Goal: Task Accomplishment & Management: Manage account settings

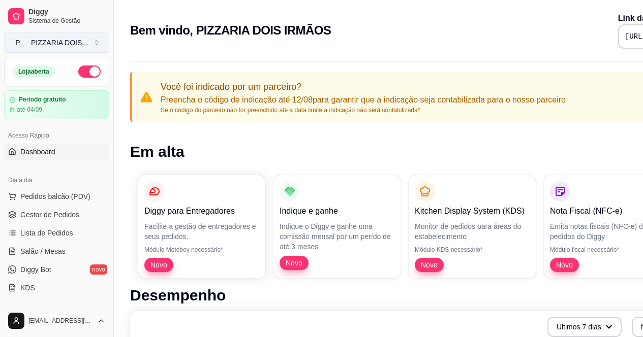
click at [109, 52] on button "P PIZZARIA DOIS ..." at bounding box center [56, 43] width 105 height 20
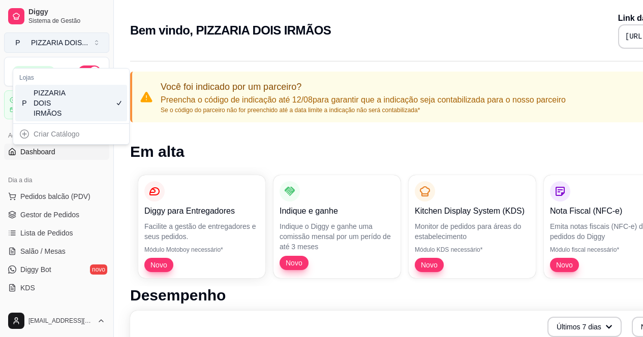
click at [109, 52] on button "P PIZZARIA DOIS ..." at bounding box center [56, 43] width 105 height 20
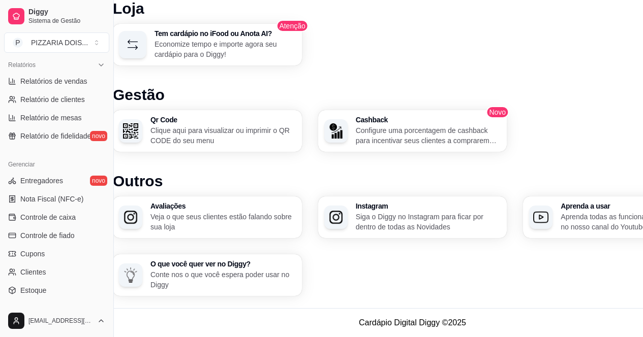
scroll to position [10, 0]
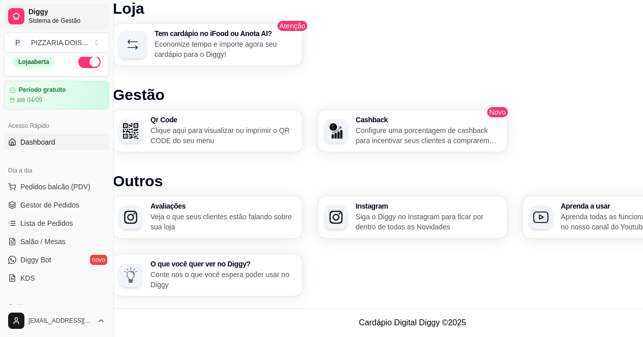
click at [41, 25] on span "Sistema de Gestão" at bounding box center [66, 21] width 77 height 8
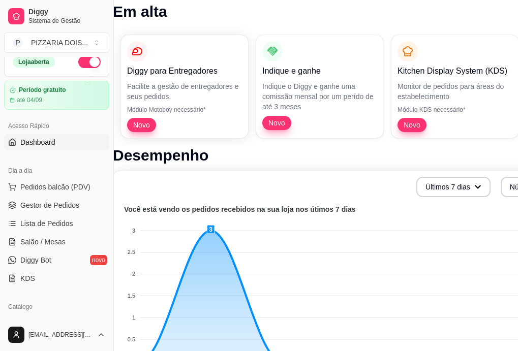
scroll to position [0, 17]
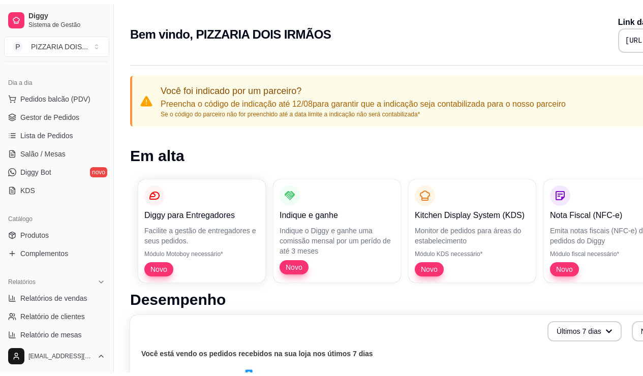
scroll to position [152, 0]
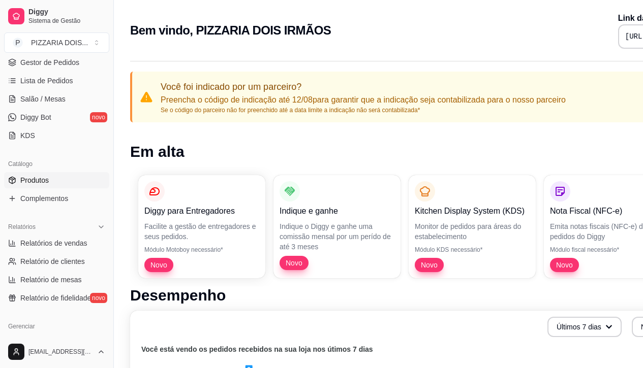
click at [49, 185] on span "Produtos" at bounding box center [34, 180] width 28 height 10
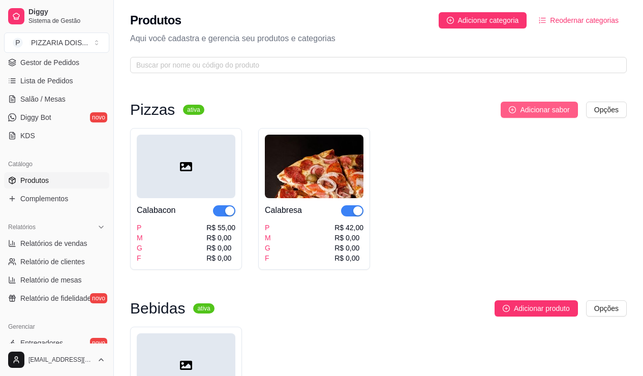
click at [522, 115] on span "Adicionar sabor" at bounding box center [544, 109] width 49 height 11
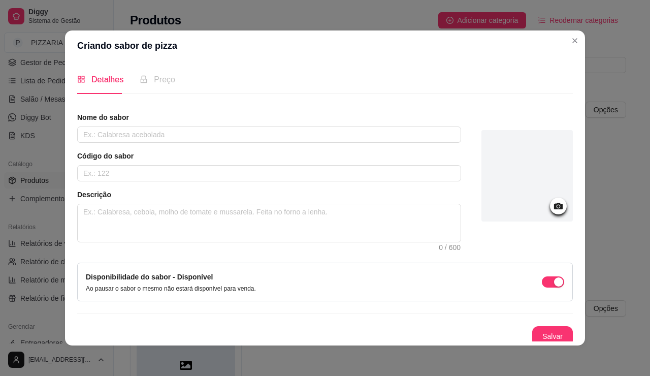
click at [140, 94] on div "Preço" at bounding box center [158, 79] width 36 height 29
click at [154, 84] on span "Preço" at bounding box center [164, 79] width 21 height 9
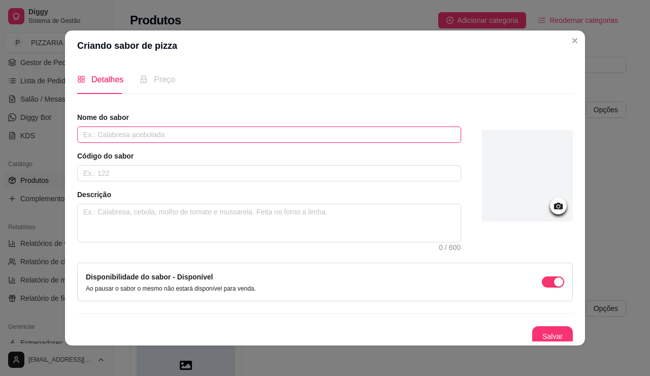
click at [107, 143] on input "text" at bounding box center [269, 134] width 384 height 16
type input "N"
type input "n"
type input "Nordestina"
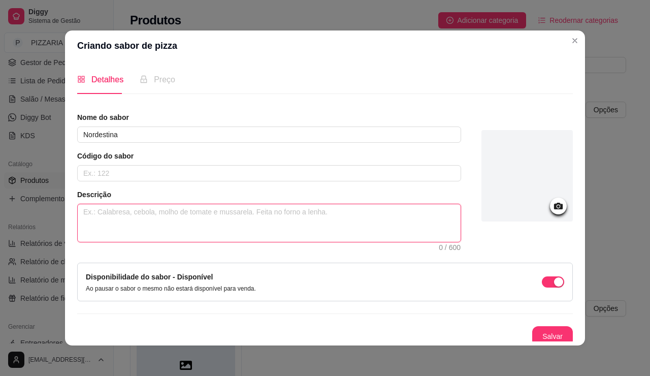
click at [78, 242] on textarea at bounding box center [269, 223] width 383 height 38
type textarea "m"
type textarea "mo"
type textarea "mol"
type textarea "molh"
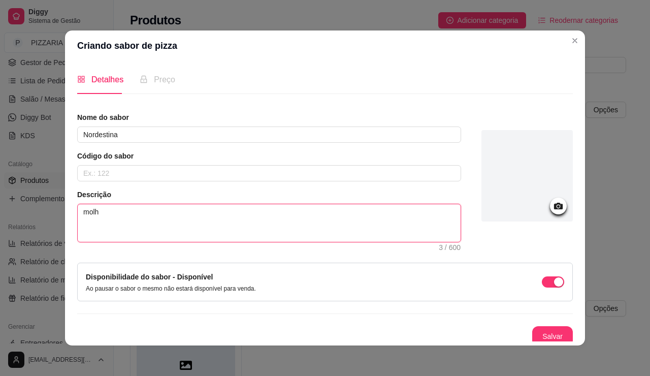
type textarea "molho"
type textarea "molho d"
type textarea "molho de"
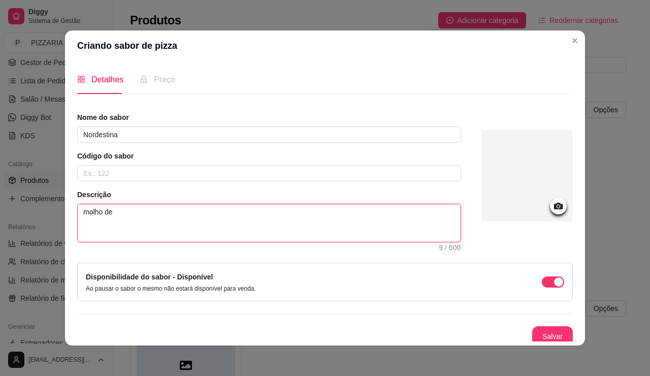
type textarea "molho de t"
type textarea "molho de to"
type textarea "molho de tom"
type textarea "molho de toma"
type textarea "molho de tomat"
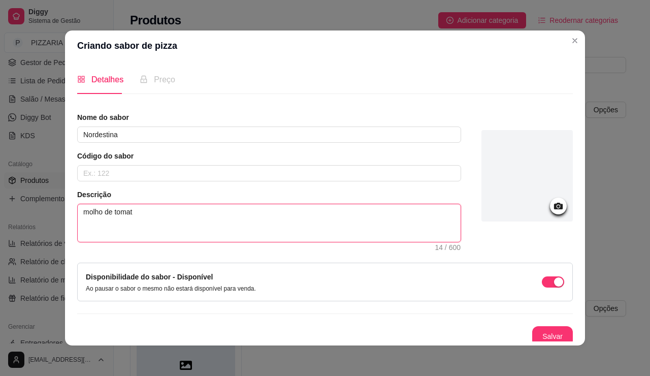
type textarea "molho de tomate"
type textarea "molho de tomate,"
type textarea "molho de tomate, c"
type textarea "molho de tomate, ca"
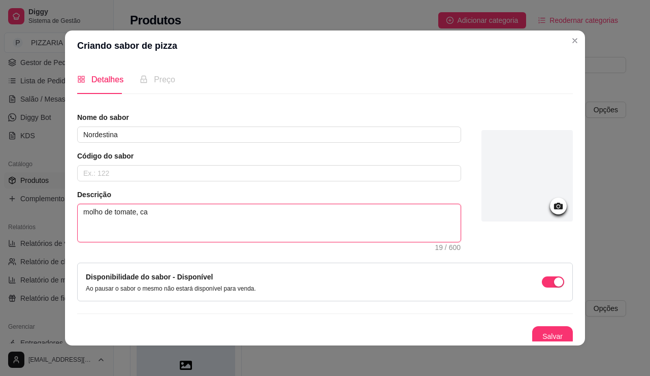
type textarea "molho de tomate, car"
type textarea "molho de tomate, carn"
type textarea "molho de tomate, carne"
type textarea "molho de tomate, carne d"
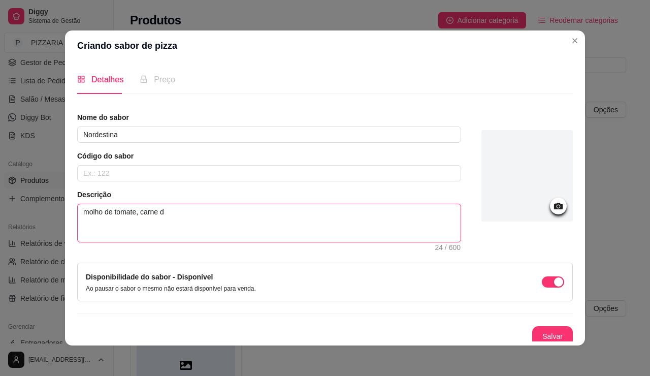
type textarea "molho de tomate, carne de"
type textarea "molho de tomate, carne des"
type textarea "molho de tomate, carne desf"
type textarea "molho de tomate, carne desfi"
type textarea "molho de tomate, carne desfia"
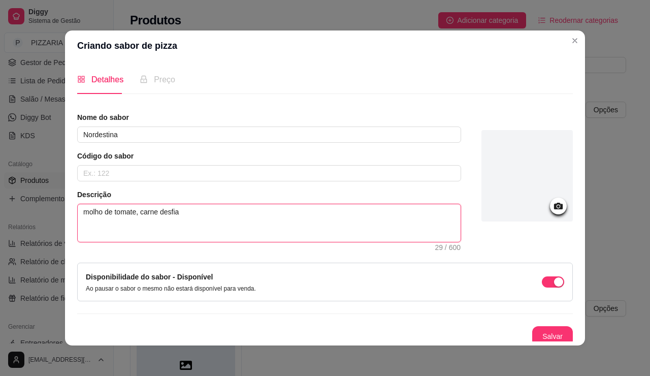
type textarea "molho de tomate, carne desfiad"
type textarea "molho de tomate, carne desfiada"
type textarea "molho de tomate, carne desfiada,"
type textarea "molho de tomate, carne desfiada,m"
type textarea "molho de tomate, carne desfiada,mu"
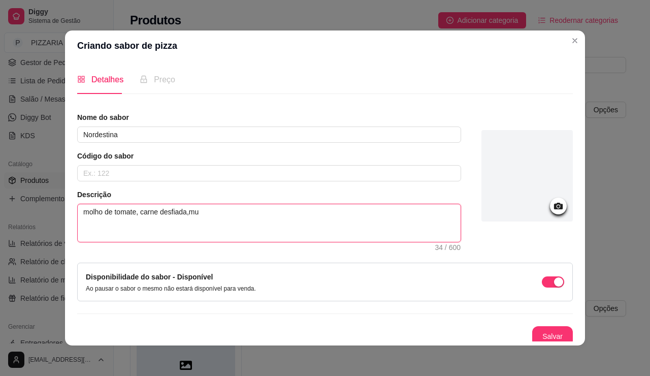
type textarea "molho de tomate, carne desfiada,mus"
type textarea "molho de tomate, carne desfiada,muss"
type textarea "molho de tomate, carne desfiada,mussa"
type textarea "molho de tomate, carne desfiada,mussar"
type textarea "molho de tomate, carne desfiada,mussare"
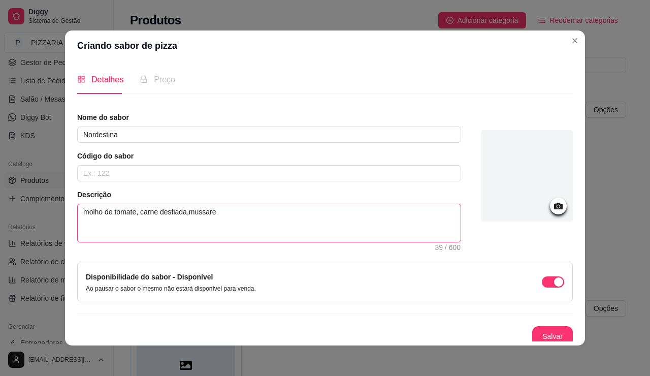
type textarea "molho de tomate, carne desfiada,mussarel"
type textarea "molho de tomate, carne desfiada,mussarela"
type textarea "molho de tomate, carne desfiada,mussarela,"
type textarea "molho de tomate, carne desfiada,mussarela, p"
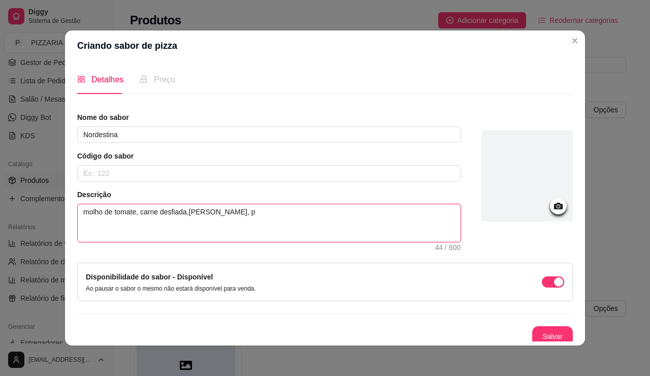
type textarea "molho de tomate, carne desfiada,mussarela, pi"
type textarea "molho de tomate, carne desfiada,mussarela, pim"
type textarea "molho de tomate, carne desfiada,mussarela, pime"
type textarea "molho de tomate, carne desfiada,mussarela, pimen"
type textarea "molho de tomate, carne desfiada,mussarela, piment"
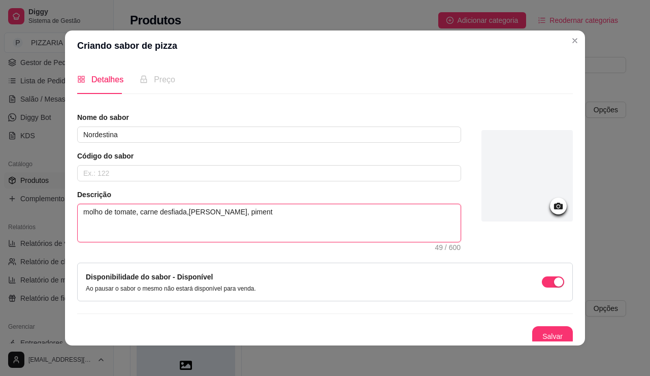
type textarea "molho de tomate, carne desfiada,mussarela, pimenta"
type textarea "molho de tomate, carne desfiada,mussarela, pimenta c"
type textarea "molho de tomate, carne desfiada,mussarela, pimenta ca"
type textarea "molho de tomate, carne desfiada,mussarela, pimenta cal"
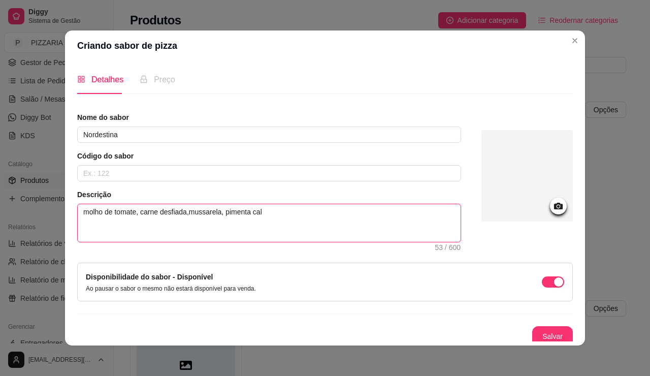
type textarea "molho de tomate, carne desfiada,mussarela, pimenta cala"
type textarea "molho de tomate, carne desfiada,mussarela, pimenta calab"
type textarea "molho de tomate, carne desfiada,mussarela, pimenta calabr"
type textarea "molho de tomate, carne desfiada,mussarela, pimenta calabre"
type textarea "molho de tomate, carne desfiada,mussarela, pimenta calabres"
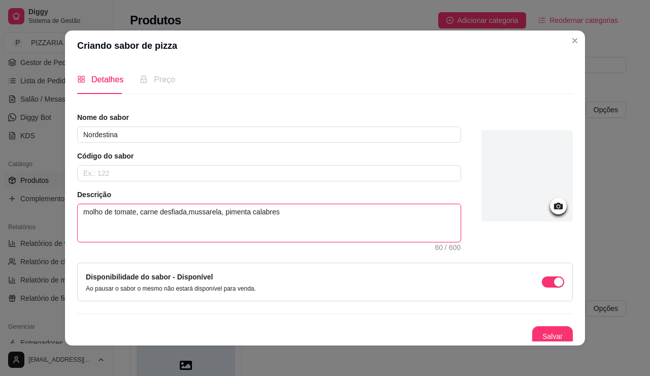
type textarea "molho de tomate, carne desfiada,mussarela, pimenta calabresa"
type textarea "molho de tomate, carne desfiada,mussarela, pimenta calabresa,"
type textarea "molho de tomate, carne desfiada,mussarela, pimenta calabresa, o"
type textarea "molho de tomate, carne desfiada,mussarela, pimenta calabresa, or"
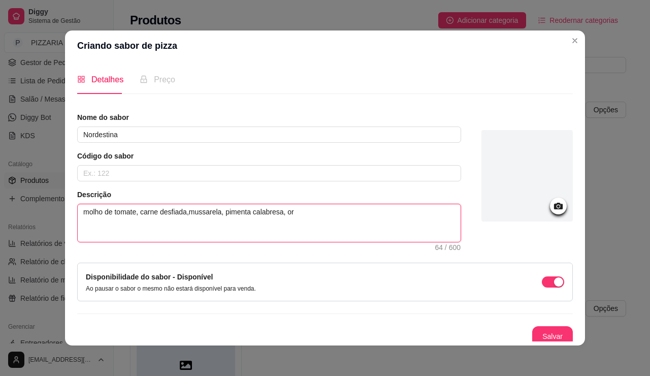
type textarea "molho de tomate, carne desfiada,mussarela, pimenta calabresa, ore"
type textarea "molho de tomate, carne desfiada,mussarela, pimenta calabresa, oreg"
type textarea "molho de tomate, carne desfiada,mussarela, pimenta calabresa, orega"
type textarea "molho de tomate, carne desfiada,mussarela, pimenta calabresa, oregan"
type textarea "molho de tomate, carne desfiada,mussarela, pimenta calabresa, oregano"
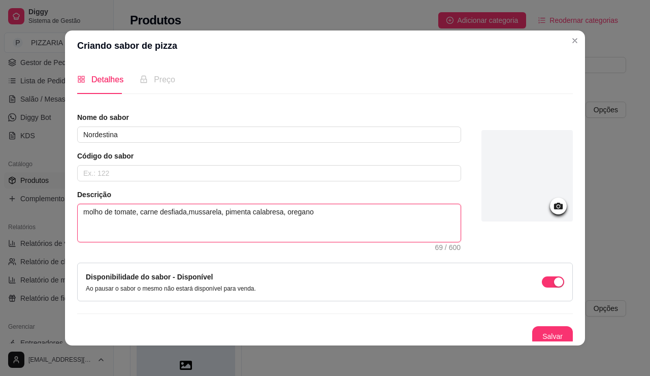
type textarea "molho de tomate, carne desfiada,mussarela, pimenta calabresa, oregano"
type textarea "molho de tomate, carne desfiada,mussarela, pimenta calabresa, oregano a"
type textarea "molho de tomate, carne desfiada,mussarela, pimenta calabresa, oregano az"
type textarea "molho de tomate, carne desfiada,mussarela, pimenta calabresa, oregano aze"
type textarea "molho de tomate, carne desfiada,mussarela, pimenta calabresa, oregano azei"
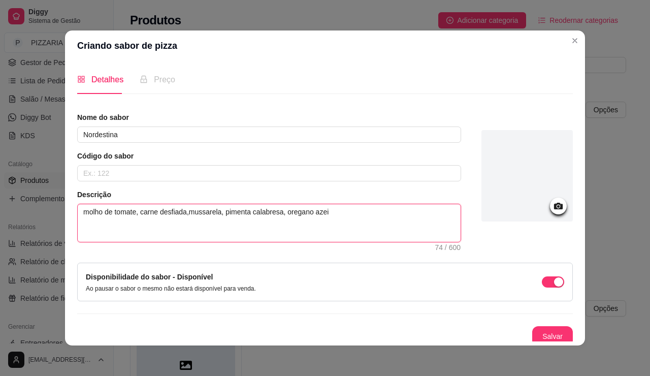
type textarea "molho de tomate, carne desfiada,mussarela, pimenta calabresa, oregano azeit"
type textarea "molho de tomate, carne desfiada,mussarela, pimenta calabresa, oregano azeito"
type textarea "molho de tomate, carne desfiada,mussarela, pimenta calabresa, oregano azeiton"
type textarea "molho de tomate, carne desfiada,mussarela, pimenta calabresa, oregano azeitona"
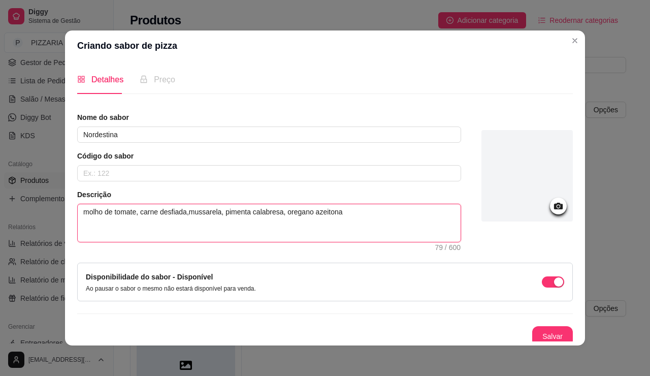
type textarea "molho de tomate, carne desfiada,mussarela, pimenta calabresa, oregano azeitona e"
type textarea "molho de tomate, carne desfiada,mussarela, pimenta calabresa, oregano azeitona …"
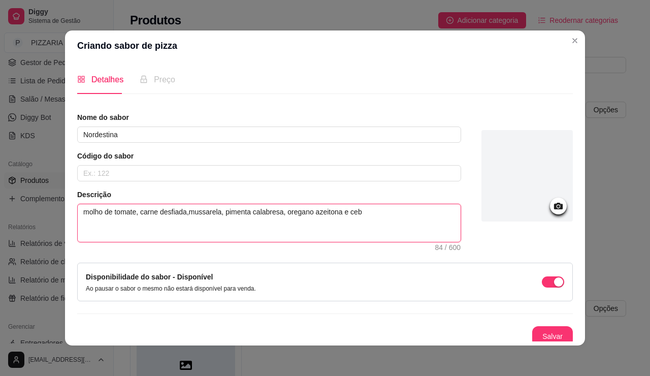
type textarea "molho de tomate, carne desfiada,mussarela, pimenta calabresa, oregano azeitona …"
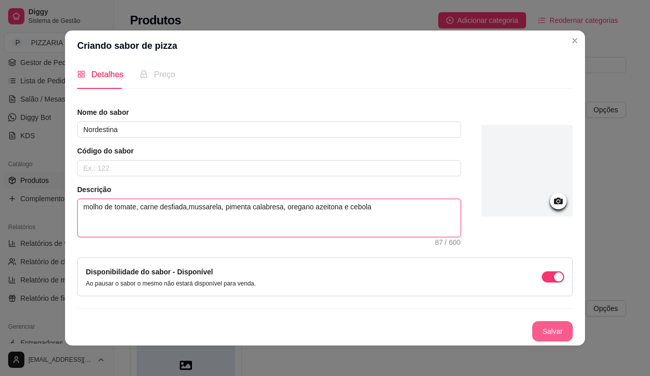
type textarea "molho de tomate, carne desfiada,mussarela, pimenta calabresa, oregano azeitona …"
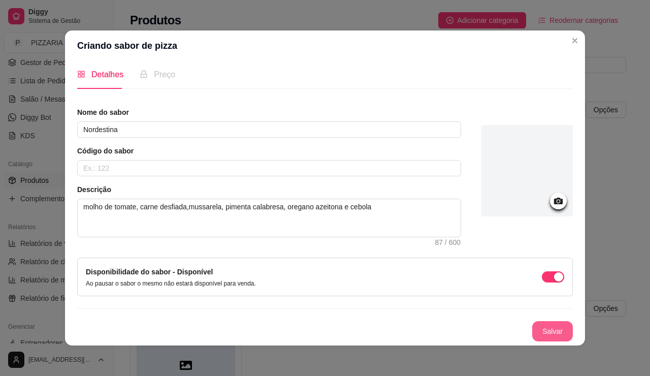
click at [573, 321] on button "Salvar" at bounding box center [552, 331] width 41 height 20
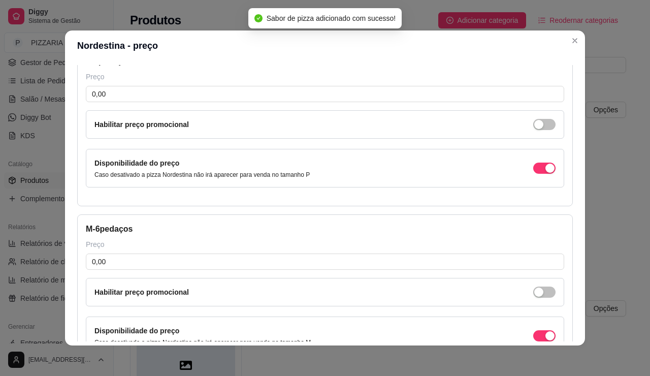
scroll to position [0, 0]
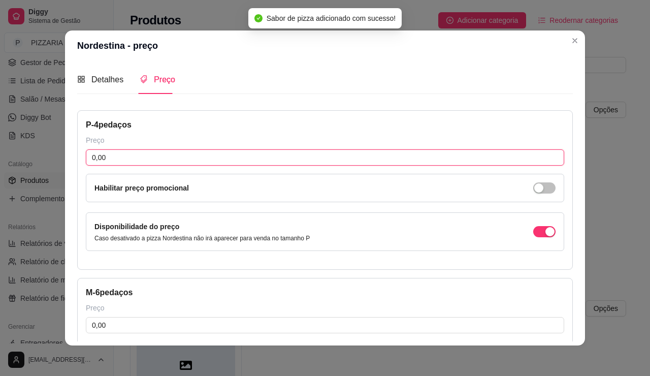
click at [102, 166] on input "0,00" at bounding box center [325, 157] width 479 height 16
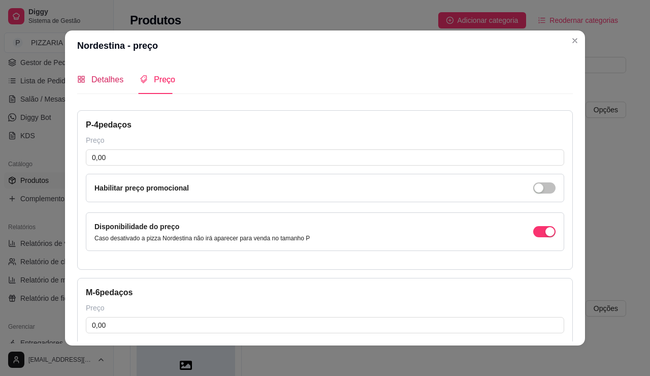
click at [91, 84] on span "Detalhes" at bounding box center [107, 79] width 32 height 9
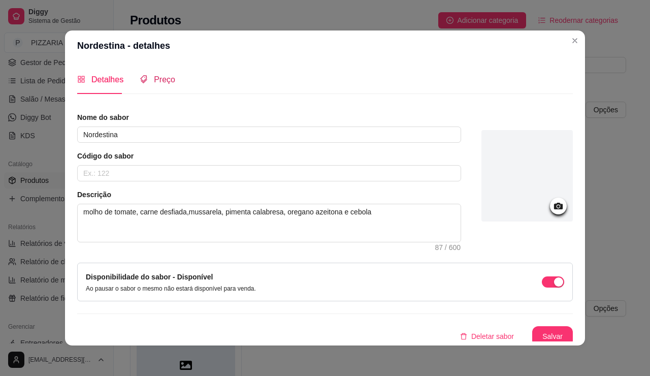
click at [154, 84] on span "Preço" at bounding box center [164, 79] width 21 height 9
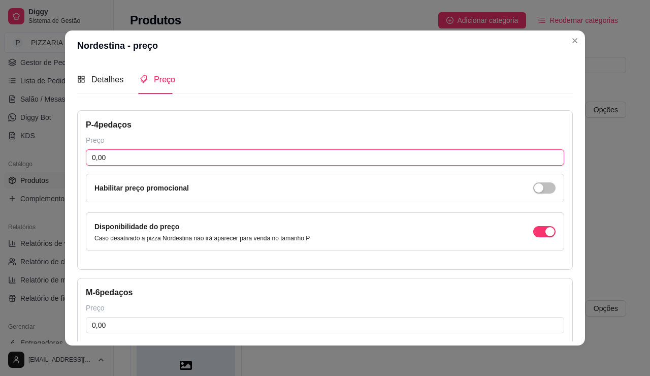
click at [86, 166] on input "0,00" at bounding box center [325, 157] width 479 height 16
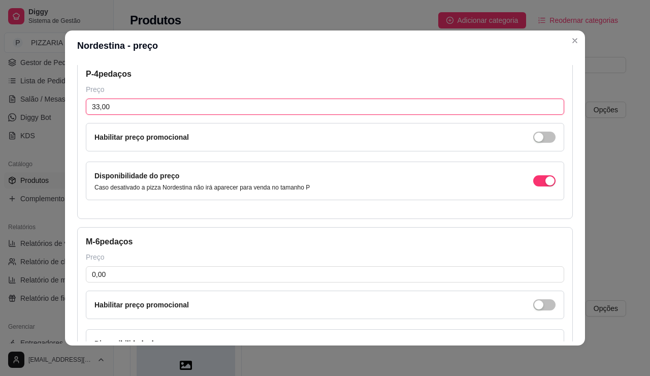
scroll to position [102, 0]
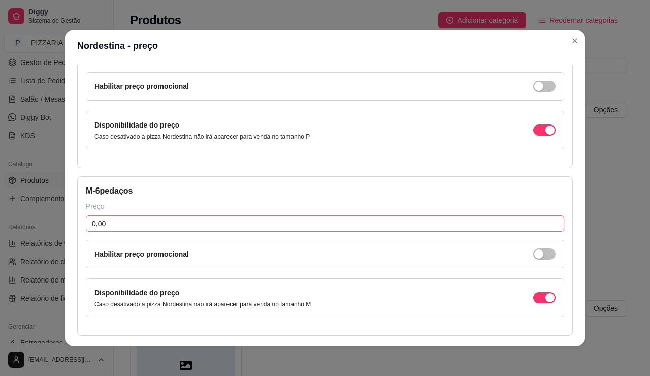
type input "33,00"
click at [153, 232] on input "0,00" at bounding box center [325, 223] width 479 height 16
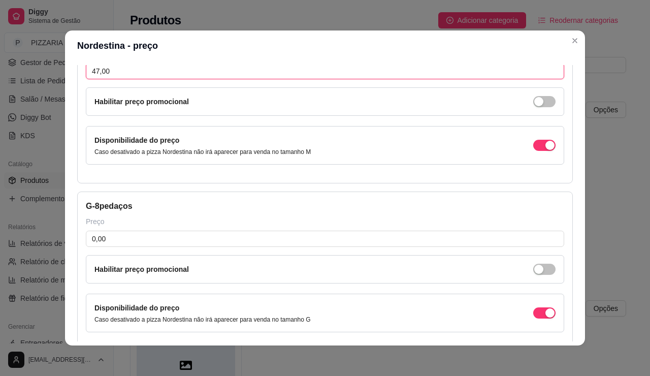
scroll to position [305, 0]
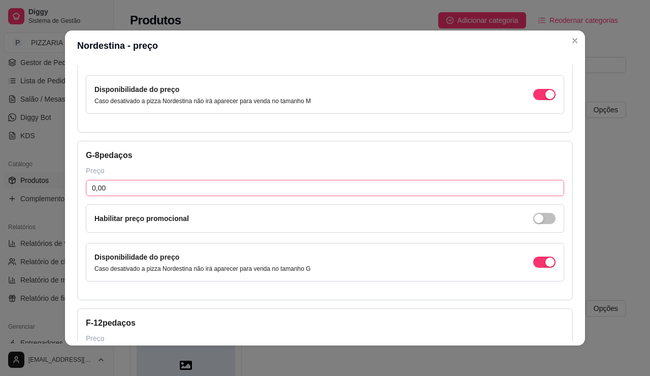
type input "47,00"
click at [209, 196] on input "0,00" at bounding box center [325, 188] width 479 height 16
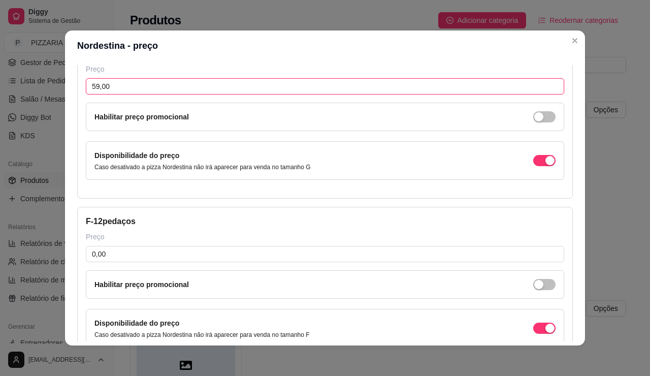
scroll to position [508, 0]
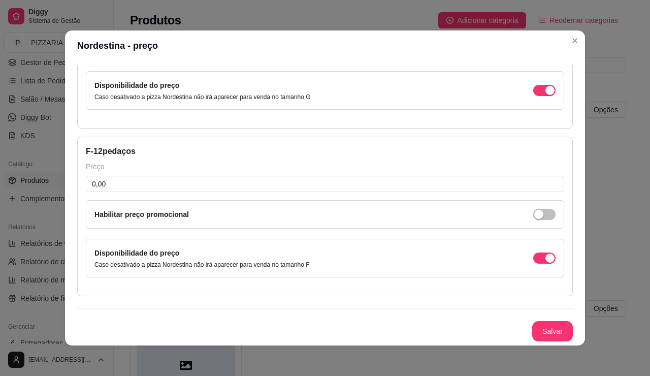
type input "59,00"
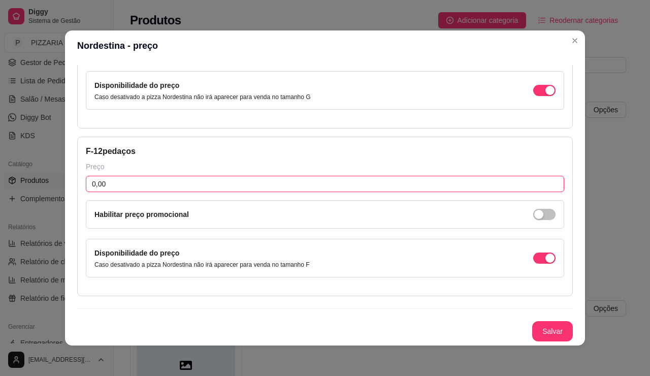
click at [209, 192] on input "0,00" at bounding box center [325, 184] width 479 height 16
type input "70,00"
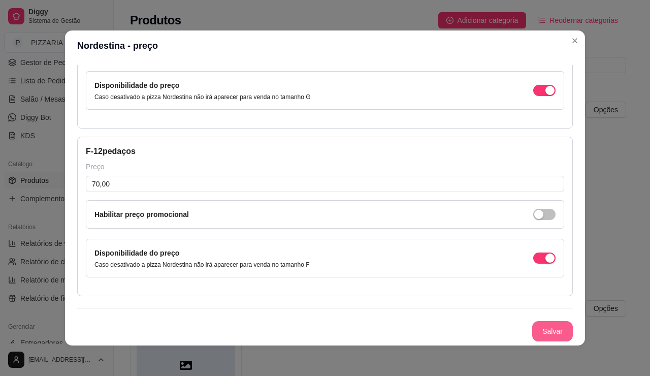
click at [568, 321] on button "Salvar" at bounding box center [552, 331] width 41 height 20
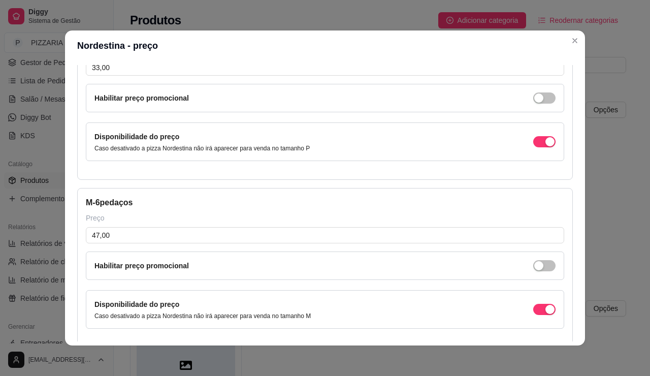
scroll to position [0, 0]
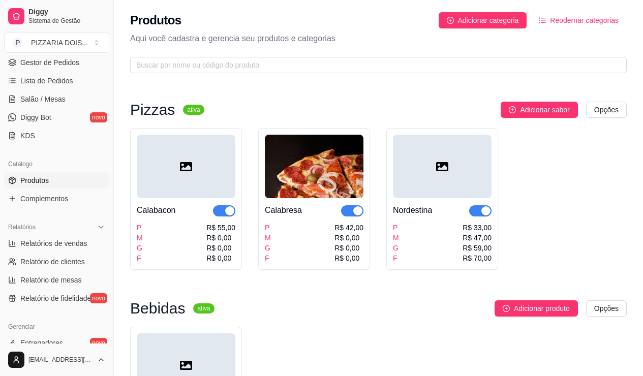
click at [219, 263] on div "P M G F R$ 55,00 R$ 0,00 R$ 0,00 R$ 0,00" at bounding box center [186, 243] width 99 height 41
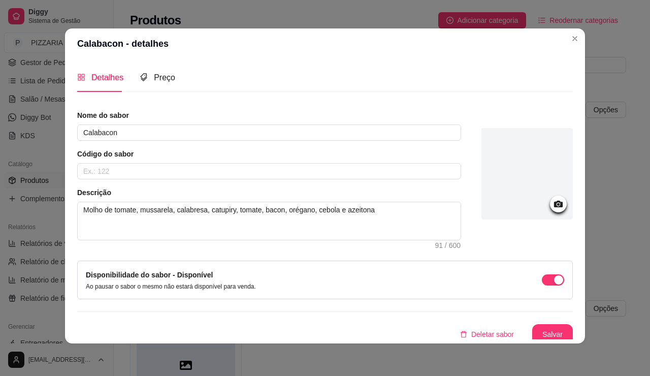
scroll to position [66, 0]
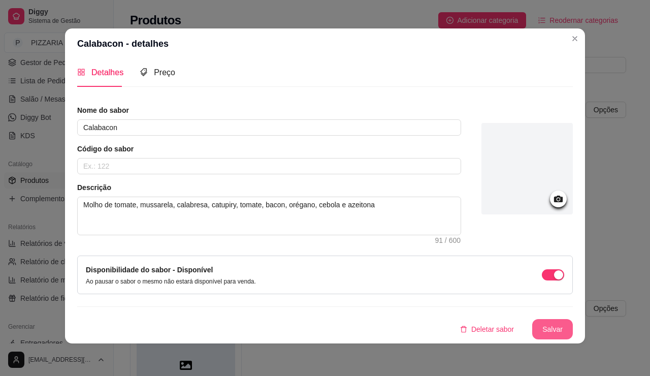
click at [573, 320] on button "Salvar" at bounding box center [552, 329] width 41 height 20
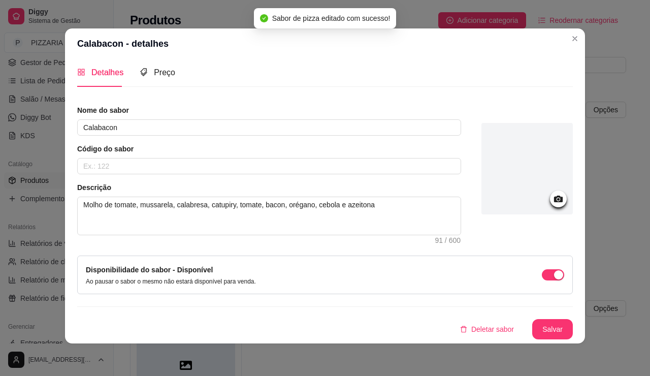
scroll to position [0, 0]
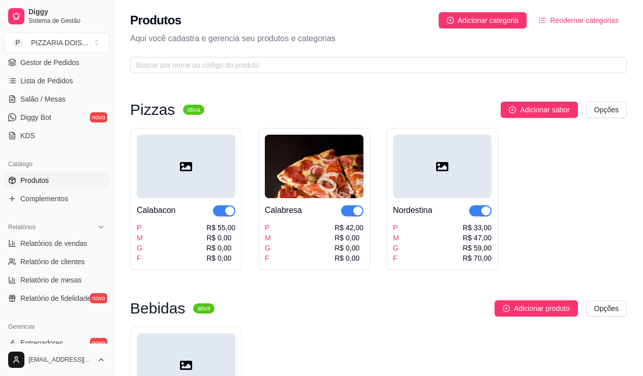
drag, startPoint x: 238, startPoint y: 221, endPoint x: 211, endPoint y: 232, distance: 29.0
click at [211, 232] on div "Calabacon P M G F R$ 55,00 R$ 0,00 R$ 0,00 R$ 0,00" at bounding box center [186, 230] width 99 height 65
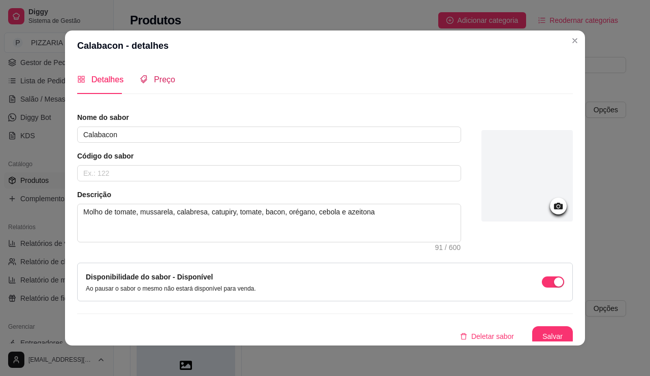
click at [154, 84] on span "Preço" at bounding box center [164, 79] width 21 height 9
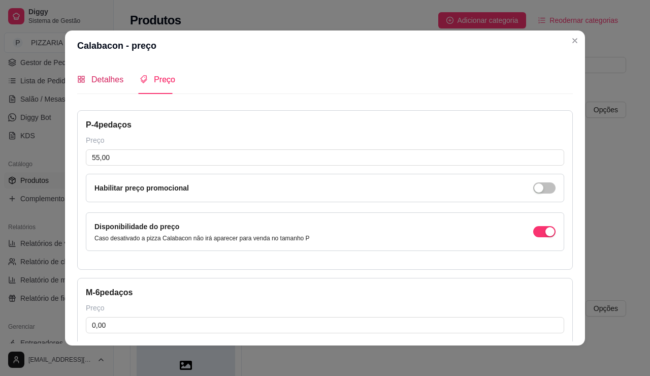
click at [91, 84] on span "Detalhes" at bounding box center [107, 79] width 32 height 9
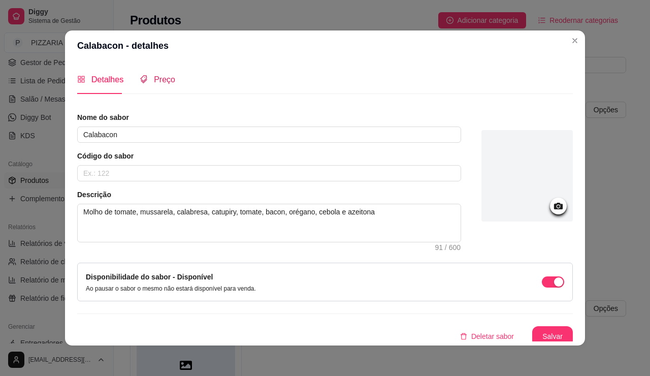
click at [154, 84] on span "Preço" at bounding box center [164, 79] width 21 height 9
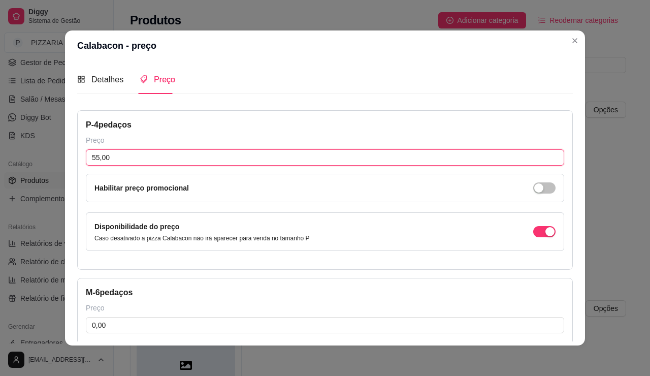
click at [94, 166] on input "55,00" at bounding box center [325, 157] width 479 height 16
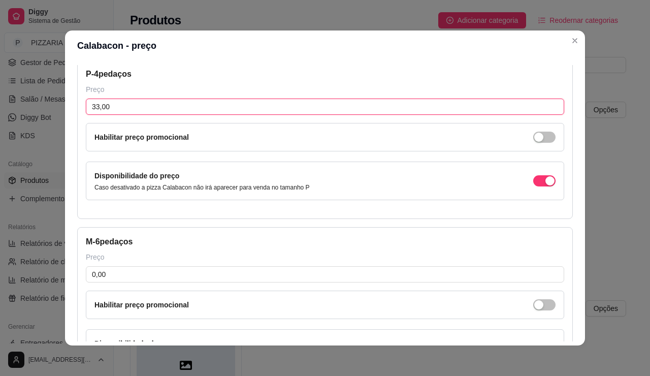
scroll to position [102, 0]
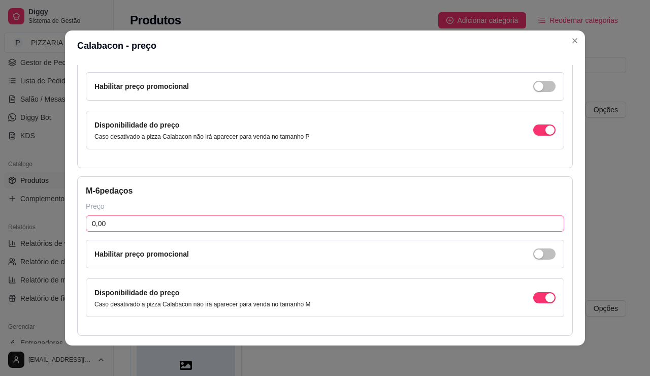
type input "33,00"
click at [103, 232] on input "0,00" at bounding box center [325, 223] width 479 height 16
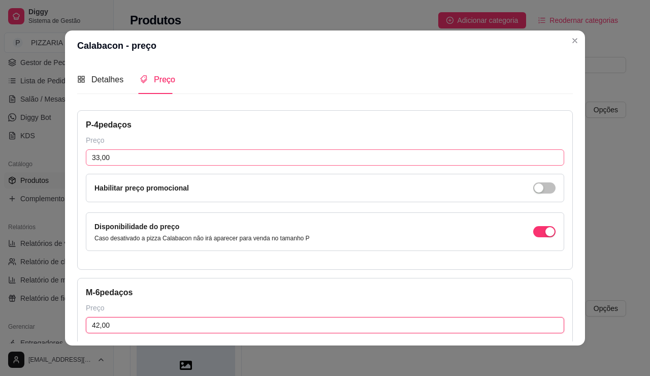
type input "42,00"
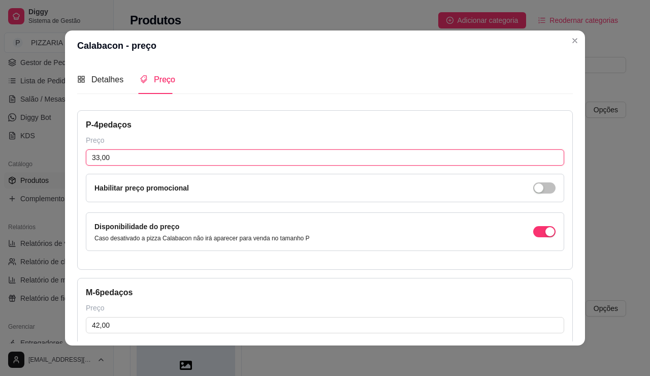
click at [97, 166] on input "33,00" at bounding box center [325, 157] width 479 height 16
type input "33,00"
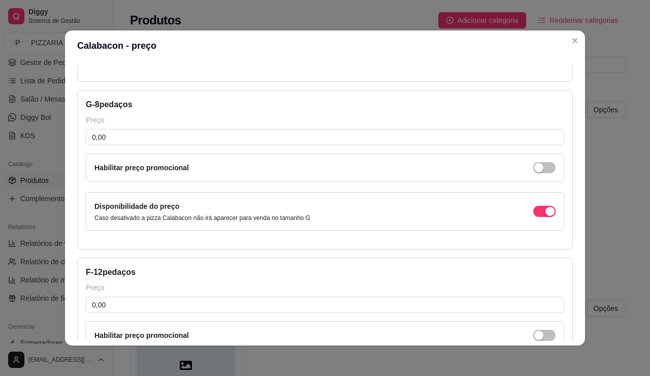
scroll to position [406, 0]
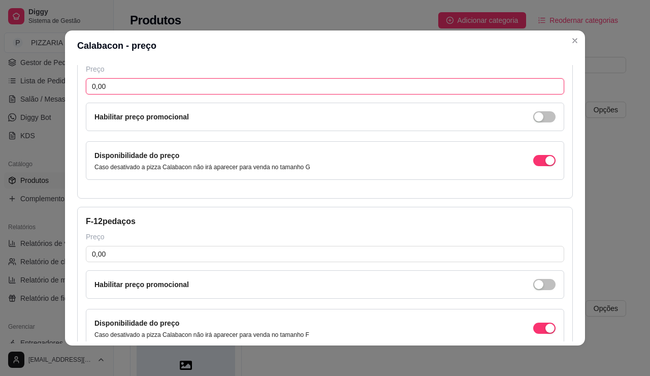
click at [126, 94] on input "0,00" at bounding box center [325, 86] width 479 height 16
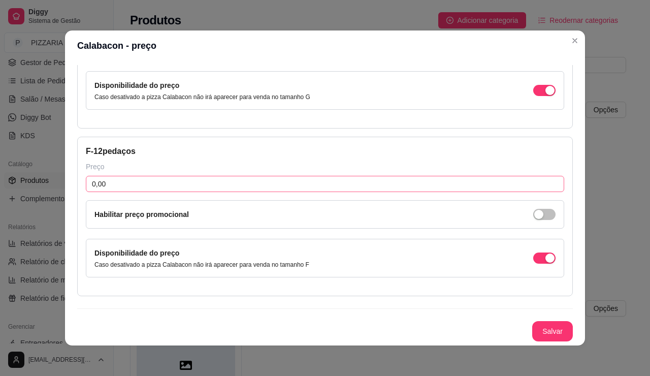
scroll to position [559, 0]
type input "53,00"
click at [132, 192] on input "0,00" at bounding box center [325, 184] width 479 height 16
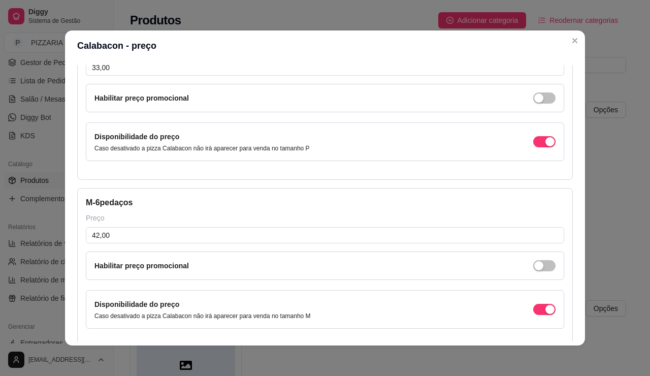
scroll to position [0, 0]
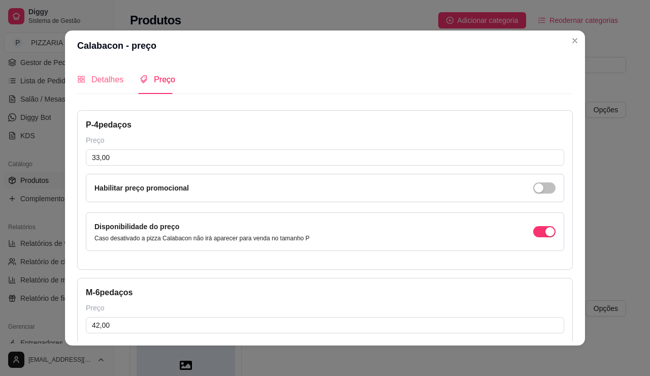
type input "63,00"
click at [91, 84] on span "Detalhes" at bounding box center [107, 79] width 32 height 9
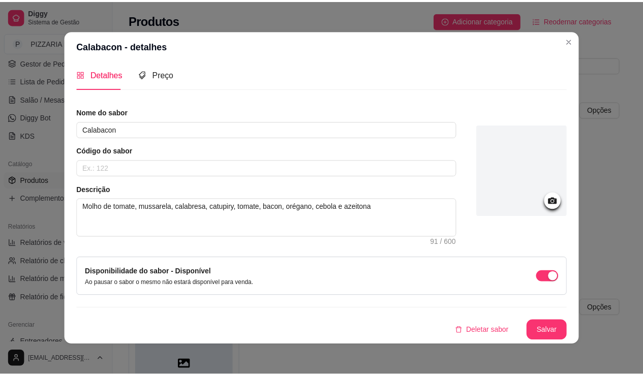
scroll to position [3, 0]
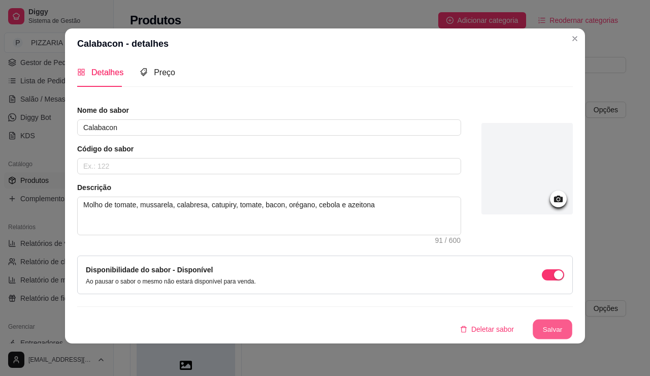
click at [573, 320] on button "Salvar" at bounding box center [553, 330] width 40 height 20
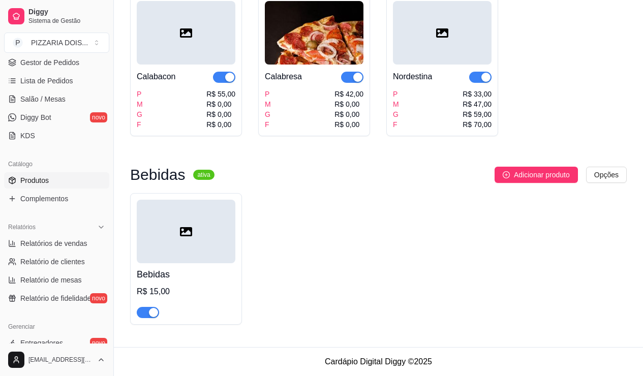
scroll to position [152, 0]
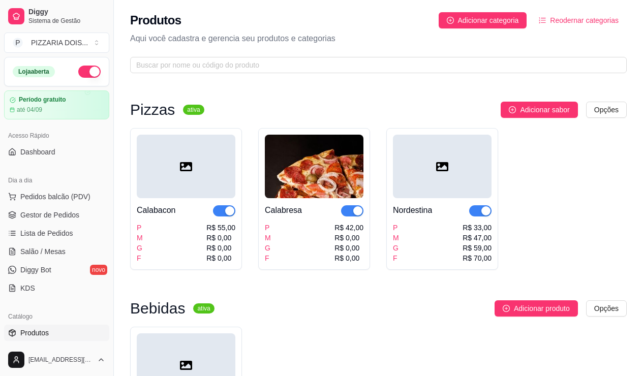
click at [235, 216] on span "button" at bounding box center [224, 210] width 22 height 11
click at [235, 216] on button "button" at bounding box center [224, 210] width 22 height 11
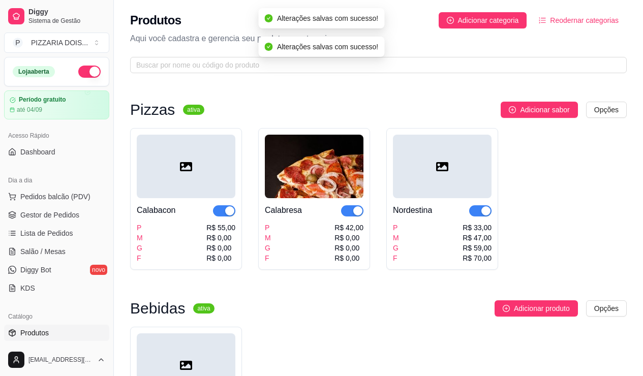
click at [226, 198] on div at bounding box center [186, 166] width 99 height 63
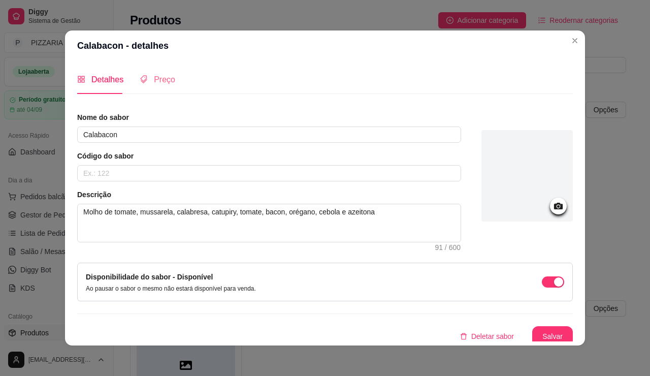
click at [140, 94] on div "Preço" at bounding box center [158, 79] width 36 height 29
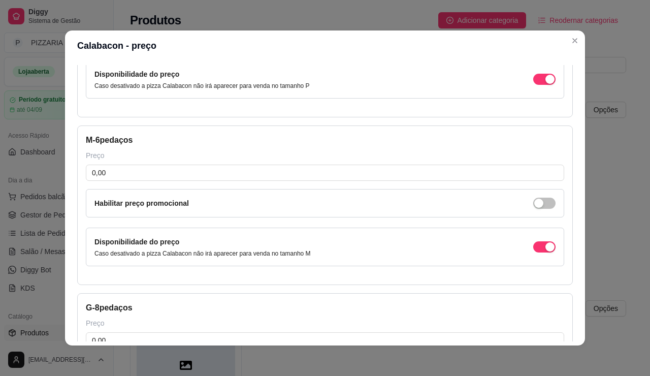
scroll to position [203, 0]
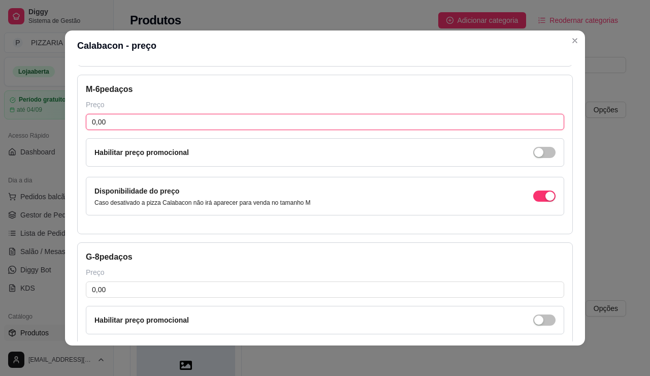
click at [117, 130] on input "0,00" at bounding box center [325, 122] width 479 height 16
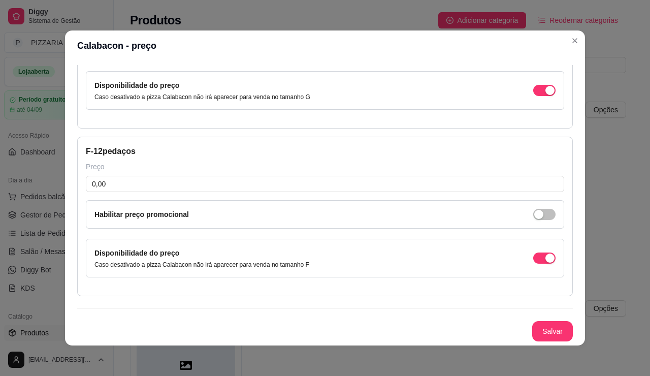
scroll to position [649, 0]
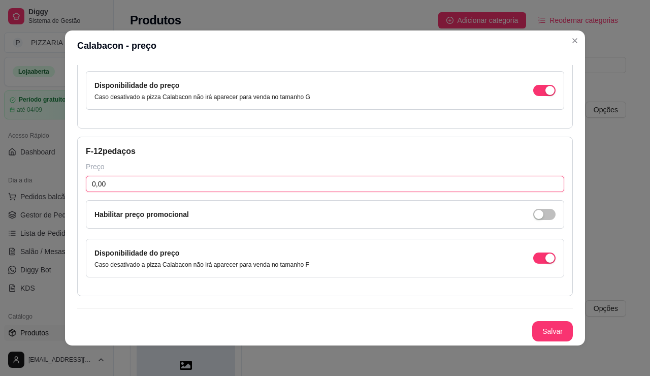
click at [126, 176] on input "0,00" at bounding box center [325, 184] width 479 height 16
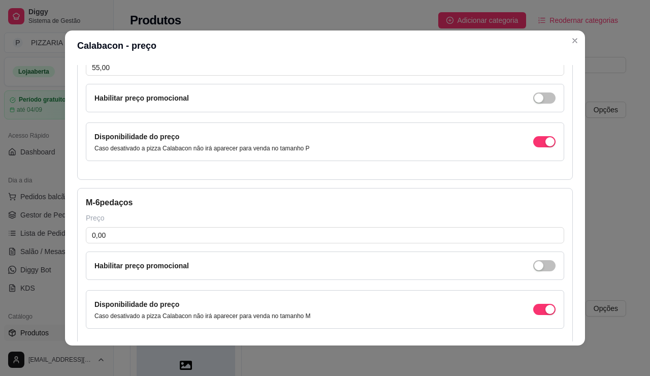
scroll to position [0, 0]
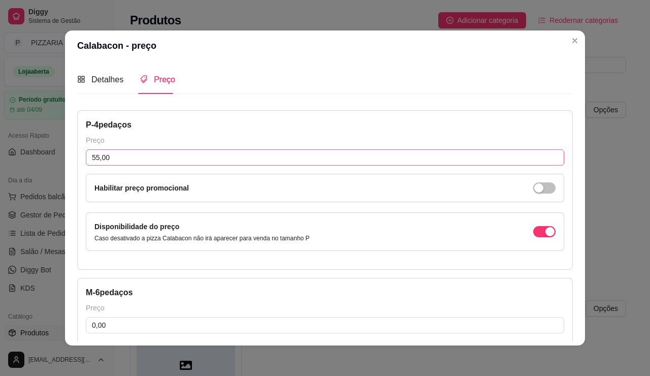
type input "63,00"
click at [91, 166] on input "55,00" at bounding box center [325, 157] width 479 height 16
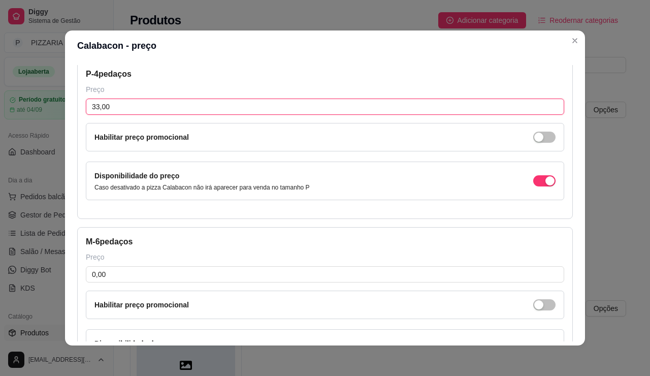
scroll to position [152, 0]
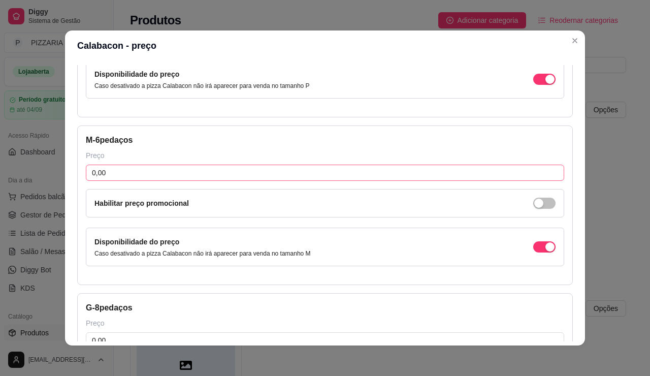
type input "33,00"
click at [126, 181] on input "0,00" at bounding box center [325, 173] width 479 height 16
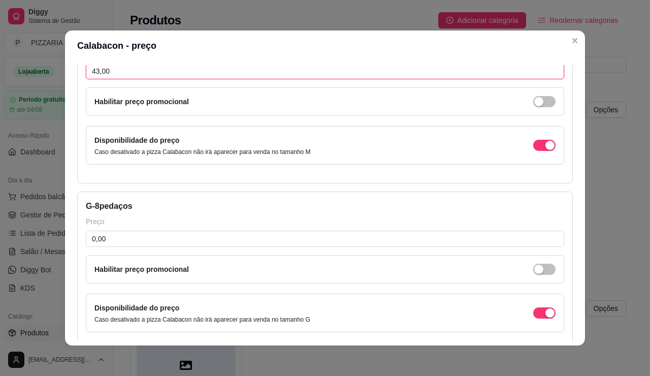
scroll to position [305, 0]
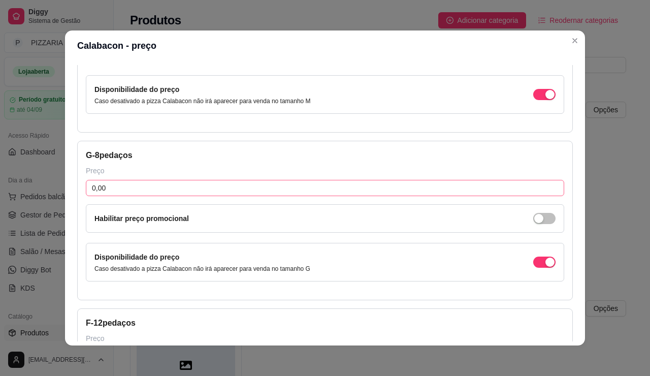
type input "43,00"
click at [111, 196] on input "0,00" at bounding box center [325, 188] width 479 height 16
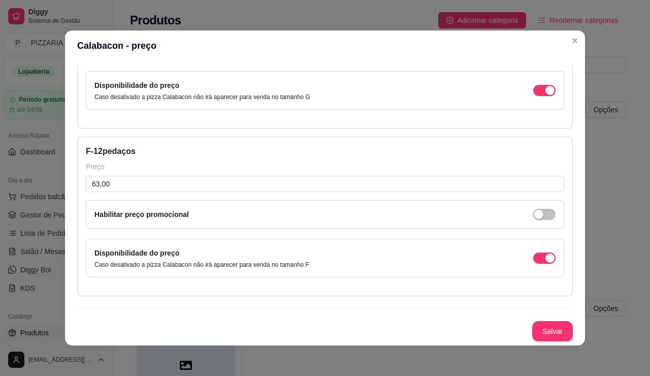
scroll to position [649, 0]
type input "53,00"
click at [571, 322] on button "Salvar" at bounding box center [553, 332] width 40 height 20
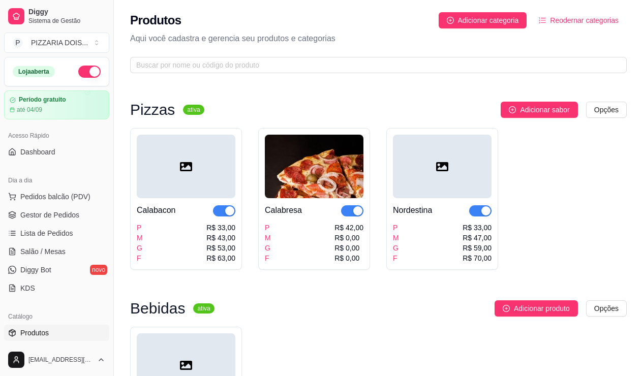
click at [363, 198] on img at bounding box center [314, 166] width 99 height 63
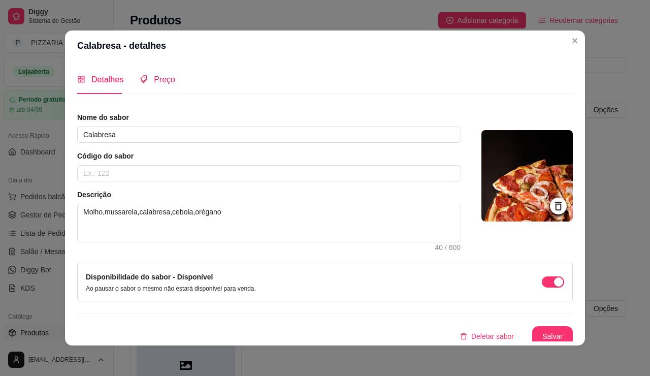
click at [154, 84] on span "Preço" at bounding box center [164, 79] width 21 height 9
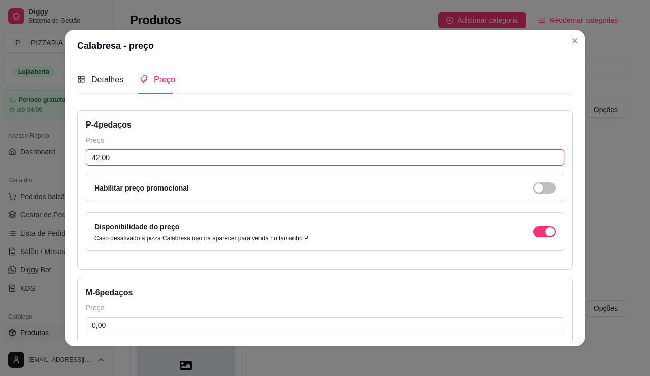
click at [87, 166] on input "42,00" at bounding box center [325, 157] width 479 height 16
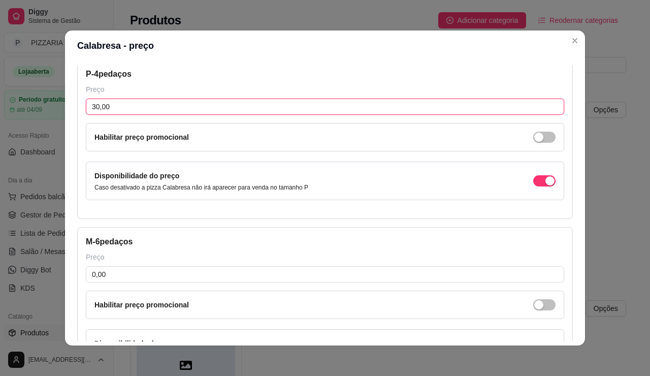
scroll to position [102, 0]
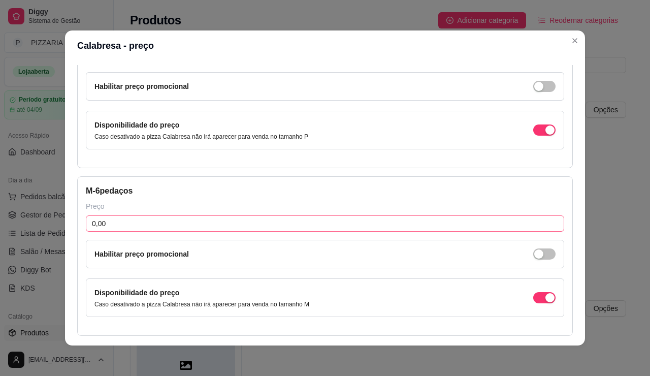
type input "30,00"
click at [104, 232] on input "0,00" at bounding box center [325, 223] width 479 height 16
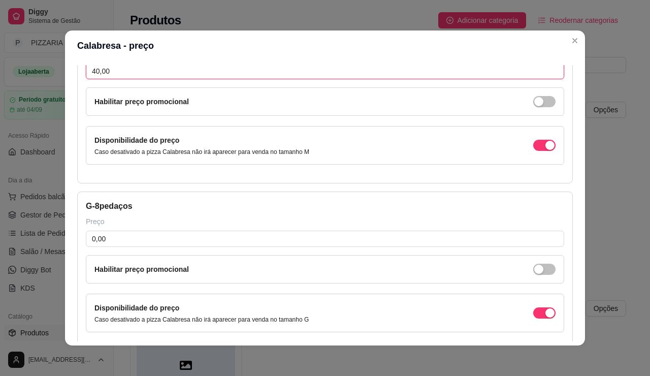
scroll to position [356, 0]
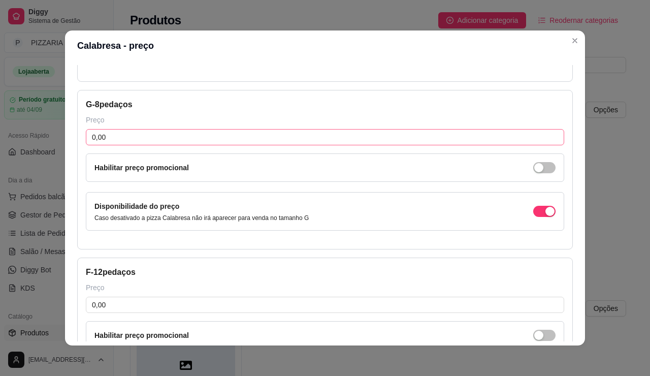
type input "40,00"
click at [120, 145] on input "0,00" at bounding box center [325, 137] width 479 height 16
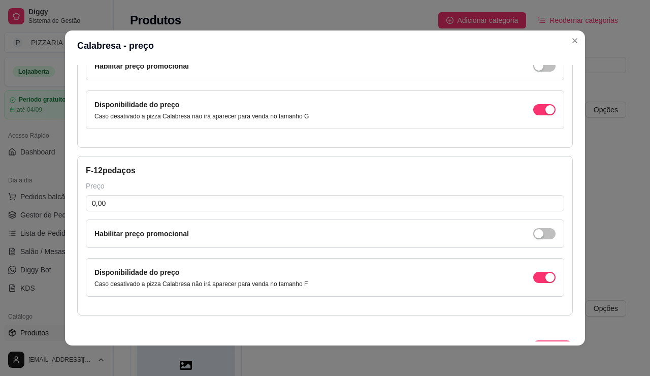
scroll to position [508, 0]
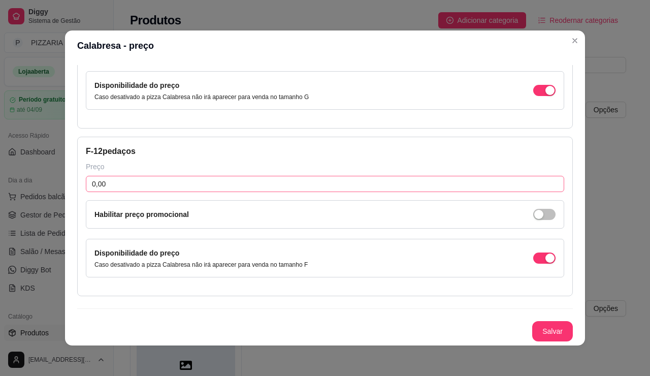
type input "50,00"
click at [121, 192] on input "0,00" at bounding box center [325, 184] width 479 height 16
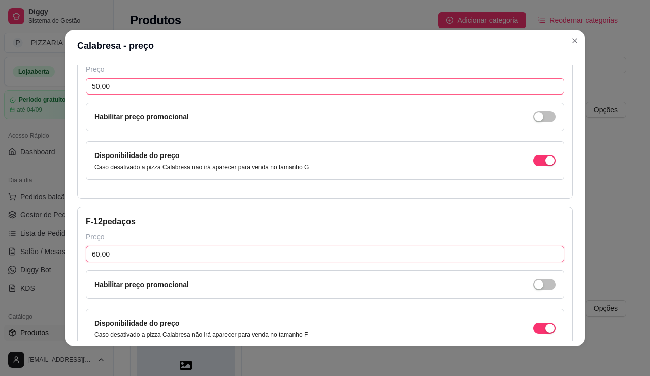
type input "60,00"
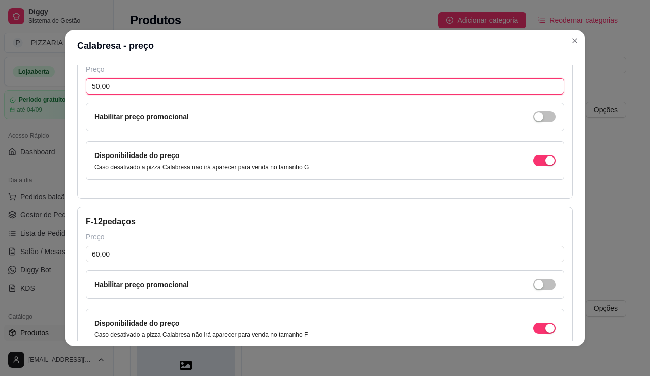
click at [86, 94] on input "50,00" at bounding box center [325, 86] width 479 height 16
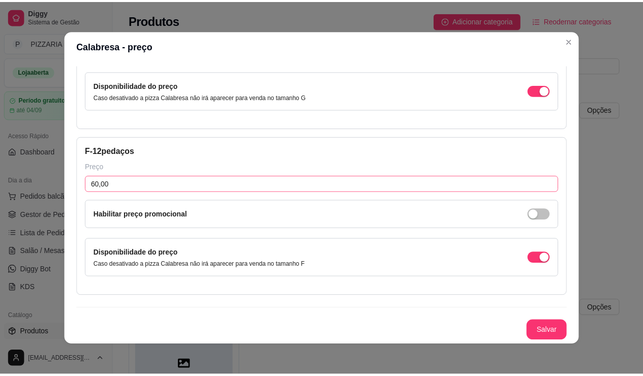
scroll to position [649, 0]
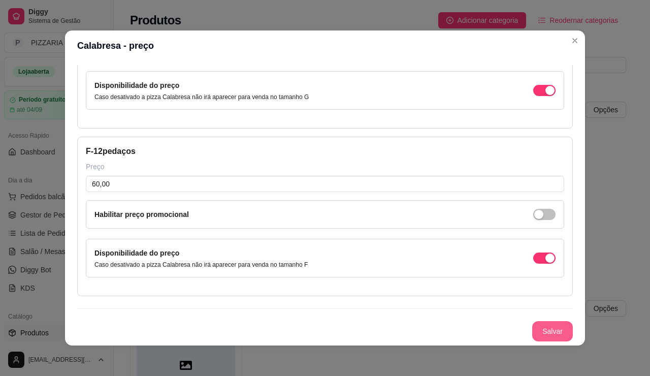
type input "48,00"
click at [573, 322] on button "Salvar" at bounding box center [553, 332] width 40 height 20
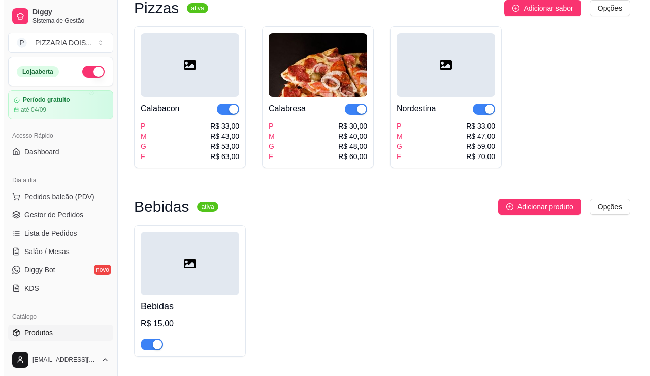
scroll to position [51, 0]
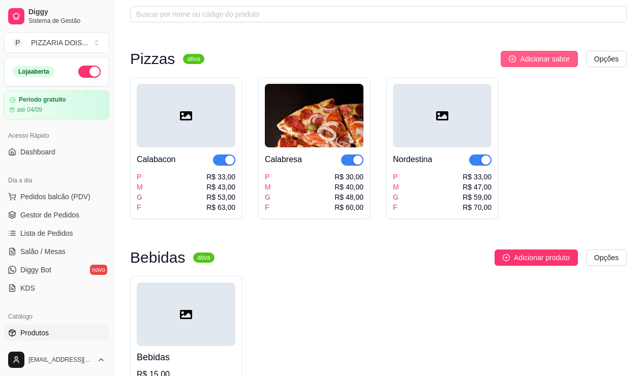
click at [529, 65] on span "Adicionar sabor" at bounding box center [544, 58] width 49 height 11
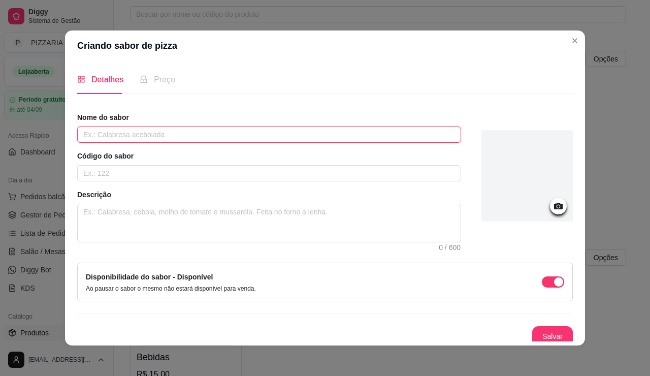
click at [257, 143] on input "text" at bounding box center [269, 134] width 384 height 16
type input "p"
type input "Presunto e queijo"
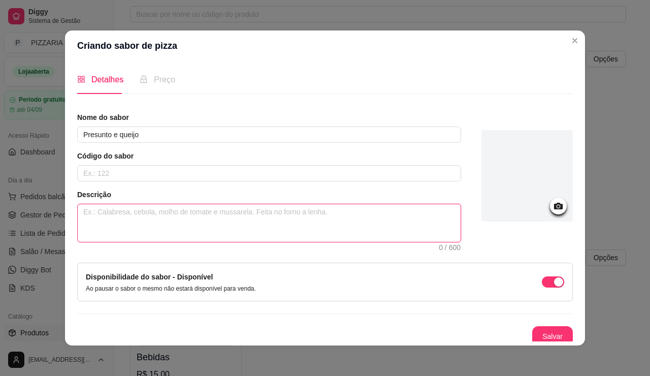
click at [183, 242] on textarea at bounding box center [269, 223] width 383 height 38
type textarea "m"
type textarea "mo"
type textarea "mol"
type textarea "molh"
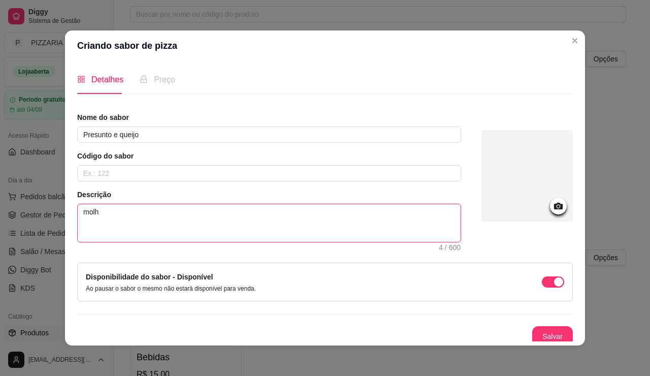
type textarea "molho"
type textarea "molho d"
type textarea "molho de"
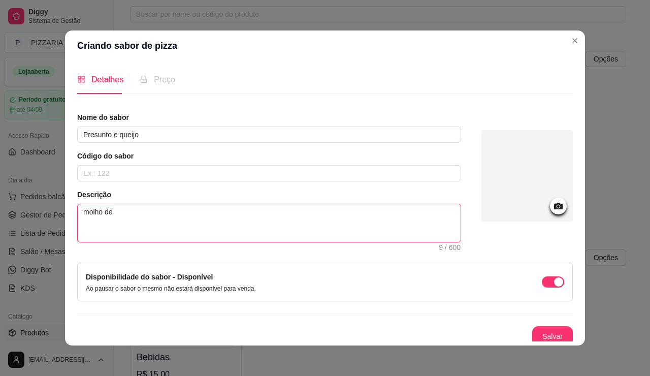
type textarea "molho de t"
type textarea "molho de to"
type textarea "molho de tom"
type textarea "molho de toma"
type textarea "molho de tomat"
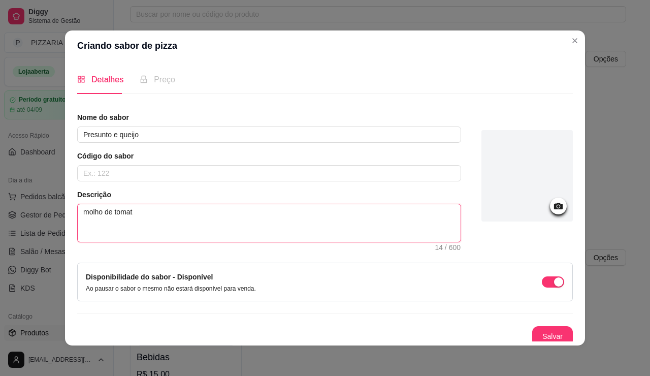
type textarea "molho de tomate"
type textarea "molho de tomate,"
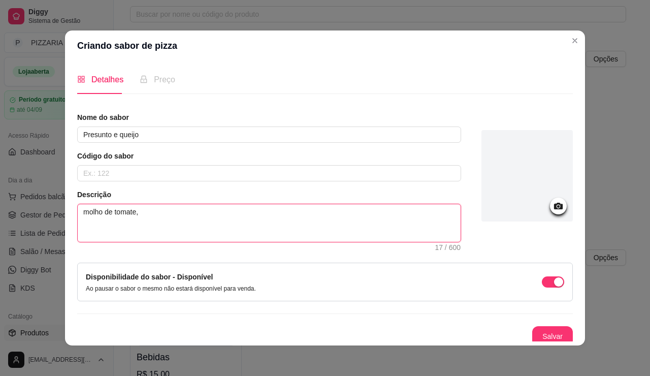
type textarea "molho de tomate, m"
type textarea "molho de tomate, mu"
type textarea "molho de tomate, mus"
type textarea "molho de tomate, muss"
type textarea "molho de tomate, mussa"
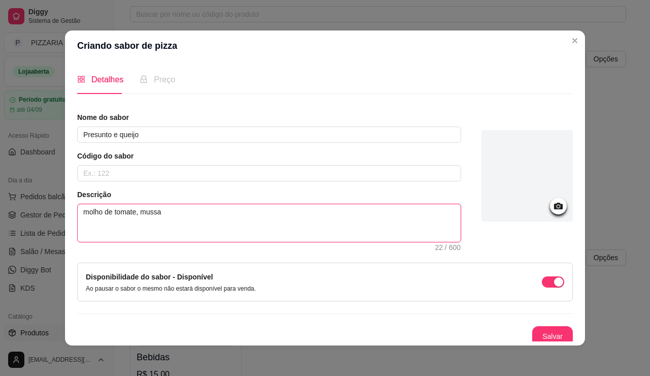
type textarea "molho de tomate, mussar"
type textarea "molho de tomate, mussare"
type textarea "molho de tomate, mussarel"
type textarea "molho de tomate, mussarela"
type textarea "molho de tomate, mussarela,"
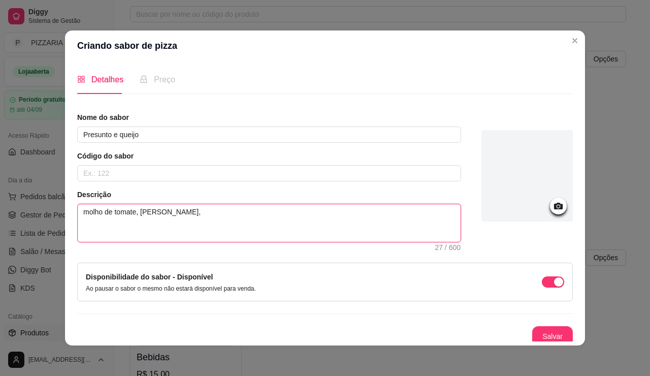
type textarea "molho de tomate, mussarela,"
type textarea "molho de tomate, mussarela, p"
type textarea "molho de tomate, mussarela, pr"
type textarea "molho de tomate, mussarela, pre"
type textarea "molho de tomate, mussarela, pres"
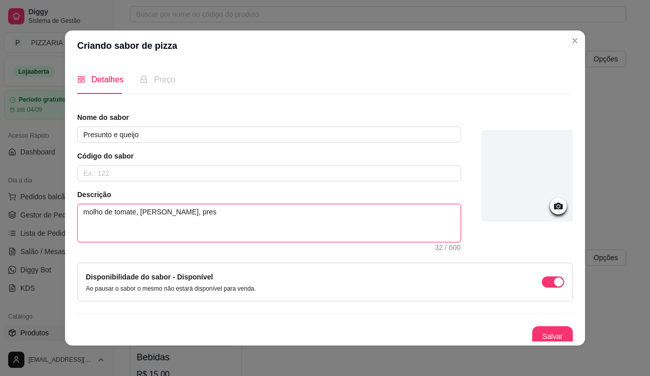
type textarea "molho de tomate, mussarela, presu"
type textarea "molho de tomate, mussarela, presun"
type textarea "molho de tomate, mussarela, presunt"
type textarea "molho de tomate, mussarela, presunto"
type textarea "molho de tomate, mussarela, presunto,"
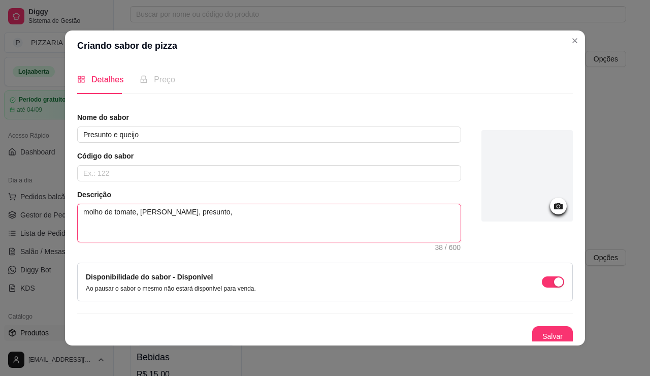
type textarea "molho de tomate, mussarela, presunto, t"
type textarea "molho de tomate, mussarela, presunto, to"
type textarea "molho de tomate, mussarela, presunto, tom"
type textarea "molho de tomate, mussarela, presunto, toma"
type textarea "molho de tomate, mussarela, presunto, tomat"
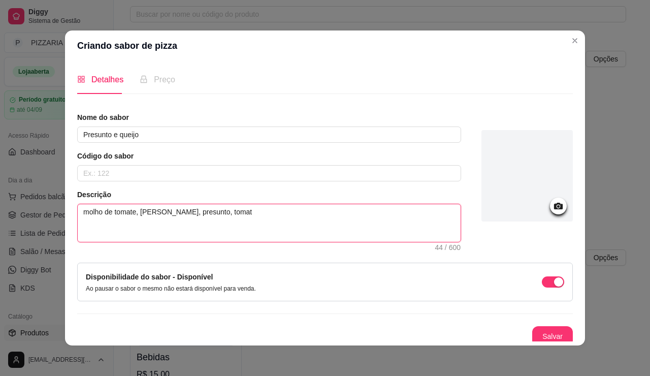
type textarea "molho de tomate, mussarela, presunto, tomate"
type textarea "molho de tomate, mussarela, presunto, tomate,"
type textarea "molho de tomate, mussarela, presunto, tomate,o"
type textarea "molho de tomate, mussarela, presunto, tomate,or"
type textarea "molho de tomate, mussarela, presunto, tomate,ore"
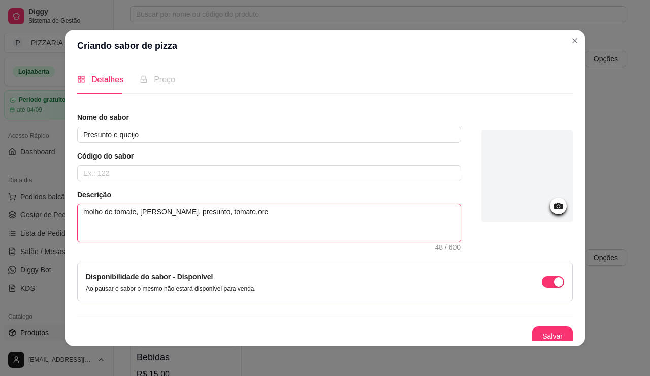
type textarea "molho de tomate, mussarela, presunto, tomate,oreg"
type textarea "molho de tomate, mussarela, presunto, tomate,orega"
type textarea "molho de tomate, mussarela, presunto, tomate,oreg"
type textarea "molho de tomate, mussarela, presunto, tomate,ore"
type textarea "molho de tomate, mussarela, presunto, tomate,or"
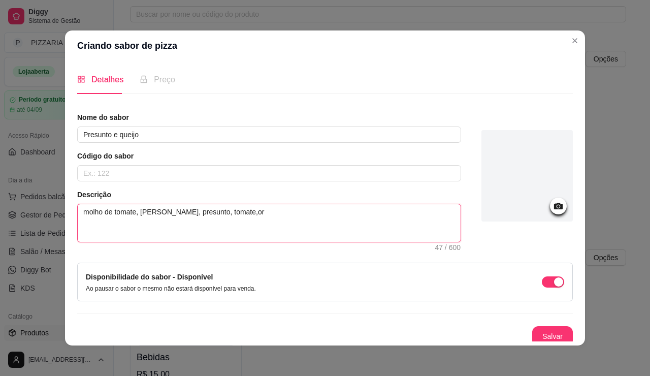
type textarea "molho de tomate, mussarela, presunto, tomate,o"
type textarea "molho de tomate, mussarela, presunto, tomate,"
type textarea "molho de tomate, mussarela, presunto, tomate, o"
type textarea "molho de tomate, mussarela, presunto, tomate, or"
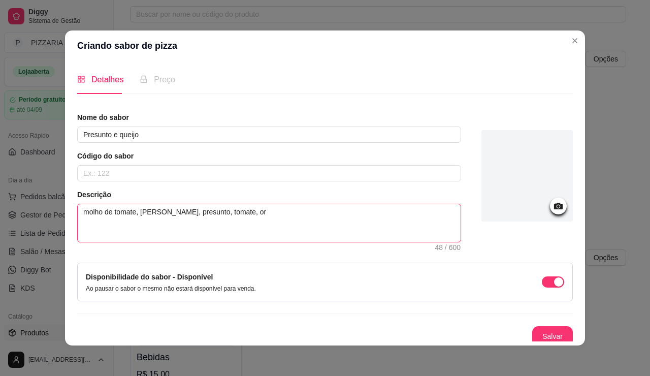
type textarea "molho de tomate, mussarela, presunto, tomate, ore"
type textarea "molho de tomate, mussarela, presunto, tomate, oreg"
type textarea "molho de tomate, mussarela, presunto, tomate, orega"
type textarea "molho de tomate, mussarela, presunto, tomate, oregan"
type textarea "molho de tomate, mussarela, presunto, tomate, oregano"
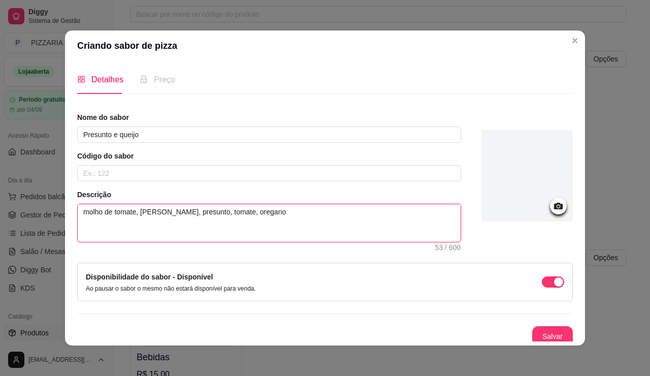
type textarea "molho de tomate, mussarela, presunto, tomate, oregano"
type textarea "molho de tomate, mussarela, presunto, tomate, oregano a"
type textarea "molho de tomate, mussarela, presunto, tomate, oregano az"
type textarea "molho de tomate, mussarela, presunto, tomate, oregano aze"
type textarea "molho de tomate, mussarela, presunto, tomate, oregano azei"
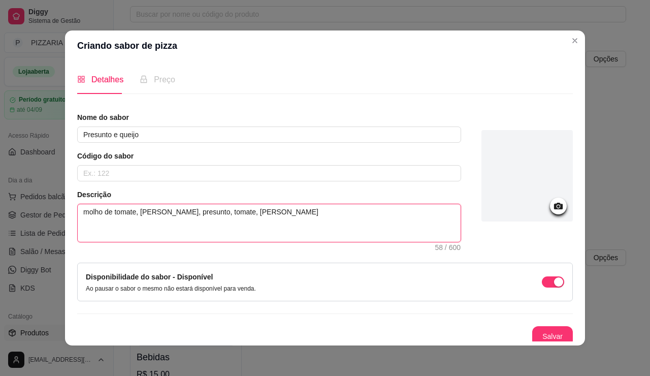
type textarea "molho de tomate, mussarela, presunto, tomate, oregano azeit"
type textarea "molho de tomate, mussarela, presunto, tomate, oregano azeito"
type textarea "molho de tomate, mussarela, presunto, tomate, oregano azeiton"
type textarea "molho de tomate, mussarela, presunto, tomate, oregano azeitona"
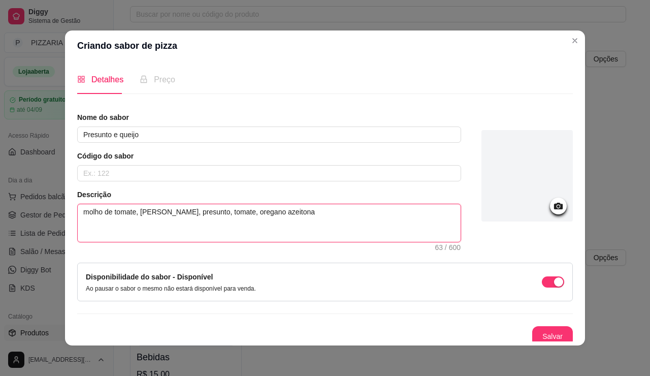
type textarea "molho de tomate, mussarela, presunto, tomate, oregano azeitona e"
type textarea "molho de tomate, mussarela, presunto, tomate, oregano azeitona e c"
type textarea "molho de tomate, mussarela, presunto, tomate, oregano azeitona e ce"
type textarea "molho de tomate, mussarela, presunto, tomate, oregano azeitona e ceb"
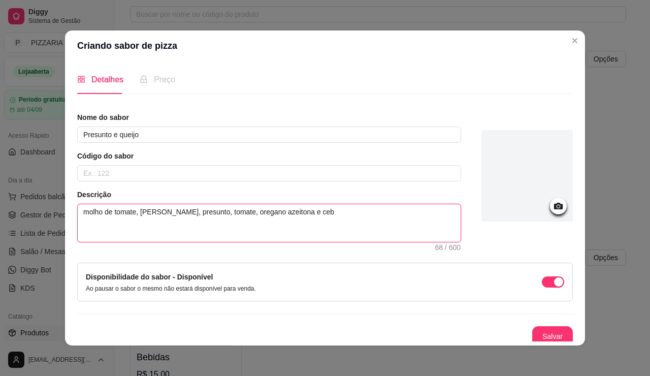
type textarea "molho de tomate, mussarela, presunto, tomate, oregano azeitona e cebo"
type textarea "molho de tomate, [PERSON_NAME], presunto, tomate, oregano azeitona e cebola"
type textarea "molho de tomate, mussarela, presunto, tomate, oregano azeitona e cebolas"
type textarea "molho de tomate, [PERSON_NAME], presunto, tomate, oregano azeitona e cebola"
type textarea "molho de tomate, mussarela, presunto, tomate, oregano azeitona e cebolaa"
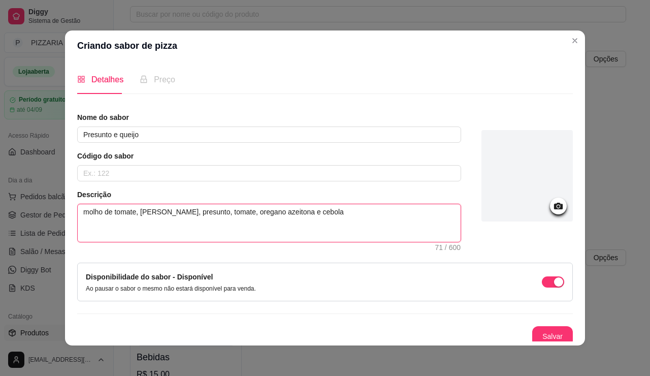
type textarea "molho de tomate, [PERSON_NAME], presunto, tomate, oregano azeitona e cebola"
click at [154, 84] on span "Preço" at bounding box center [164, 79] width 21 height 9
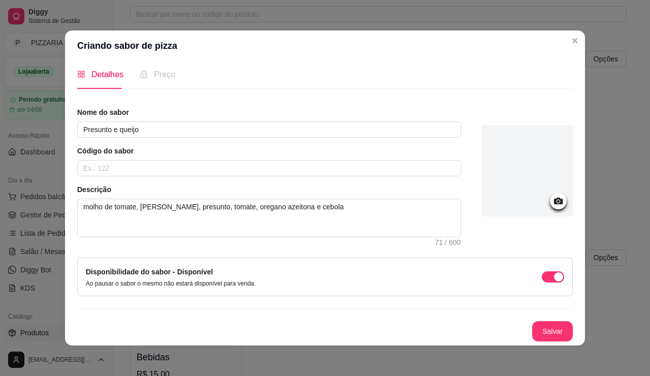
scroll to position [0, 0]
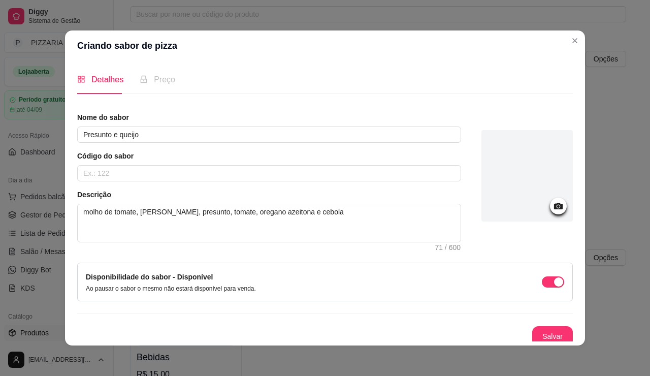
click at [154, 84] on span "Preço" at bounding box center [164, 79] width 21 height 9
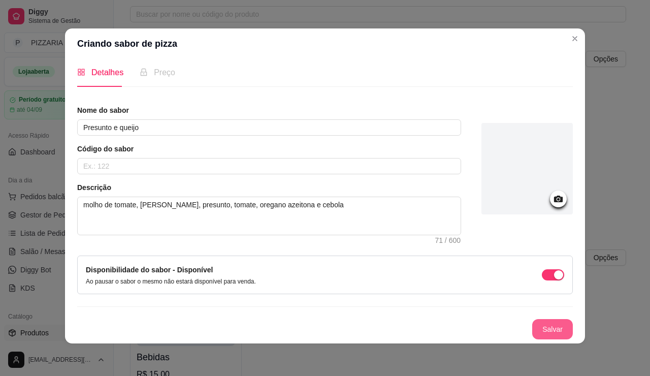
click at [564, 320] on button "Salvar" at bounding box center [552, 329] width 41 height 20
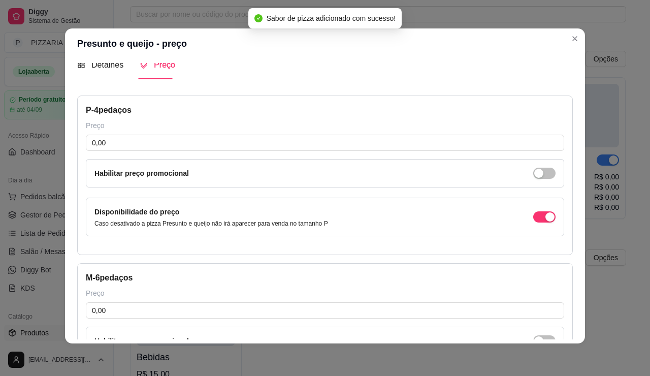
scroll to position [0, 0]
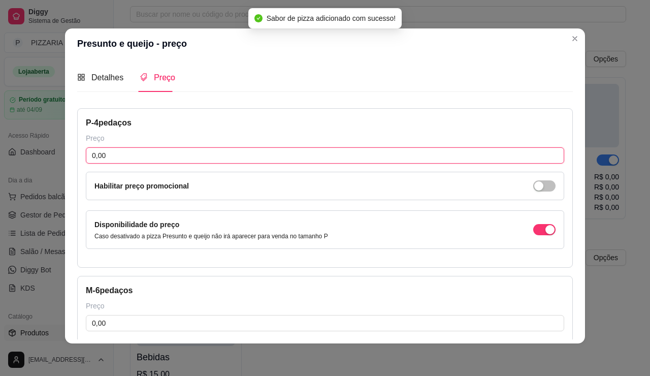
click at [119, 164] on input "0,00" at bounding box center [325, 155] width 479 height 16
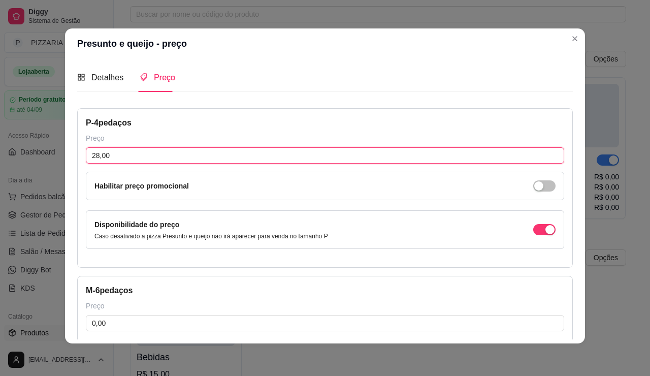
scroll to position [102, 0]
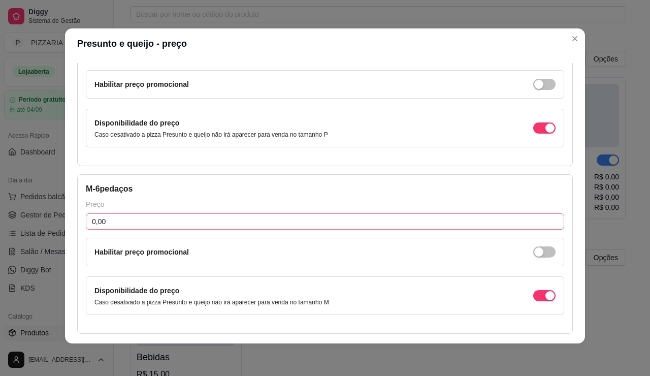
type input "28,00"
click at [143, 230] on input "0,00" at bounding box center [325, 221] width 479 height 16
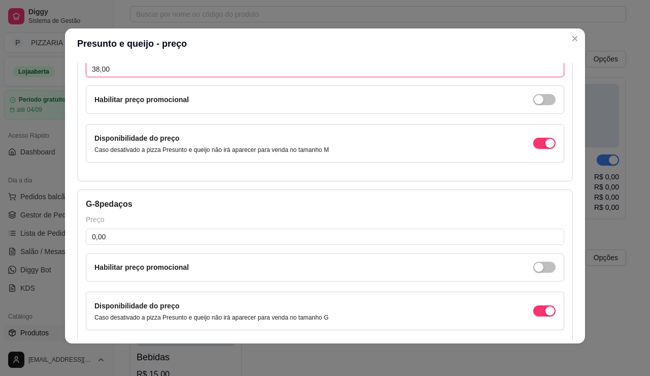
scroll to position [356, 0]
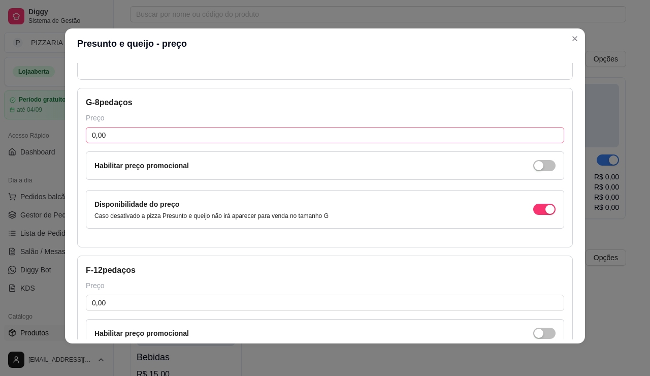
type input "38,00"
click at [139, 143] on input "0,00" at bounding box center [325, 135] width 479 height 16
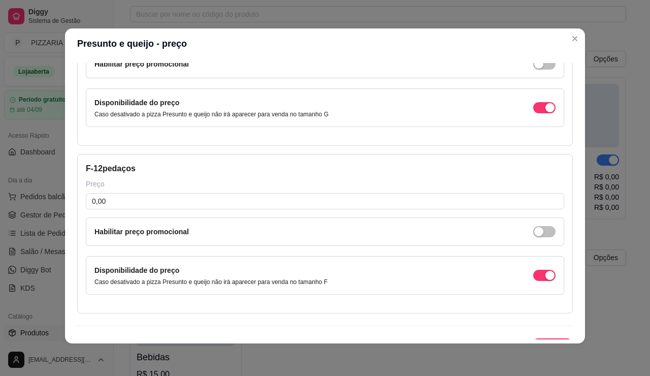
scroll to position [508, 0]
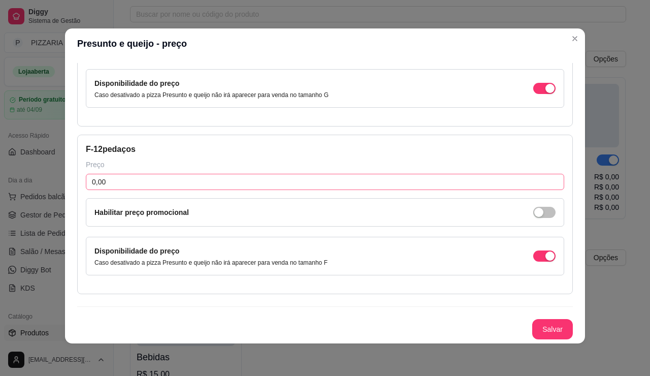
type input "45,00"
click at [117, 190] on input "0,00" at bounding box center [325, 182] width 479 height 16
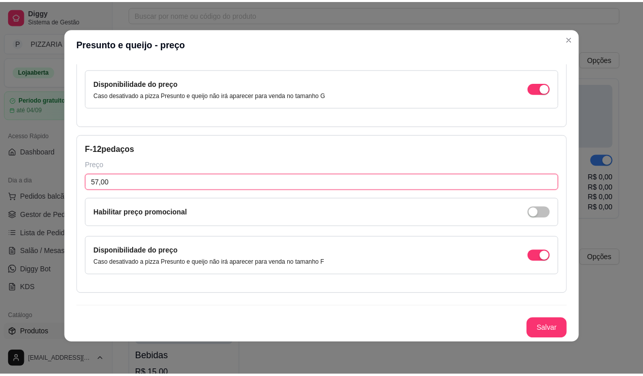
scroll to position [649, 0]
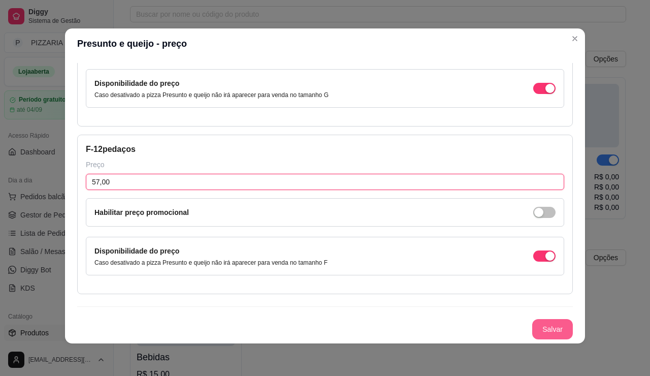
type input "57,00"
click at [573, 319] on button "Salvar" at bounding box center [552, 329] width 41 height 20
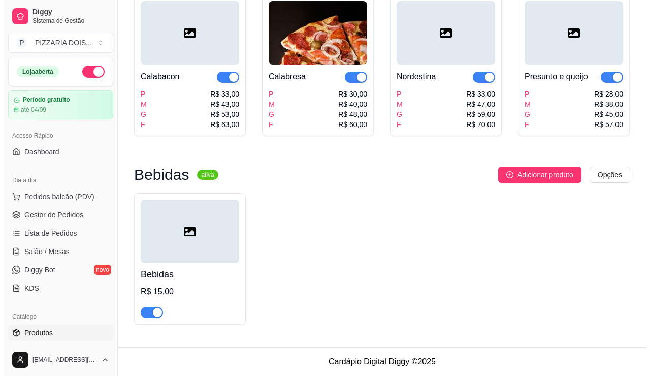
scroll to position [0, 0]
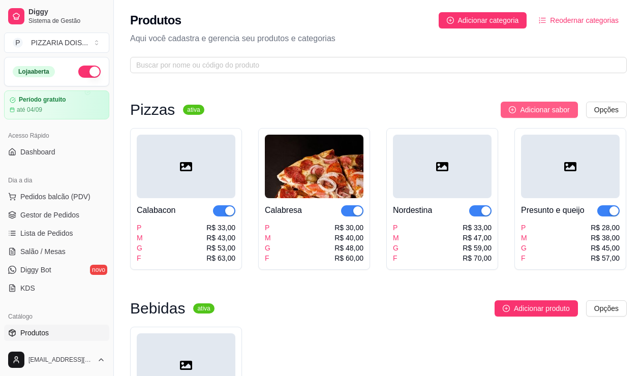
click at [537, 115] on span "Adicionar sabor" at bounding box center [544, 109] width 49 height 11
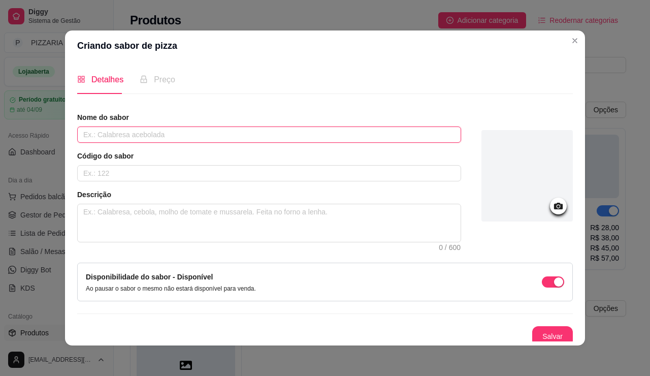
click at [245, 143] on input "text" at bounding box center [269, 134] width 384 height 16
type input "b"
type input "Bacon"
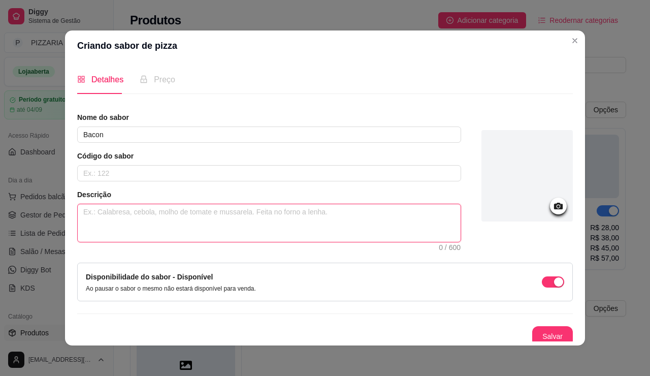
click at [174, 242] on textarea at bounding box center [269, 223] width 383 height 38
type textarea "m"
type textarea "mo"
type textarea "mol"
type textarea "molh"
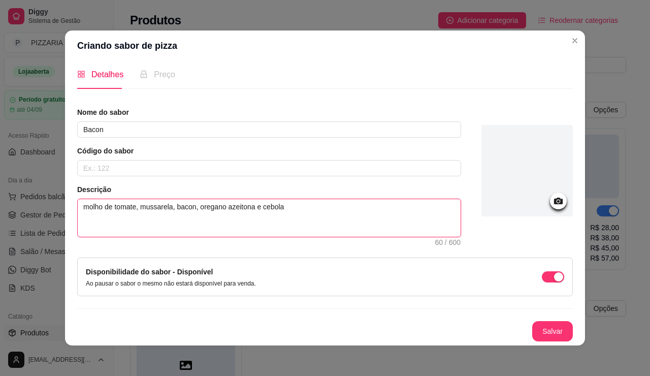
scroll to position [3, 0]
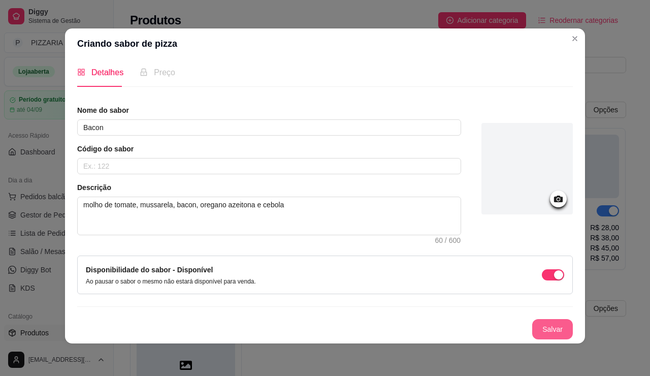
click at [568, 322] on button "Salvar" at bounding box center [552, 329] width 41 height 20
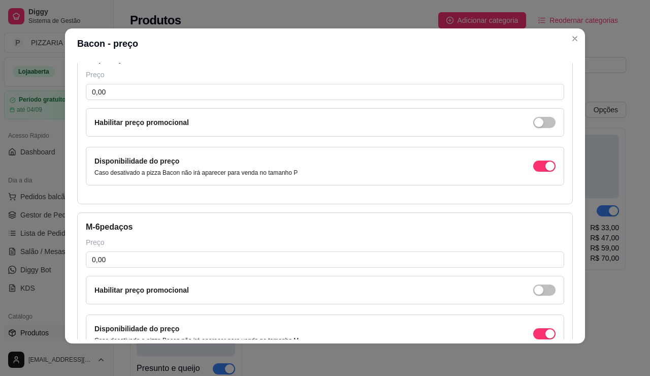
scroll to position [0, 0]
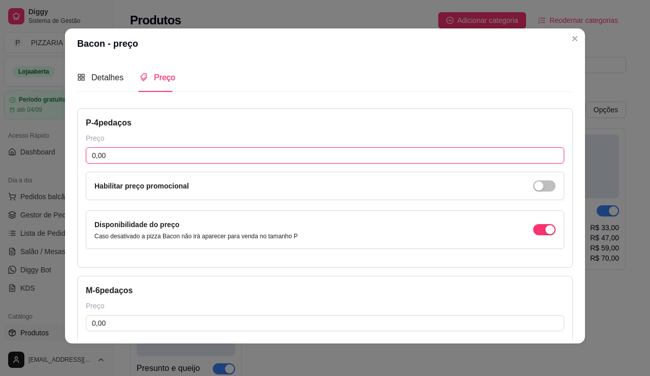
click at [203, 164] on input "0,00" at bounding box center [325, 155] width 479 height 16
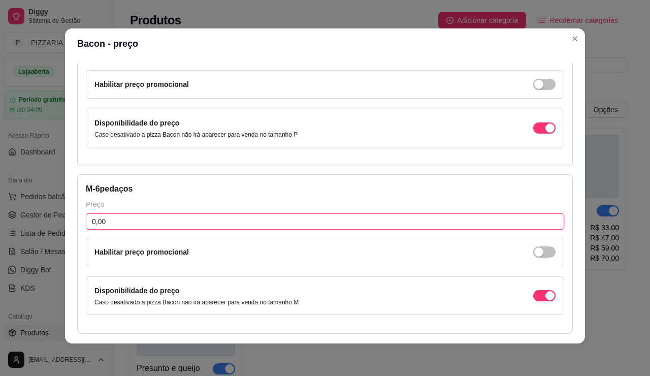
click at [190, 230] on input "0,00" at bounding box center [325, 221] width 479 height 16
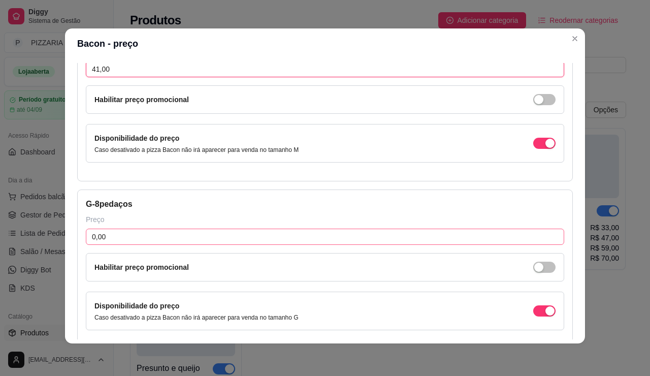
scroll to position [305, 0]
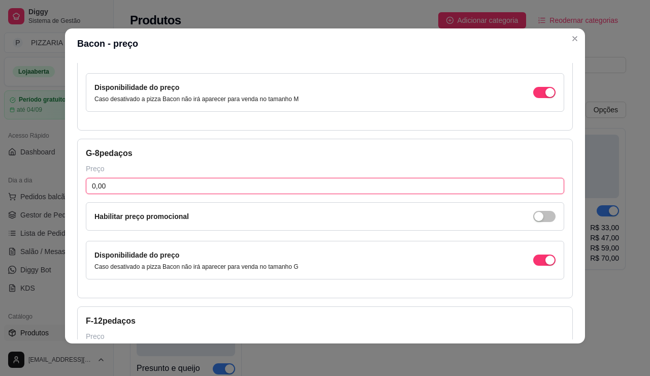
click at [212, 194] on input "0,00" at bounding box center [325, 186] width 479 height 16
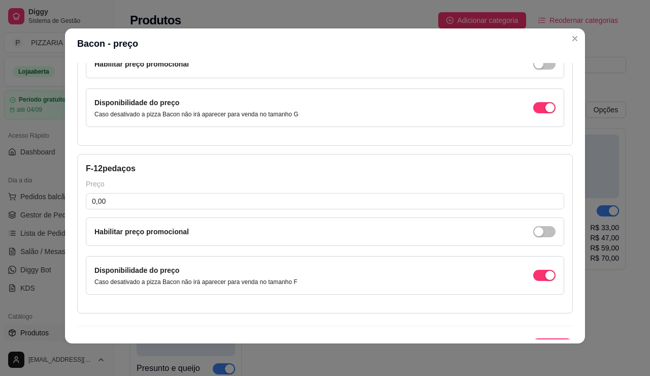
scroll to position [508, 0]
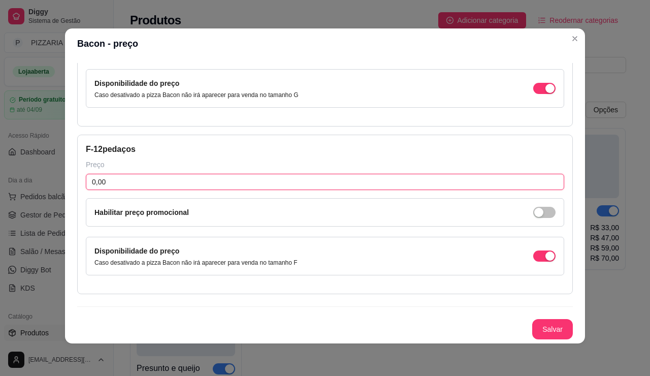
click at [147, 190] on input "0,00" at bounding box center [325, 182] width 479 height 16
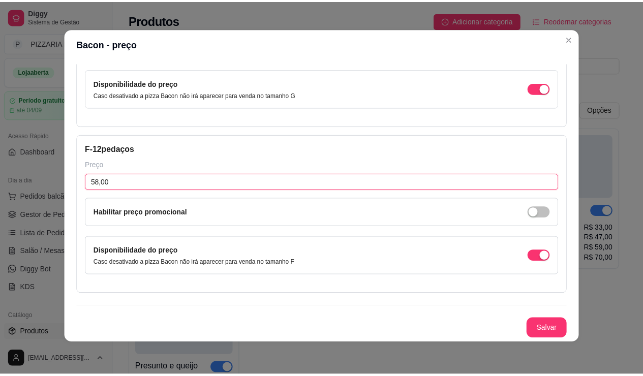
scroll to position [649, 0]
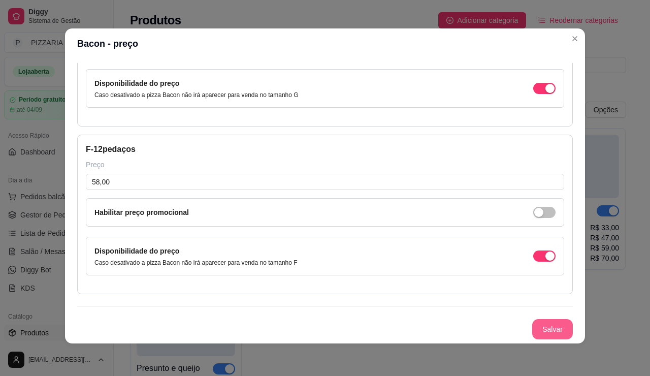
click at [573, 321] on button "Salvar" at bounding box center [552, 329] width 41 height 20
click at [573, 329] on button "Salvar" at bounding box center [552, 329] width 41 height 20
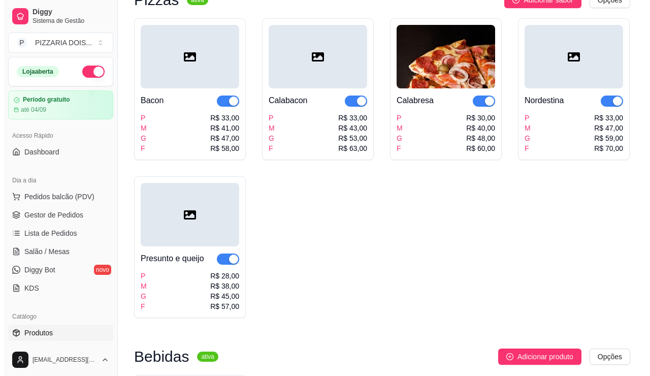
scroll to position [8, 0]
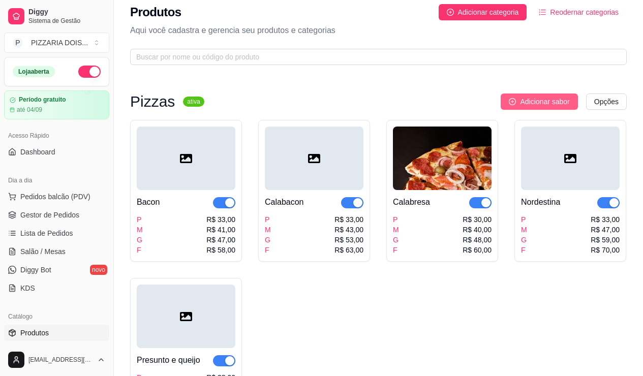
click at [539, 110] on button "Adicionar sabor" at bounding box center [538, 101] width 77 height 16
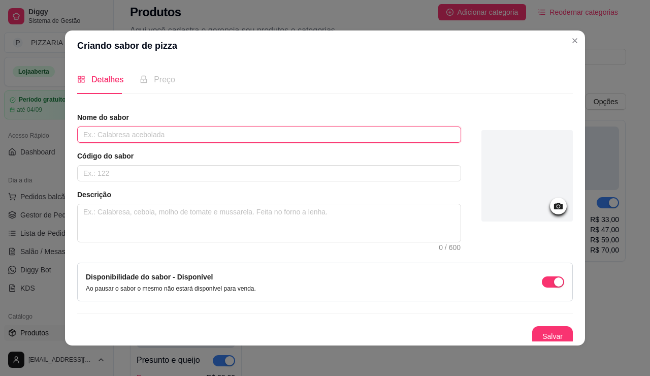
click at [371, 143] on input "text" at bounding box center [269, 134] width 384 height 16
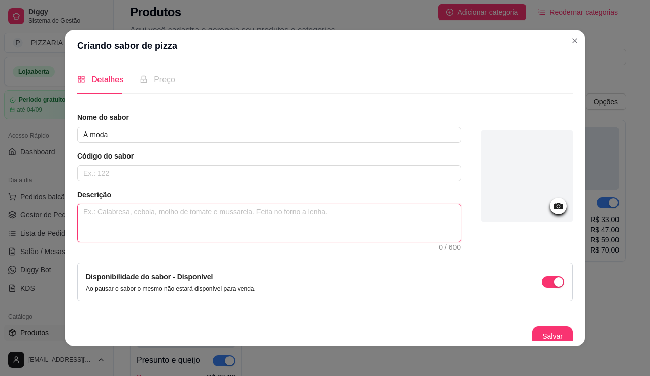
click at [226, 242] on textarea at bounding box center [269, 223] width 383 height 38
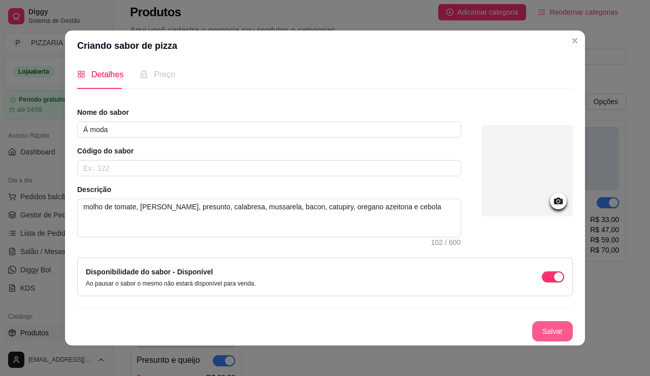
click at [573, 321] on button "Salvar" at bounding box center [552, 331] width 41 height 20
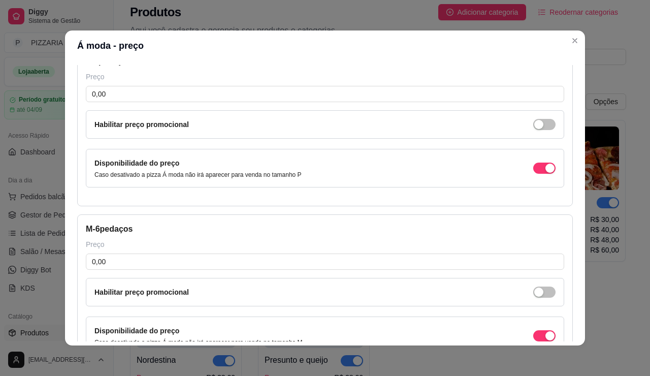
scroll to position [0, 0]
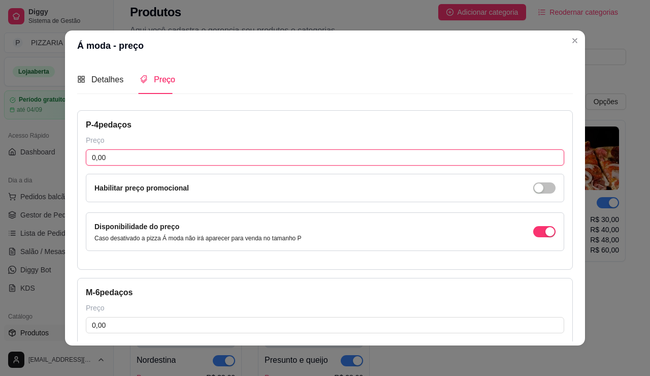
click at [298, 166] on input "0,00" at bounding box center [325, 157] width 479 height 16
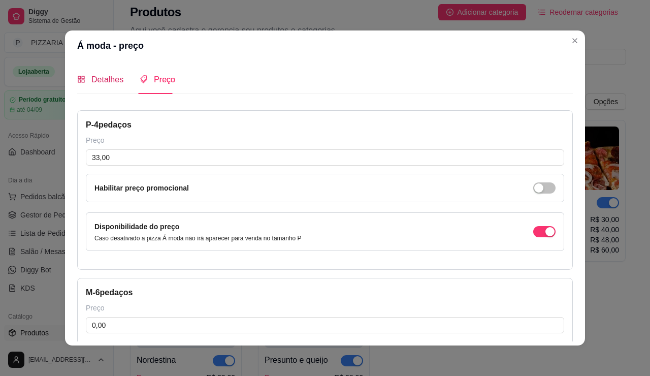
click at [91, 84] on span "Detalhes" at bounding box center [107, 79] width 32 height 9
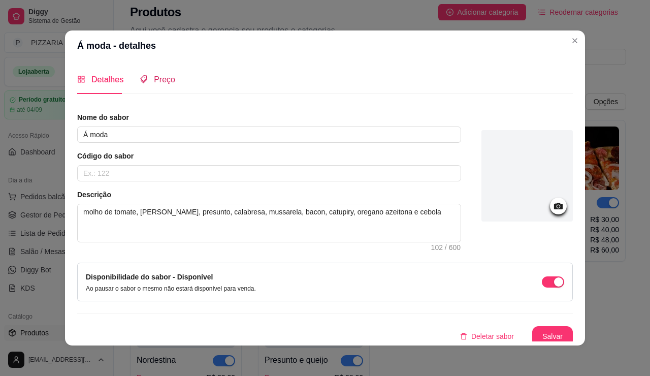
click at [154, 84] on span "Preço" at bounding box center [164, 79] width 21 height 9
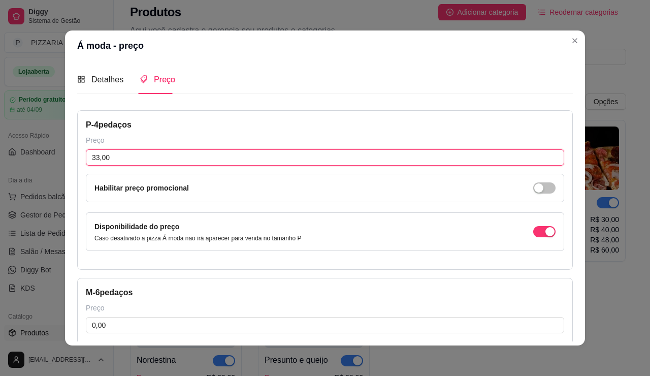
click at [87, 166] on input "33,00" at bounding box center [325, 157] width 479 height 16
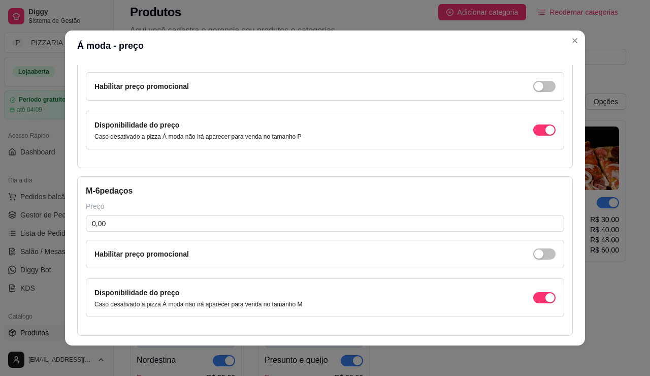
scroll to position [152, 0]
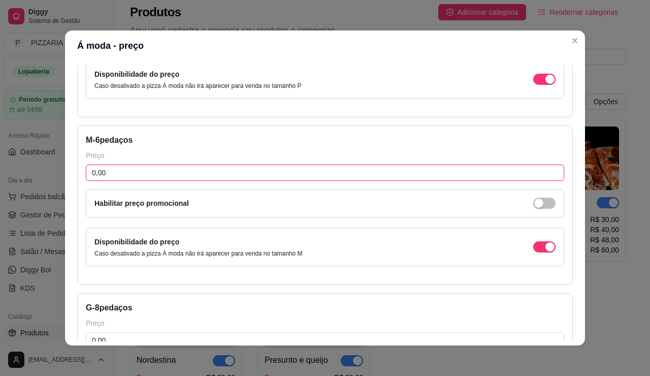
click at [86, 181] on input "0,00" at bounding box center [325, 173] width 479 height 16
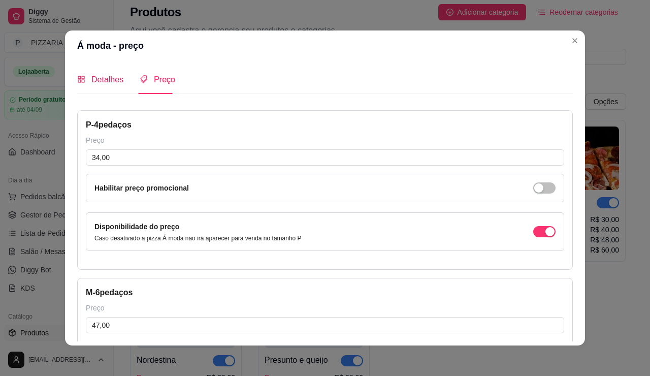
click at [77, 86] on div "Detalhes" at bounding box center [100, 79] width 46 height 13
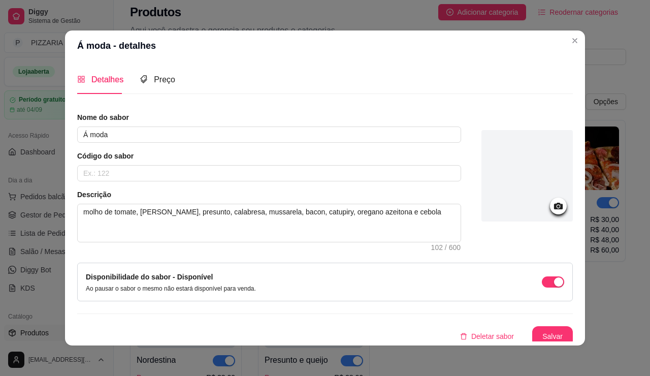
scroll to position [51, 0]
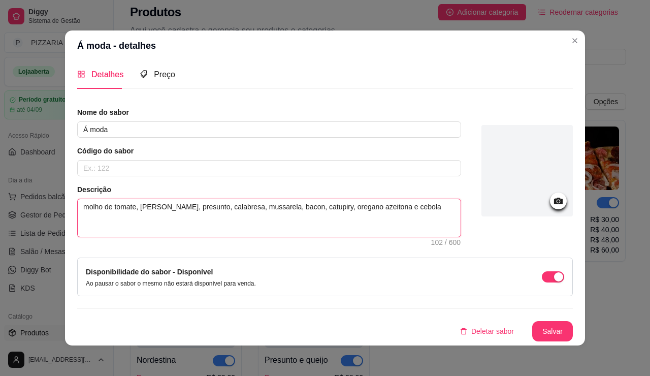
click at [221, 199] on textarea "molho de tomate, mussarela, presunto, calabresa, mussarela, bacon, catupiry, or…" at bounding box center [269, 218] width 383 height 38
click at [223, 199] on textarea "molho de tomate, mussarela, presunto, calabresa, mussarela, bacon, catupiry, or…" at bounding box center [269, 218] width 383 height 38
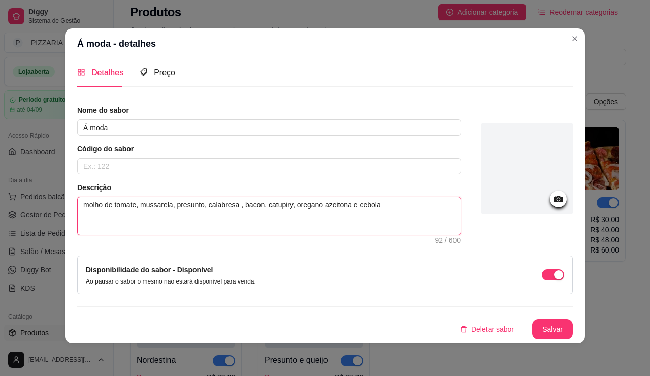
scroll to position [0, 0]
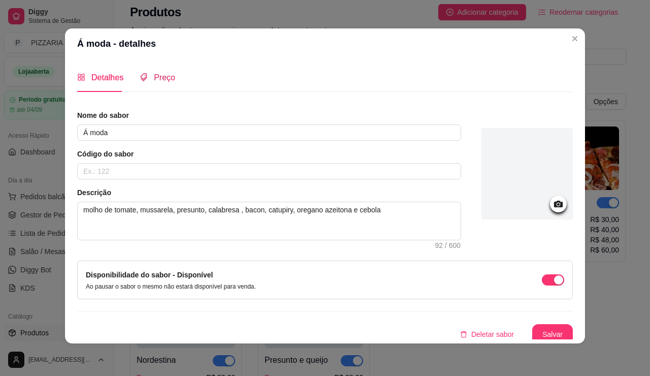
click at [154, 82] on span "Preço" at bounding box center [164, 77] width 21 height 9
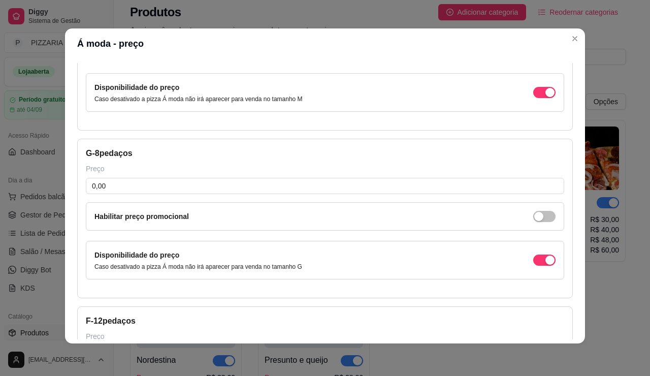
scroll to position [356, 0]
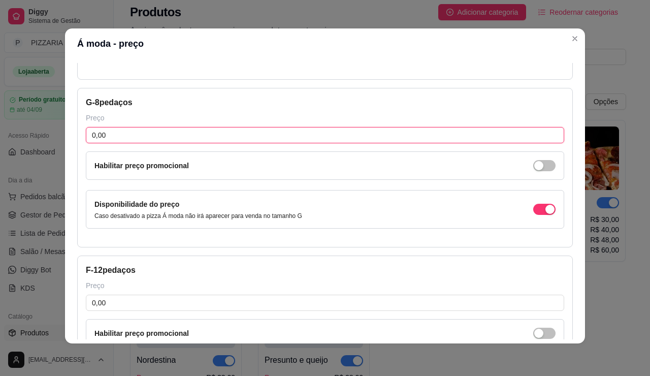
click at [116, 143] on input "0,00" at bounding box center [325, 135] width 479 height 16
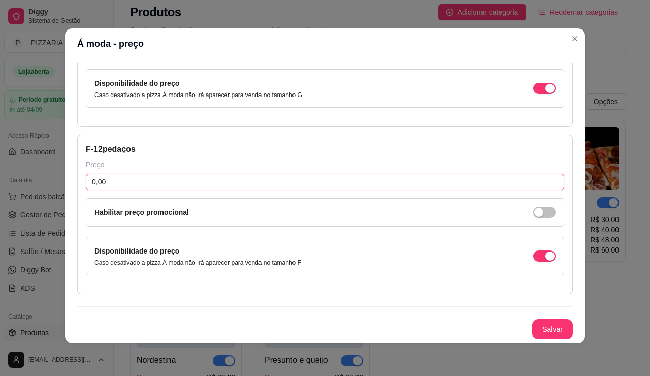
click at [104, 190] on input "0,00" at bounding box center [325, 182] width 479 height 16
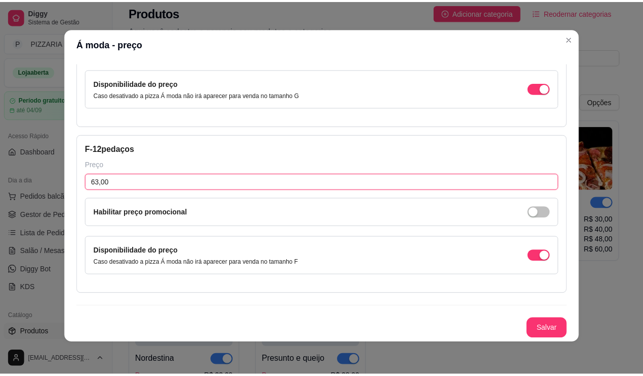
scroll to position [649, 0]
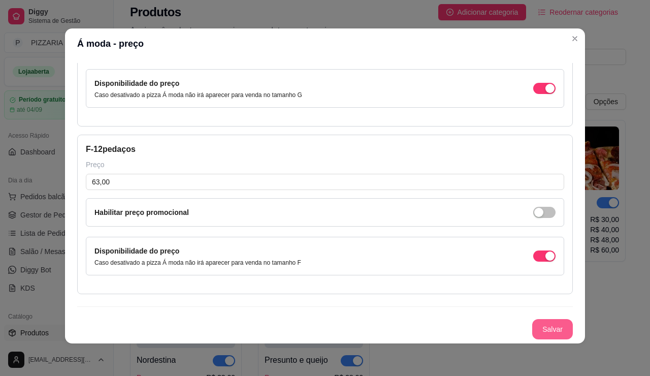
click at [573, 319] on button "Salvar" at bounding box center [552, 329] width 41 height 20
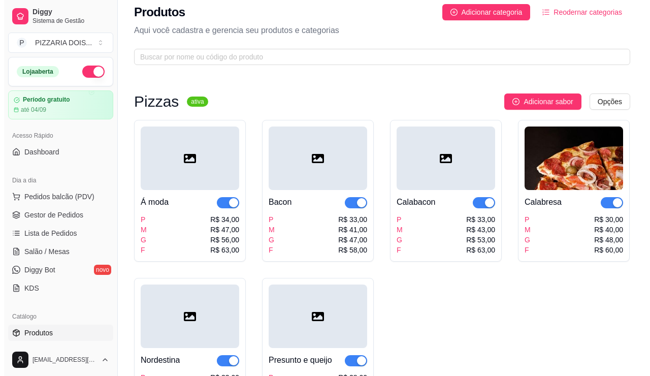
scroll to position [0, 0]
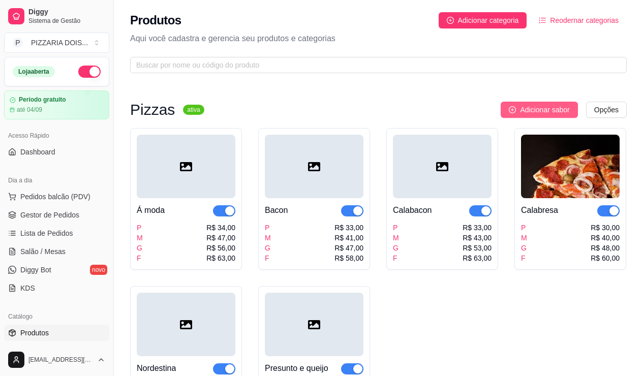
click at [520, 115] on span "Adicionar sabor" at bounding box center [544, 109] width 49 height 11
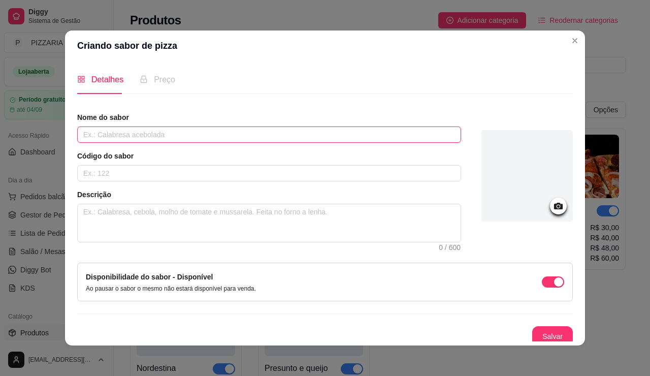
click at [248, 143] on input "text" at bounding box center [269, 134] width 384 height 16
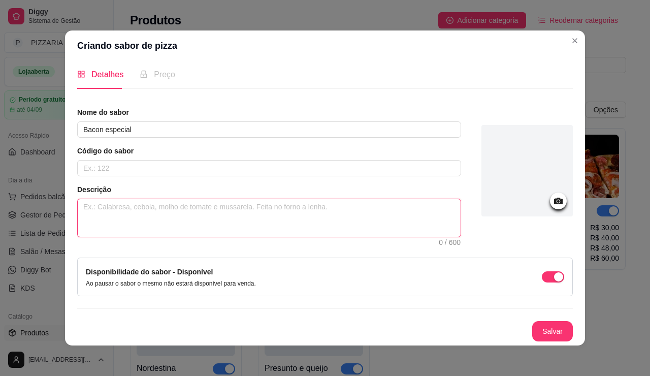
click at [187, 214] on textarea at bounding box center [269, 218] width 383 height 38
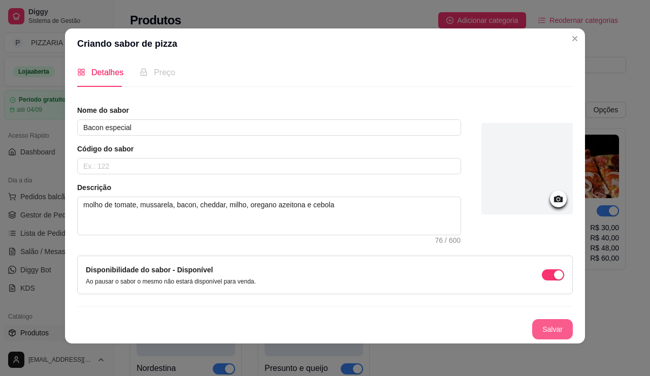
click at [573, 319] on button "Salvar" at bounding box center [552, 329] width 41 height 20
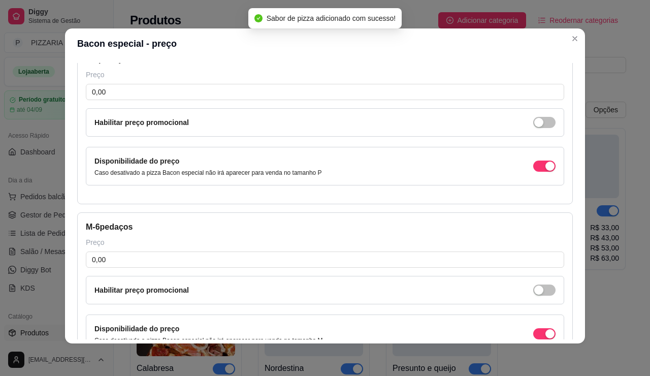
scroll to position [0, 0]
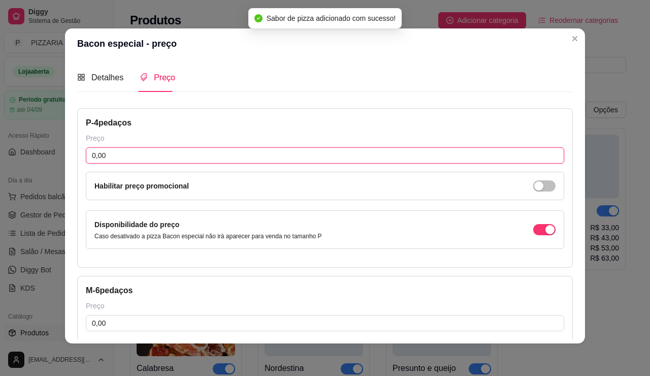
click at [119, 164] on input "0,00" at bounding box center [325, 155] width 479 height 16
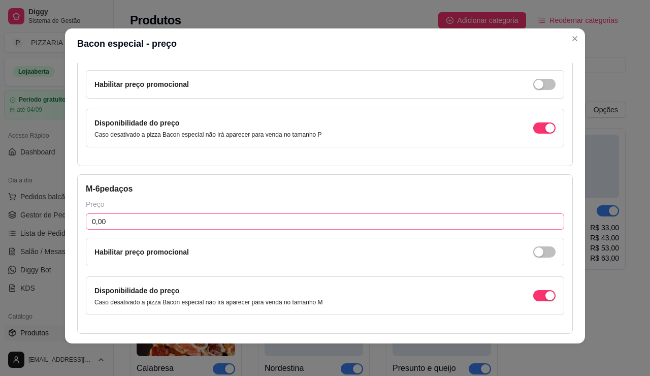
scroll to position [152, 0]
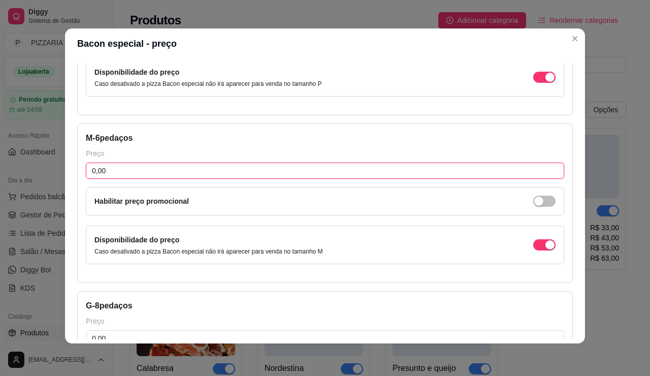
click at [99, 179] on input "0,00" at bounding box center [325, 171] width 479 height 16
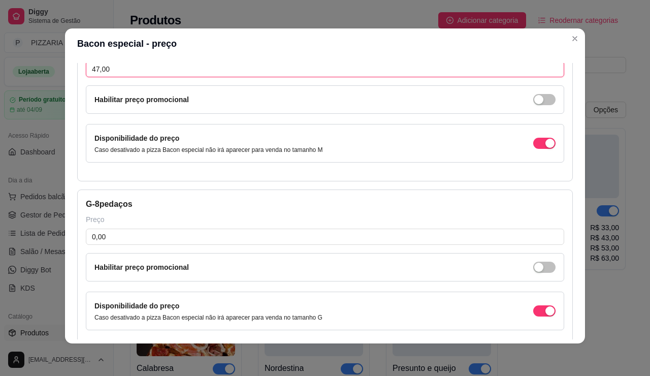
scroll to position [305, 0]
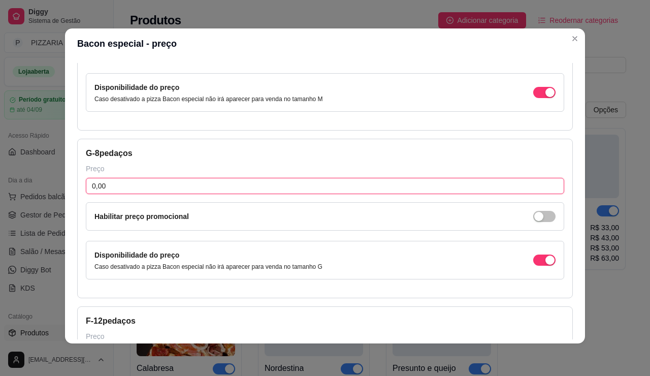
click at [108, 194] on input "0,00" at bounding box center [325, 186] width 479 height 16
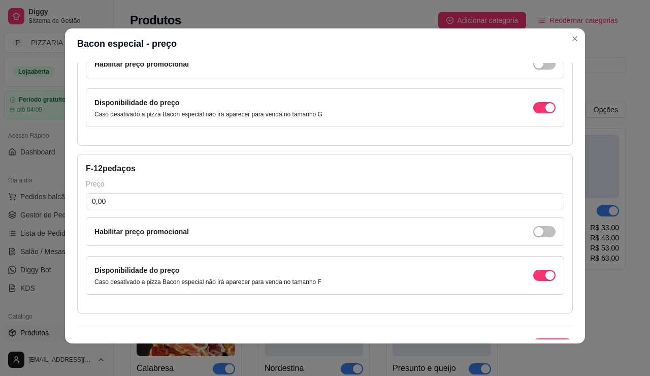
scroll to position [559, 0]
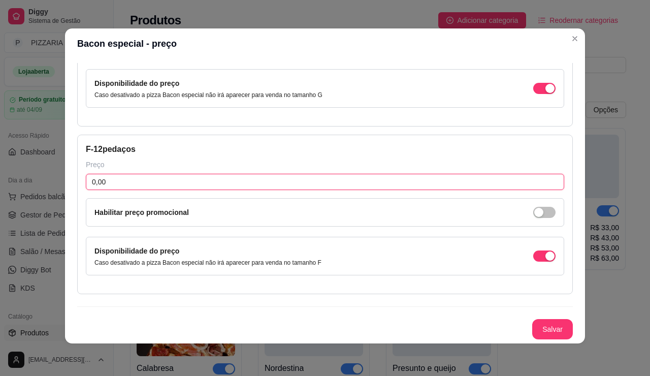
click at [142, 190] on input "0,00" at bounding box center [325, 182] width 479 height 16
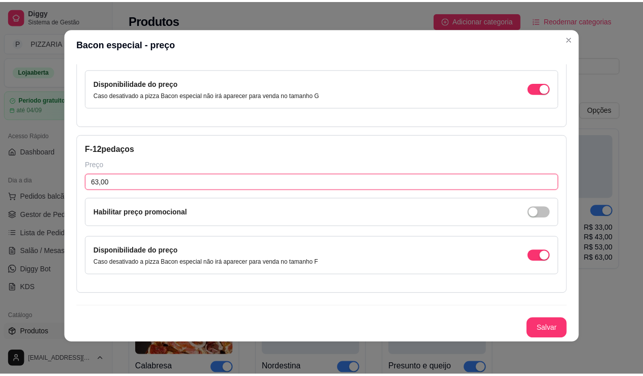
scroll to position [649, 0]
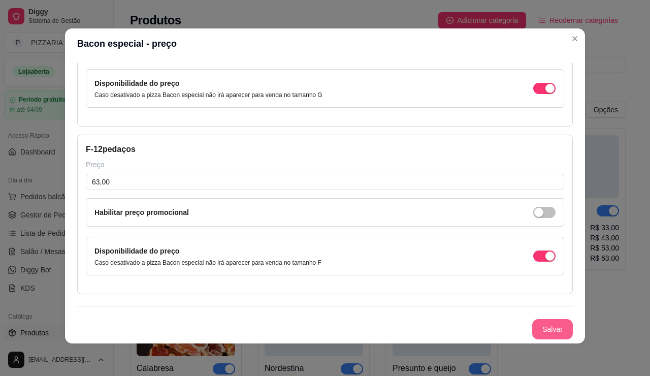
click at [573, 319] on button "Salvar" at bounding box center [552, 329] width 41 height 20
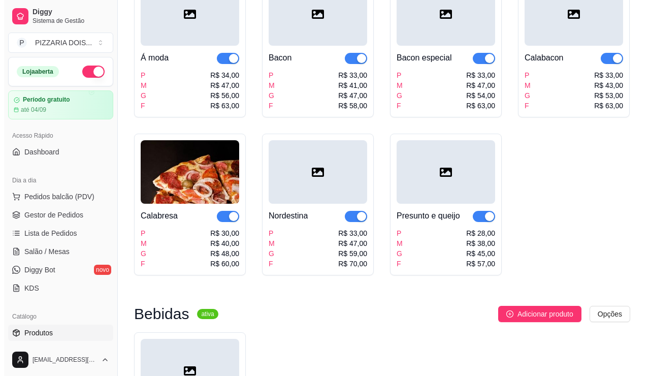
scroll to position [0, 0]
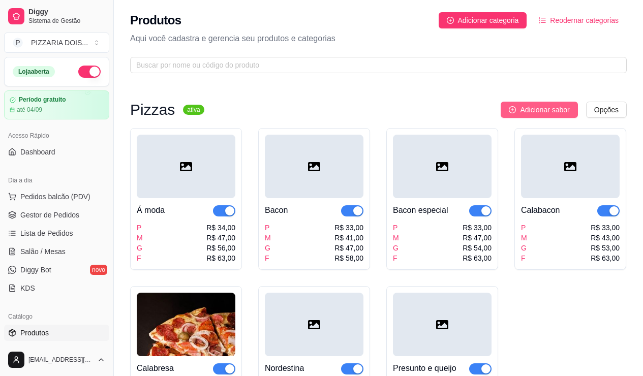
click at [514, 118] on button "Adicionar sabor" at bounding box center [538, 110] width 77 height 16
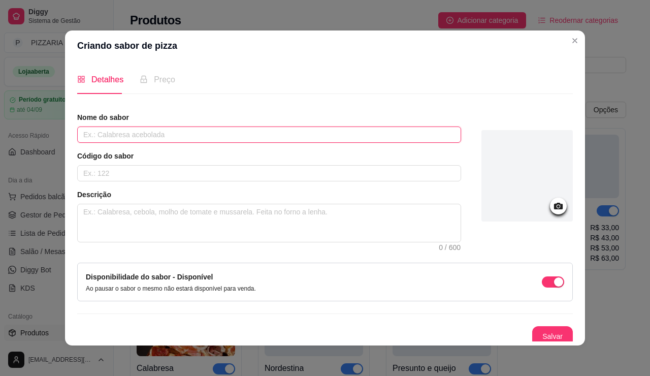
click at [218, 143] on input "text" at bounding box center [269, 134] width 384 height 16
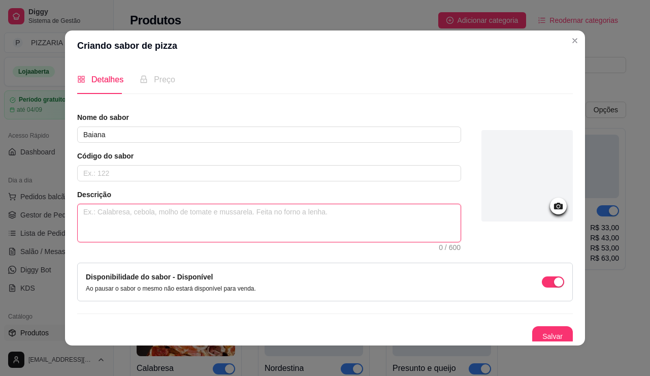
click at [141, 242] on textarea at bounding box center [269, 223] width 383 height 38
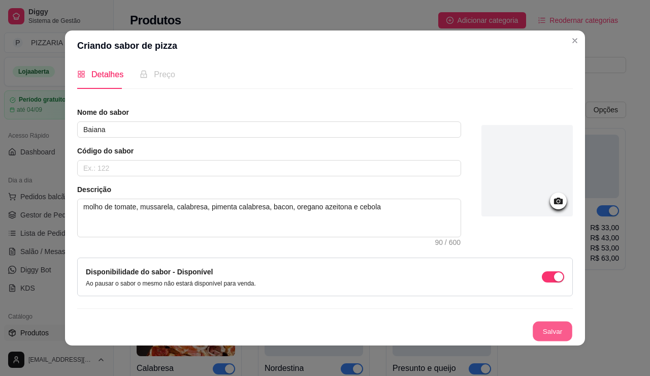
click at [573, 322] on button "Salvar" at bounding box center [553, 332] width 40 height 20
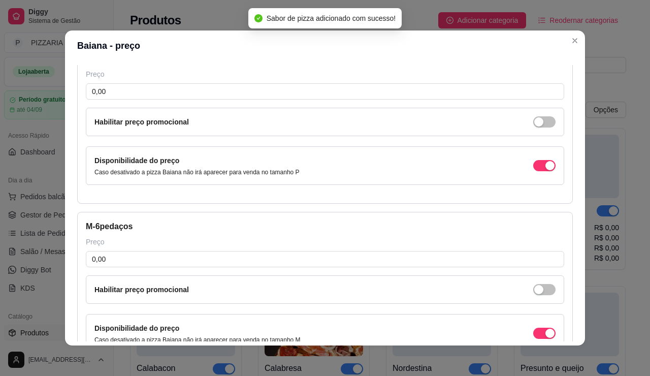
scroll to position [63, 0]
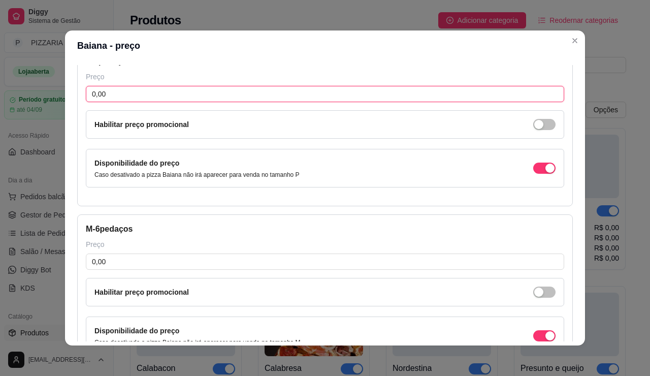
click at [145, 102] on input "0,00" at bounding box center [325, 94] width 479 height 16
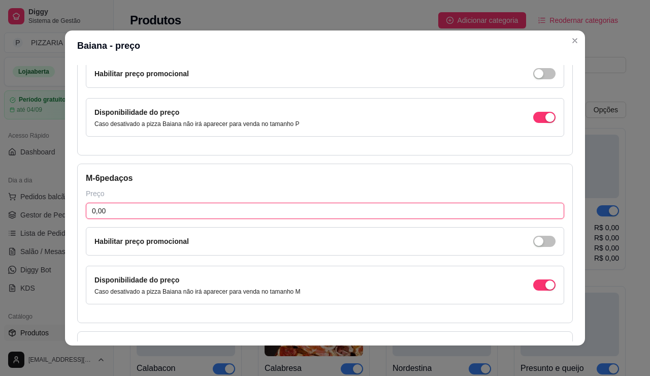
click at [128, 219] on input "0,00" at bounding box center [325, 211] width 479 height 16
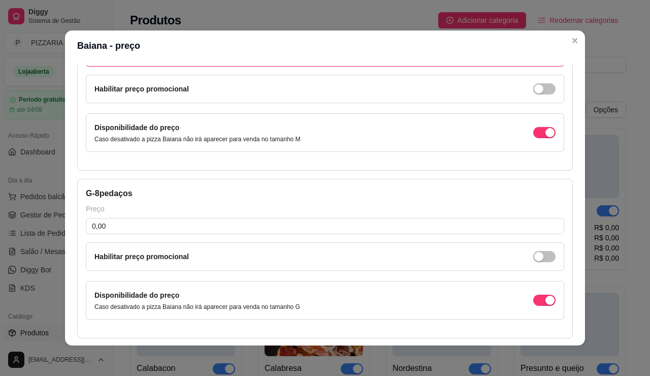
scroll to position [317, 0]
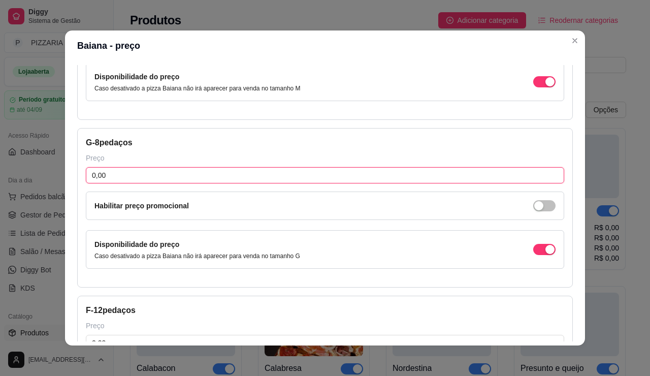
click at [124, 183] on input "0,00" at bounding box center [325, 175] width 479 height 16
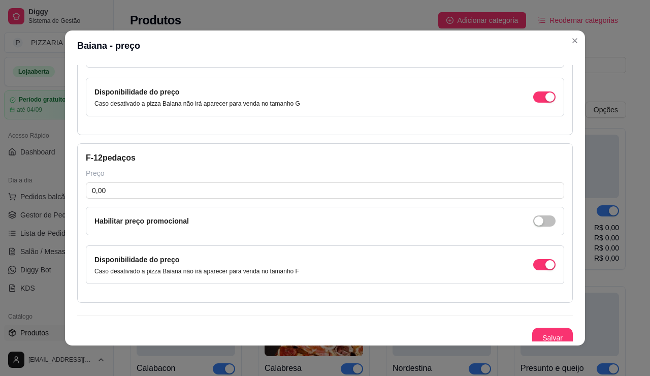
scroll to position [571, 0]
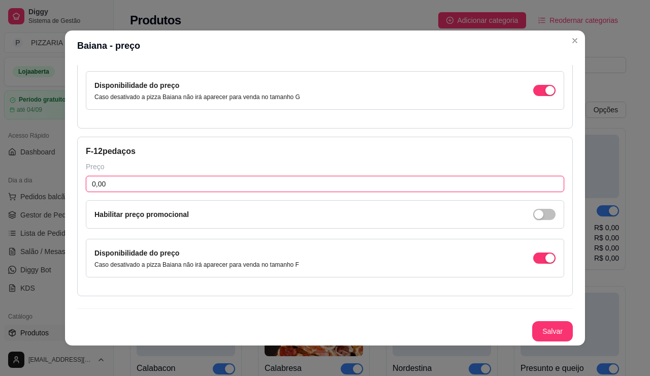
click at [132, 192] on input "0,00" at bounding box center [325, 184] width 479 height 16
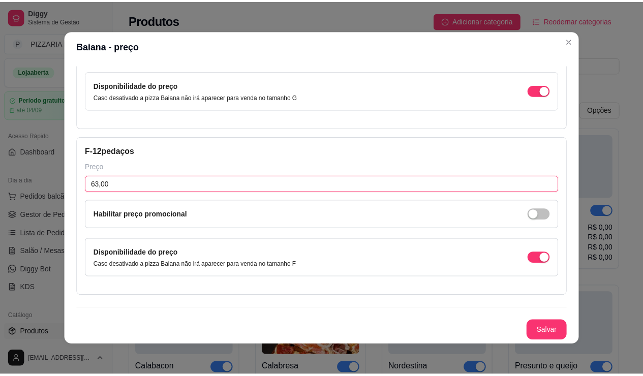
scroll to position [649, 0]
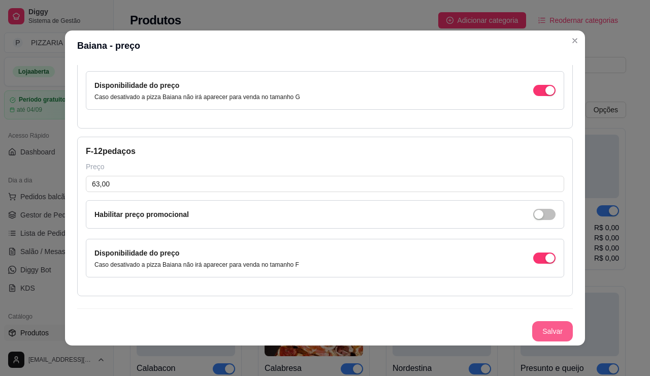
click at [573, 321] on button "Salvar" at bounding box center [552, 331] width 41 height 20
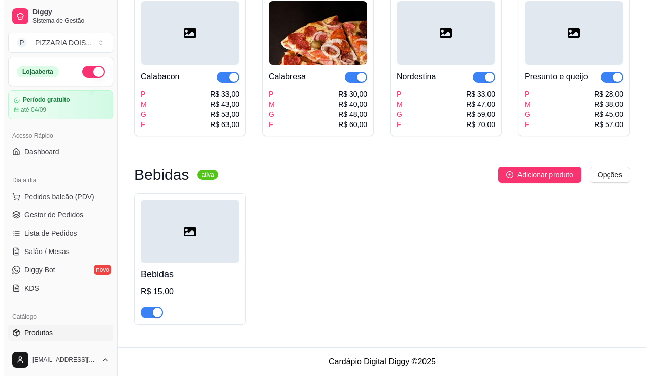
scroll to position [0, 0]
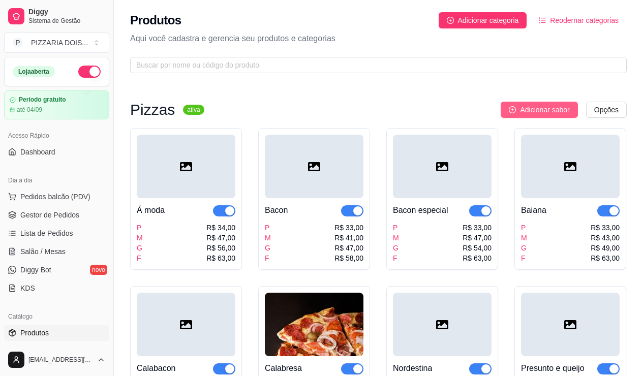
click at [560, 115] on span "Adicionar sabor" at bounding box center [544, 109] width 49 height 11
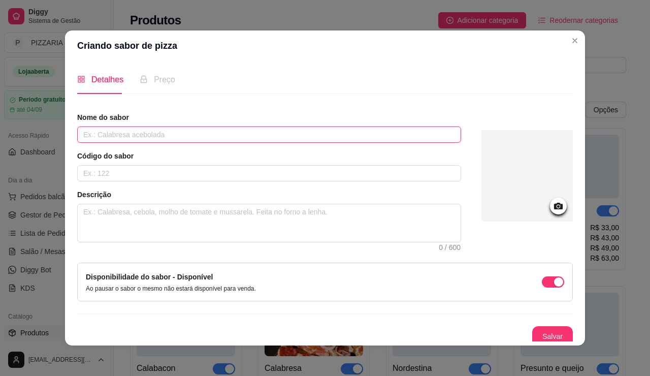
click at [285, 143] on input "text" at bounding box center [269, 134] width 384 height 16
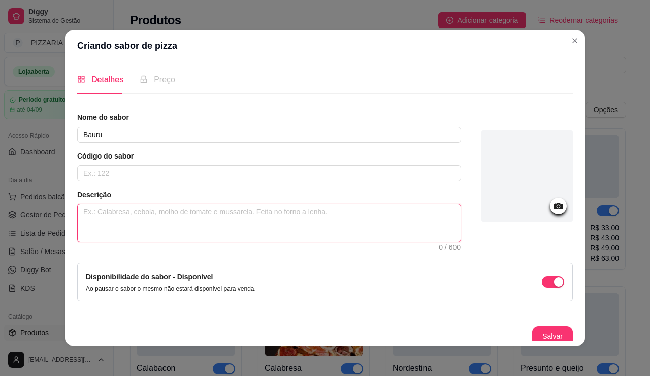
click at [219, 242] on textarea at bounding box center [269, 223] width 383 height 38
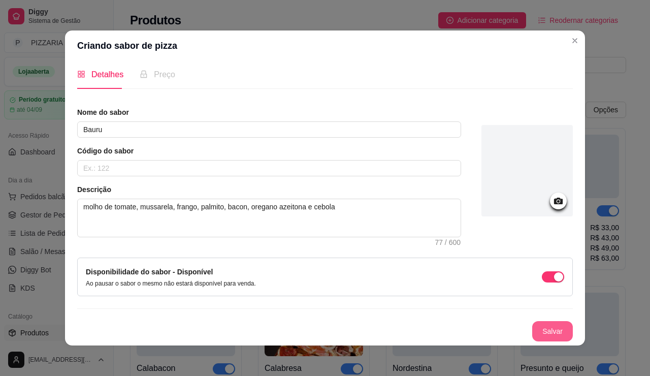
click at [573, 321] on button "Salvar" at bounding box center [552, 331] width 41 height 20
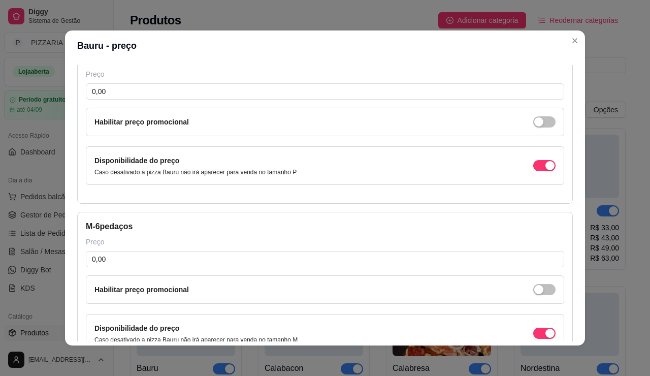
scroll to position [63, 0]
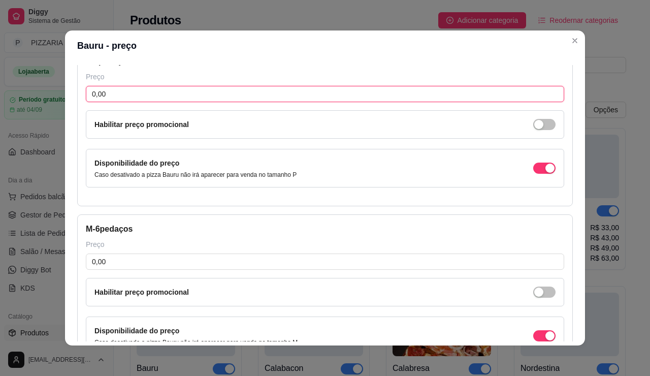
click at [237, 102] on input "0,00" at bounding box center [325, 94] width 479 height 16
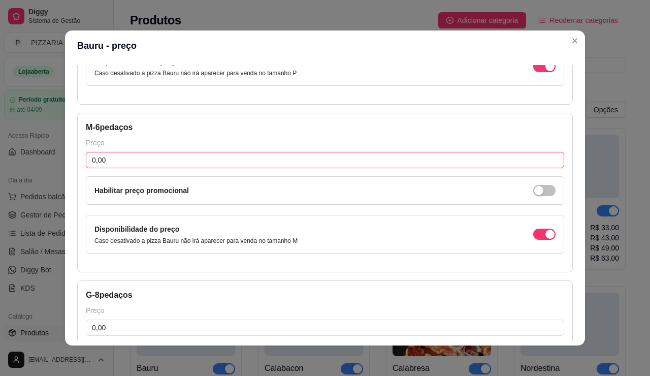
click at [125, 168] on input "0,00" at bounding box center [325, 160] width 479 height 16
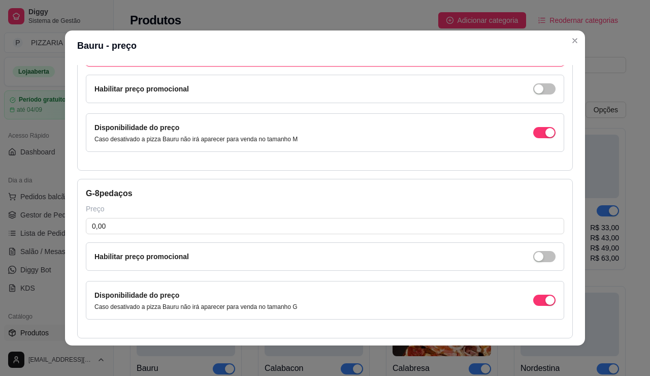
scroll to position [317, 0]
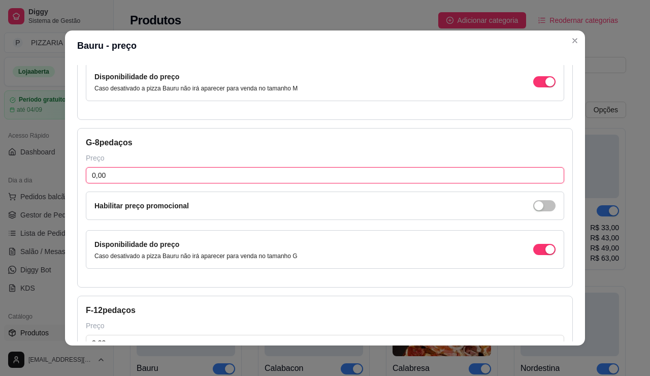
click at [109, 183] on input "0,00" at bounding box center [325, 175] width 479 height 16
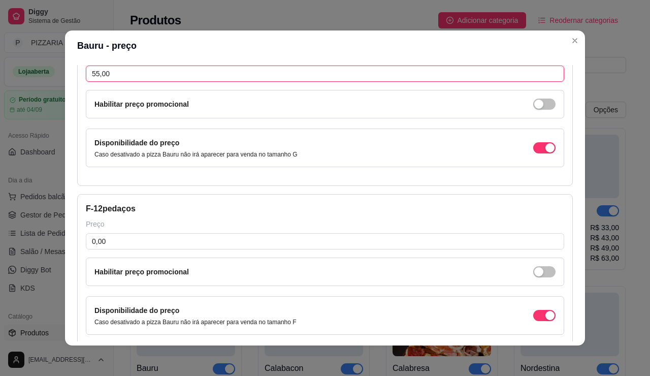
scroll to position [521, 0]
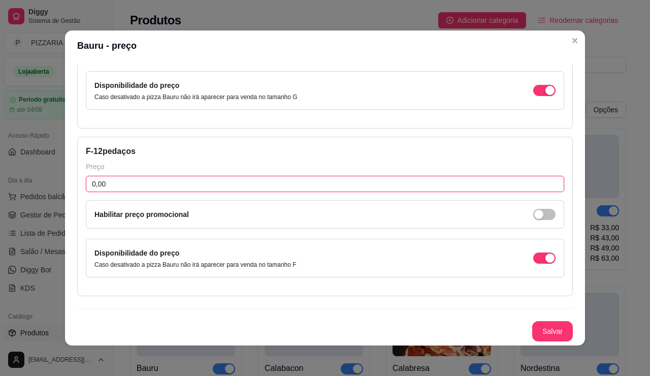
click at [115, 192] on input "0,00" at bounding box center [325, 184] width 479 height 16
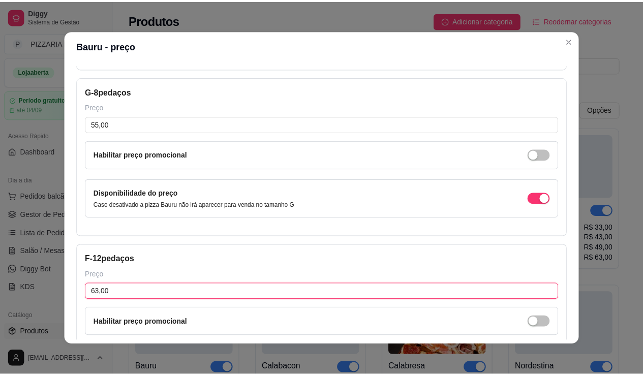
scroll to position [649, 0]
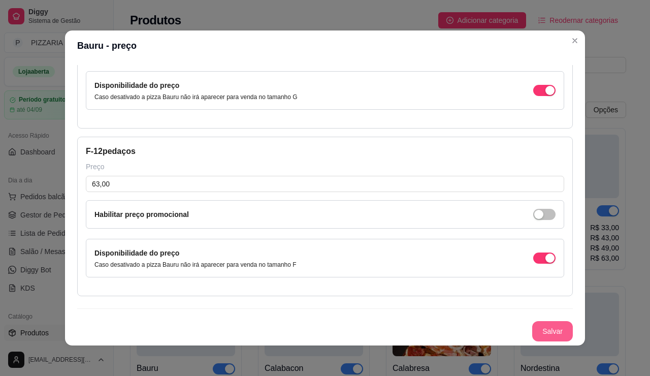
click at [573, 321] on button "Salvar" at bounding box center [552, 331] width 41 height 20
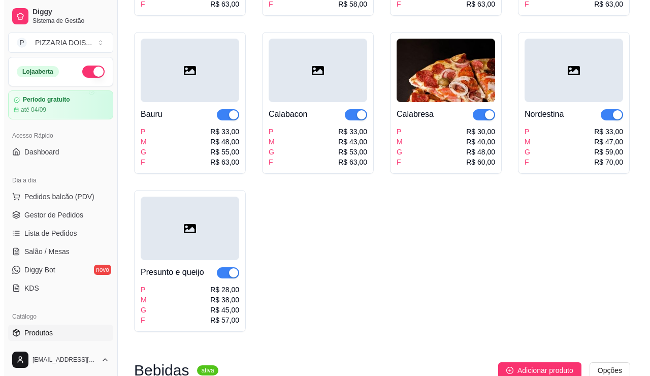
scroll to position [51, 0]
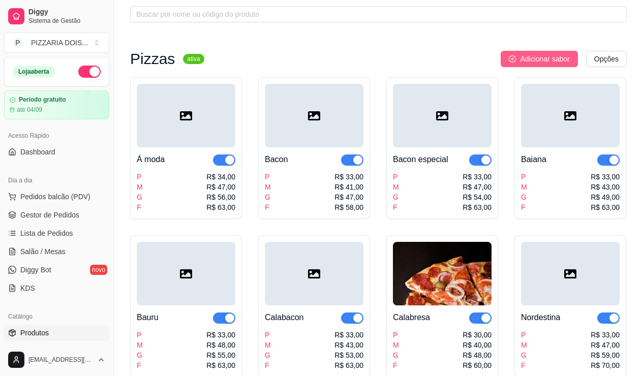
click at [537, 65] on span "Adicionar sabor" at bounding box center [544, 58] width 49 height 11
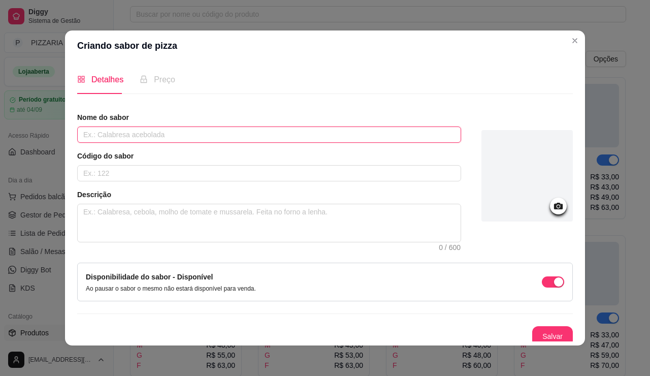
click at [342, 143] on input "text" at bounding box center [269, 134] width 384 height 16
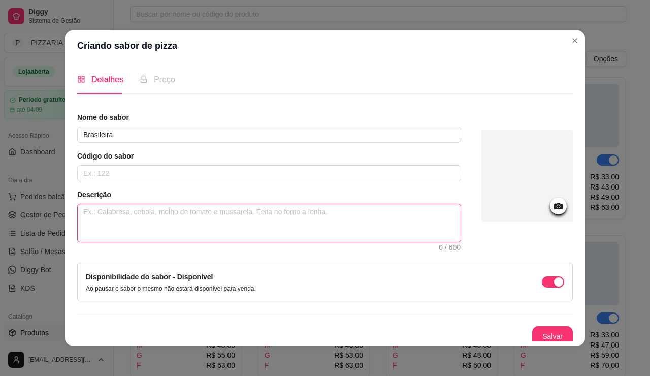
click at [188, 242] on textarea at bounding box center [269, 223] width 383 height 38
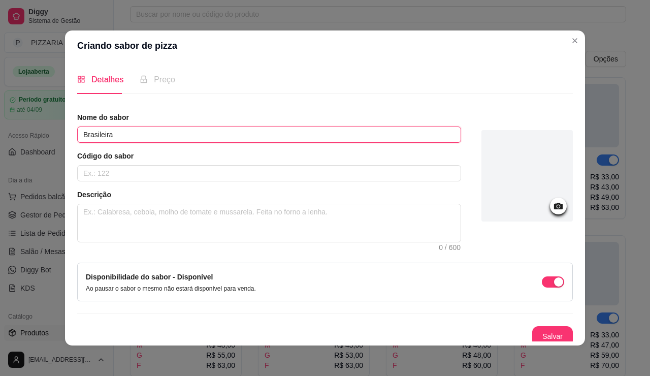
click at [85, 143] on input "Brasileira" at bounding box center [269, 134] width 384 height 16
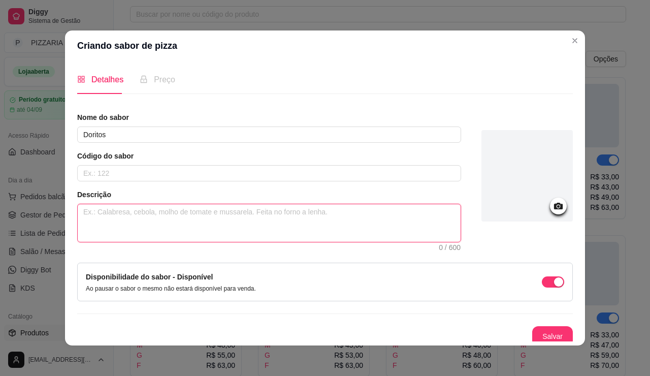
click at [84, 242] on textarea at bounding box center [269, 223] width 383 height 38
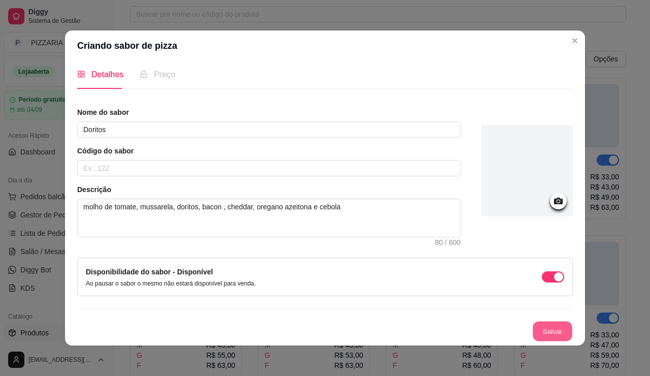
click at [573, 327] on button "Salvar" at bounding box center [553, 332] width 40 height 20
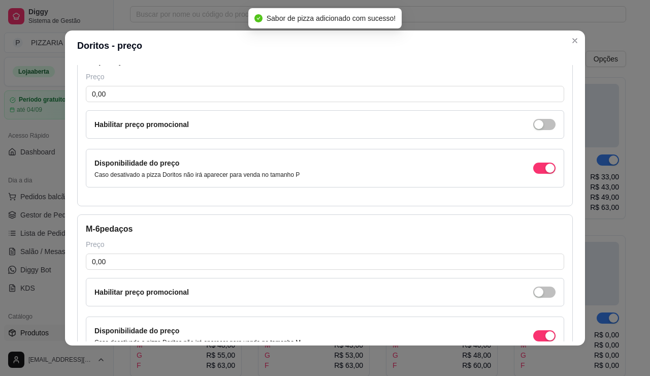
scroll to position [0, 0]
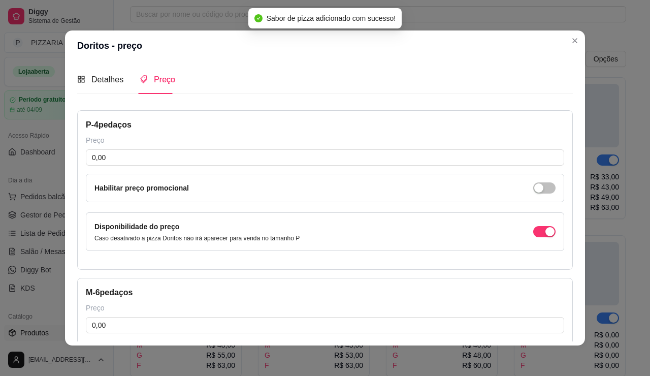
click at [101, 177] on div "P - 4 pedaços Preço 0,00 Habilitar preço promocional Disponibilidade do preço C…" at bounding box center [325, 190] width 496 height 160
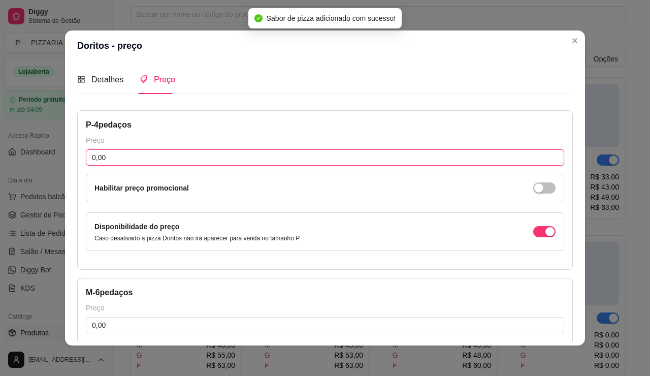
click at [99, 166] on input "0,00" at bounding box center [325, 157] width 479 height 16
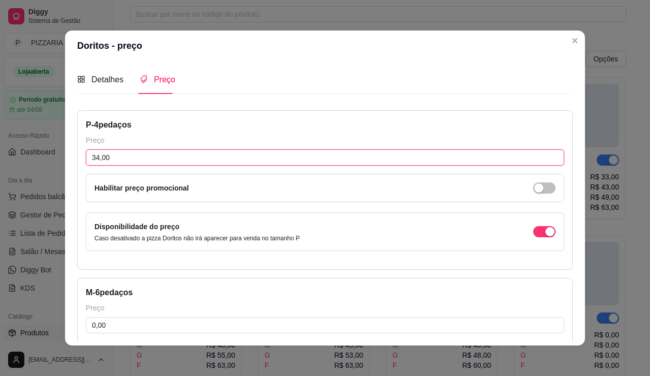
scroll to position [102, 0]
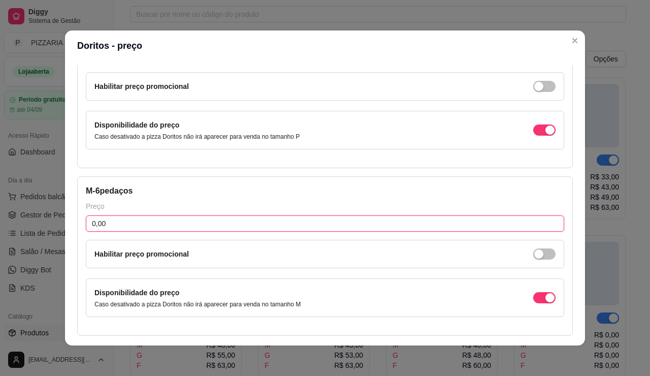
click at [107, 232] on input "0,00" at bounding box center [325, 223] width 479 height 16
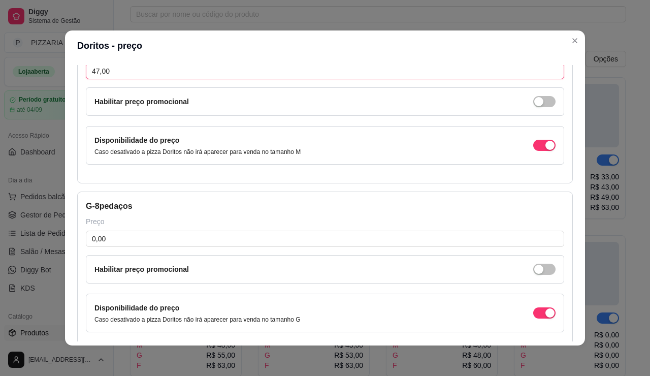
scroll to position [305, 0]
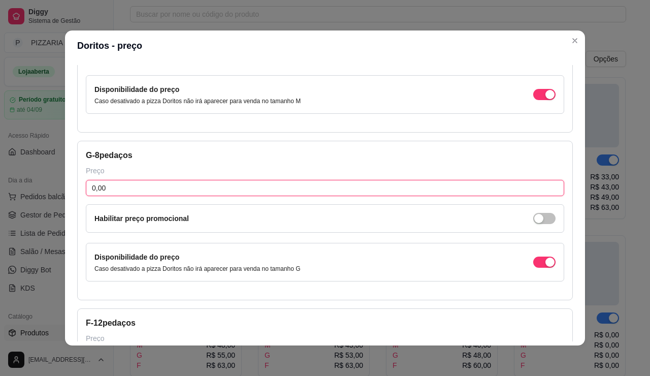
click at [102, 196] on input "0,00" at bounding box center [325, 188] width 479 height 16
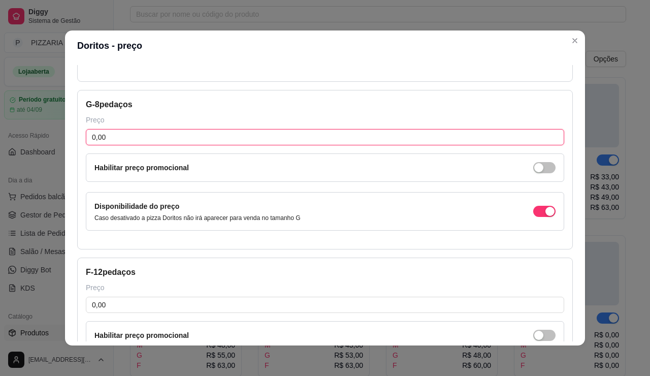
click at [143, 145] on input "0,00" at bounding box center [325, 137] width 479 height 16
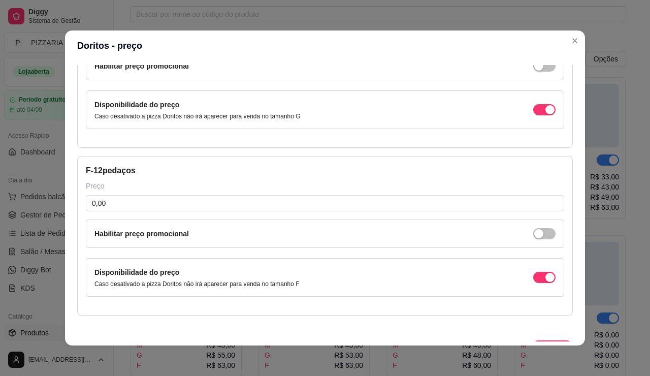
scroll to position [508, 0]
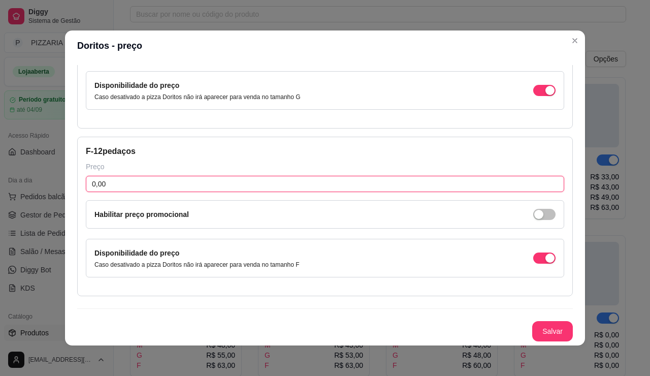
click at [139, 192] on input "0,00" at bounding box center [325, 184] width 479 height 16
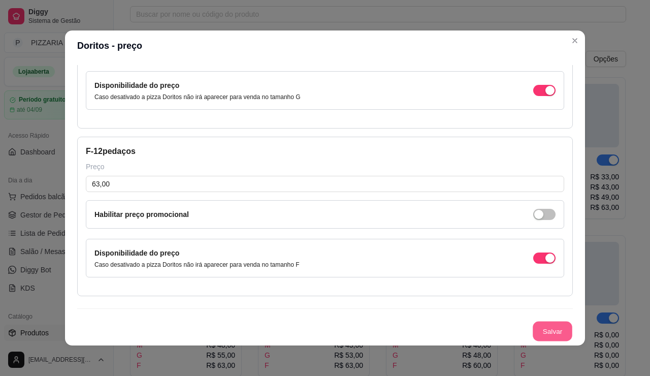
click at [573, 322] on button "Salvar" at bounding box center [553, 332] width 40 height 20
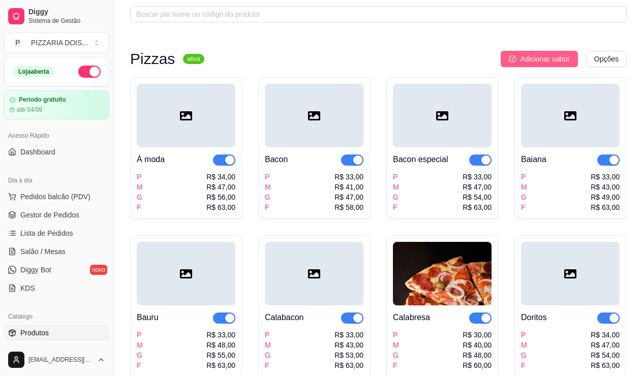
click at [538, 65] on span "Adicionar sabor" at bounding box center [544, 58] width 49 height 11
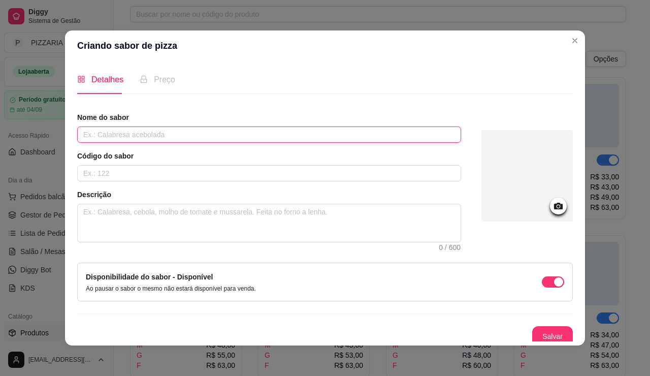
click at [432, 143] on input "text" at bounding box center [269, 134] width 384 height 16
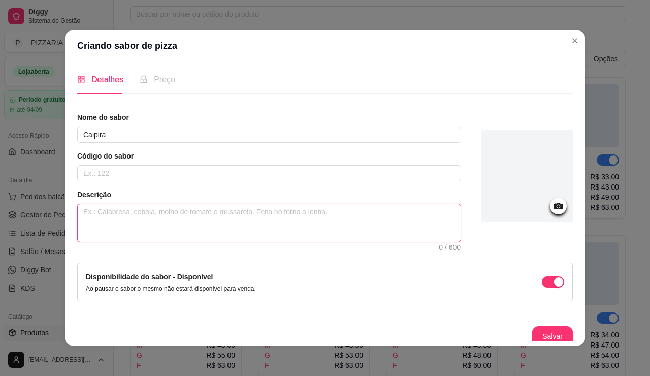
click at [186, 242] on textarea at bounding box center [269, 223] width 383 height 38
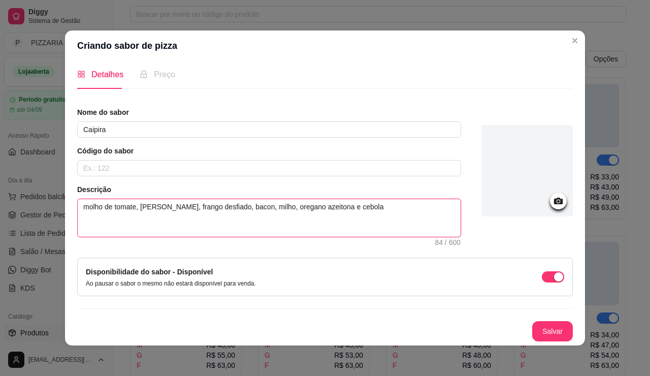
scroll to position [3, 0]
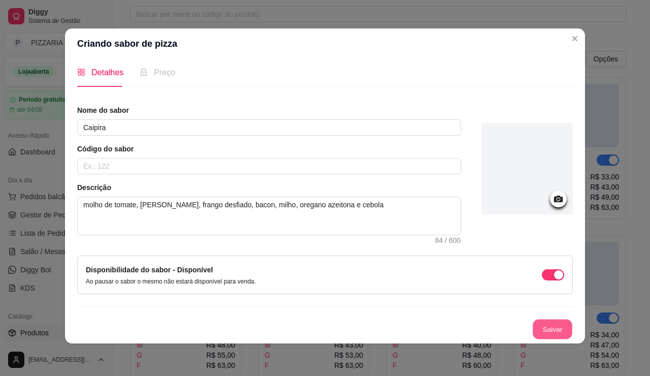
click at [573, 328] on button "Salvar" at bounding box center [553, 330] width 40 height 20
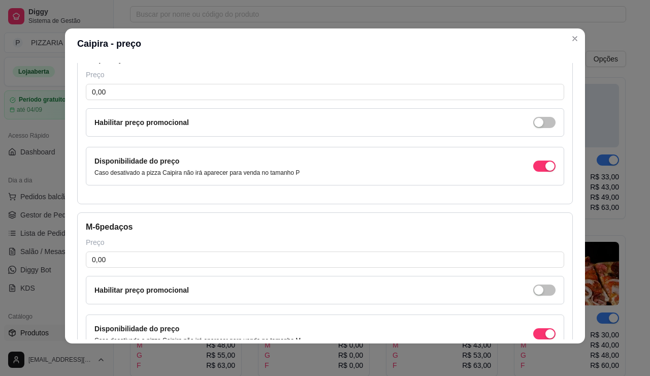
scroll to position [0, 0]
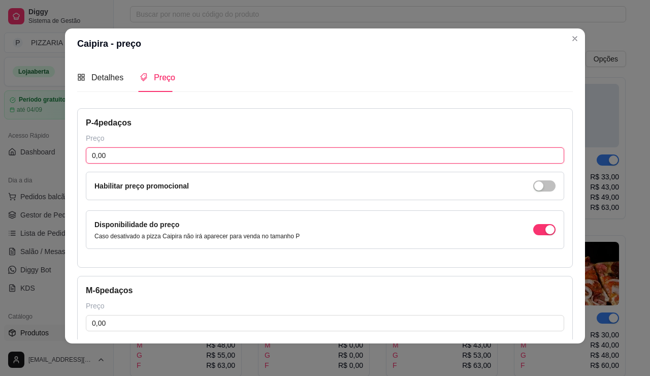
click at [128, 164] on input "0,00" at bounding box center [325, 155] width 479 height 16
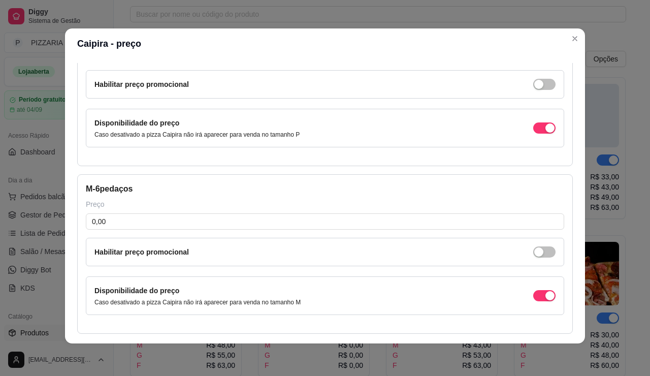
scroll to position [152, 0]
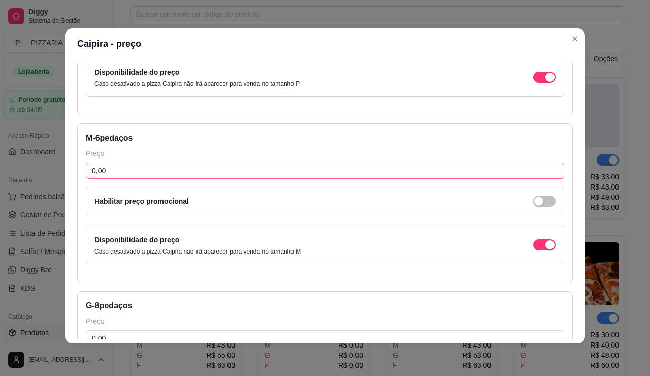
click at [130, 226] on div "M - 6 pedaços Preço 0,00 Habilitar preço promocional Disponibilidade do preço C…" at bounding box center [325, 203] width 496 height 160
click at [126, 179] on input "0,00" at bounding box center [325, 171] width 479 height 16
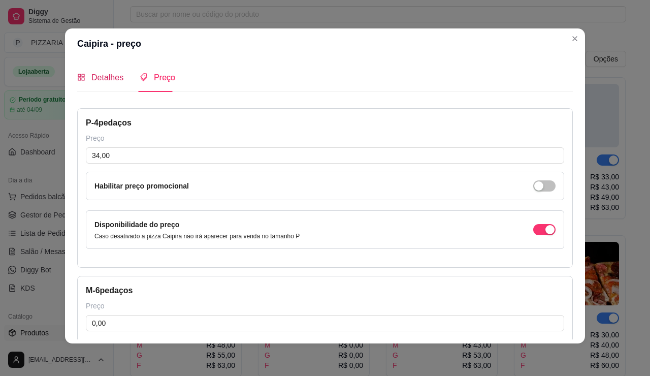
click at [91, 82] on span "Detalhes" at bounding box center [107, 77] width 32 height 9
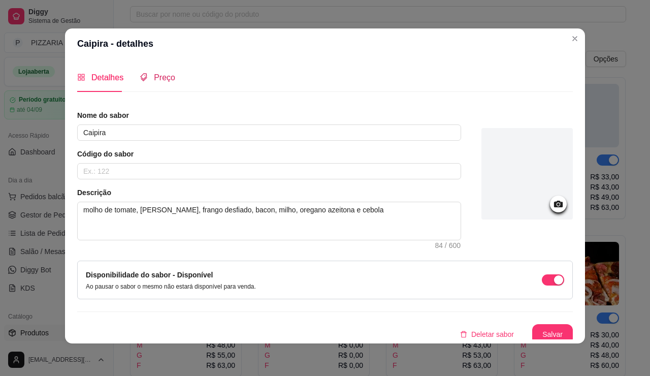
click at [154, 82] on span "Preço" at bounding box center [164, 77] width 21 height 9
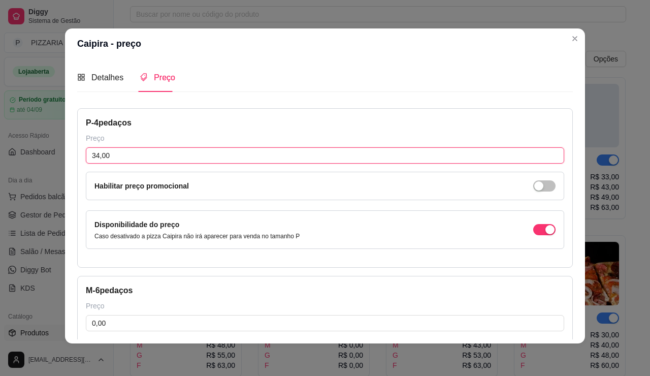
click at [102, 164] on input "34,00" at bounding box center [325, 155] width 479 height 16
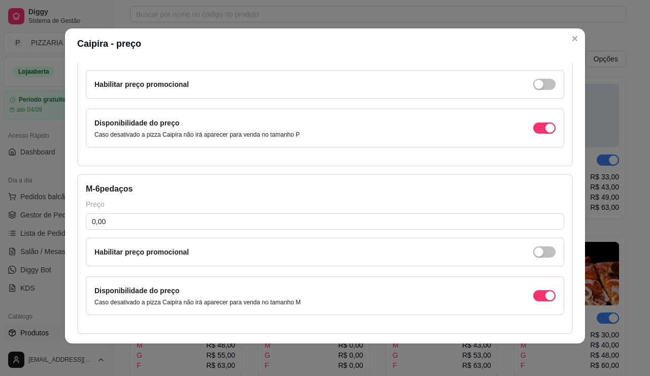
scroll to position [152, 0]
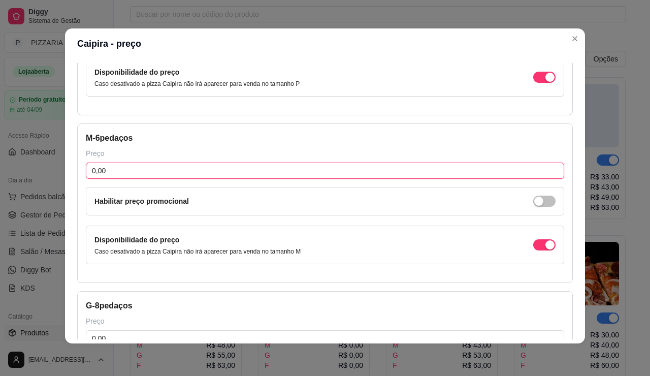
click at [98, 179] on input "0,00" at bounding box center [325, 171] width 479 height 16
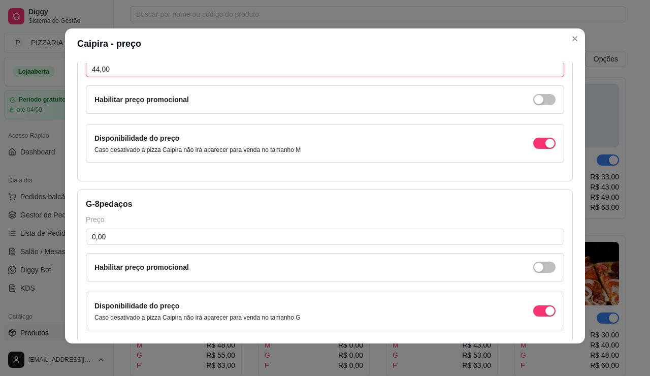
scroll to position [305, 0]
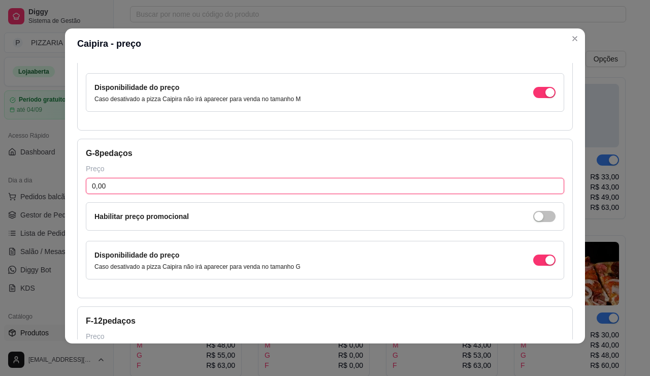
click at [91, 194] on input "0,00" at bounding box center [325, 186] width 479 height 16
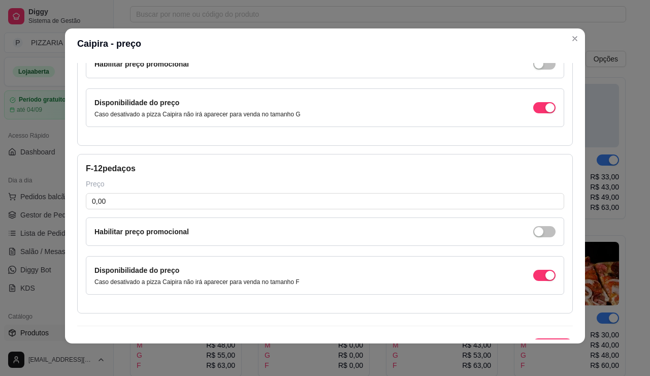
scroll to position [508, 0]
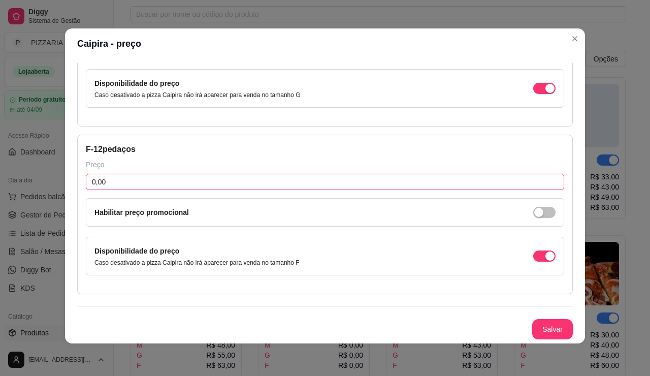
click at [94, 190] on input "0,00" at bounding box center [325, 182] width 479 height 16
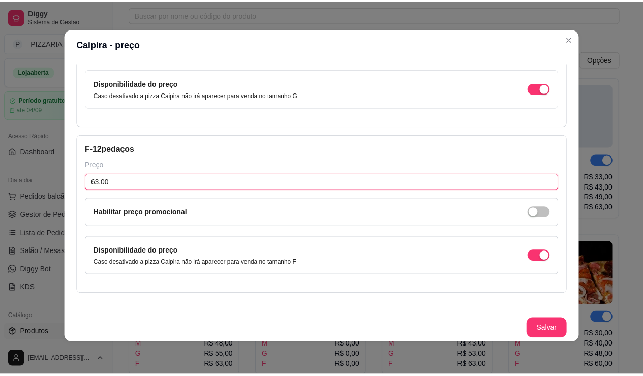
scroll to position [649, 0]
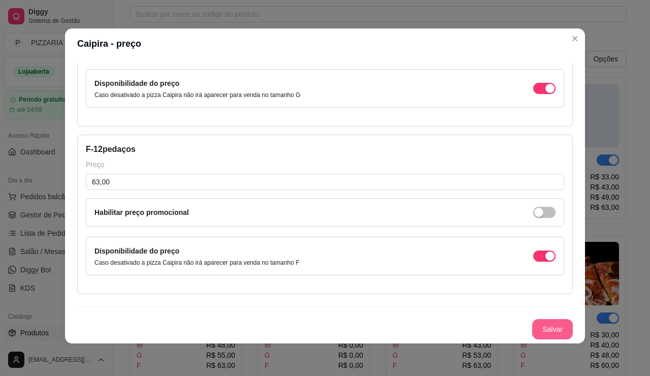
click at [569, 319] on button "Salvar" at bounding box center [552, 329] width 41 height 20
click at [570, 320] on button "Salvar" at bounding box center [553, 330] width 40 height 20
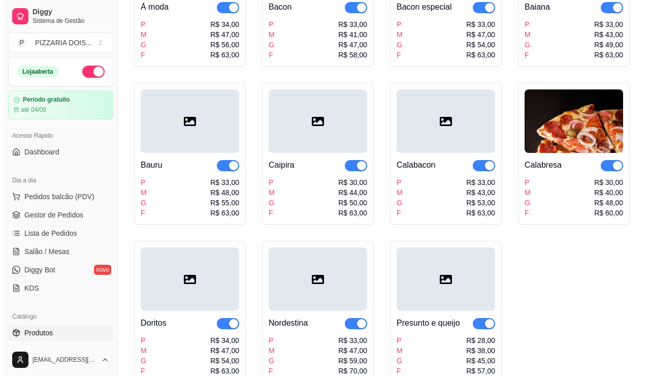
scroll to position [0, 0]
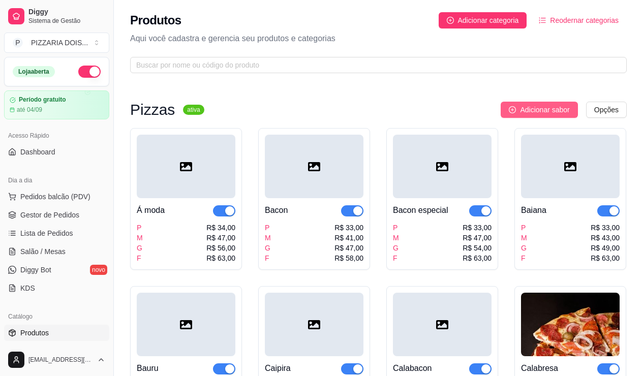
click at [542, 115] on span "Adicionar sabor" at bounding box center [544, 109] width 49 height 11
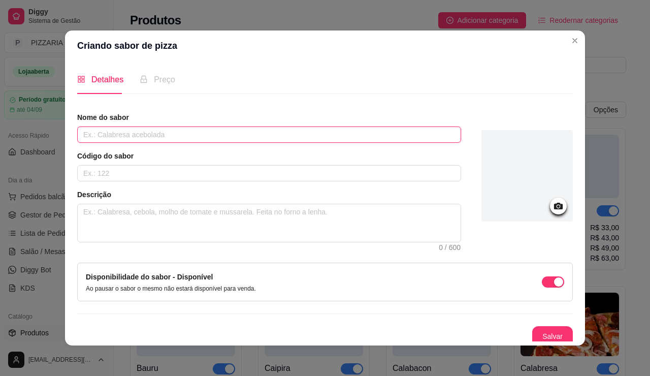
click at [273, 143] on input "text" at bounding box center [269, 134] width 384 height 16
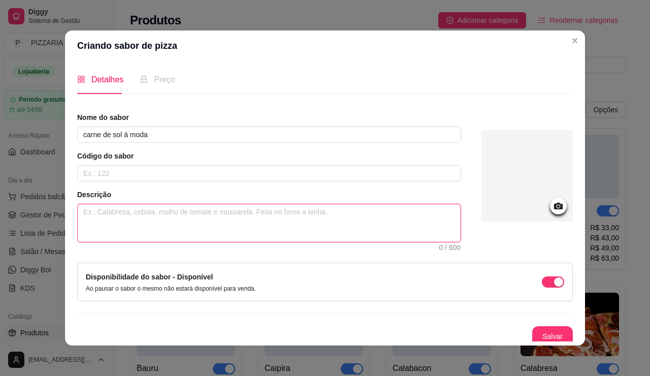
drag, startPoint x: 228, startPoint y: 260, endPoint x: 240, endPoint y: 256, distance: 13.2
click at [229, 242] on textarea at bounding box center [269, 223] width 383 height 38
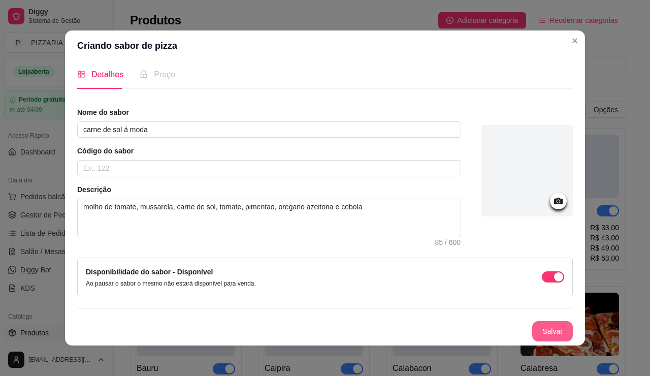
click at [573, 323] on button "Salvar" at bounding box center [552, 331] width 41 height 20
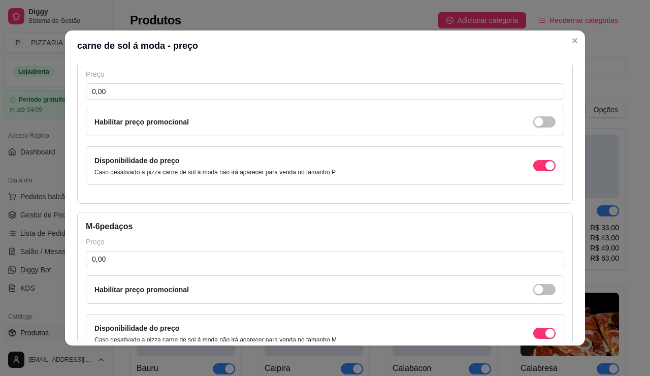
scroll to position [63, 0]
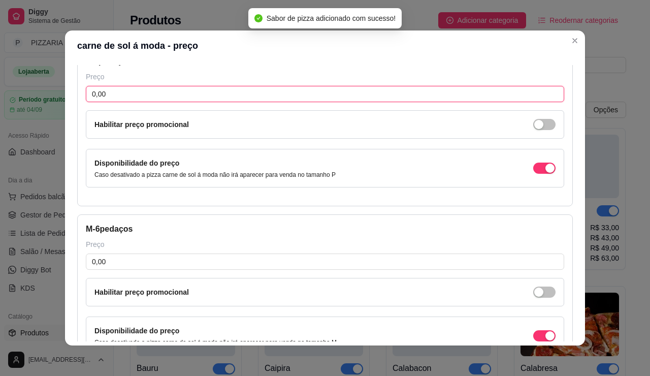
click at [118, 102] on input "0,00" at bounding box center [325, 94] width 479 height 16
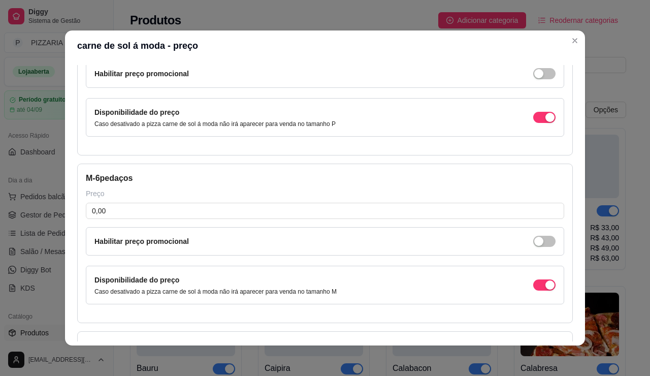
scroll to position [165, 0]
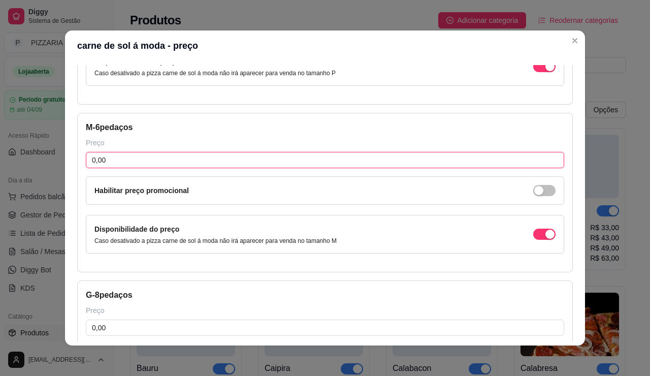
click at [122, 168] on input "0,00" at bounding box center [325, 160] width 479 height 16
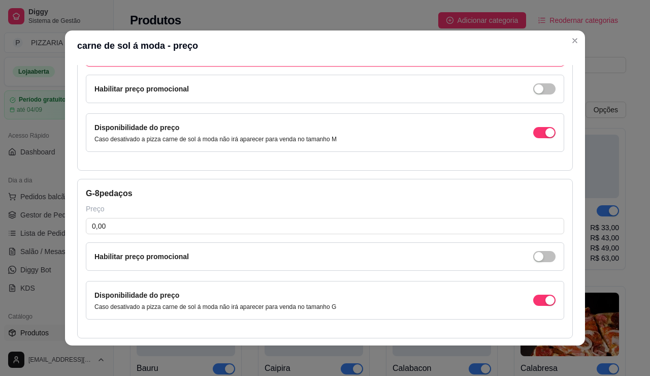
scroll to position [317, 0]
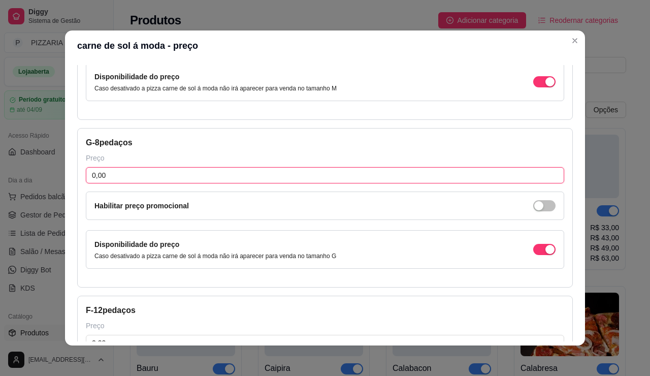
click at [106, 183] on input "0,00" at bounding box center [325, 175] width 479 height 16
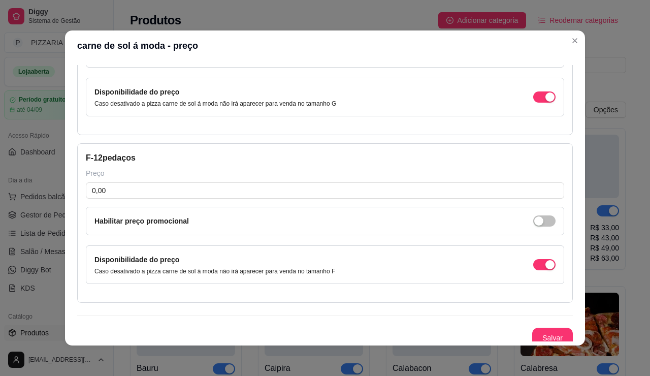
scroll to position [521, 0]
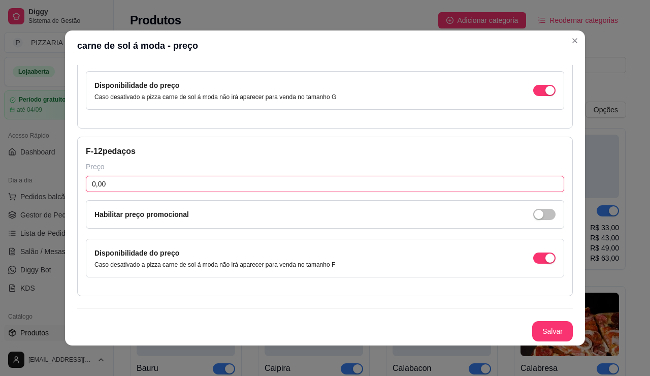
click at [125, 192] on input "0,00" at bounding box center [325, 184] width 479 height 16
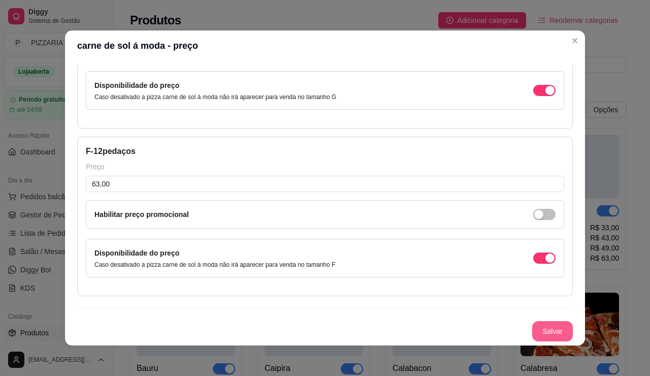
click at [573, 321] on button "Salvar" at bounding box center [552, 331] width 41 height 20
click at [573, 327] on button "Salvar" at bounding box center [552, 331] width 41 height 20
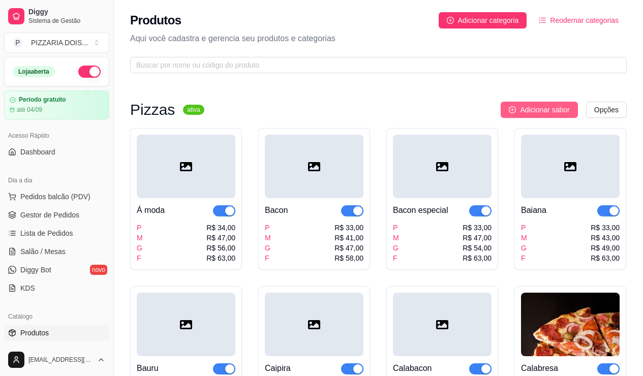
click at [509, 113] on icon "plus-circle" at bounding box center [512, 109] width 7 height 7
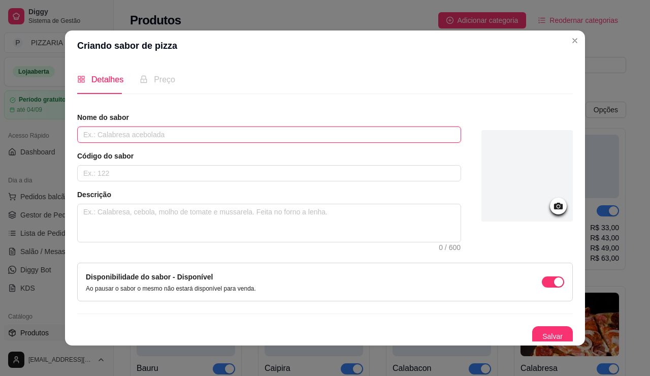
click at [297, 143] on input "text" at bounding box center [269, 134] width 384 height 16
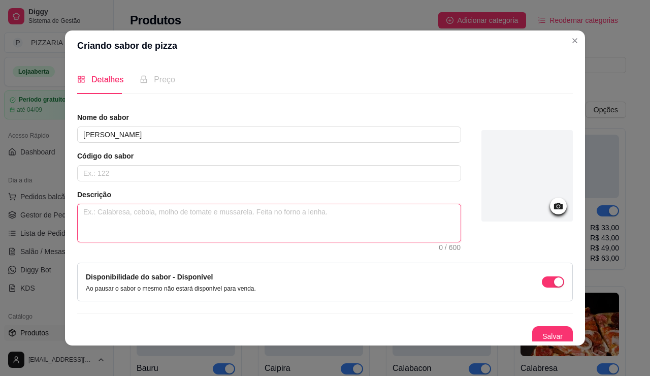
click at [212, 242] on textarea at bounding box center [269, 223] width 383 height 38
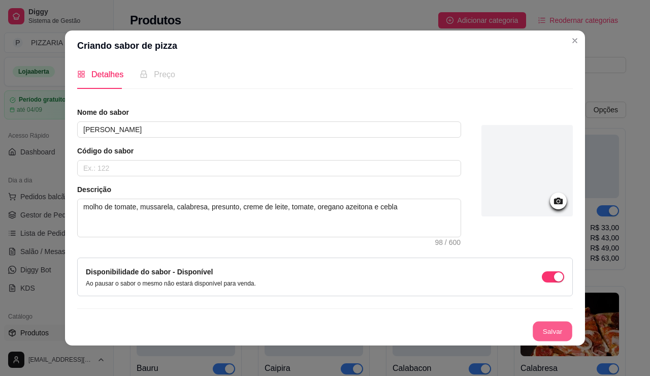
click at [571, 322] on button "Salvar" at bounding box center [553, 332] width 40 height 20
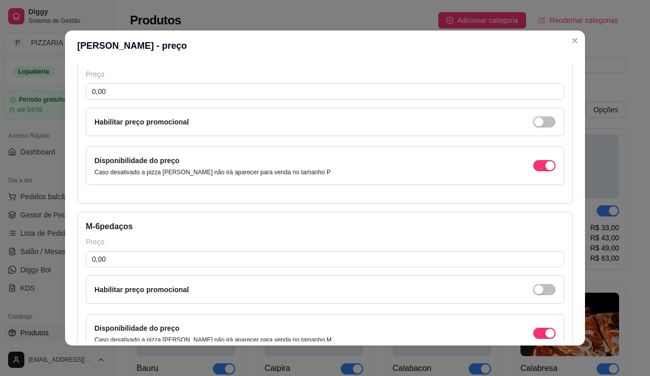
scroll to position [63, 0]
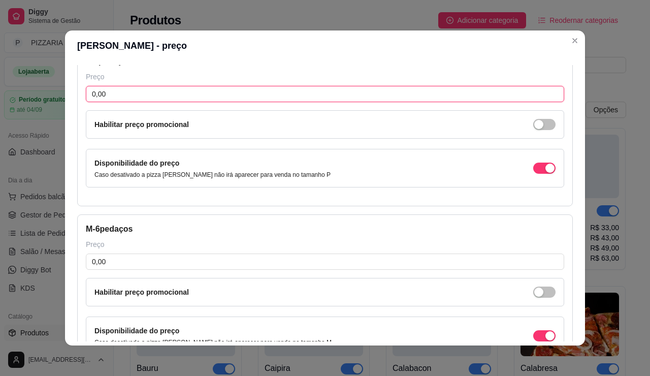
click at [324, 102] on input "0,00" at bounding box center [325, 94] width 479 height 16
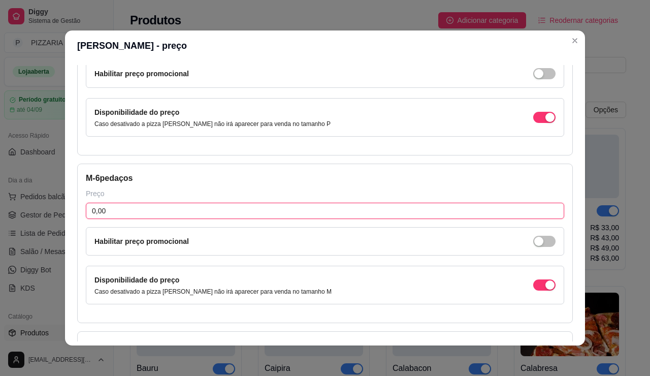
click at [251, 219] on input "0,00" at bounding box center [325, 211] width 479 height 16
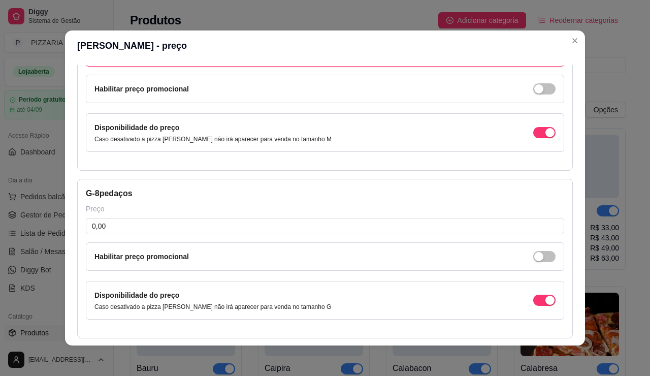
scroll to position [317, 0]
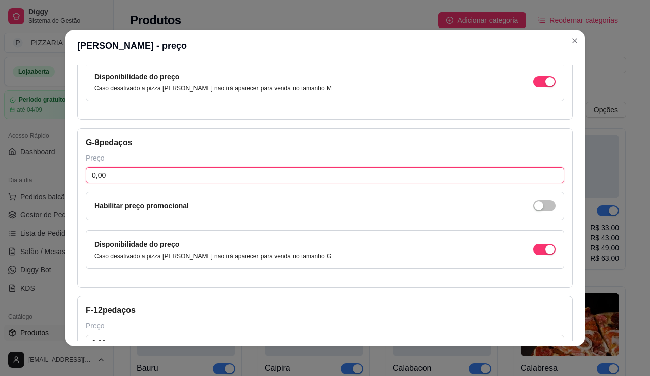
click at [149, 183] on input "0,00" at bounding box center [325, 175] width 479 height 16
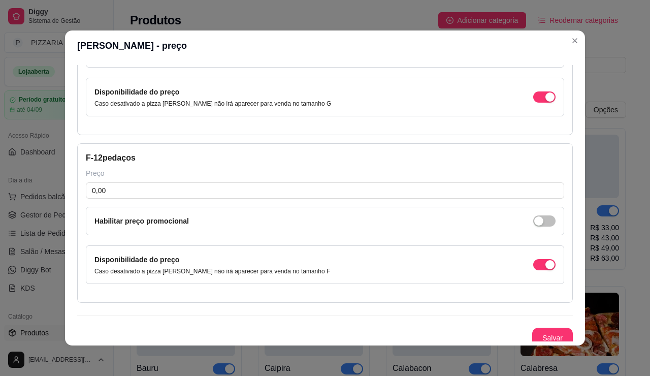
scroll to position [521, 0]
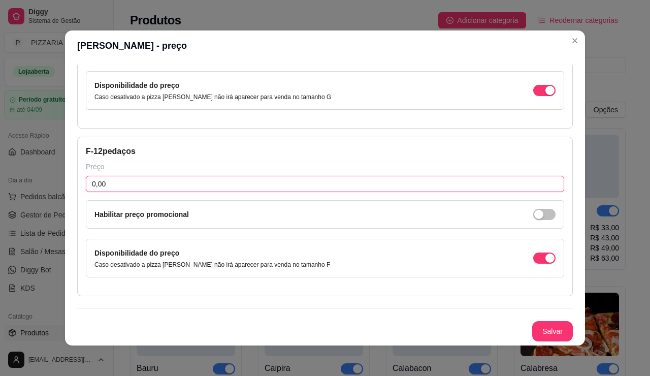
click at [135, 192] on input "0,00" at bounding box center [325, 184] width 479 height 16
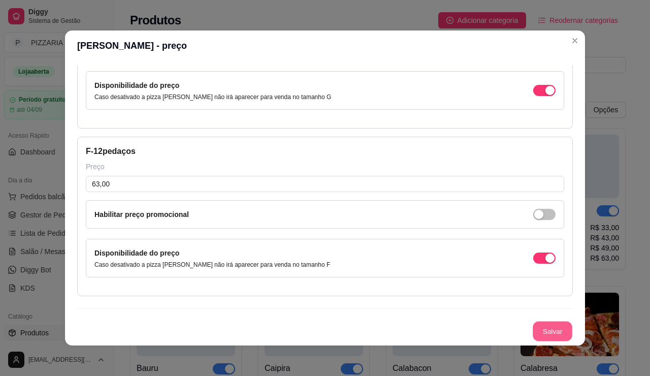
click at [570, 322] on button "Salvar" at bounding box center [553, 332] width 40 height 20
click at [573, 327] on button "Salvar" at bounding box center [553, 332] width 40 height 20
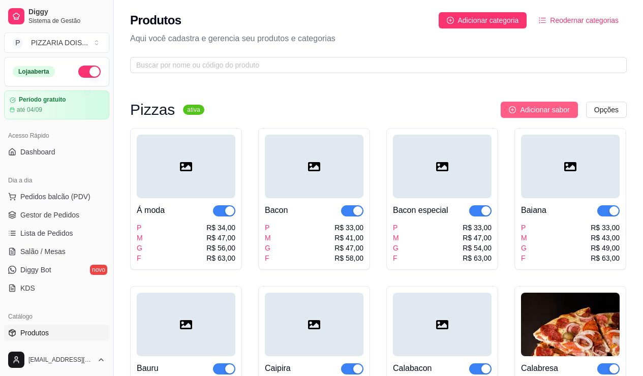
click at [509, 113] on icon "plus-circle" at bounding box center [512, 109] width 7 height 7
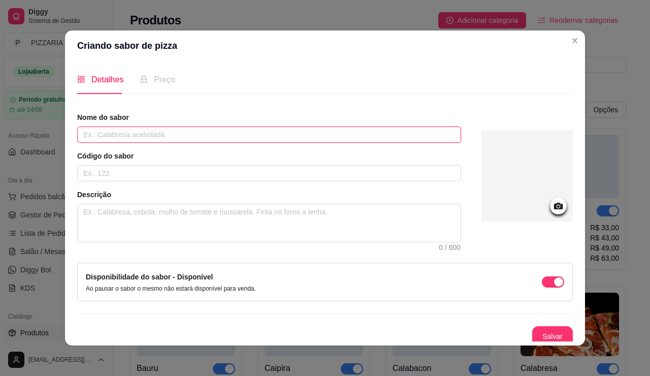
click at [363, 143] on input "text" at bounding box center [269, 134] width 384 height 16
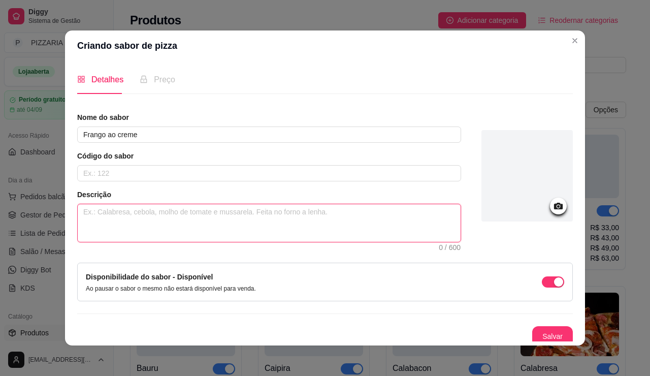
click at [111, 242] on textarea at bounding box center [269, 223] width 383 height 38
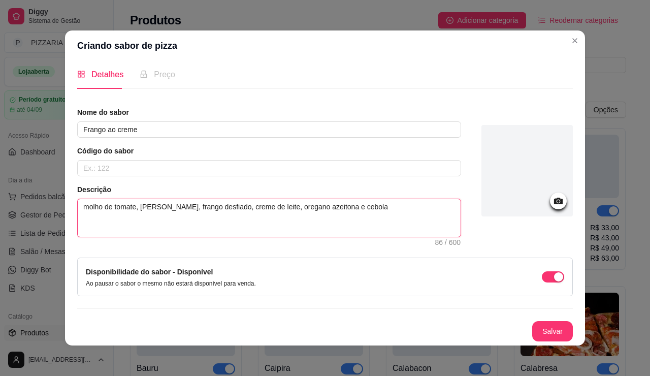
scroll to position [3, 0]
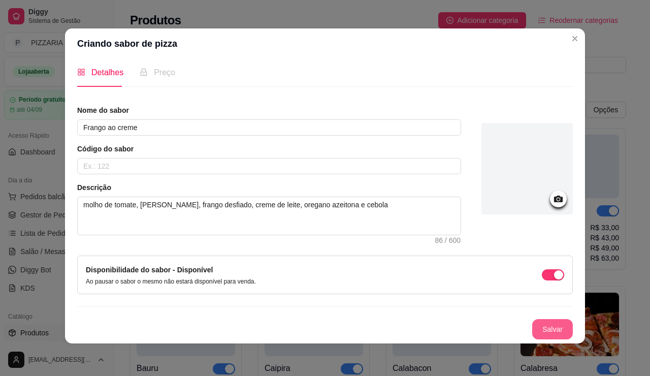
click at [560, 319] on button "Salvar" at bounding box center [552, 329] width 41 height 20
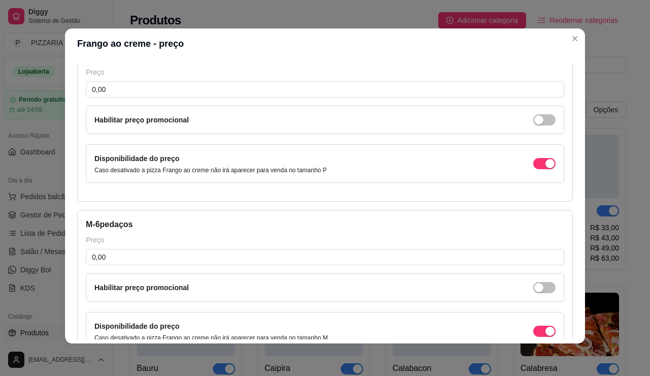
scroll to position [63, 0]
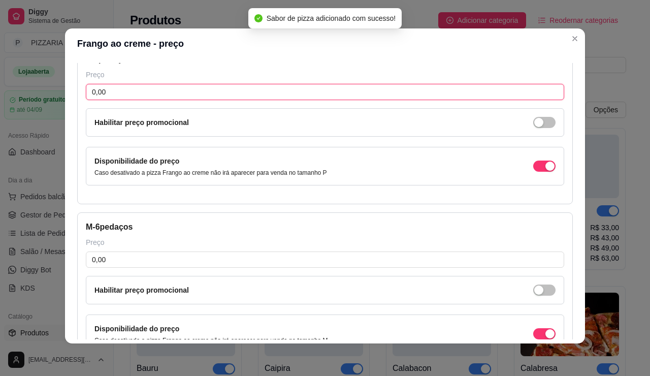
click at [130, 100] on input "0,00" at bounding box center [325, 92] width 479 height 16
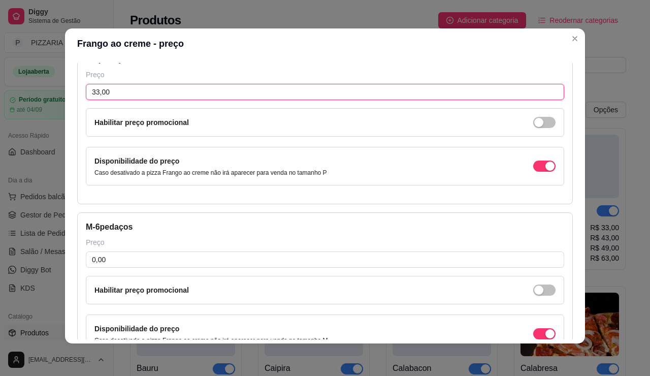
scroll to position [165, 0]
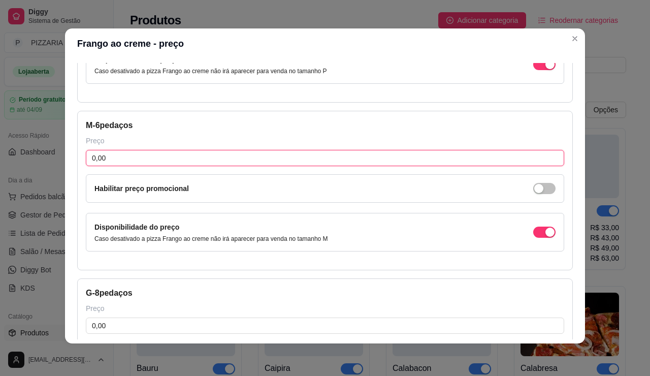
click at [128, 166] on input "0,00" at bounding box center [325, 158] width 479 height 16
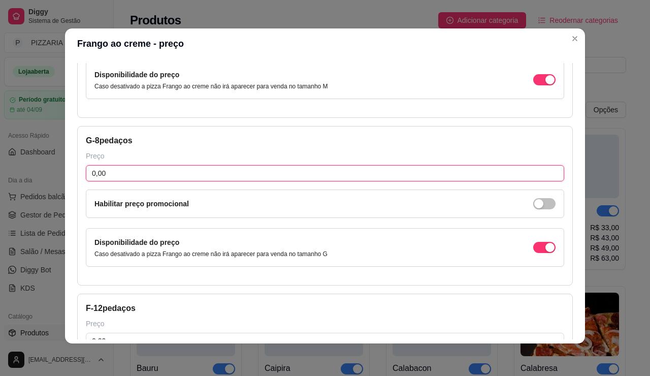
click at [135, 181] on input "0,00" at bounding box center [325, 173] width 479 height 16
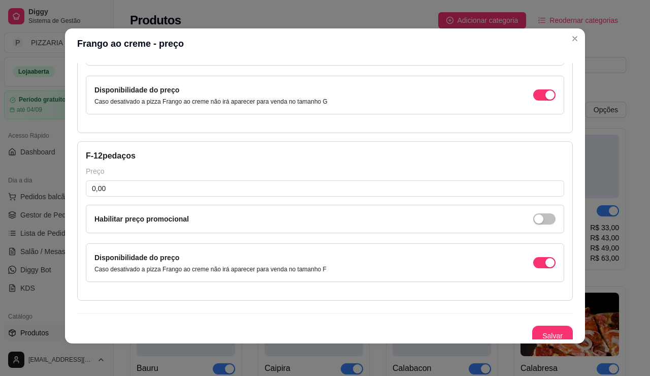
scroll to position [521, 0]
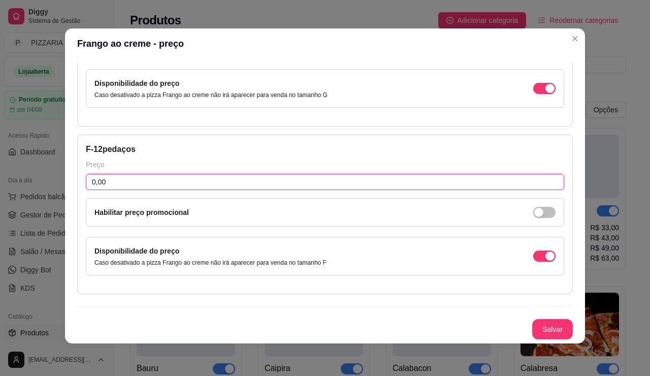
click at [171, 190] on input "0,00" at bounding box center [325, 182] width 479 height 16
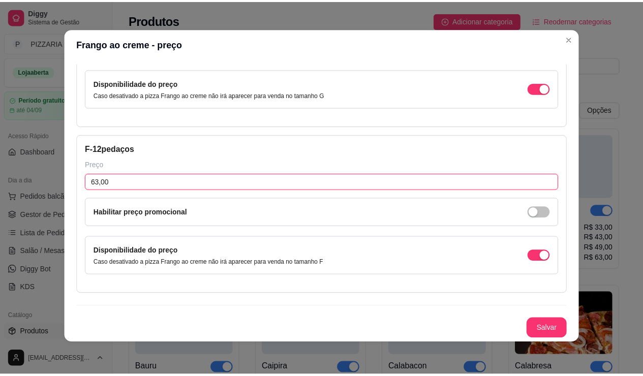
scroll to position [649, 0]
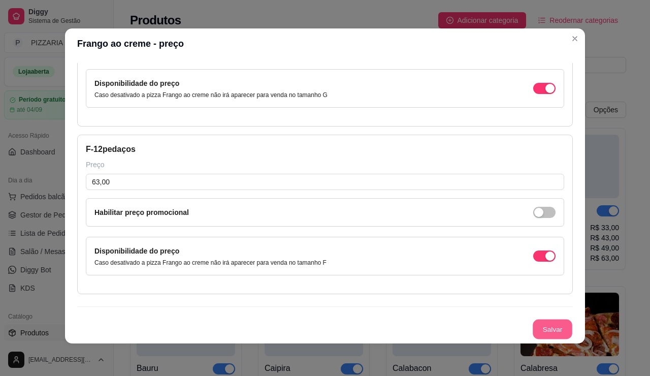
click at [573, 320] on button "Salvar" at bounding box center [553, 330] width 40 height 20
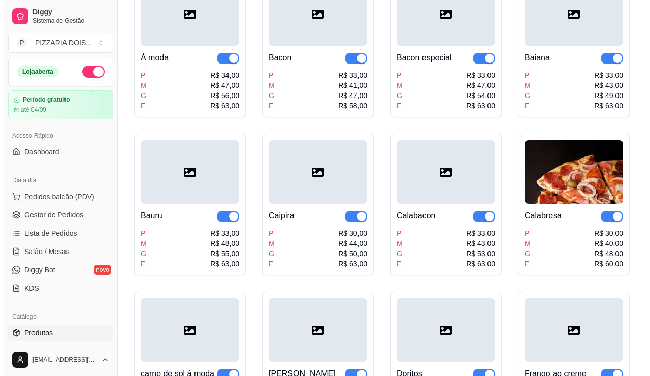
scroll to position [0, 0]
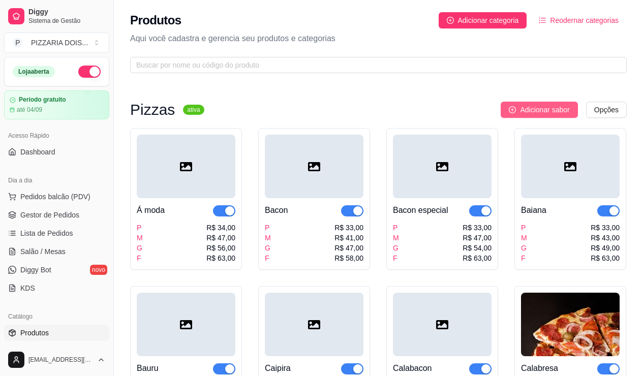
click at [515, 118] on button "Adicionar sabor" at bounding box center [538, 110] width 77 height 16
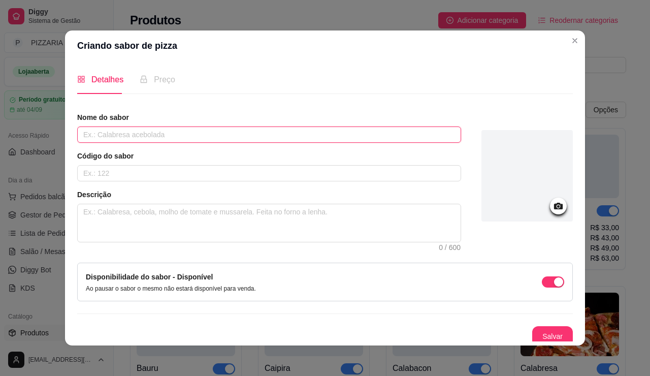
click at [348, 143] on input "text" at bounding box center [269, 134] width 384 height 16
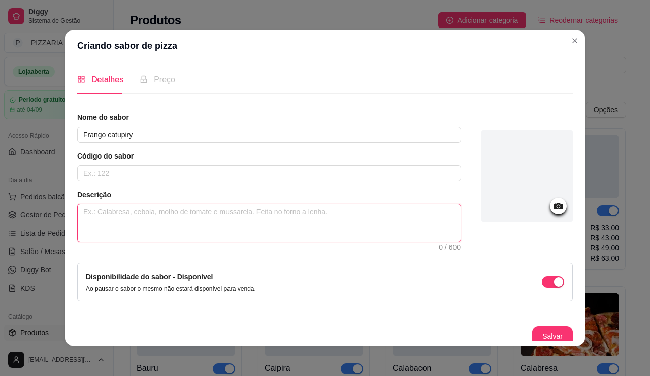
click at [287, 242] on textarea at bounding box center [269, 223] width 383 height 38
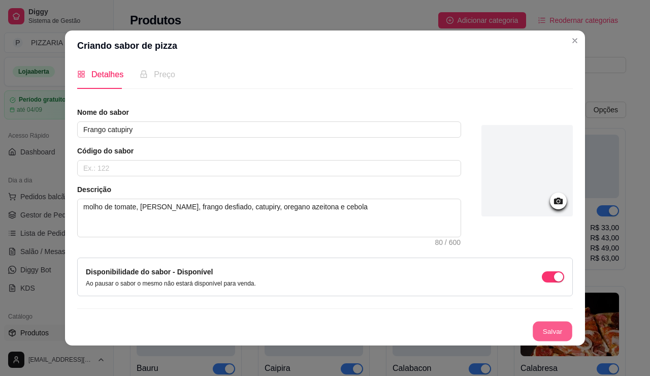
click at [569, 322] on button "Salvar" at bounding box center [553, 332] width 40 height 20
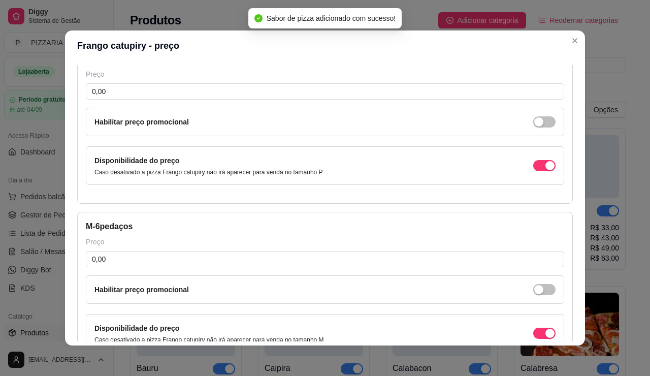
scroll to position [63, 0]
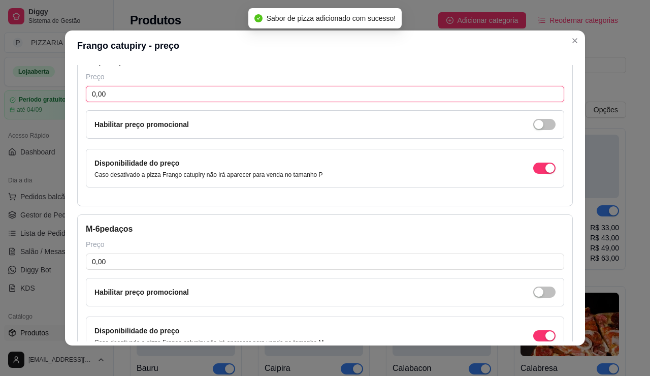
click at [100, 102] on input "0,00" at bounding box center [325, 94] width 479 height 16
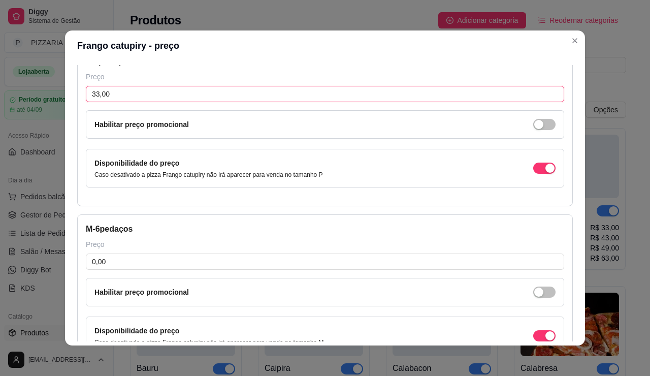
scroll to position [165, 0]
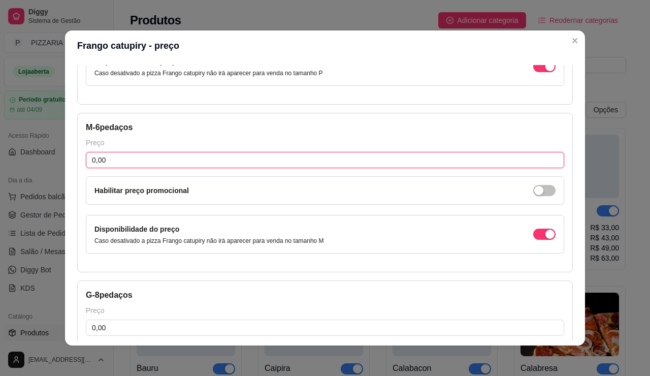
click at [119, 168] on input "0,00" at bounding box center [325, 160] width 479 height 16
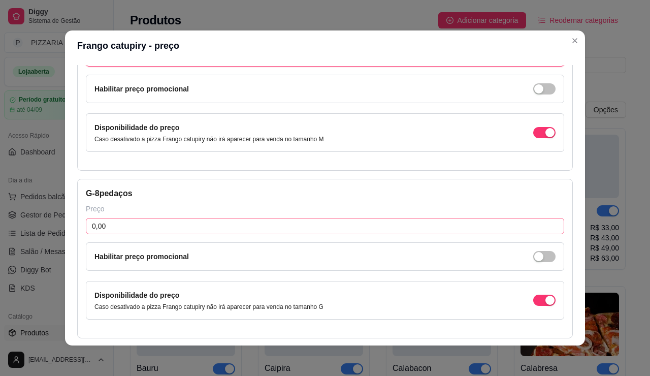
scroll to position [317, 0]
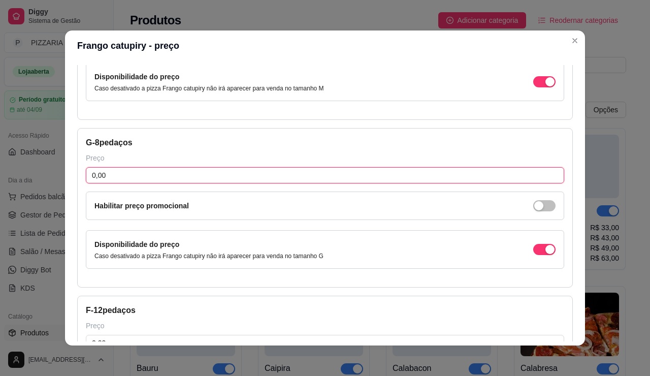
click at [165, 183] on input "0,00" at bounding box center [325, 175] width 479 height 16
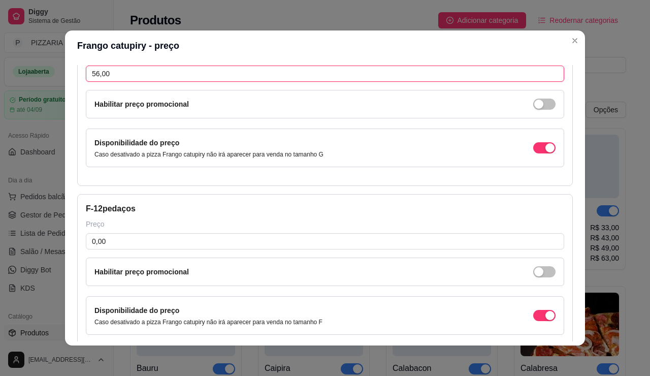
scroll to position [521, 0]
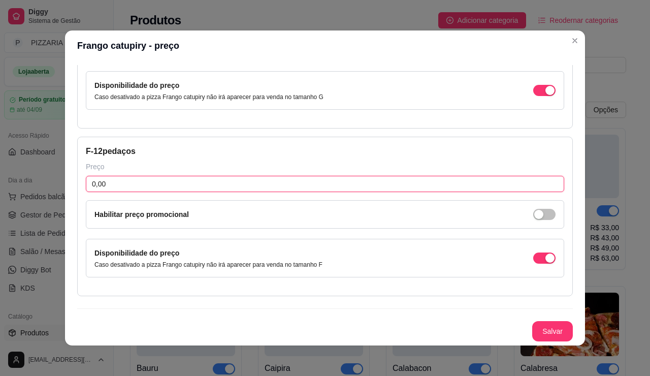
click at [157, 192] on input "0,00" at bounding box center [325, 184] width 479 height 16
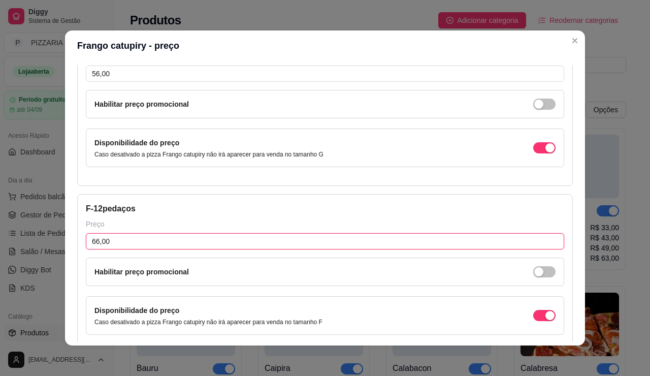
scroll to position [368, 0]
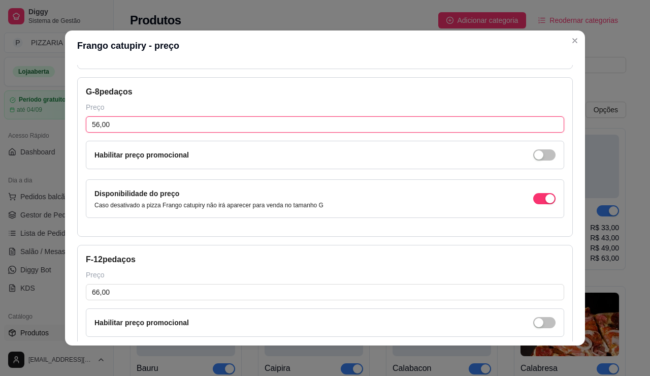
click at [86, 133] on input "56,00" at bounding box center [325, 124] width 479 height 16
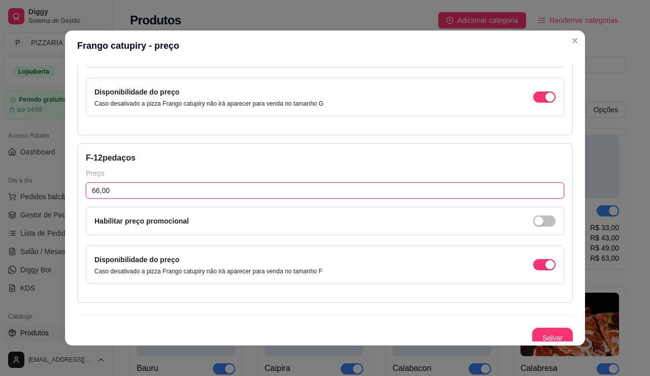
click at [138, 199] on input "66,00" at bounding box center [325, 190] width 479 height 16
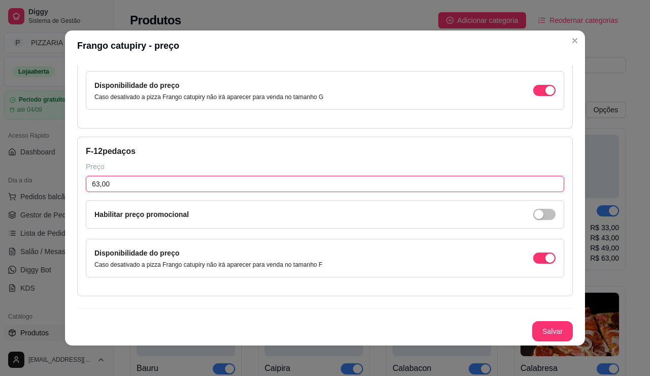
scroll to position [649, 0]
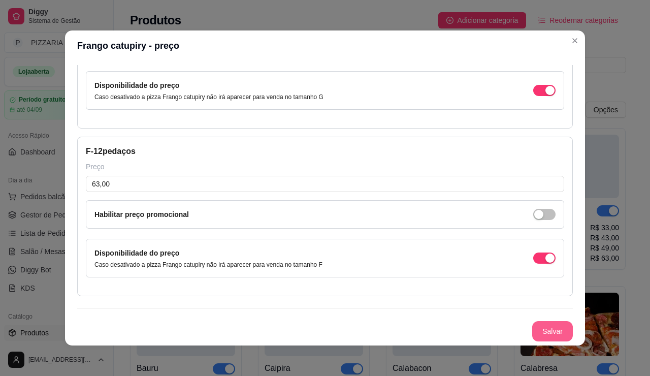
click at [573, 327] on button "Salvar" at bounding box center [552, 331] width 41 height 20
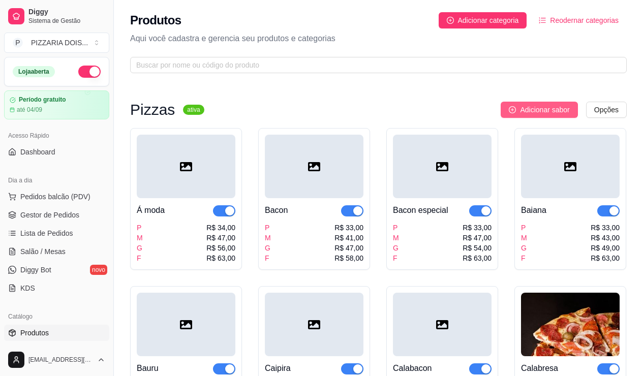
click at [526, 115] on span "Adicionar sabor" at bounding box center [544, 109] width 49 height 11
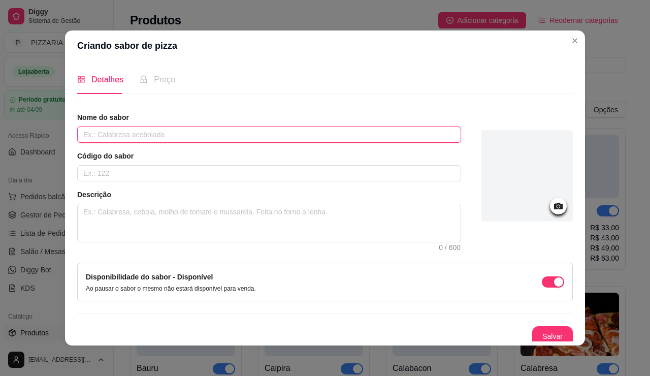
click at [190, 143] on input "text" at bounding box center [269, 134] width 384 height 16
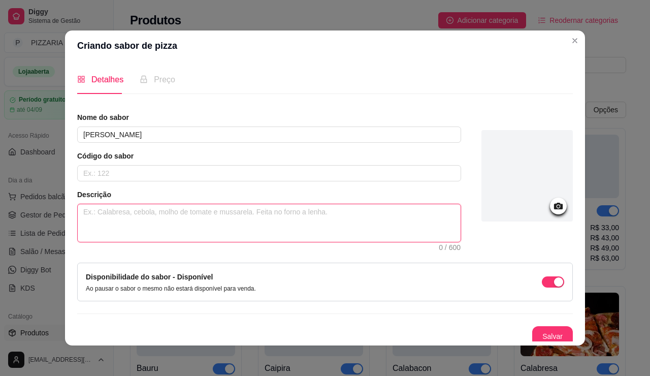
click at [96, 242] on textarea at bounding box center [269, 223] width 383 height 38
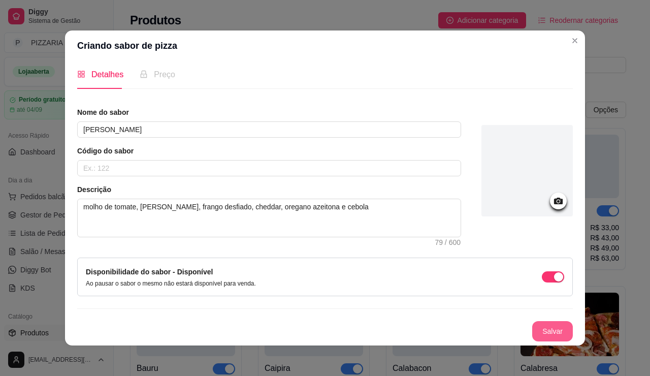
click at [573, 321] on button "Salvar" at bounding box center [552, 331] width 41 height 20
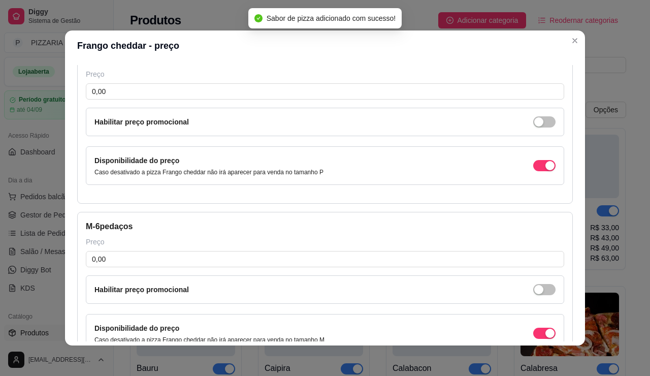
scroll to position [63, 0]
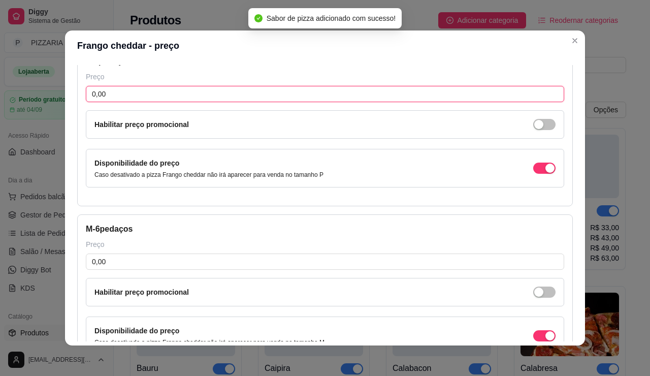
click at [92, 102] on input "0,00" at bounding box center [325, 94] width 479 height 16
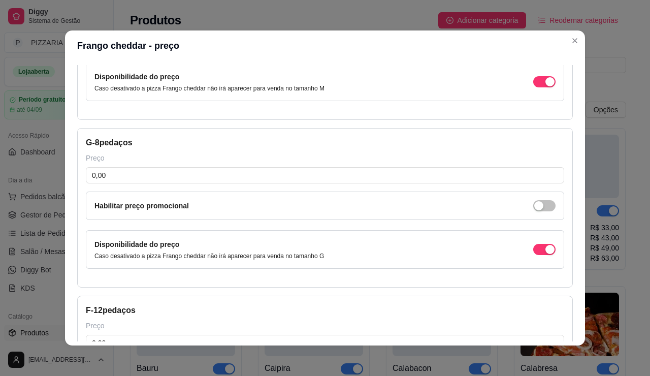
scroll to position [521, 0]
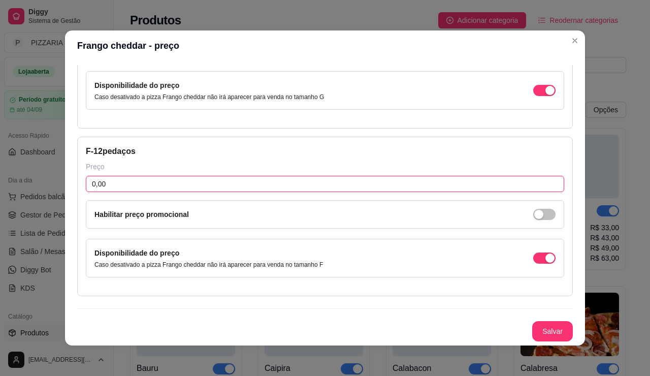
click at [128, 192] on input "0,00" at bounding box center [325, 184] width 479 height 16
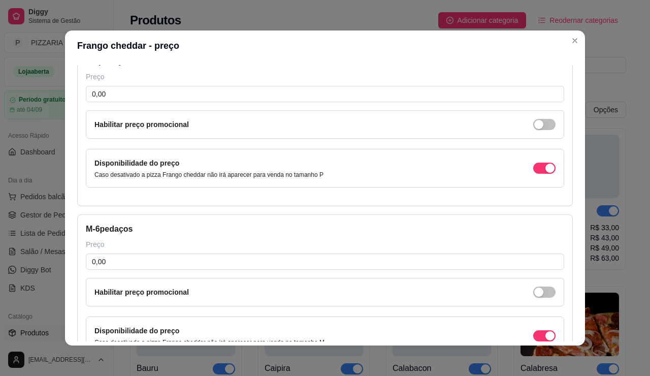
scroll to position [0, 0]
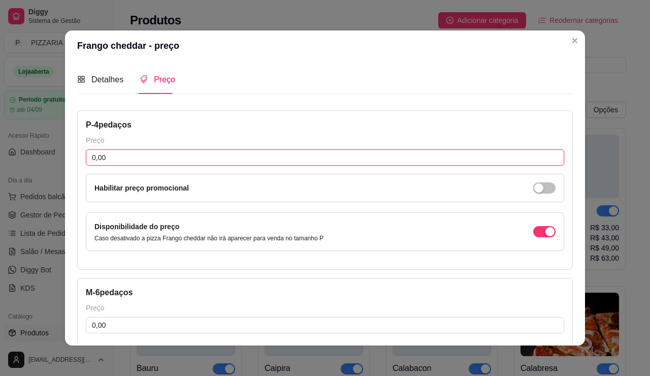
click at [140, 166] on input "0,00" at bounding box center [325, 157] width 479 height 16
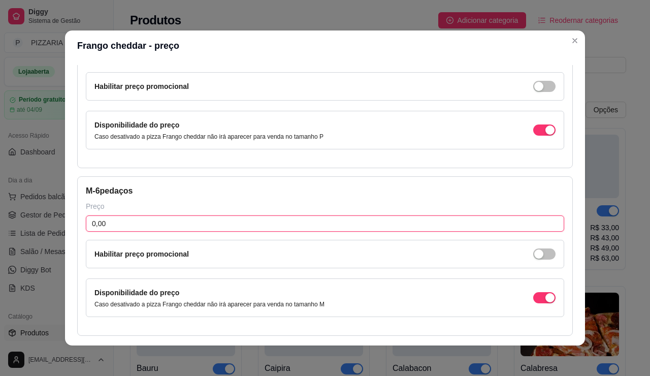
click at [86, 232] on input "0,00" at bounding box center [325, 223] width 479 height 16
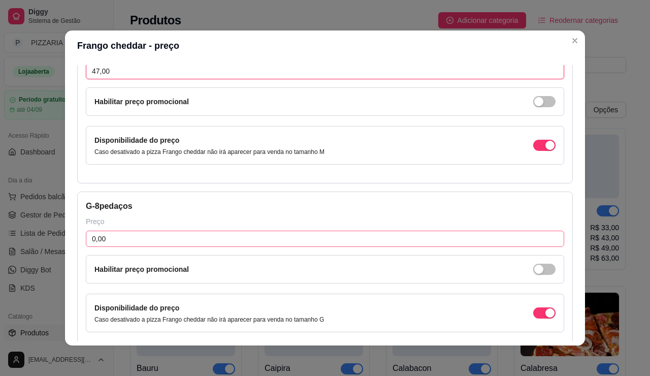
scroll to position [305, 0]
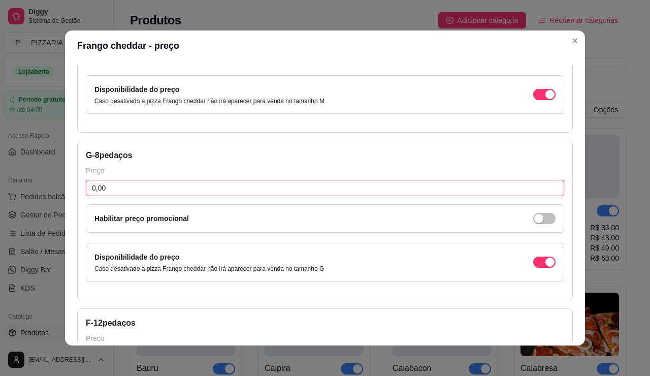
click at [107, 196] on input "0,00" at bounding box center [325, 188] width 479 height 16
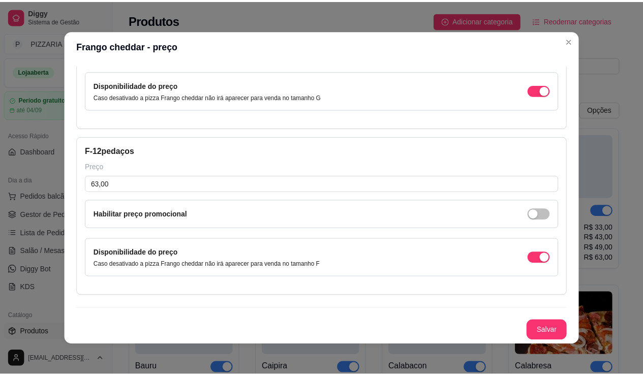
scroll to position [649, 0]
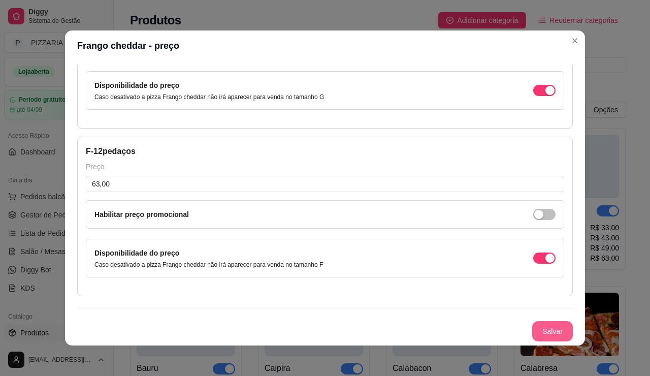
click at [556, 321] on button "Salvar" at bounding box center [552, 331] width 41 height 20
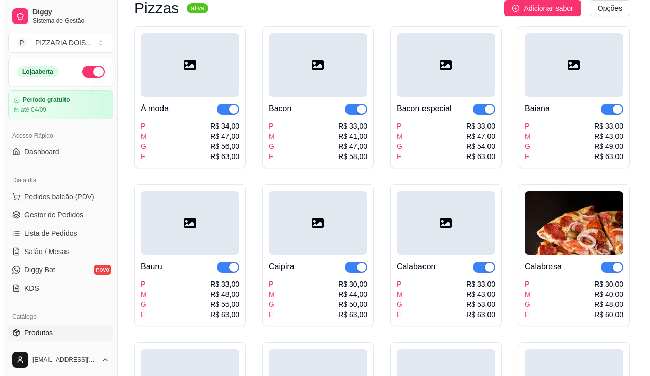
scroll to position [0, 0]
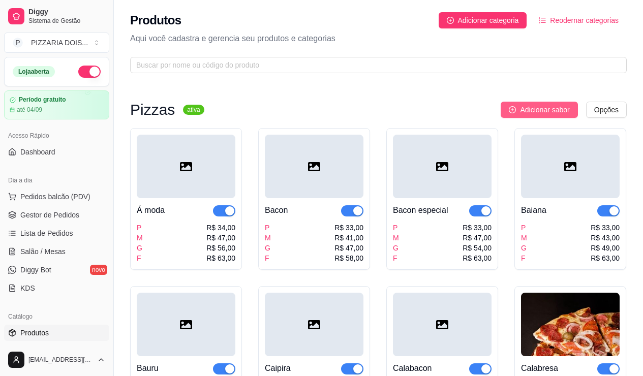
click at [520, 115] on span "Adicionar sabor" at bounding box center [544, 109] width 49 height 11
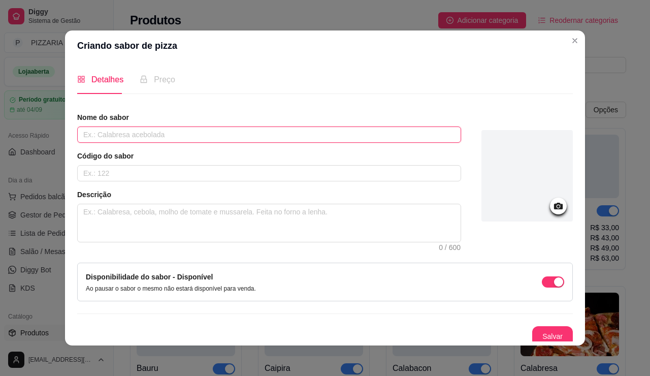
click at [452, 143] on input "text" at bounding box center [269, 134] width 384 height 16
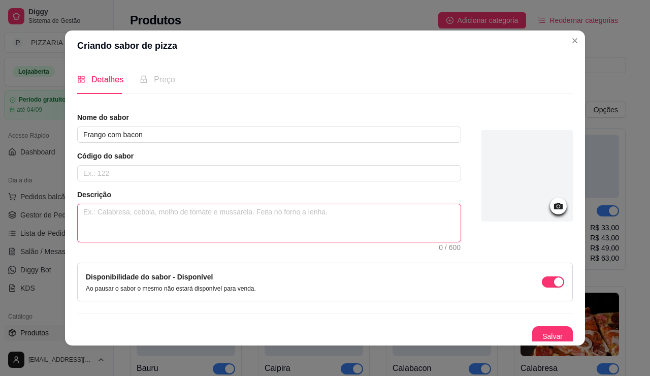
click at [328, 242] on textarea at bounding box center [269, 223] width 383 height 38
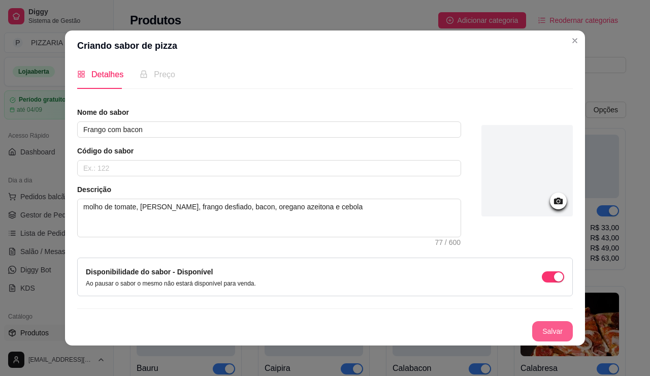
click at [563, 325] on button "Salvar" at bounding box center [552, 331] width 41 height 20
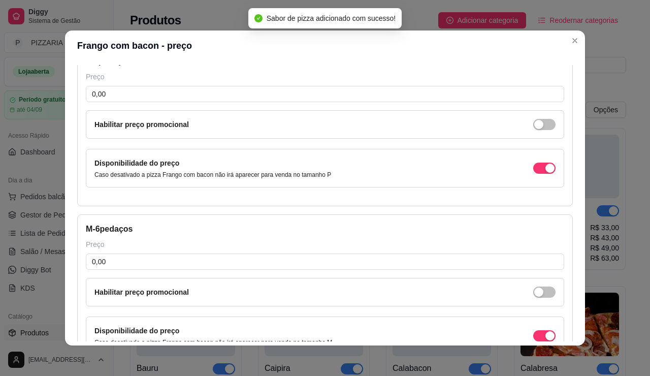
scroll to position [0, 0]
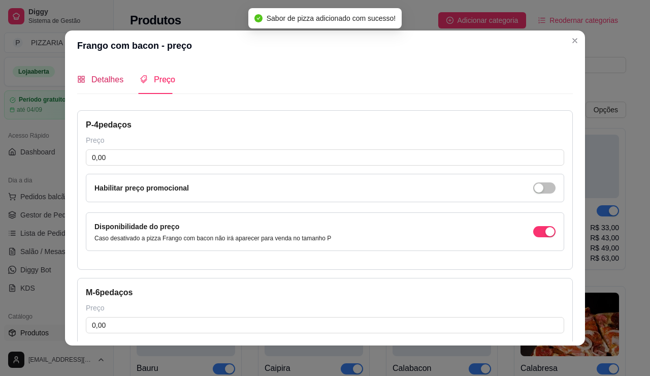
click at [91, 84] on span "Detalhes" at bounding box center [107, 79] width 32 height 9
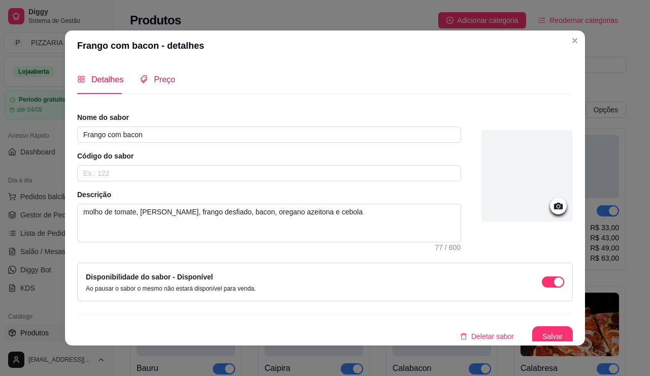
click at [154, 84] on span "Preço" at bounding box center [164, 79] width 21 height 9
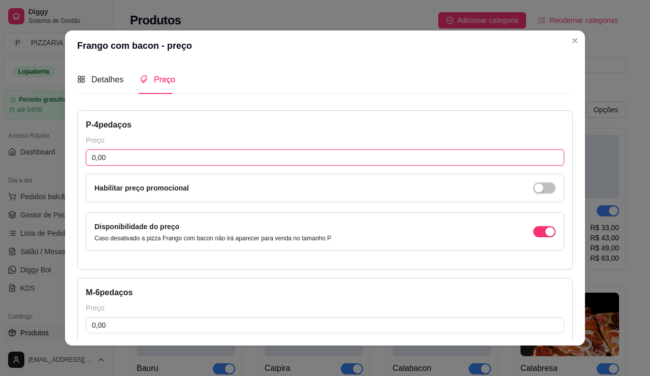
click at [102, 166] on input "0,00" at bounding box center [325, 157] width 479 height 16
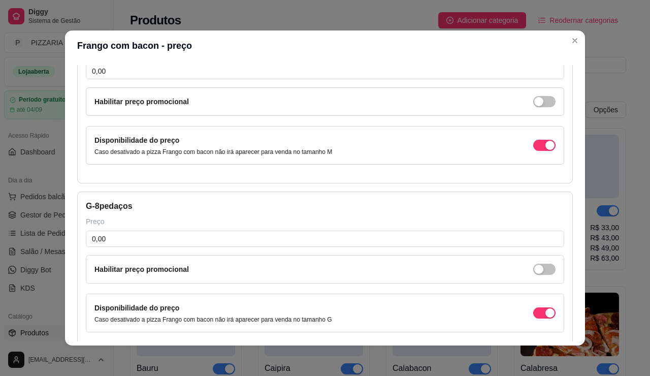
scroll to position [305, 0]
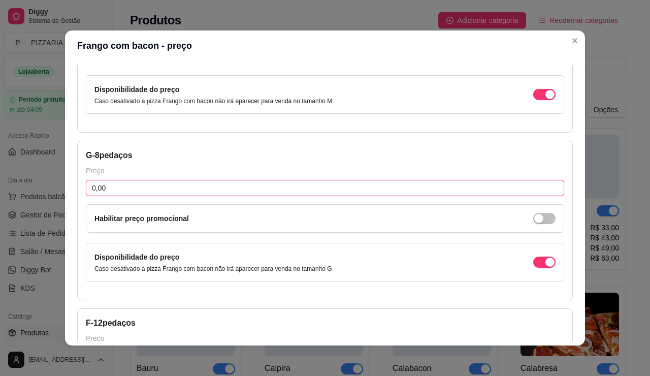
click at [129, 196] on input "0,00" at bounding box center [325, 188] width 479 height 16
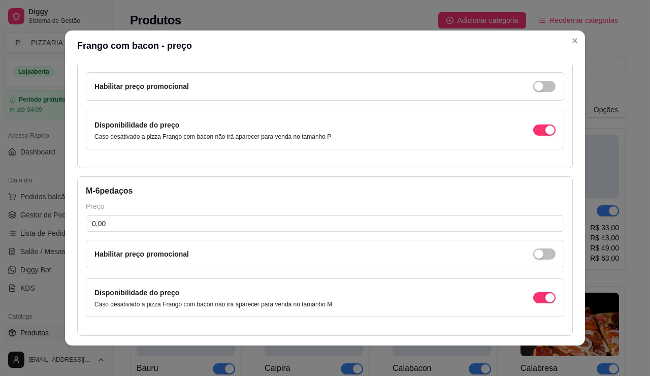
scroll to position [0, 0]
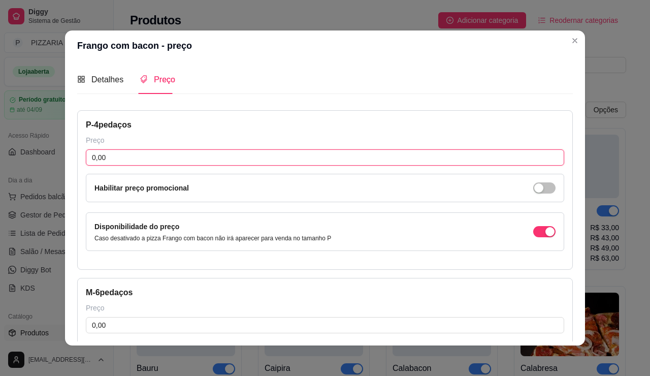
click at [116, 166] on input "0,00" at bounding box center [325, 157] width 479 height 16
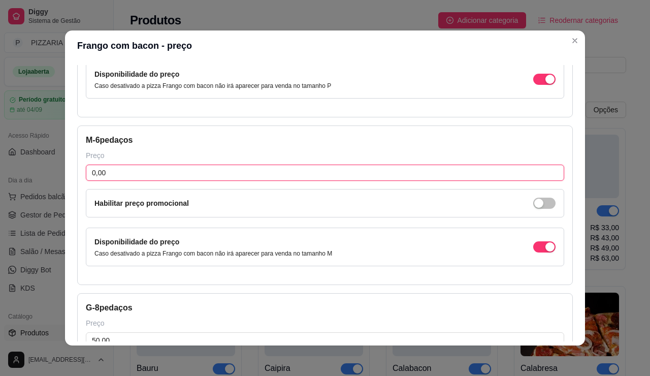
click at [109, 181] on input "0,00" at bounding box center [325, 173] width 479 height 16
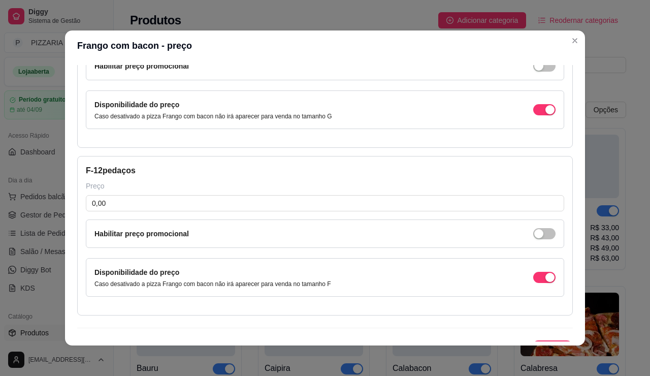
scroll to position [508, 0]
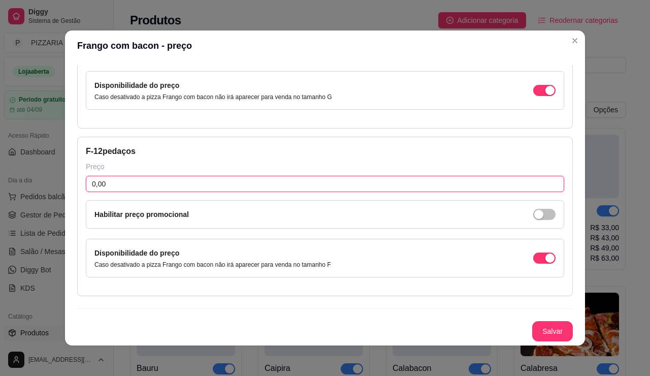
click at [106, 192] on input "0,00" at bounding box center [325, 184] width 479 height 16
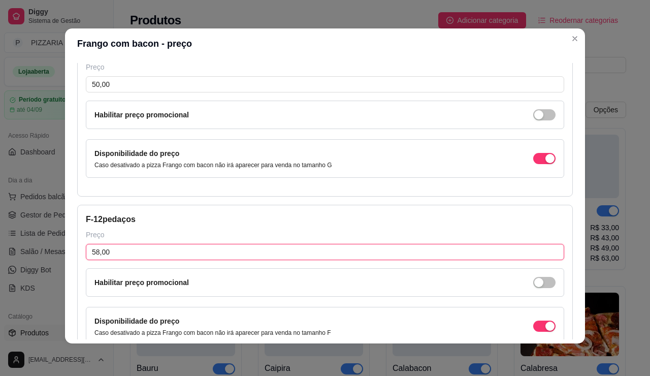
scroll to position [649, 0]
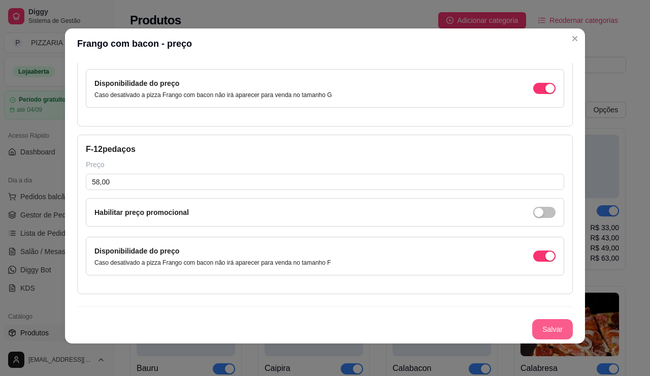
click at [573, 319] on button "Salvar" at bounding box center [552, 329] width 41 height 20
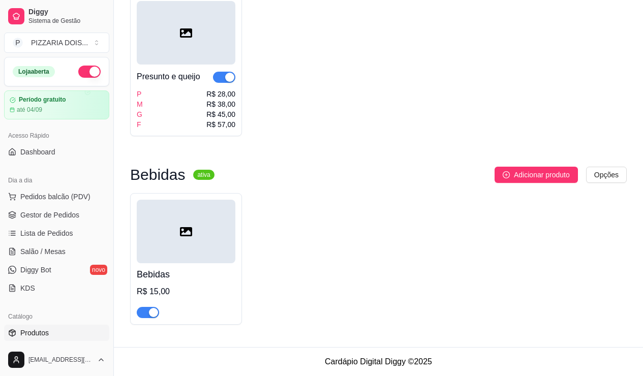
scroll to position [559, 0]
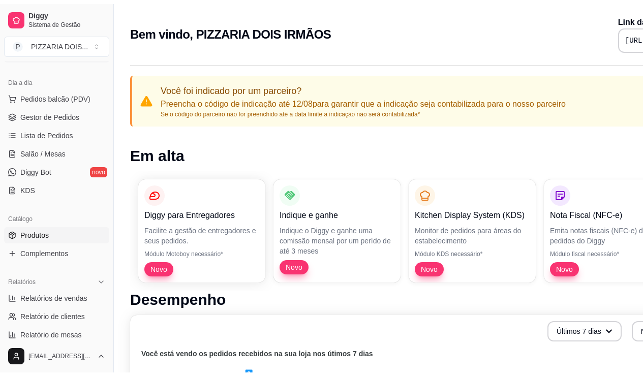
scroll to position [152, 0]
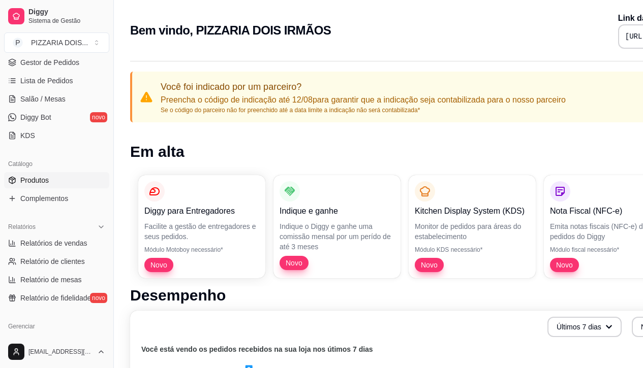
click at [49, 185] on span "Produtos" at bounding box center [34, 180] width 28 height 10
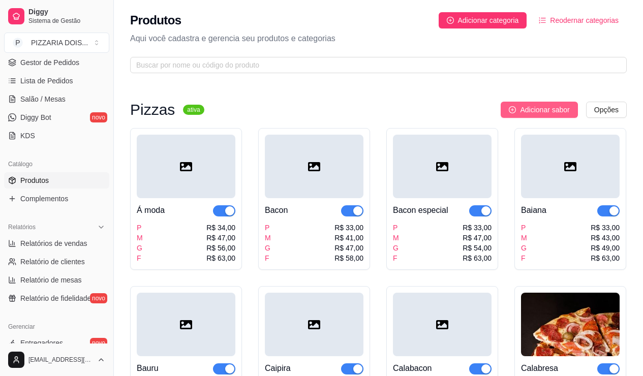
click at [520, 115] on span "Adicionar sabor" at bounding box center [544, 109] width 49 height 11
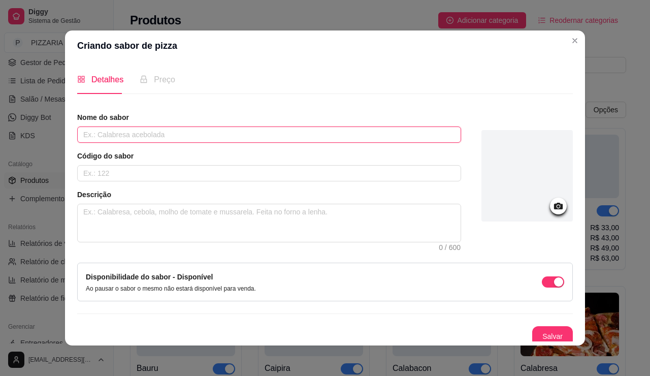
click at [391, 143] on input "text" at bounding box center [269, 134] width 384 height 16
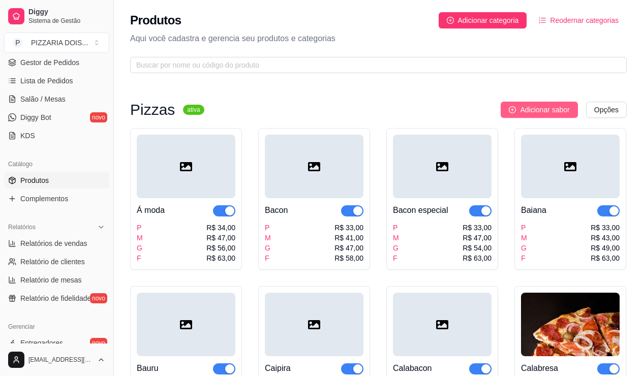
click at [521, 115] on span "Adicionar sabor" at bounding box center [544, 109] width 49 height 11
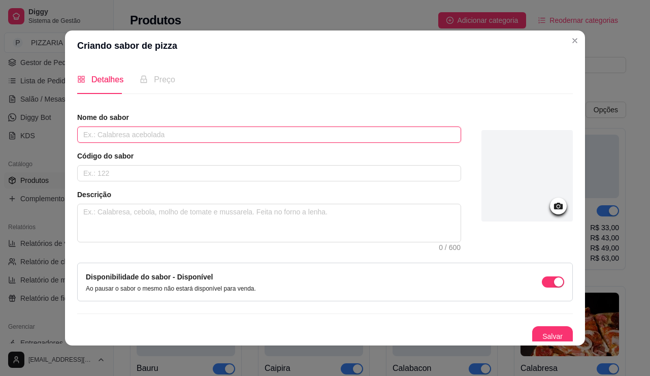
click at [333, 143] on input "text" at bounding box center [269, 134] width 384 height 16
type input "c"
type input "Carne seca"
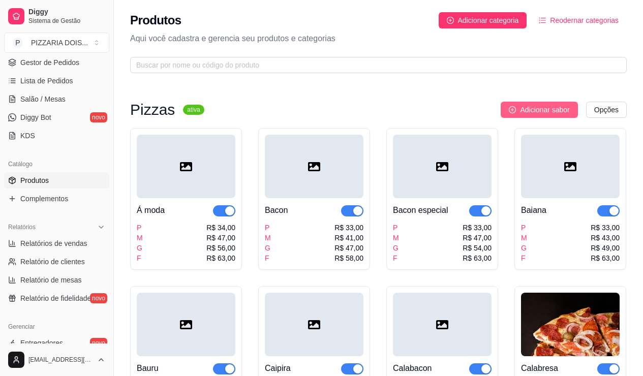
click at [520, 115] on span "Adicionar sabor" at bounding box center [544, 109] width 49 height 11
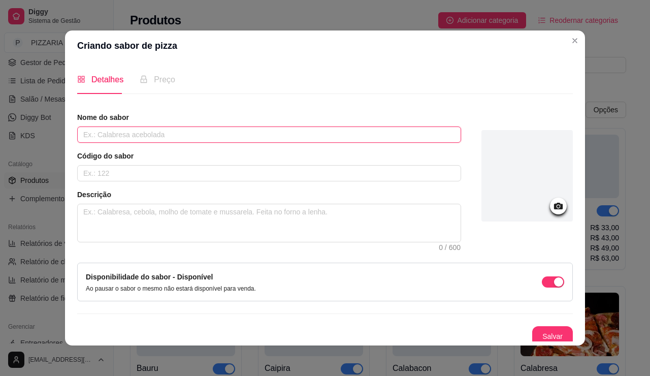
click at [394, 143] on input "text" at bounding box center [269, 134] width 384 height 16
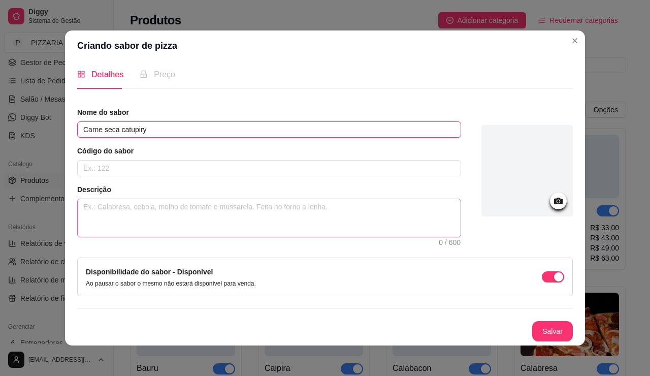
type input "Carne seca catupiry"
click at [263, 207] on textarea at bounding box center [269, 218] width 383 height 38
type textarea "m"
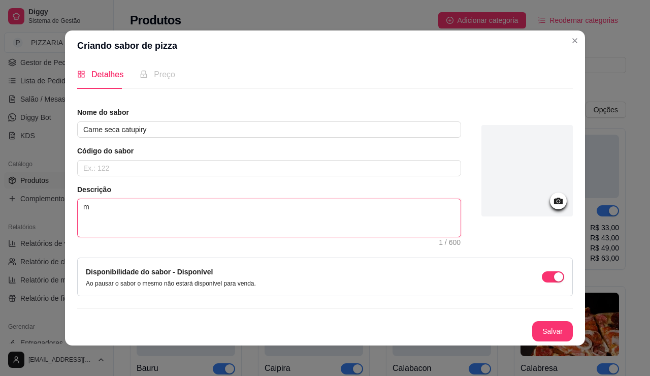
type textarea "ml"
type textarea "mlo"
type textarea "ml"
type textarea "m"
type textarea "mo"
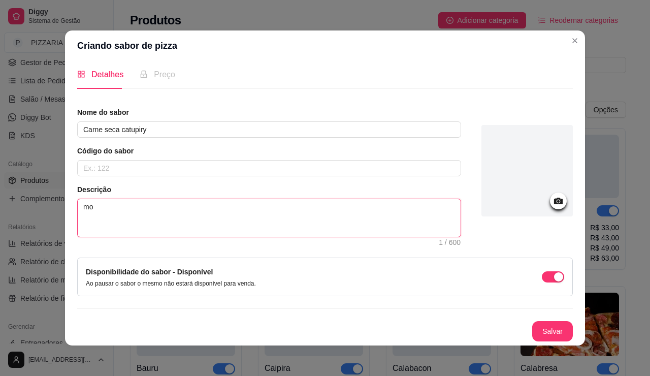
type textarea "mol"
type textarea "molj"
type textarea "mol"
type textarea "molh"
type textarea "molho"
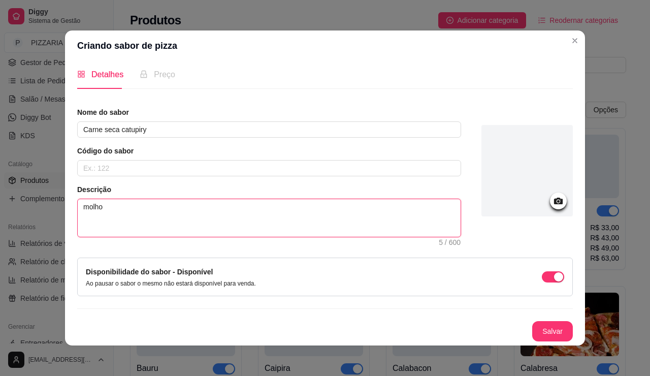
type textarea "molho"
type textarea "molho t"
type textarea "molho"
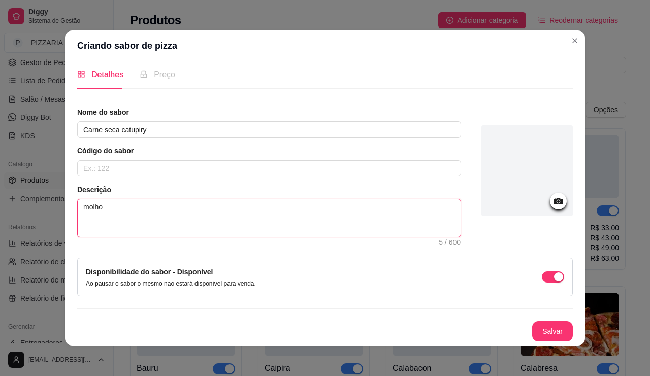
type textarea "molho d"
type textarea "molho de"
type textarea "molho de t"
type textarea "molho de to"
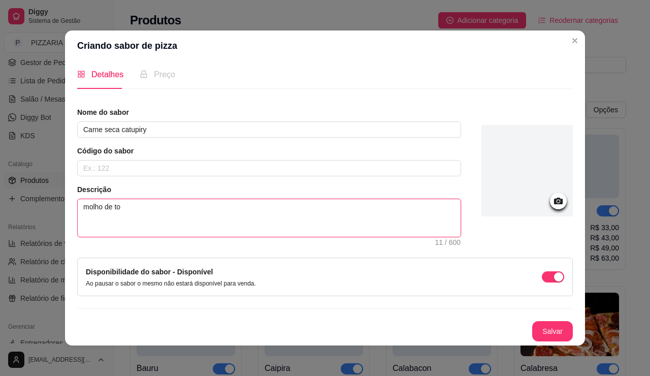
type textarea "molho de tom"
type textarea "molho de toma"
type textarea "molho de tomat"
type textarea "molho de tomate"
type textarea "molho de tomate,"
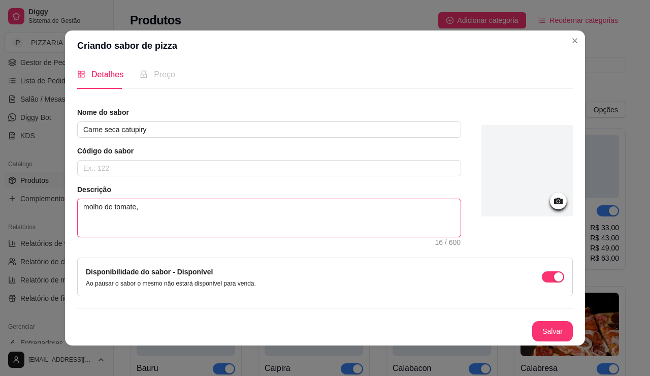
type textarea "molho de tomate,"
type textarea "molho de tomate, m"
type textarea "molho de tomate, mu"
type textarea "molho de tomate, mud"
type textarea "molho de tomate, mu"
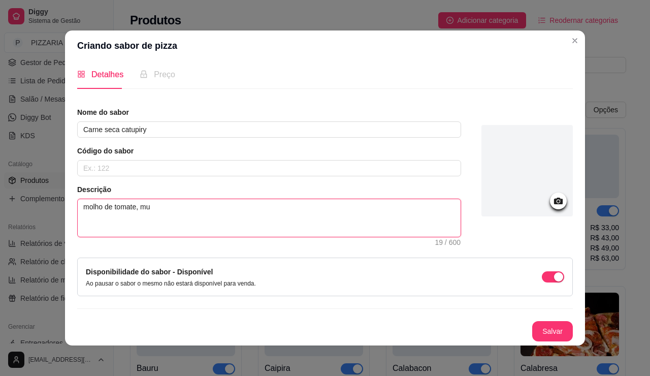
type textarea "molho de tomate, mus"
type textarea "molho de tomate, muss"
type textarea "molho de tomate, mussa"
type textarea "molho de tomate, mussar"
type textarea "molho de tomate, mussare"
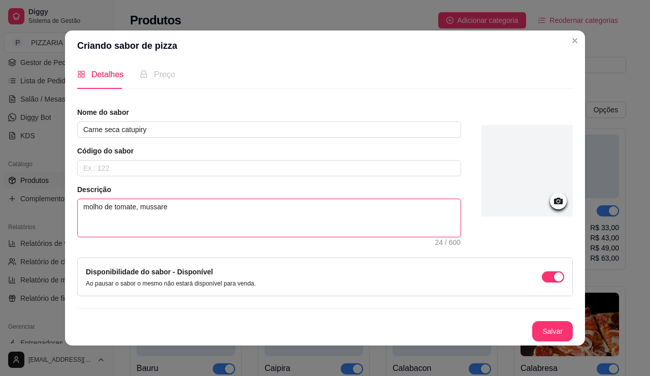
type textarea "molho de tomate, mussarel"
type textarea "molho de tomate, mussarela"
type textarea "molho de tomate, mussarela,"
type textarea "molho de tomate, mussarela,c"
type textarea "molho de tomate, mussarela,car"
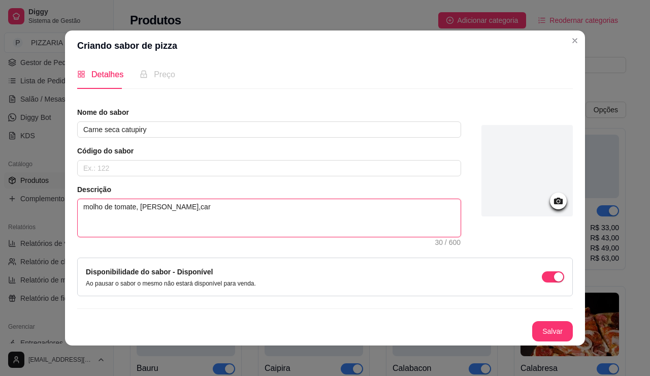
type textarea "molho de tomate, mussarela,carn"
type textarea "molho de tomate, mussarela,carne"
type textarea "molho de tomate, mussarela, carne"
type textarea "molho de tomate, mussarela, carne se"
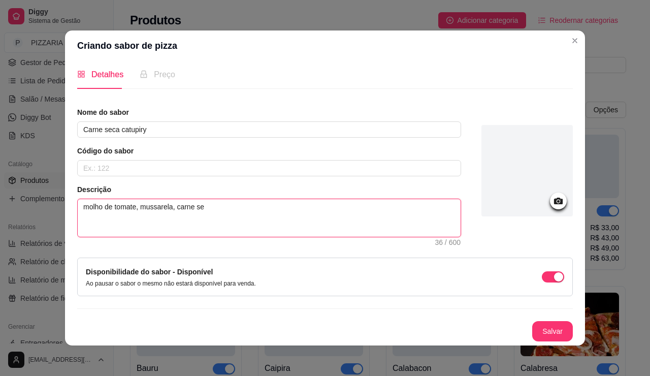
type textarea "molho de tomate, mussarela, carne sec"
type textarea "molho de tomate, mussarela, carne seca"
type textarea "molho de tomate, mussarela, carne seca,"
type textarea "molho de tomate, mussarela, carne seca, c"
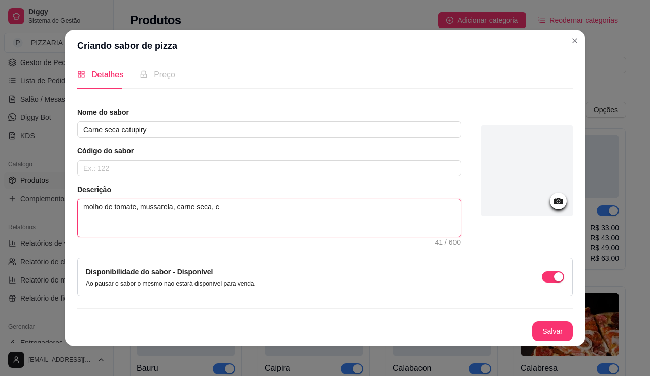
type textarea "molho de tomate, mussarela, carne seca, ca"
type textarea "molho de tomate, mussarela, carne seca, cat"
type textarea "molho de tomate, mussarela, carne seca, catu"
type textarea "molho de tomate, mussarela, carne seca, catup"
type textarea "molho de tomate, mussarela, carne seca, catupi"
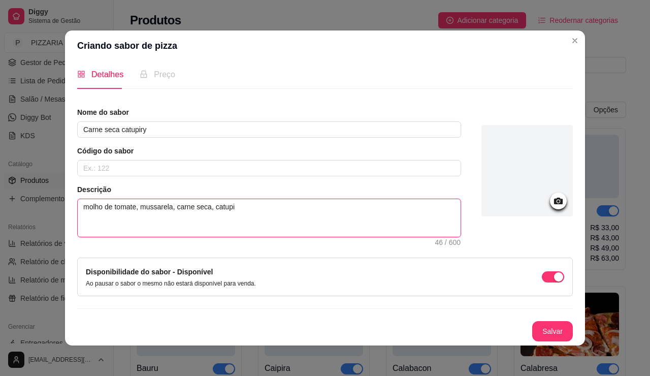
type textarea "molho de tomate, mussarela, carne seca, catupir"
type textarea "molho de tomate, mussarela, carne seca, catupiry"
type textarea "molho de tomate, mussarela, carne seca, catupiry,"
type textarea "molho de tomate, mussarela, carne seca, catupiry, o"
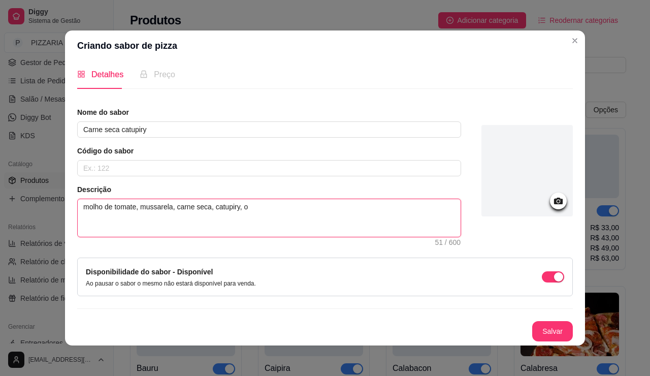
type textarea "molho de tomate, mussarela, carne seca, catupiry, or"
type textarea "molho de tomate, mussarela, carne seca, catupiry, ore"
type textarea "molho de tomate, mussarela, carne seca, catupiry, oreg"
type textarea "molho de tomate, mussarela, carne seca, catupiry, orega"
type textarea "molho de tomate, mussarela, carne seca, catupiry, oregan"
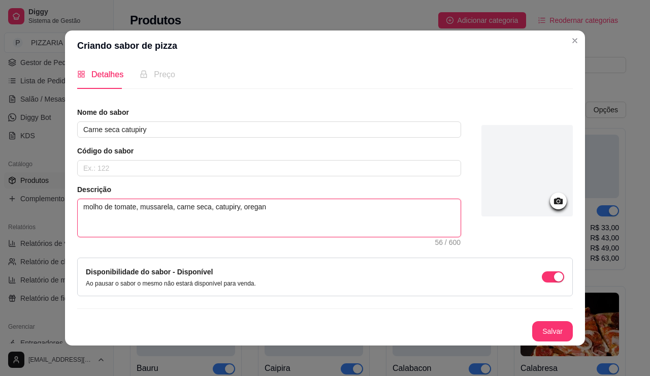
type textarea "molho de tomate, mussarela, carne seca, catupiry, oregano"
type textarea "molho de tomate, mussarela, carne seca, catupiry, oregano A"
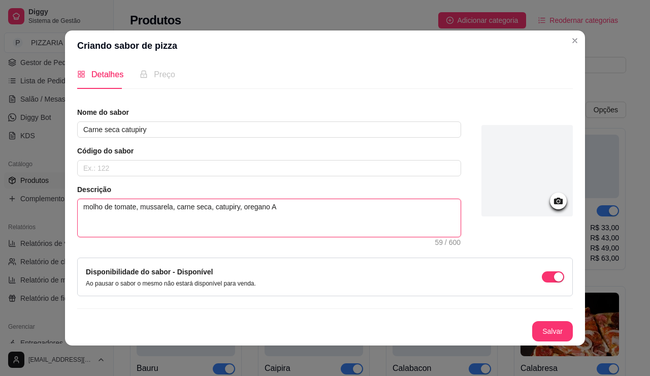
type textarea "molho de tomate, mussarela, carne seca, catupiry, oregano AZ"
type textarea "molho de tomate, mussarela, carne seca, catupiry, oregano AZE"
type textarea "molho de tomate, mussarela, carne seca, catupiry, oregano AZEI"
type textarea "molho de tomate, mussarela, carne seca, catupiry, oregano AZEIT"
type textarea "molho de tomate, mussarela, carne seca, catupiry, oregano AZEITO"
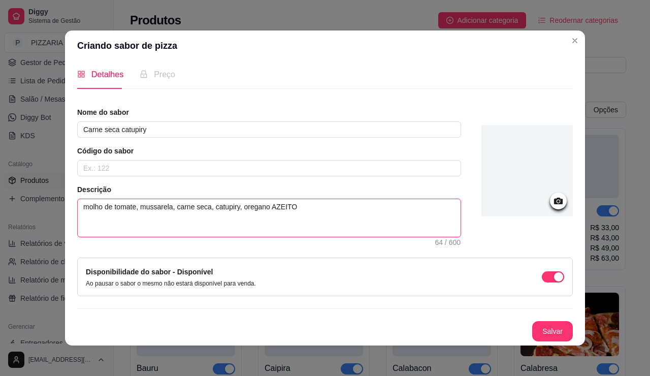
type textarea "molho de tomate, mussarela, carne seca, catupiry, oregano AZEIT"
type textarea "molho de tomate, mussarela, carne seca, catupiry, oregano AZEI"
type textarea "molho de tomate, mussarela, carne seca, catupiry, oregano AZE"
type textarea "molho de tomate, mussarela, carne seca, catupiry, oregano AZ"
type textarea "molho de tomate, mussarela, carne seca, catupiry, oregano A"
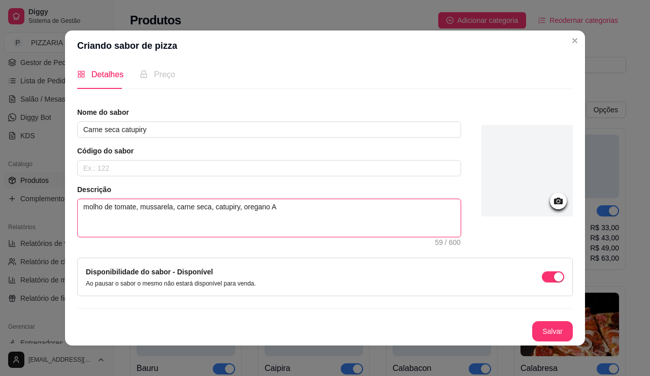
type textarea "molho de tomate, mussarela, carne seca, catupiry, oregano"
type textarea "molho de tomate, mussarela, carne seca, catupiry, oregano a"
type textarea "molho de tomate, mussarela, carne seca, catupiry, oregano az"
type textarea "molho de tomate, mussarela, carne seca, catupiry, oregano aze"
type textarea "molho de tomate, mussarela, carne seca, catupiry, oregano azei"
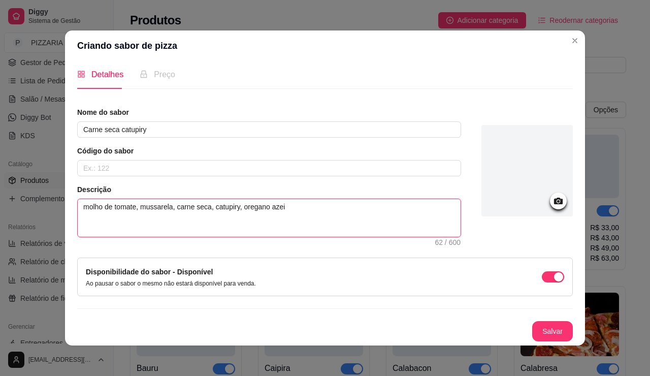
type textarea "molho de tomate, mussarela, carne seca, catupiry, oregano azeit"
type textarea "molho de tomate, mussarela, carne seca, catupiry, oregano azeito"
type textarea "molho de tomate, mussarela, carne seca, catupiry, oregano azeiton"
type textarea "molho de tomate, mussarela, carne seca, catupiry, oregano azeitona"
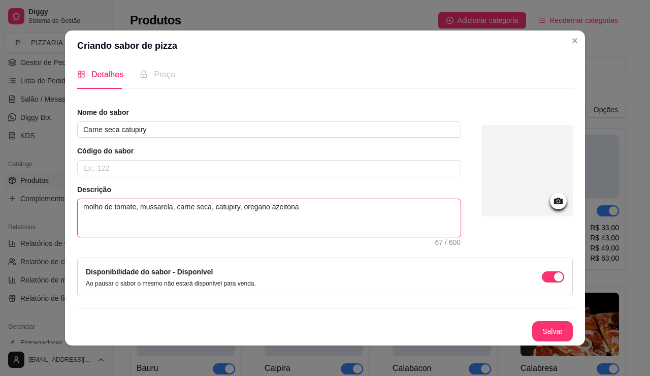
type textarea "molho de tomate, mussarela, carne seca, catupiry, oregano azeitona e"
type textarea "molho de tomate, mussarela, carne seca, catupiry, oregano azeitona e c"
type textarea "molho de tomate, mussarela, carne seca, catupiry, oregano azeitona e ce"
type textarea "molho de tomate, mussarela, carne seca, catupiry, oregano azeitona e ceb"
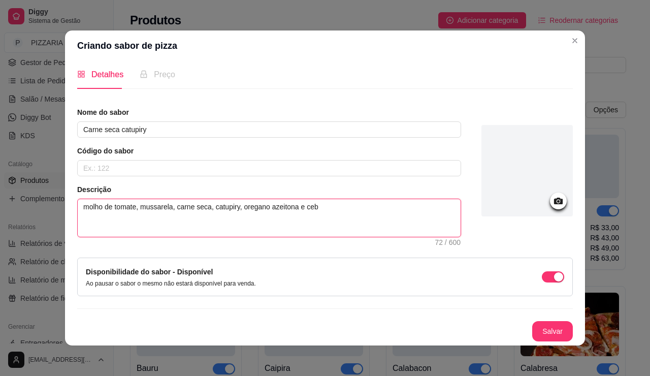
type textarea "molho de tomate, mussarela, carne seca, catupiry, oregano azeitona e cebo"
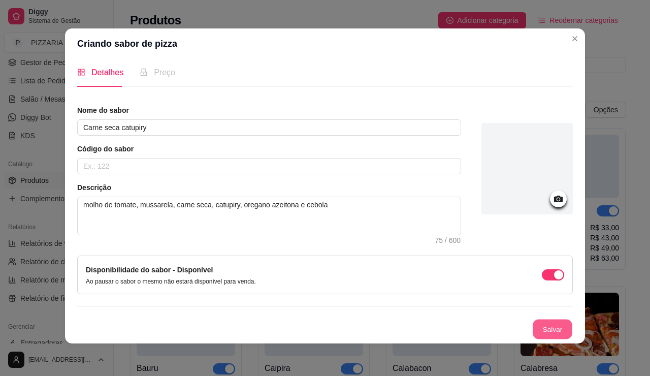
click at [560, 320] on button "Salvar" at bounding box center [553, 330] width 40 height 20
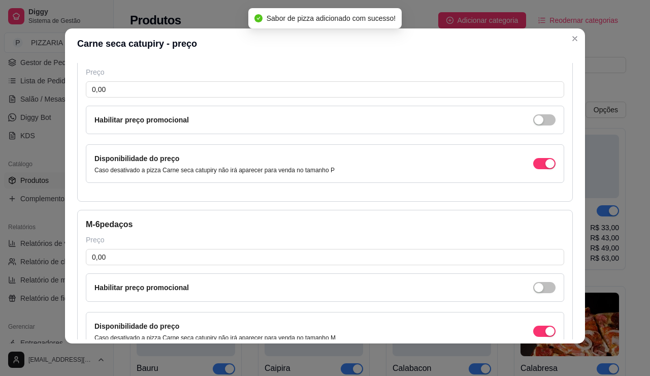
scroll to position [63, 0]
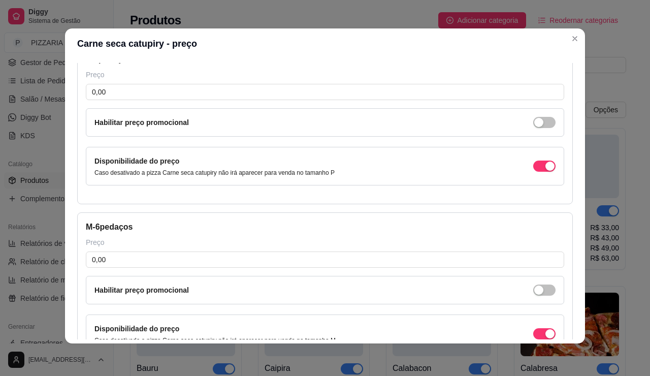
click at [113, 109] on div "P - 4 pedaços Preço 0,00 Habilitar preço promocional Disponibilidade do preço C…" at bounding box center [325, 125] width 496 height 160
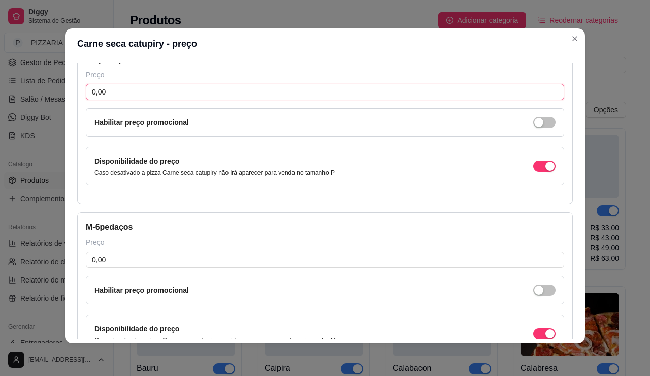
click at [113, 100] on input "0,00" at bounding box center [325, 92] width 479 height 16
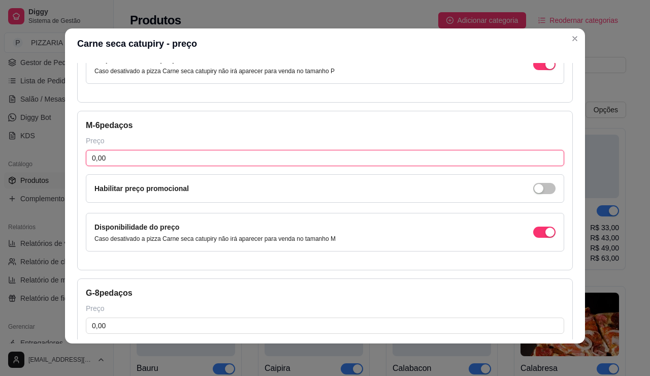
click at [122, 166] on input "0,00" at bounding box center [325, 158] width 479 height 16
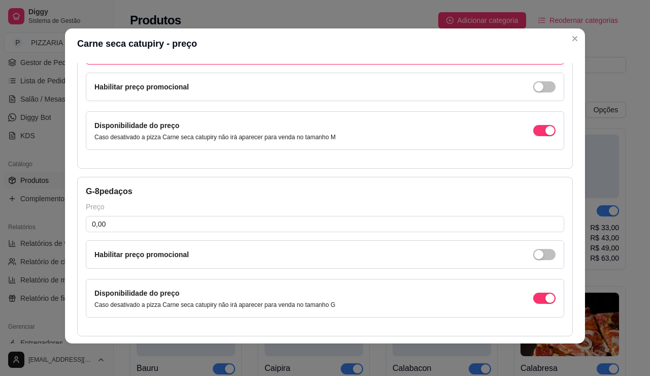
scroll to position [368, 0]
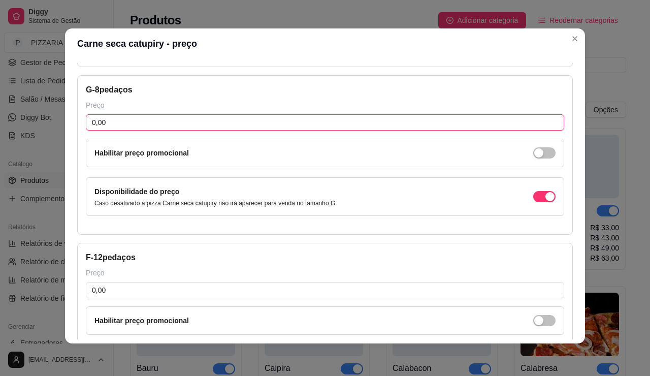
click at [144, 131] on input "0,00" at bounding box center [325, 122] width 479 height 16
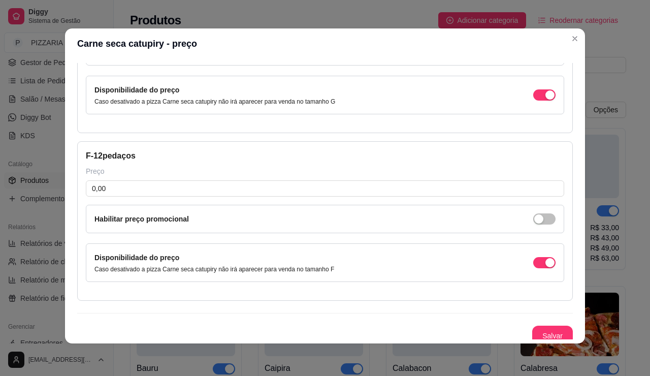
scroll to position [521, 0]
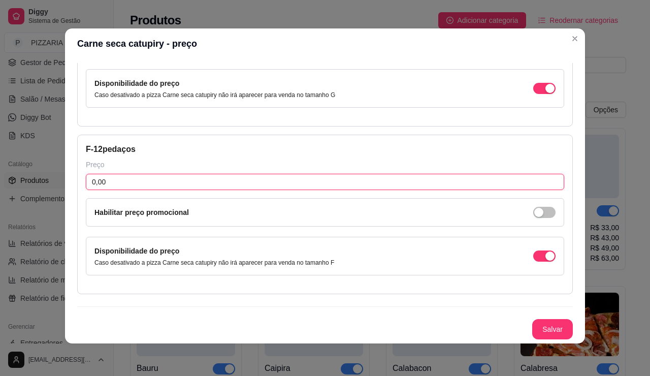
click at [145, 190] on input "0,00" at bounding box center [325, 182] width 479 height 16
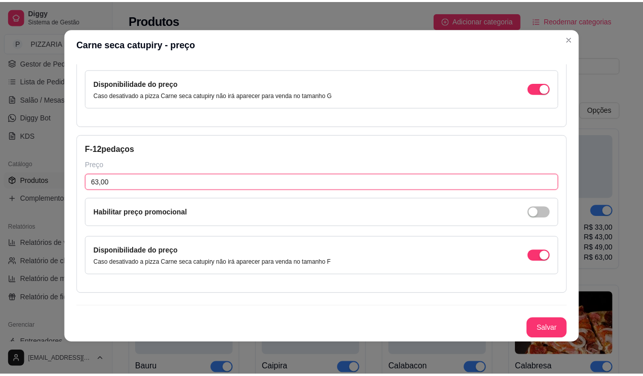
scroll to position [649, 0]
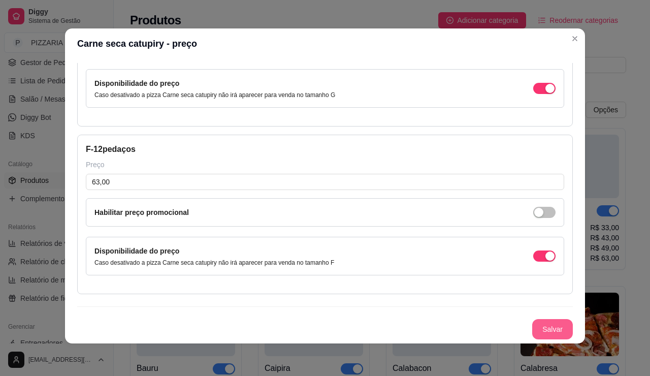
click at [558, 319] on button "Salvar" at bounding box center [552, 329] width 41 height 20
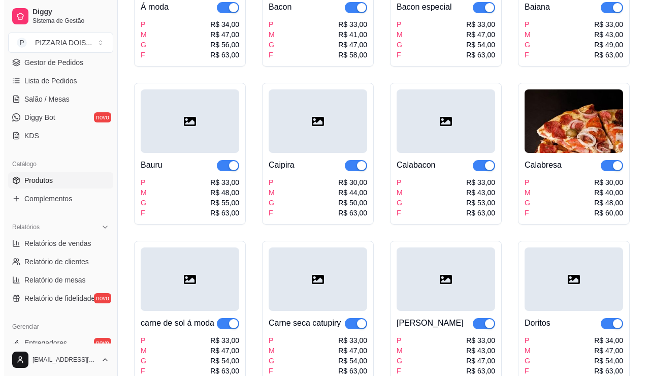
scroll to position [0, 0]
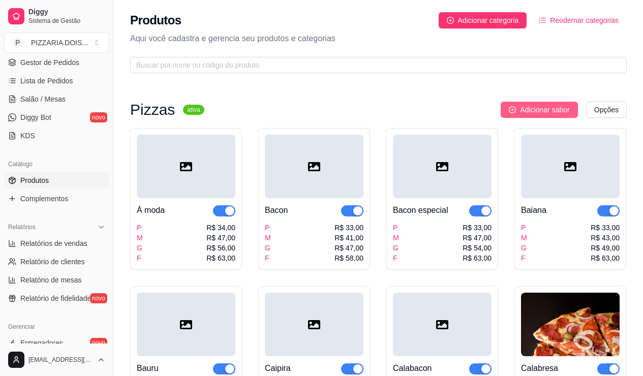
click at [533, 115] on span "Adicionar sabor" at bounding box center [544, 109] width 49 height 11
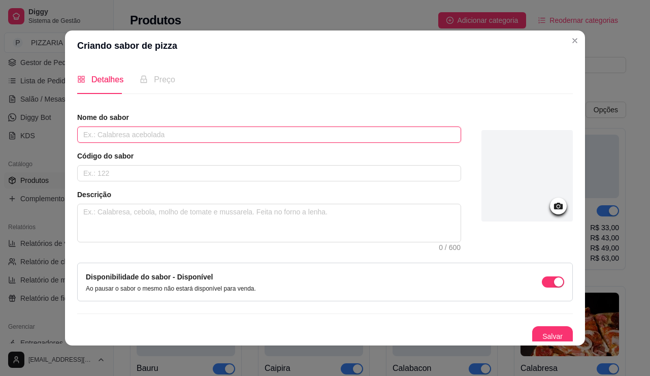
click at [177, 143] on input "text" at bounding box center [269, 134] width 384 height 16
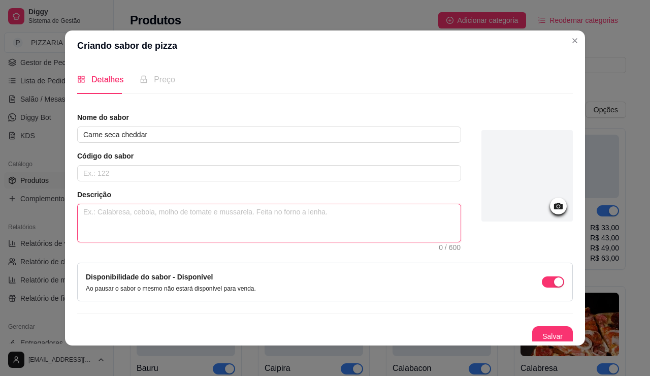
click at [176, 242] on textarea at bounding box center [269, 223] width 383 height 38
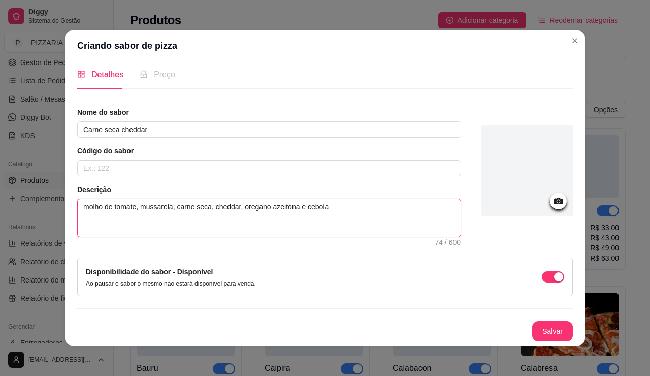
scroll to position [3, 0]
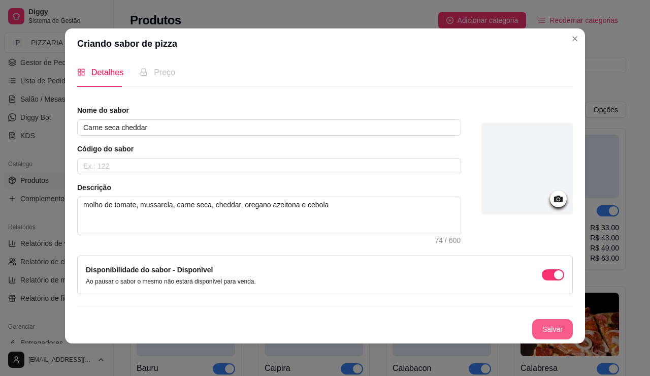
click at [573, 319] on button "Salvar" at bounding box center [552, 329] width 41 height 20
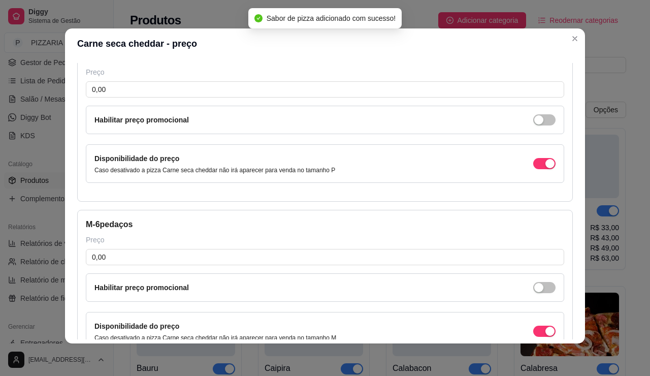
scroll to position [63, 0]
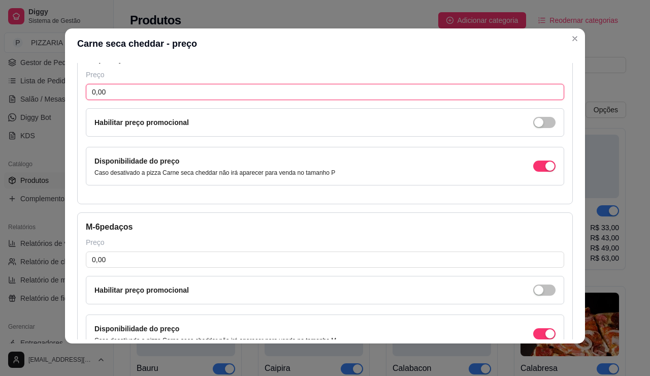
click at [333, 100] on input "0,00" at bounding box center [325, 92] width 479 height 16
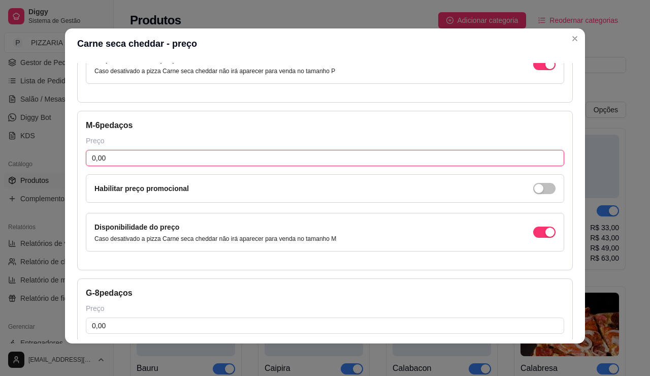
click at [224, 166] on input "0,00" at bounding box center [325, 158] width 479 height 16
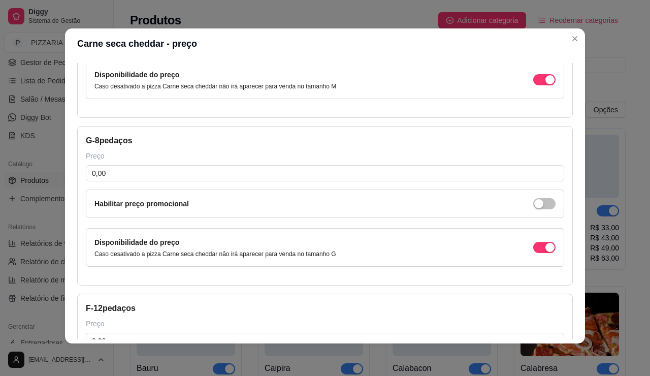
scroll to position [368, 0]
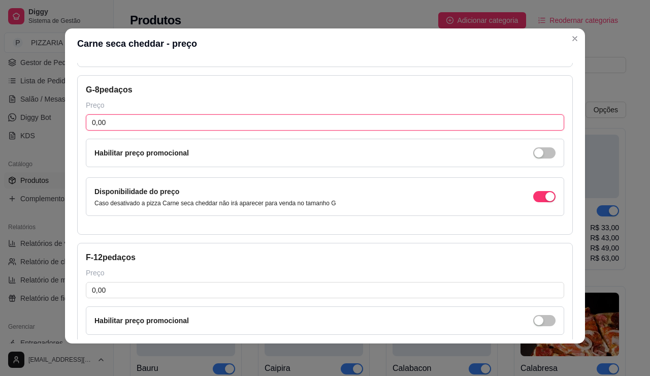
click at [178, 131] on input "0,00" at bounding box center [325, 122] width 479 height 16
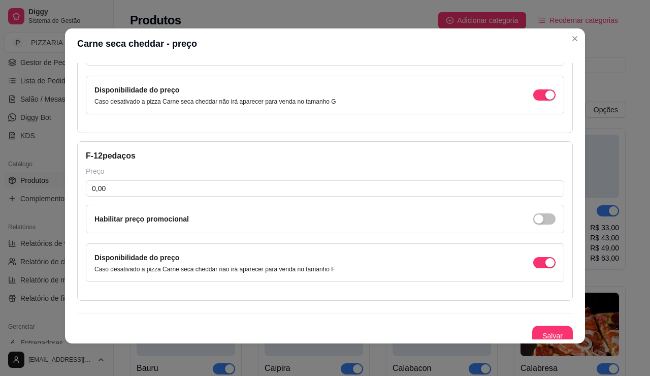
scroll to position [521, 0]
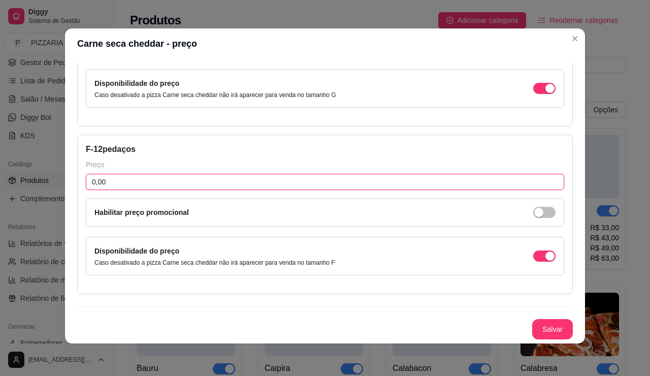
drag, startPoint x: 165, startPoint y: 269, endPoint x: 162, endPoint y: 277, distance: 8.7
click at [165, 190] on input "0,00" at bounding box center [325, 182] width 479 height 16
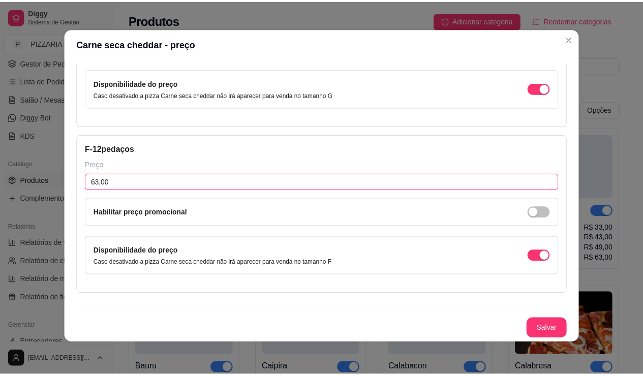
scroll to position [649, 0]
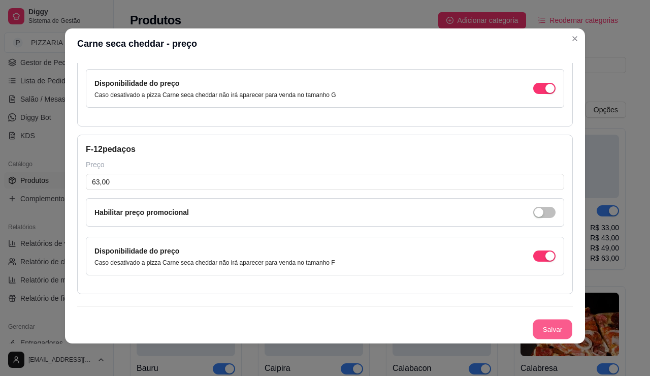
click at [571, 320] on button "Salvar" at bounding box center [553, 330] width 40 height 20
click at [573, 320] on button "Salvar" at bounding box center [553, 330] width 40 height 20
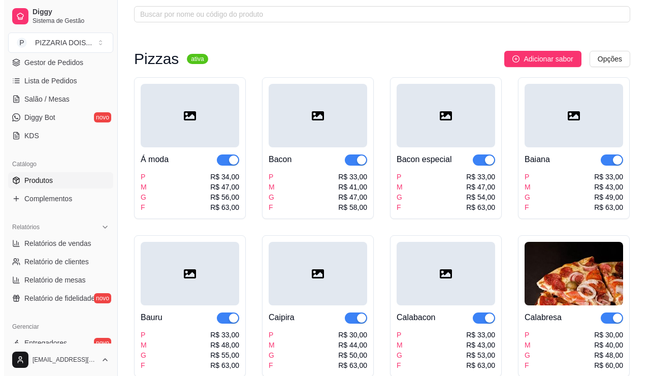
scroll to position [0, 0]
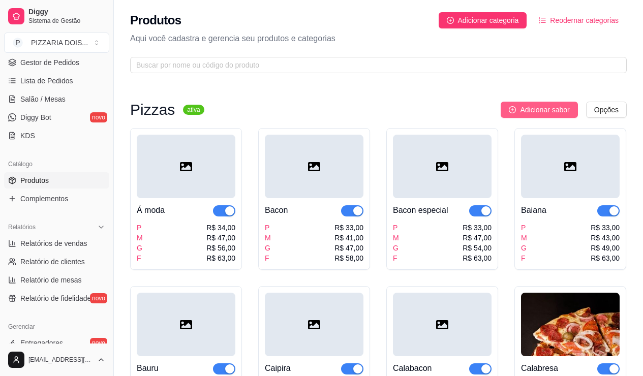
click at [530, 118] on button "Adicionar sabor" at bounding box center [538, 110] width 77 height 16
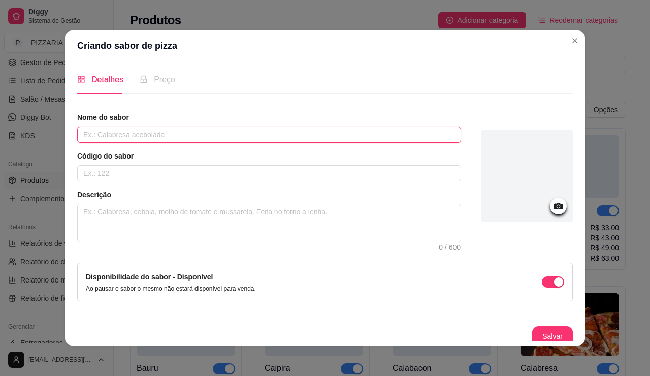
click at [280, 143] on input "text" at bounding box center [269, 134] width 384 height 16
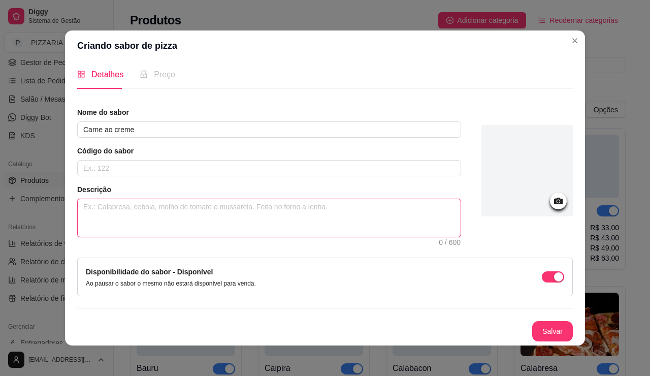
click at [235, 211] on textarea at bounding box center [269, 218] width 383 height 38
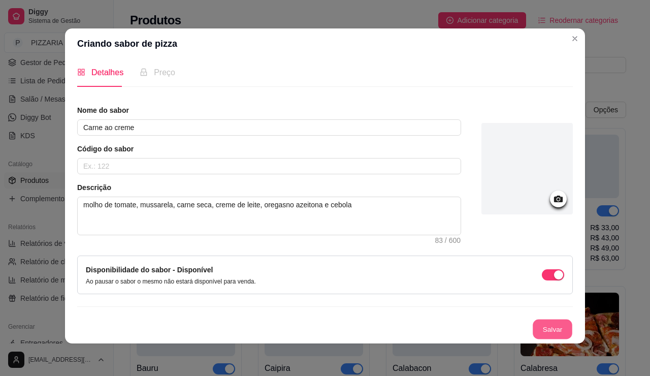
click at [573, 320] on button "Salvar" at bounding box center [553, 330] width 40 height 20
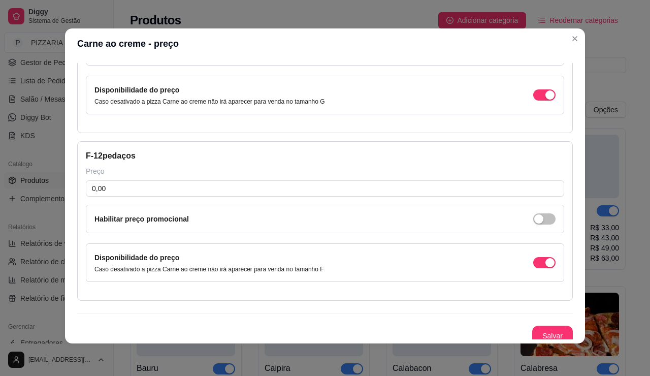
scroll to position [521, 0]
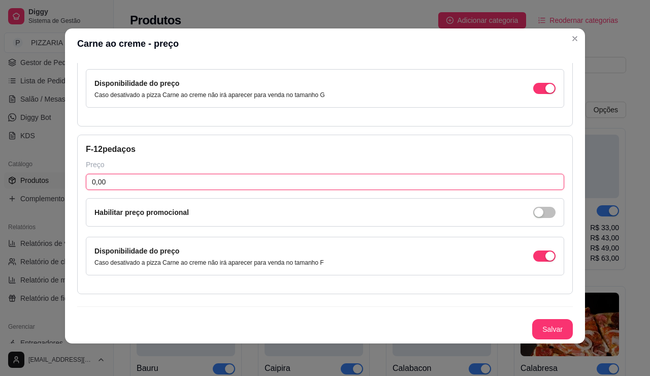
click at [131, 190] on input "0,00" at bounding box center [325, 182] width 479 height 16
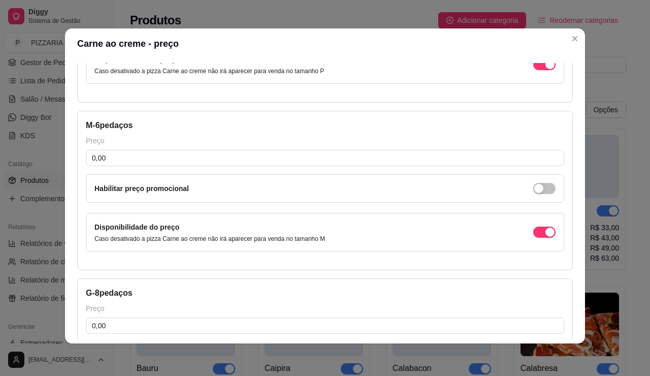
scroll to position [13, 0]
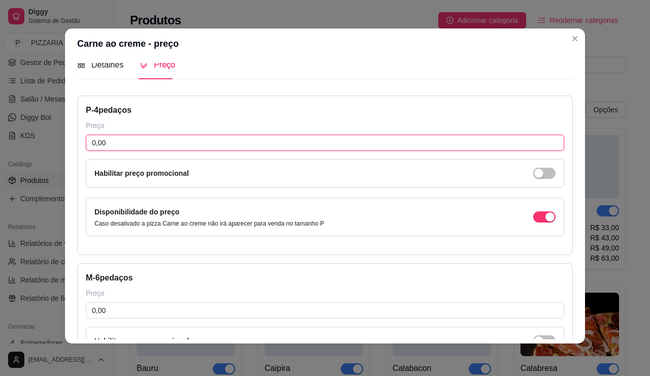
click at [123, 151] on input "0,00" at bounding box center [325, 143] width 479 height 16
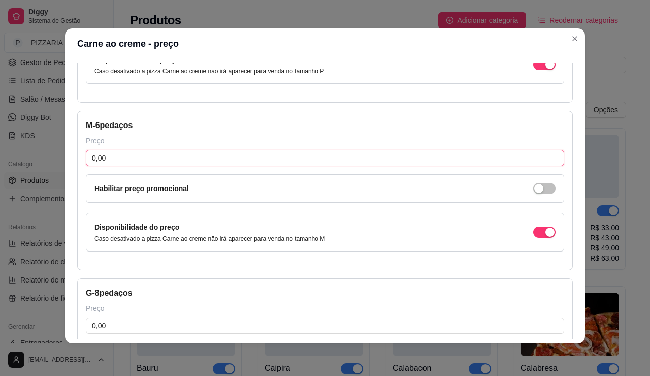
click at [113, 166] on input "0,00" at bounding box center [325, 158] width 479 height 16
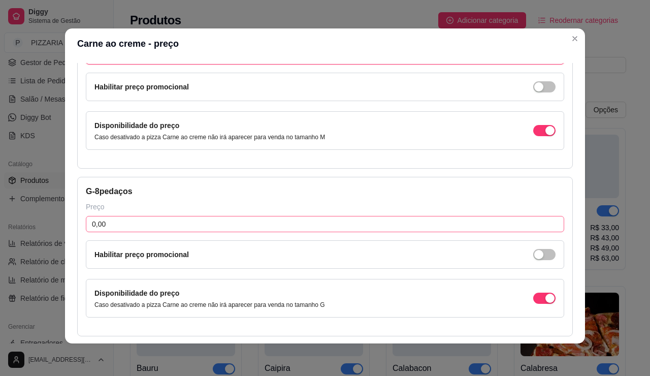
scroll to position [317, 0]
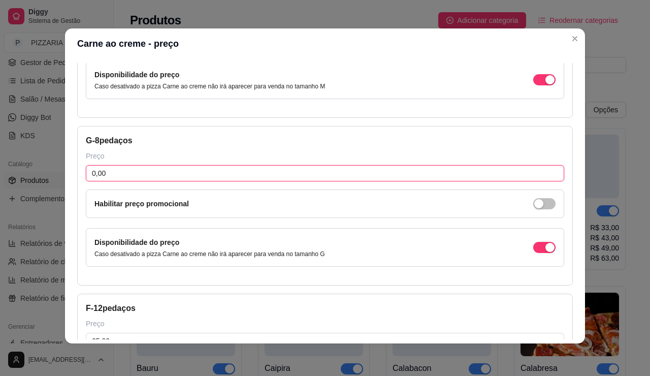
click at [109, 181] on input "0,00" at bounding box center [325, 173] width 479 height 16
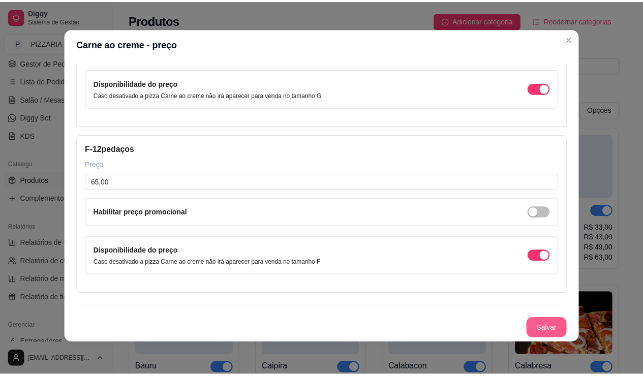
scroll to position [649, 0]
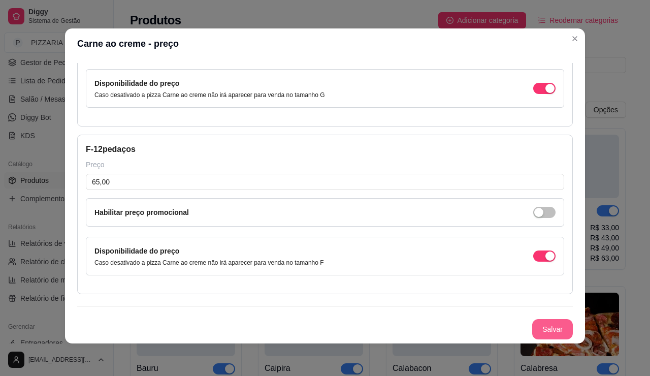
click at [566, 319] on button "Salvar" at bounding box center [552, 329] width 41 height 20
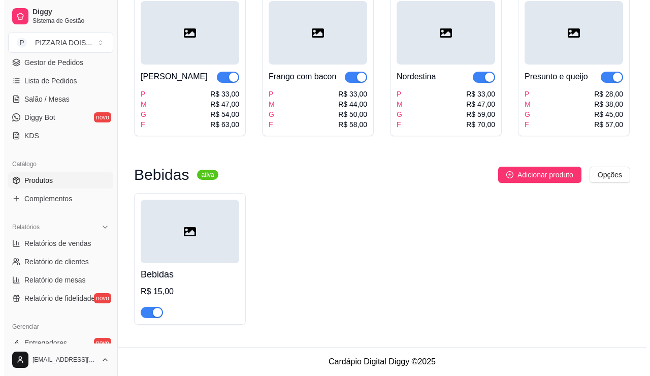
scroll to position [1367, 0]
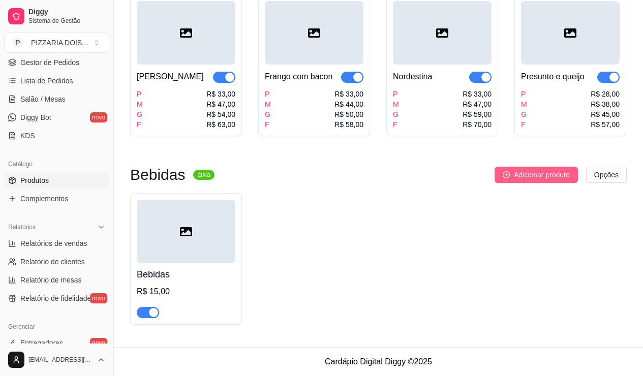
click at [502, 171] on icon "plus-circle" at bounding box center [505, 174] width 7 height 7
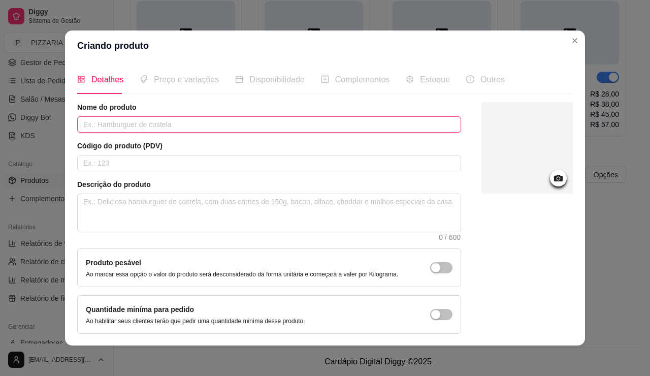
click at [351, 133] on input "text" at bounding box center [269, 124] width 384 height 16
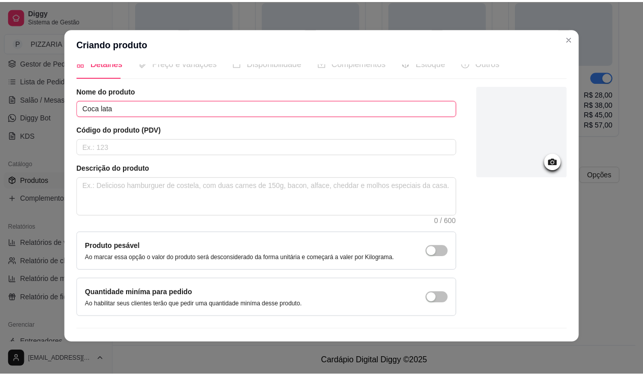
scroll to position [0, 0]
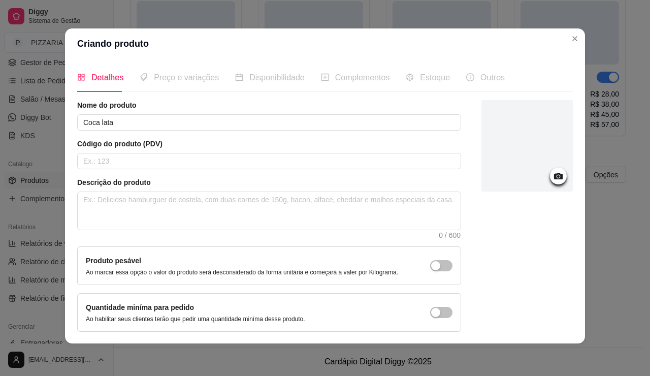
click at [249, 82] on span "Disponibilidade" at bounding box center [276, 77] width 55 height 9
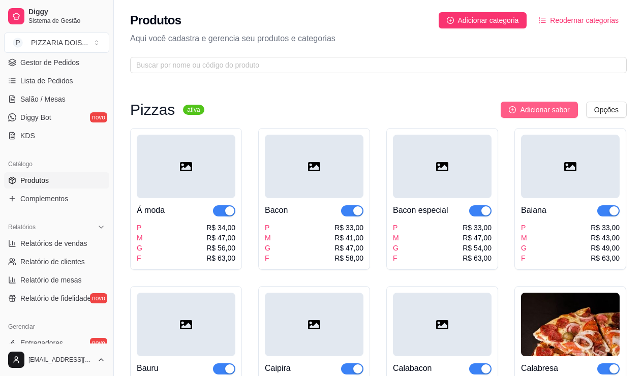
click at [541, 115] on span "Adicionar sabor" at bounding box center [544, 109] width 49 height 11
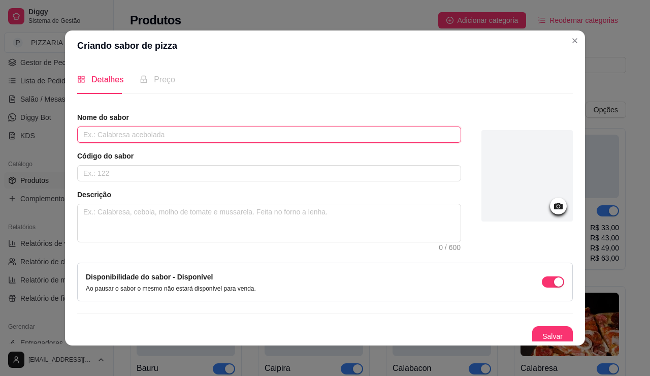
click at [461, 143] on input "text" at bounding box center [269, 134] width 384 height 16
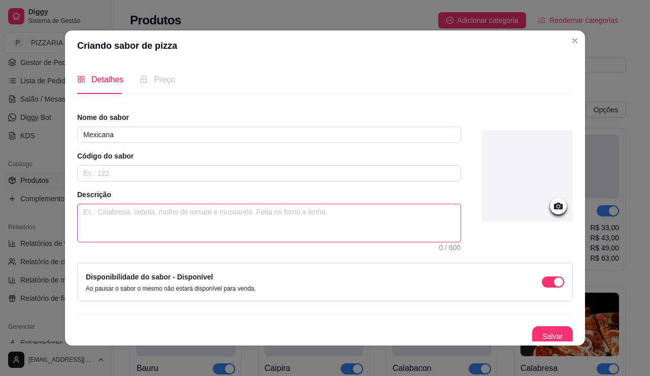
click at [317, 242] on textarea at bounding box center [269, 223] width 383 height 38
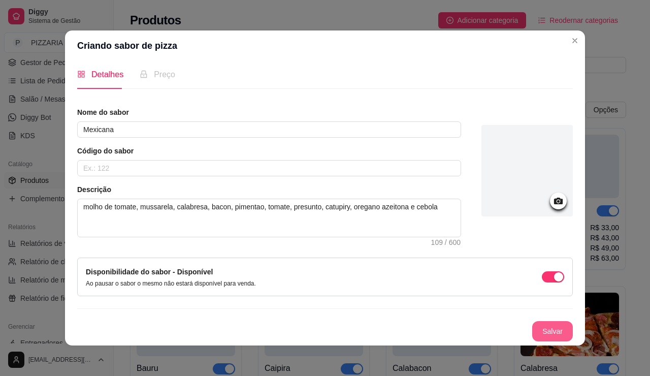
click at [573, 323] on button "Salvar" at bounding box center [552, 331] width 41 height 20
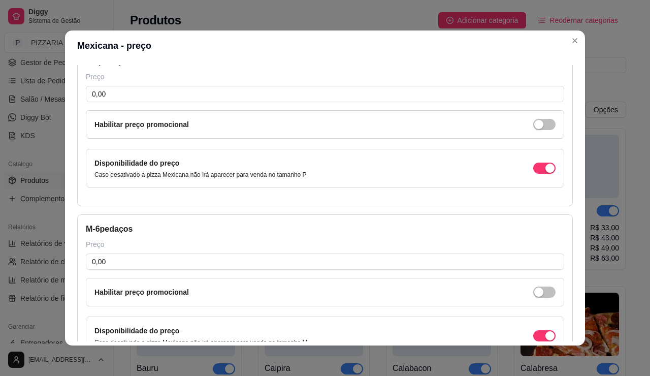
scroll to position [0, 0]
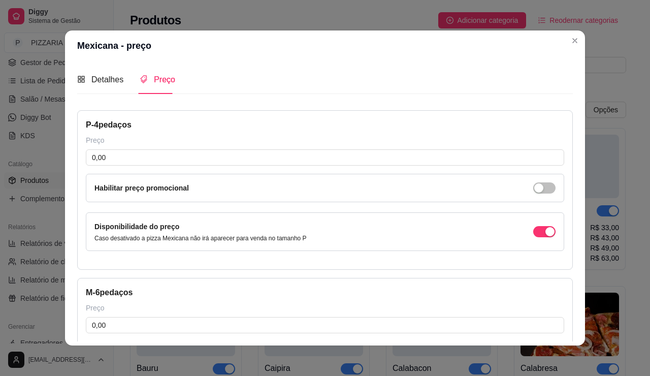
click at [220, 176] on div "P - 4 pedaços Preço 0,00 Habilitar preço promocional Disponibilidade do preço C…" at bounding box center [325, 190] width 496 height 160
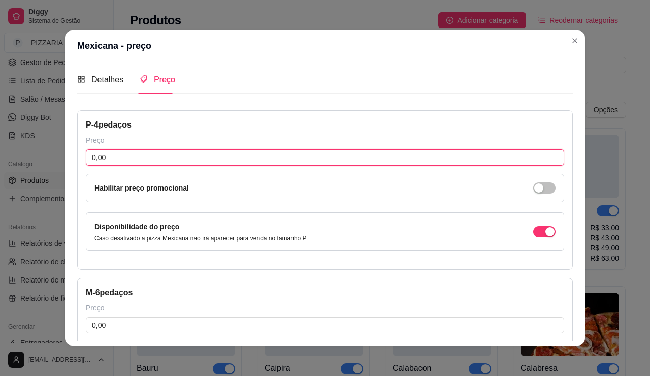
click at [214, 166] on input "0,00" at bounding box center [325, 157] width 479 height 16
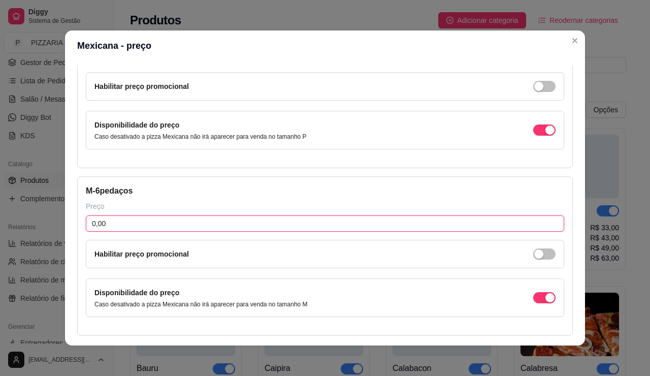
click at [157, 232] on input "0,00" at bounding box center [325, 223] width 479 height 16
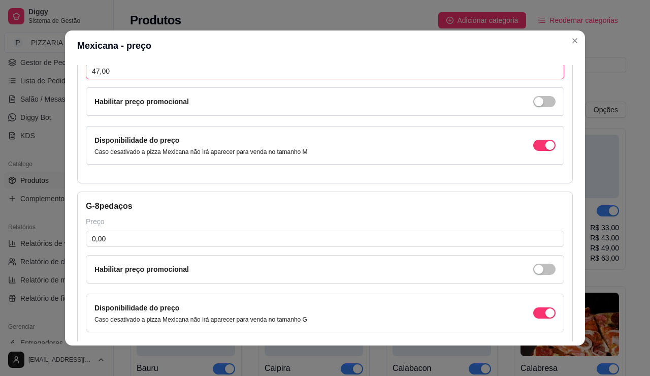
scroll to position [305, 0]
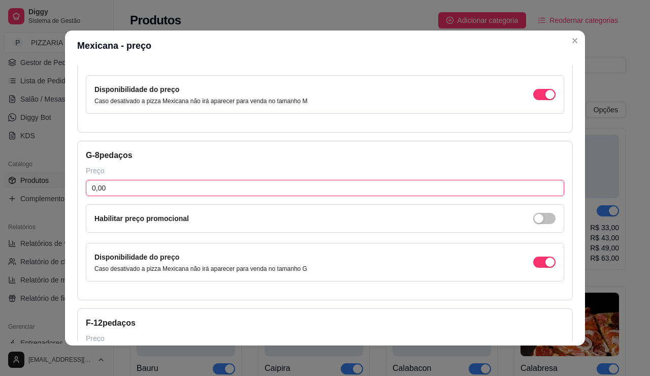
click at [157, 196] on input "0,00" at bounding box center [325, 188] width 479 height 16
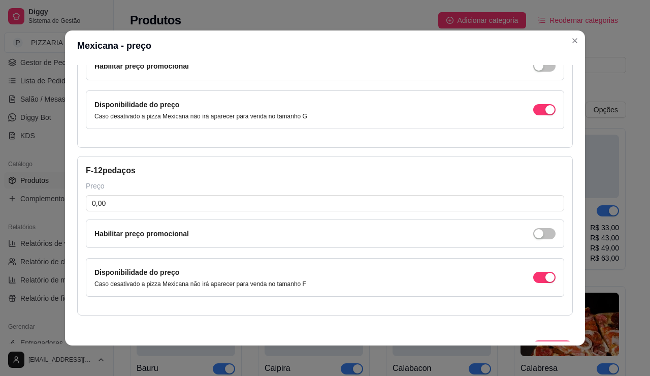
scroll to position [508, 0]
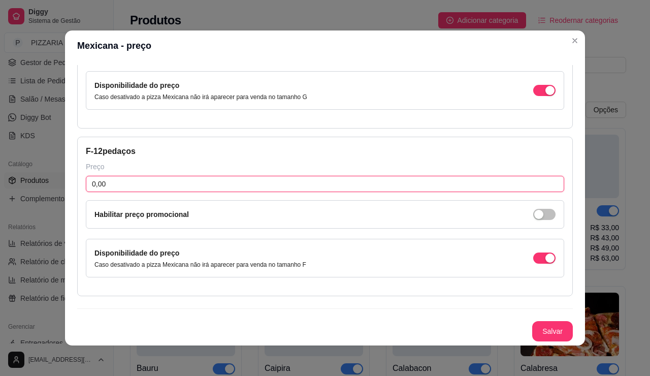
click at [155, 192] on input "0,00" at bounding box center [325, 184] width 479 height 16
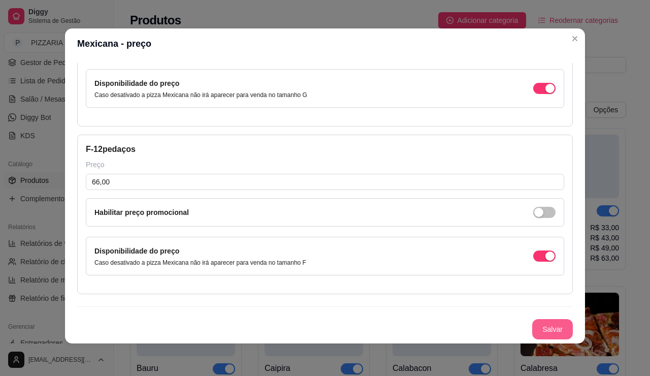
click at [573, 319] on button "Salvar" at bounding box center [552, 329] width 41 height 20
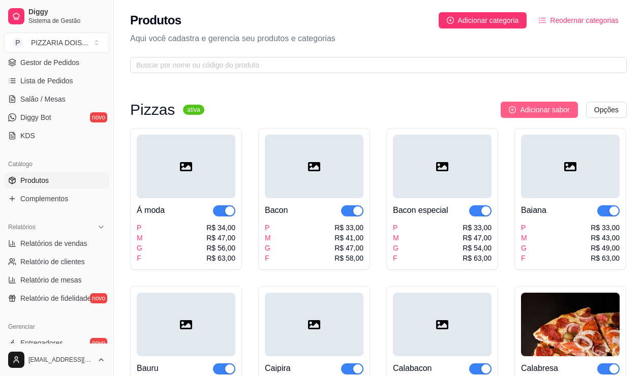
click at [511, 113] on icon "plus-circle" at bounding box center [512, 109] width 7 height 7
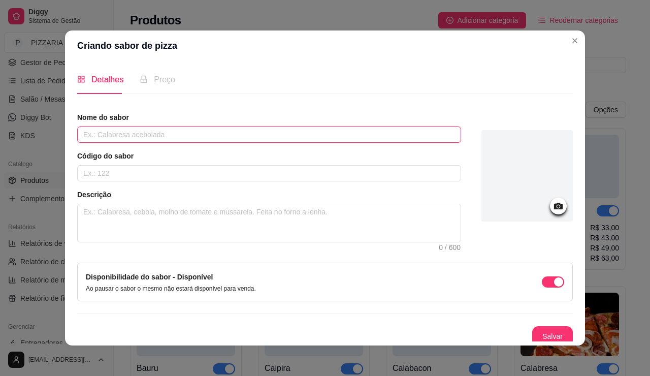
click at [245, 143] on input "text" at bounding box center [269, 134] width 384 height 16
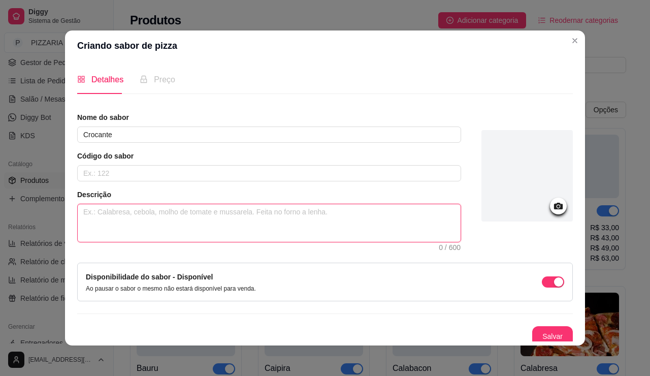
click at [227, 242] on textarea at bounding box center [269, 223] width 383 height 38
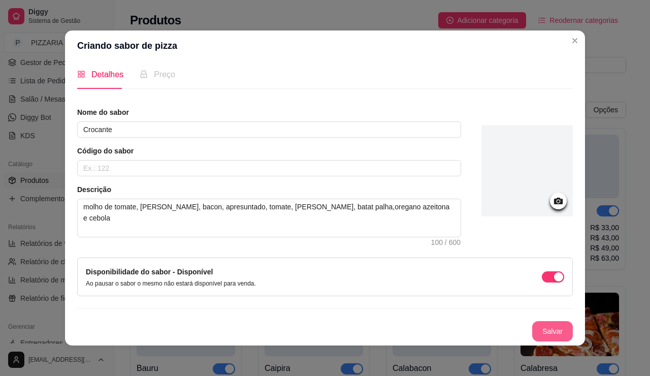
click at [573, 321] on button "Salvar" at bounding box center [552, 331] width 41 height 20
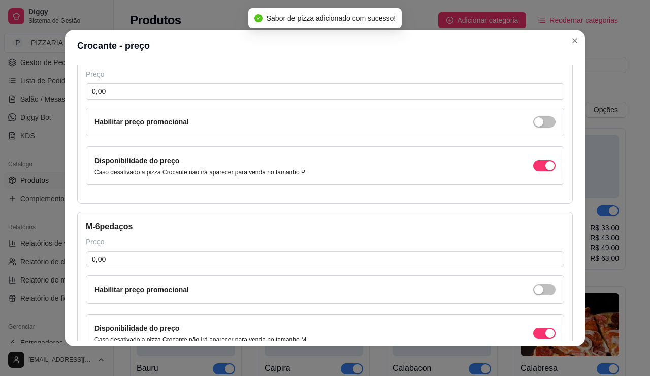
scroll to position [63, 0]
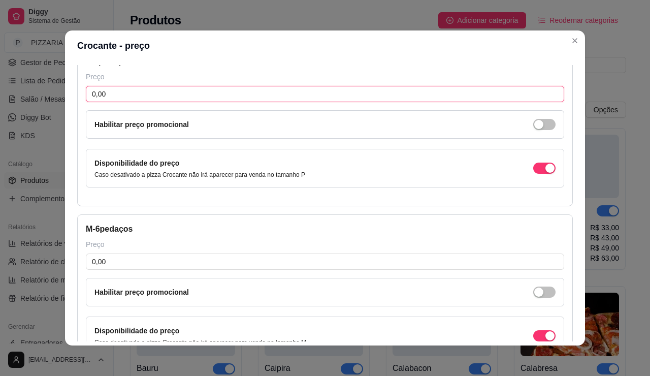
click at [343, 102] on input "0,00" at bounding box center [325, 94] width 479 height 16
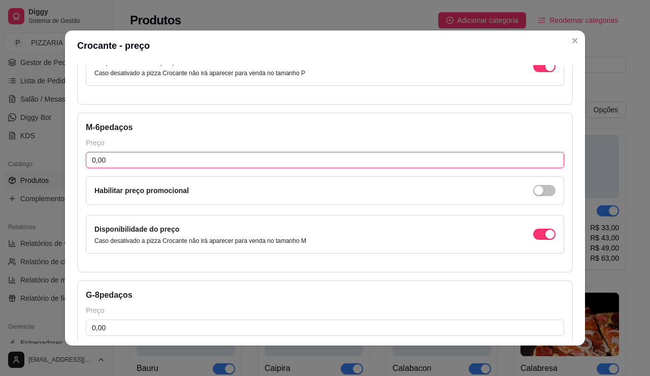
click at [299, 168] on input "0,00" at bounding box center [325, 160] width 479 height 16
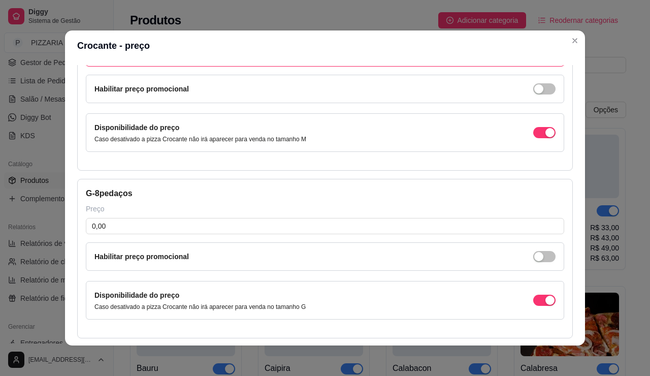
scroll to position [317, 0]
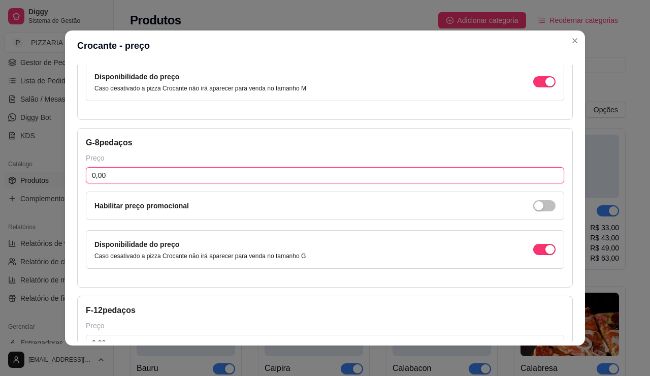
click at [261, 183] on input "0,00" at bounding box center [325, 175] width 479 height 16
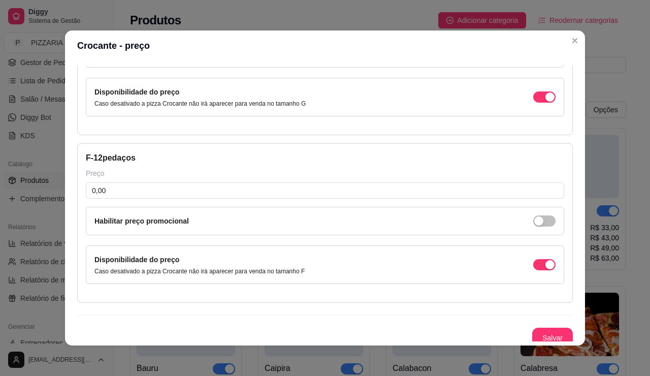
scroll to position [521, 0]
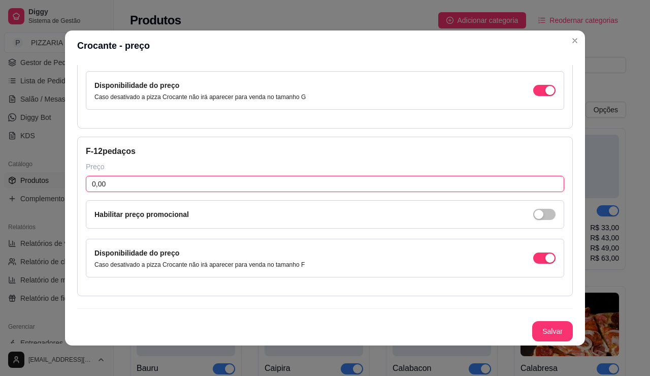
click at [207, 192] on input "0,00" at bounding box center [325, 184] width 479 height 16
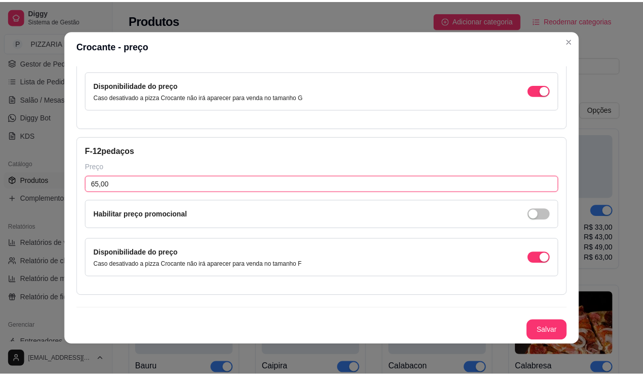
scroll to position [3, 0]
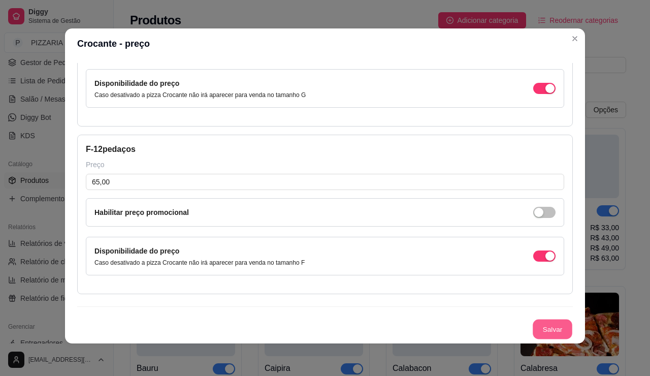
click at [573, 320] on button "Salvar" at bounding box center [553, 330] width 40 height 20
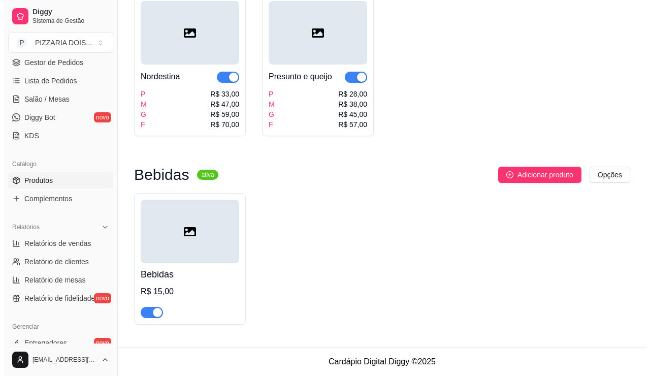
scroll to position [1548, 0]
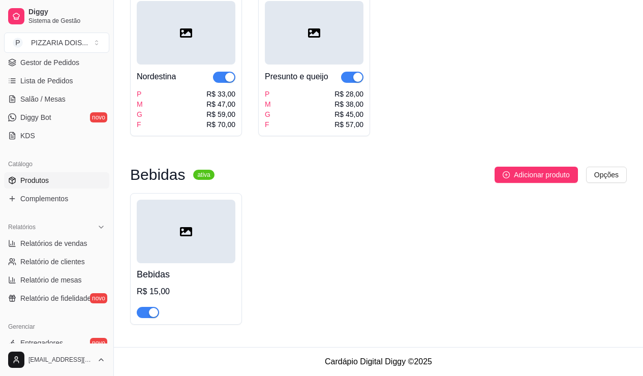
click at [235, 214] on div at bounding box center [186, 231] width 99 height 63
click at [235, 209] on div at bounding box center [186, 231] width 99 height 63
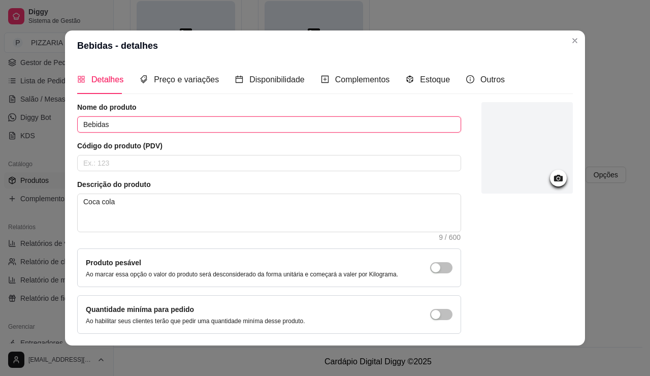
click at [178, 133] on input "Bebidas" at bounding box center [269, 124] width 384 height 16
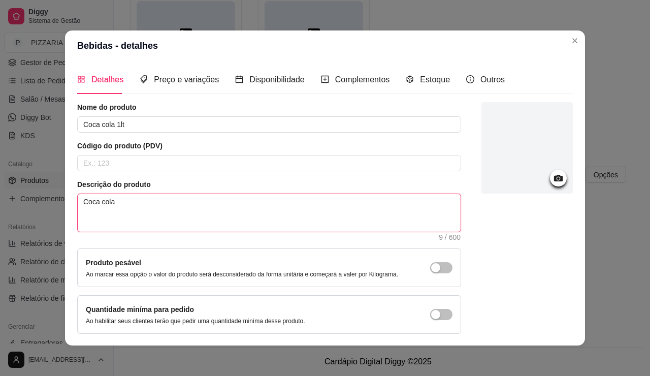
click at [103, 230] on textarea "Coca cola" at bounding box center [269, 213] width 383 height 38
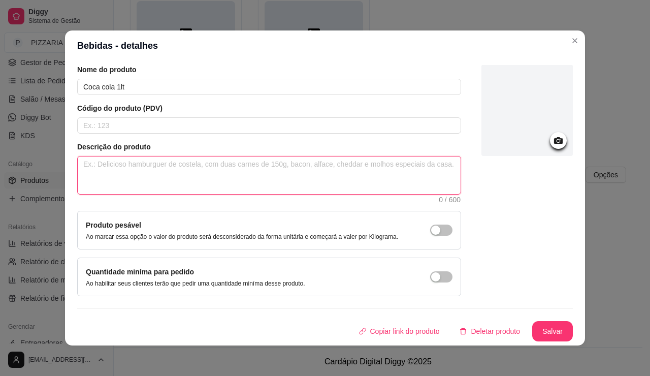
scroll to position [116, 0]
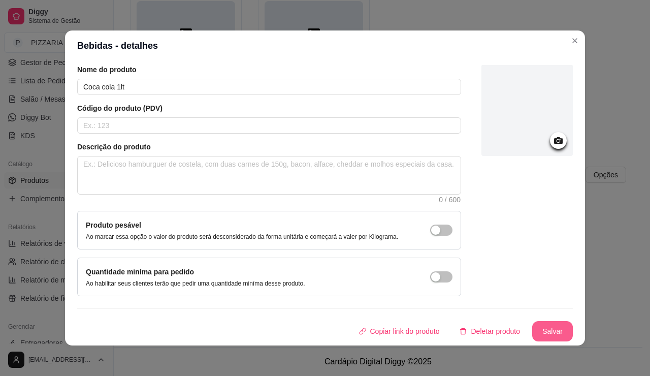
click at [573, 326] on button "Salvar" at bounding box center [552, 331] width 41 height 20
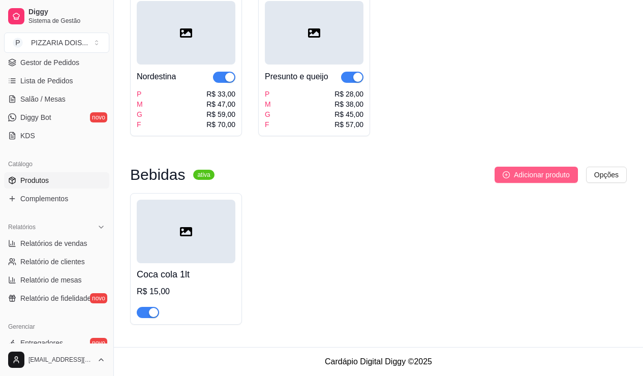
click at [500, 167] on button "Adicionar produto" at bounding box center [535, 175] width 83 height 16
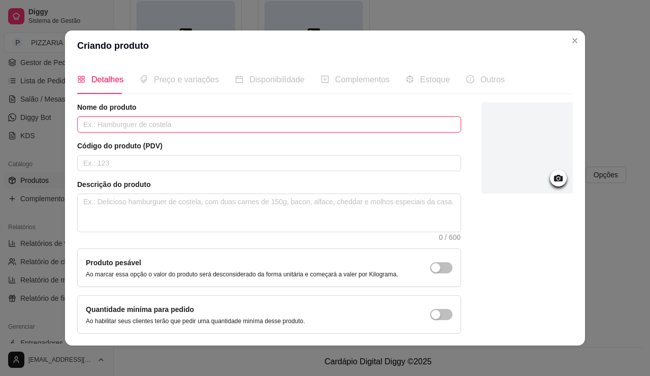
click at [220, 133] on input "text" at bounding box center [269, 124] width 384 height 16
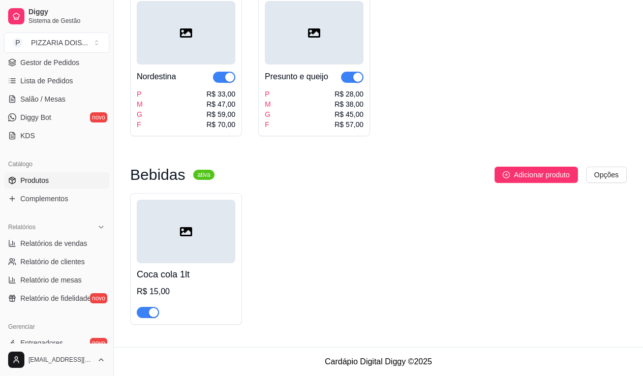
click at [173, 285] on div "R$ 15,00" at bounding box center [186, 291] width 99 height 12
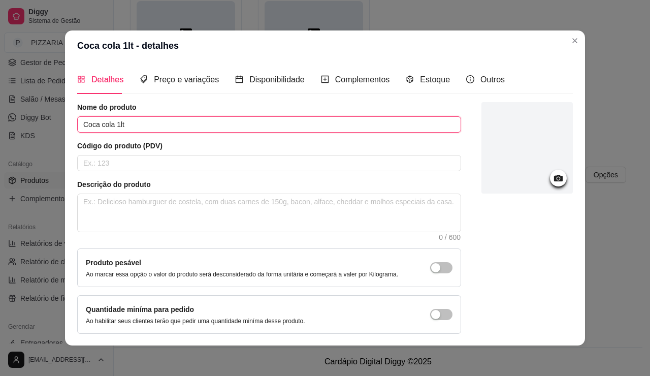
click at [77, 133] on input "Coca cola 1lt" at bounding box center [269, 124] width 384 height 16
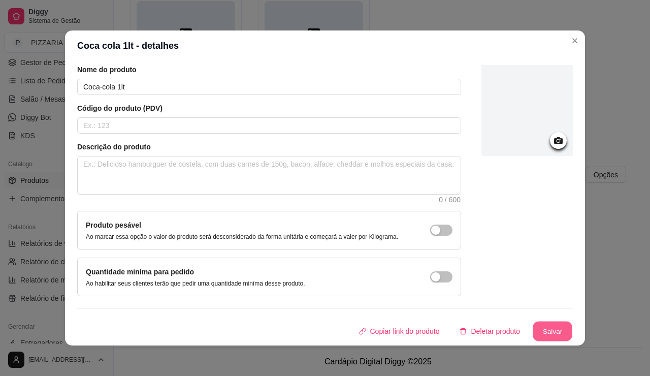
click at [573, 322] on button "Salvar" at bounding box center [553, 332] width 40 height 20
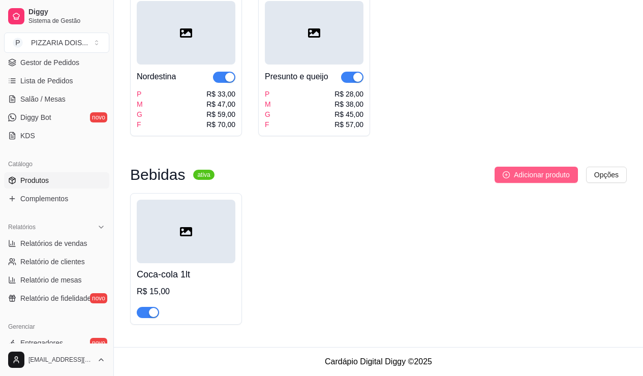
click at [514, 169] on span "Adicionar produto" at bounding box center [542, 174] width 56 height 11
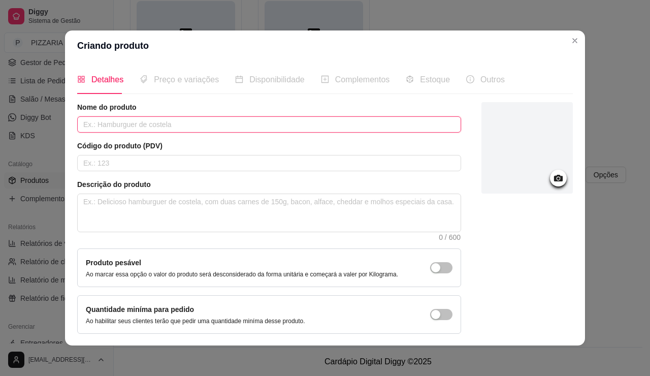
click at [219, 133] on input "text" at bounding box center [269, 124] width 384 height 16
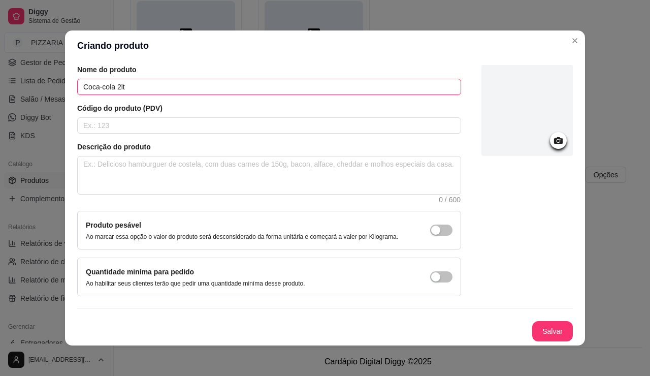
scroll to position [3, 0]
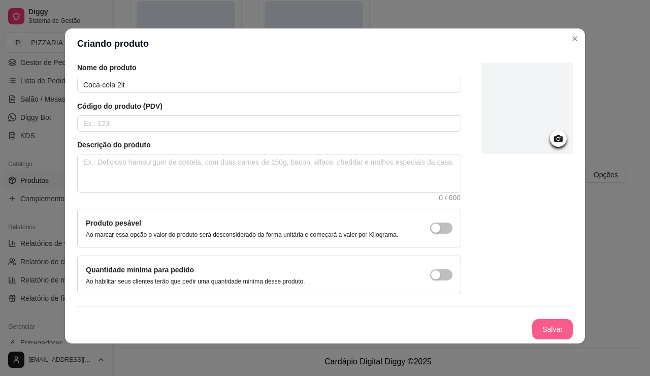
click at [573, 319] on button "Salvar" at bounding box center [552, 329] width 41 height 20
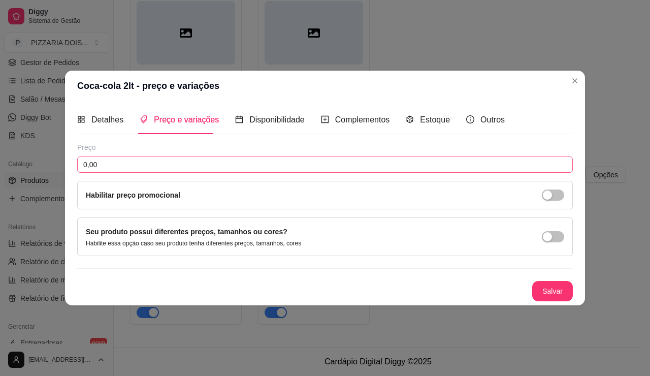
scroll to position [0, 0]
click at [151, 158] on input "0,00" at bounding box center [325, 164] width 496 height 16
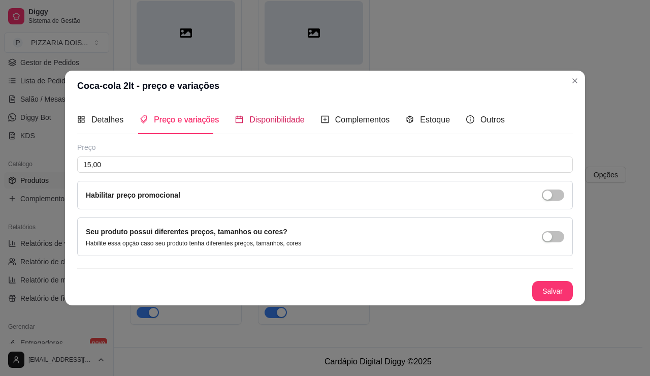
click at [249, 115] on span "Disponibilidade" at bounding box center [276, 119] width 55 height 9
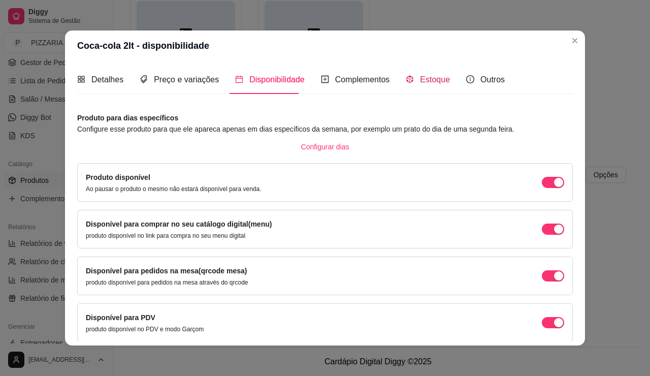
click at [420, 84] on span "Estoque" at bounding box center [435, 79] width 30 height 9
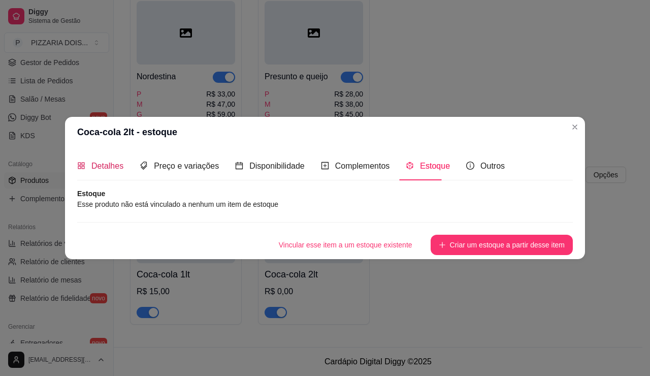
click at [91, 168] on span "Detalhes" at bounding box center [107, 166] width 32 height 9
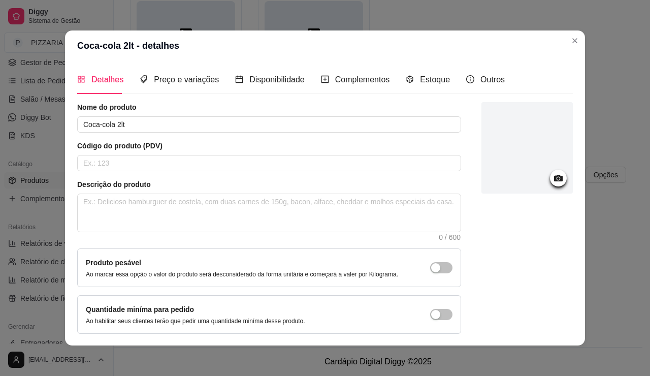
scroll to position [116, 0]
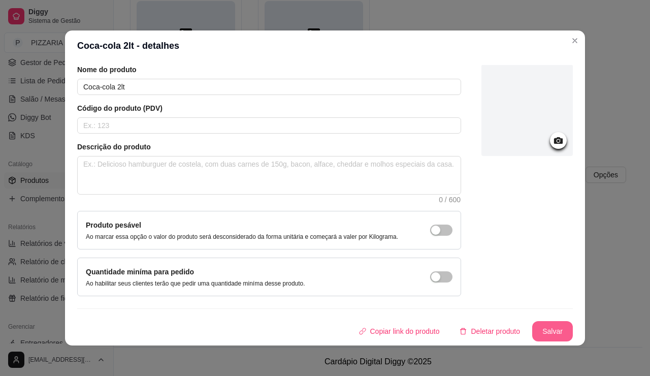
click at [573, 321] on button "Salvar" at bounding box center [552, 331] width 41 height 20
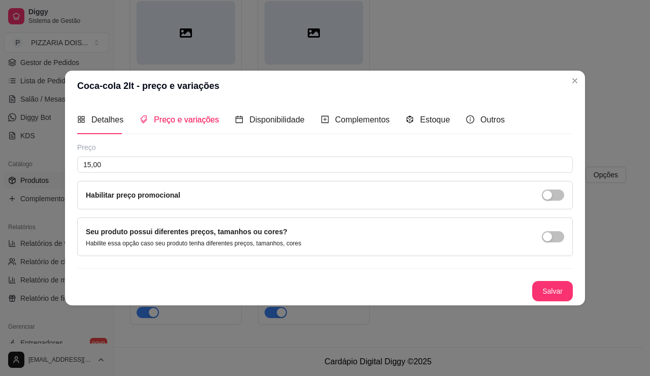
scroll to position [0, 0]
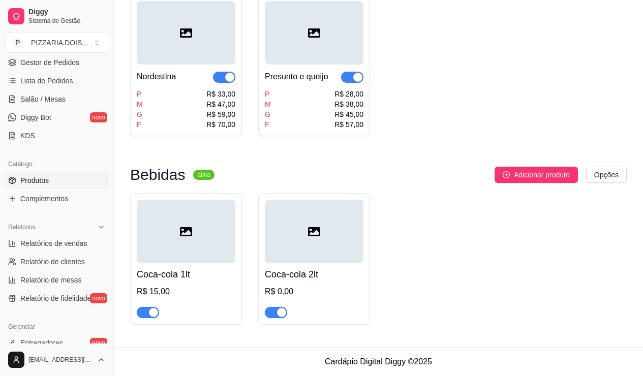
click at [230, 285] on div "R$ 15,00" at bounding box center [186, 291] width 99 height 12
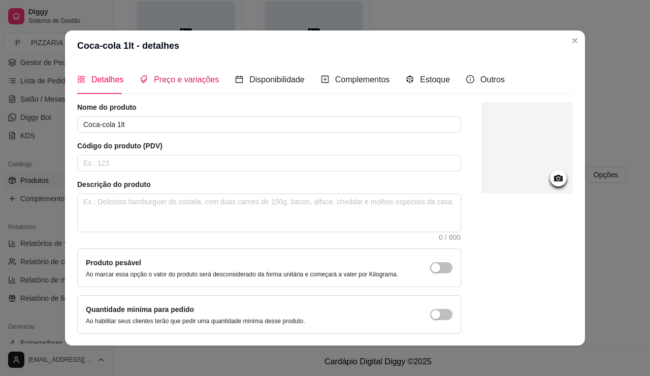
click at [154, 84] on span "Preço e variações" at bounding box center [186, 79] width 65 height 9
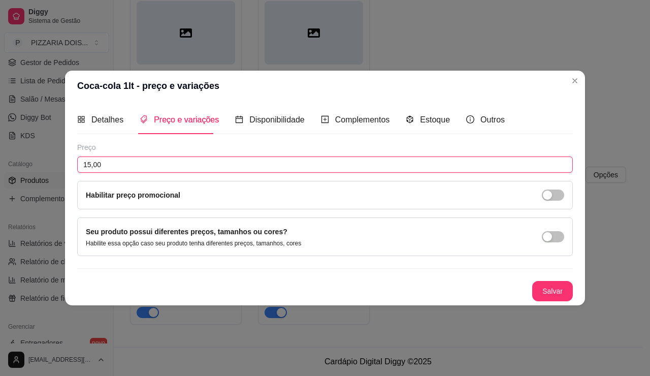
click at [144, 156] on input "15,00" at bounding box center [325, 164] width 496 height 16
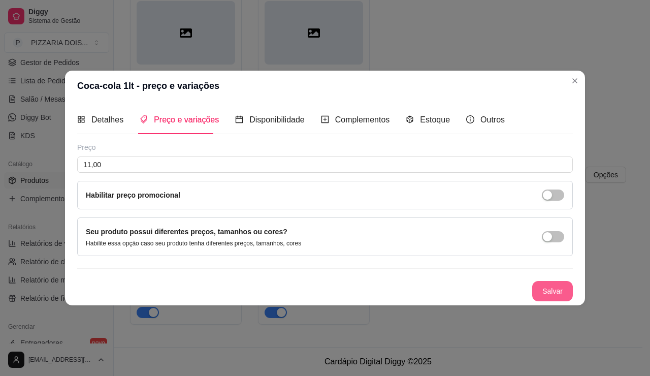
click at [573, 301] on div "Salvar" at bounding box center [325, 291] width 496 height 20
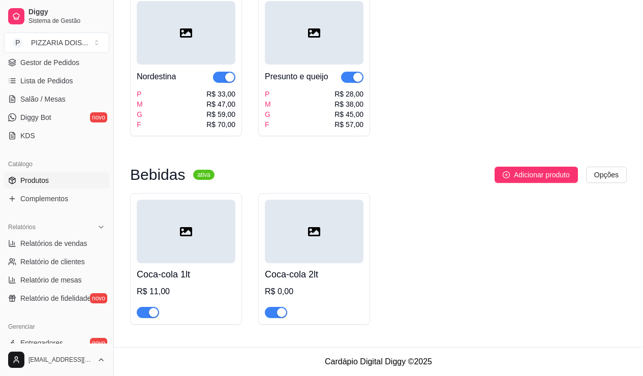
click at [335, 263] on div "Coca-cola 2lt R$ 0,00" at bounding box center [314, 290] width 99 height 55
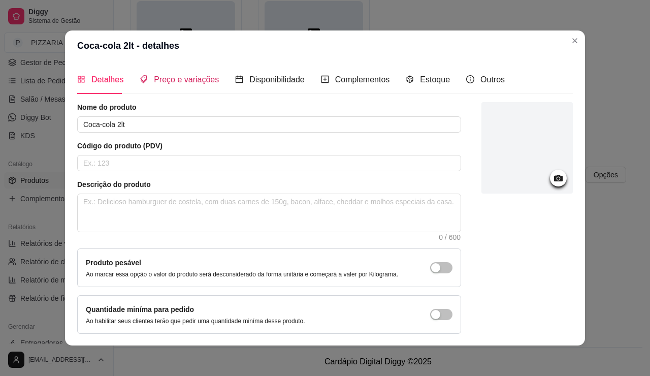
click at [154, 84] on span "Preço e variações" at bounding box center [186, 79] width 65 height 9
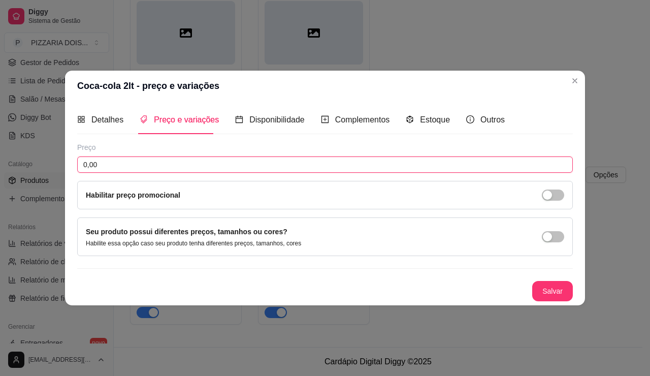
click at [156, 159] on input "0,00" at bounding box center [325, 164] width 496 height 16
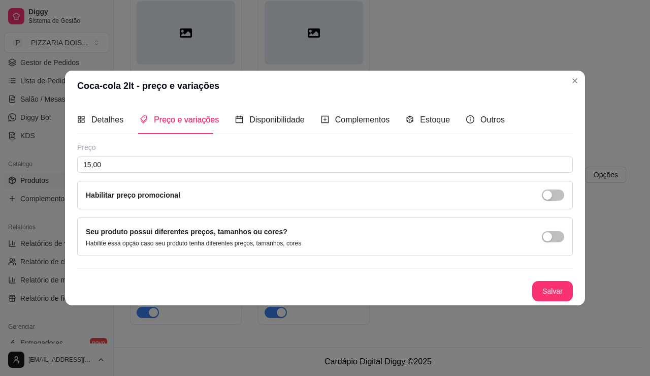
click at [568, 301] on div "Salvar" at bounding box center [325, 291] width 496 height 20
click at [573, 301] on button "Salvar" at bounding box center [553, 291] width 40 height 20
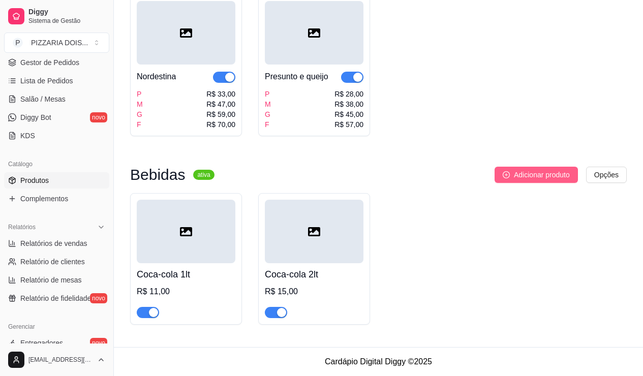
click at [504, 167] on button "Adicionar produto" at bounding box center [535, 175] width 83 height 16
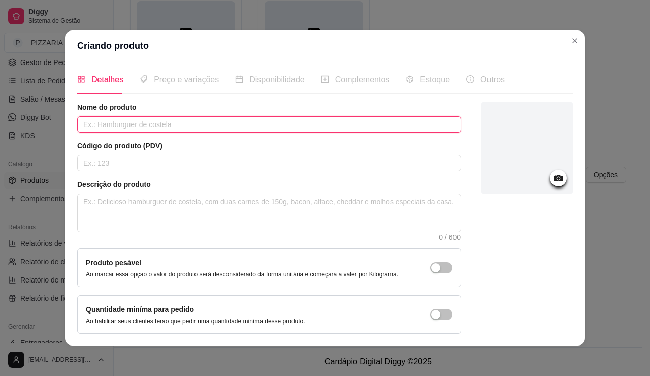
click at [314, 133] on input "text" at bounding box center [269, 124] width 384 height 16
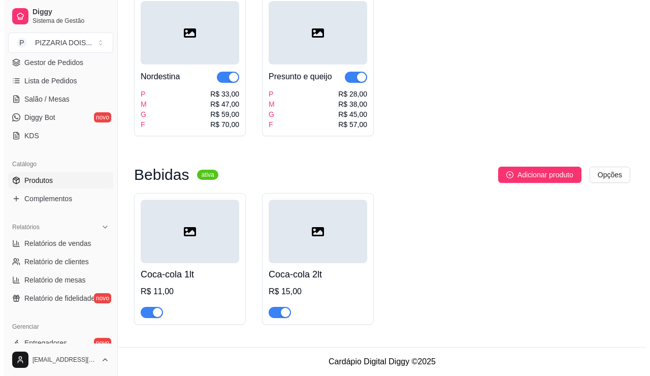
scroll to position [1548, 0]
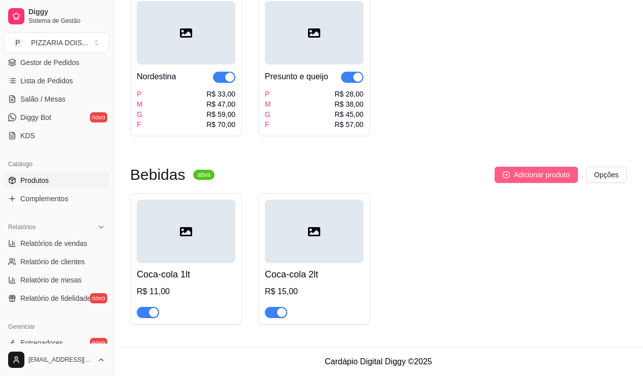
click at [514, 169] on span "Adicionar produto" at bounding box center [542, 174] width 56 height 11
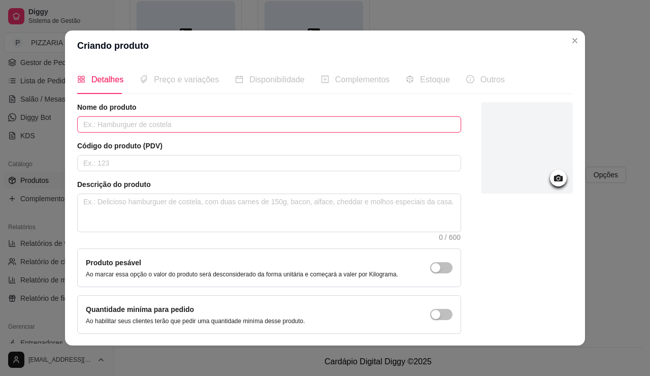
click at [148, 133] on input "text" at bounding box center [269, 124] width 384 height 16
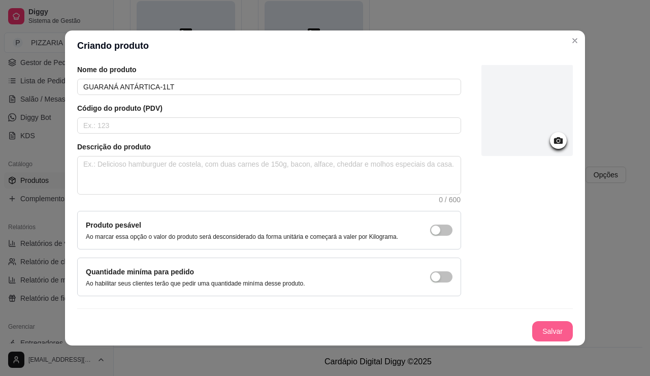
click at [569, 321] on button "Salvar" at bounding box center [552, 331] width 41 height 20
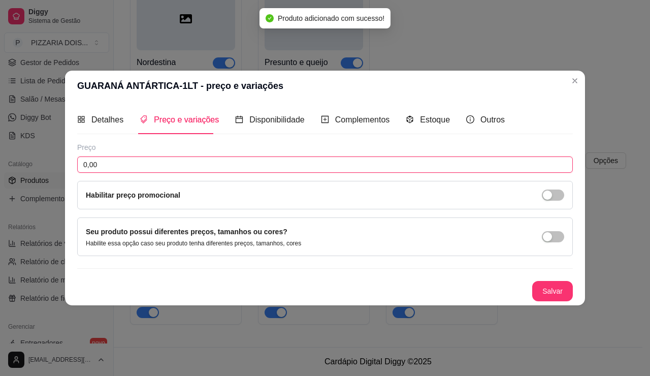
click at [129, 162] on input "0,00" at bounding box center [325, 164] width 496 height 16
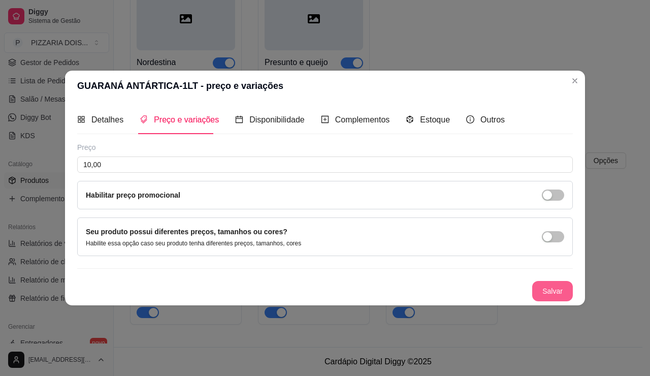
click at [573, 301] on button "Salvar" at bounding box center [552, 291] width 41 height 20
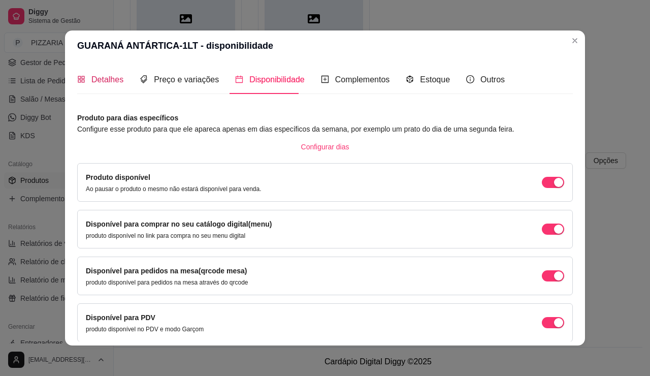
click at [91, 84] on span "Detalhes" at bounding box center [107, 79] width 32 height 9
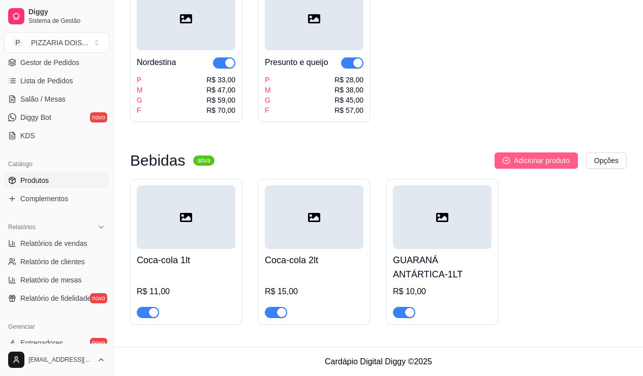
click at [509, 152] on button "Adicionar produto" at bounding box center [535, 160] width 83 height 16
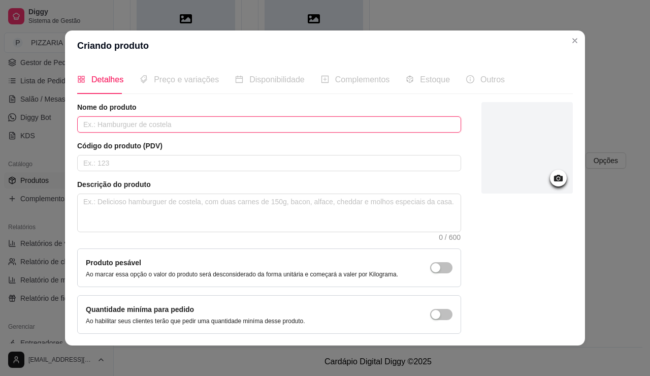
click at [297, 133] on input "text" at bounding box center [269, 124] width 384 height 16
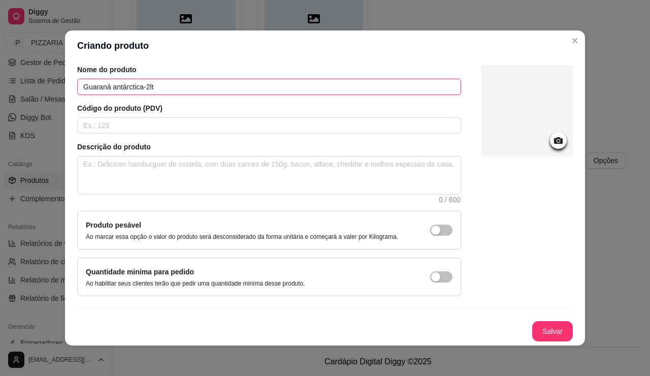
scroll to position [116, 0]
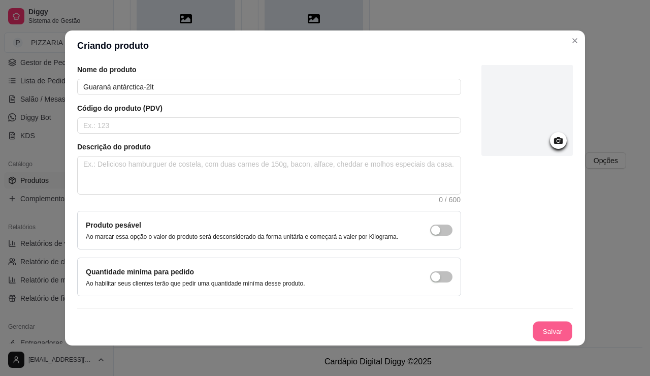
click at [573, 322] on button "Salvar" at bounding box center [553, 332] width 40 height 20
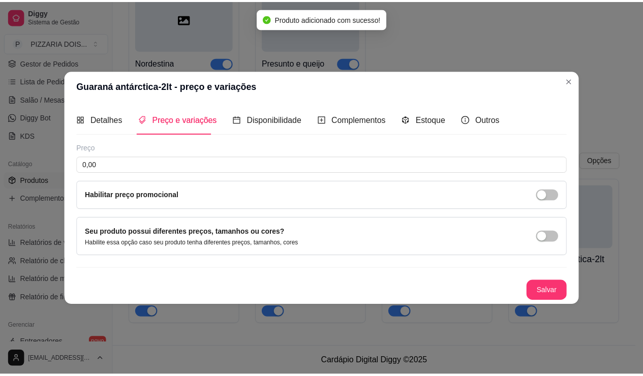
scroll to position [0, 0]
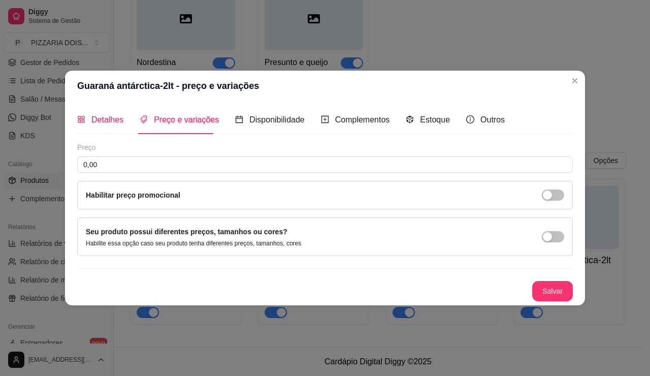
click at [77, 115] on div "Detalhes" at bounding box center [100, 119] width 46 height 13
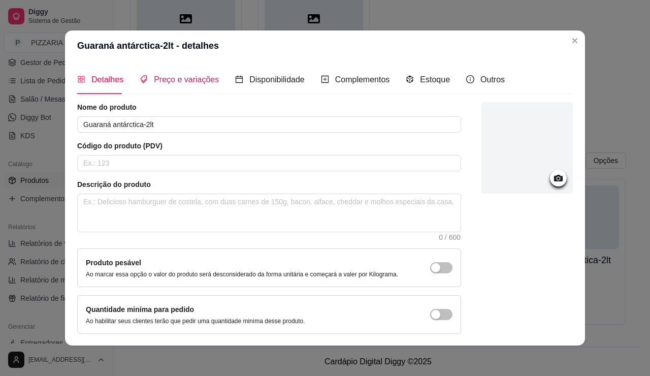
click at [154, 84] on span "Preço e variações" at bounding box center [186, 79] width 65 height 9
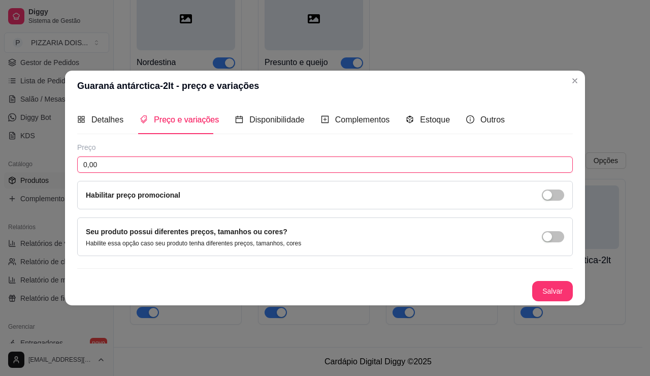
click at [116, 165] on input "0,00" at bounding box center [325, 164] width 496 height 16
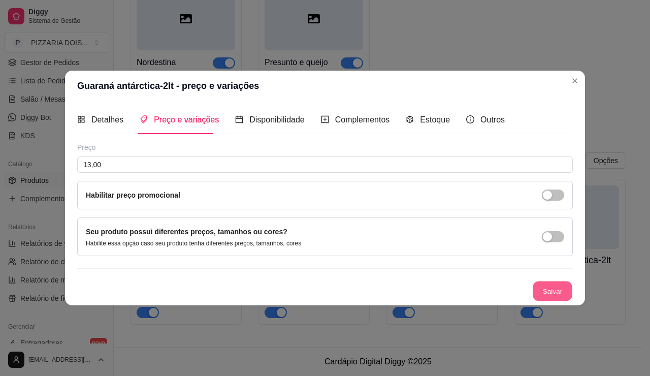
click at [573, 301] on button "Salvar" at bounding box center [553, 291] width 40 height 20
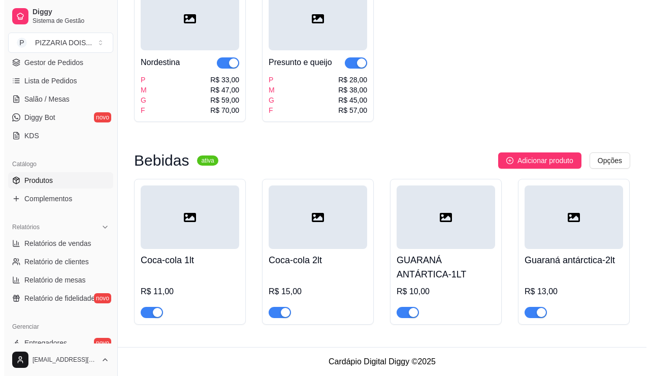
scroll to position [1473, 0]
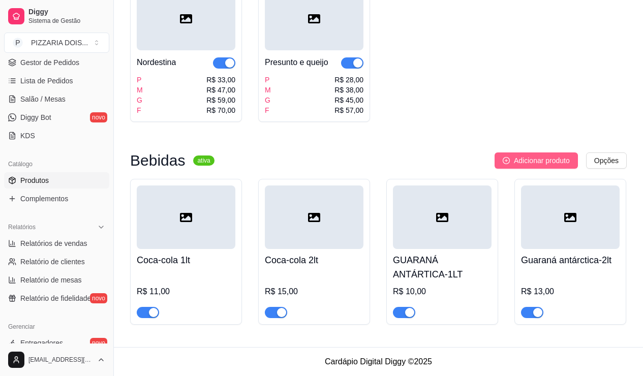
click at [494, 169] on button "Adicionar produto" at bounding box center [535, 160] width 83 height 16
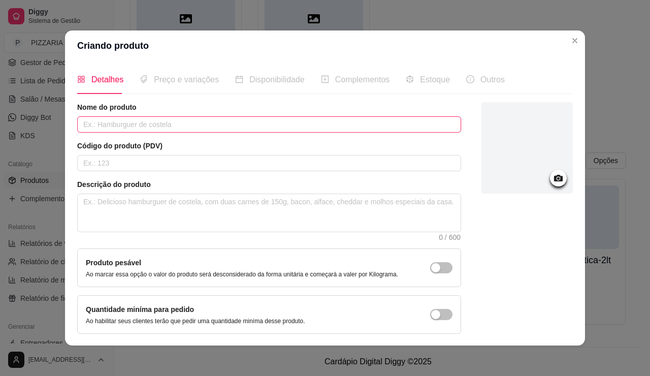
click at [327, 133] on input "text" at bounding box center [269, 124] width 384 height 16
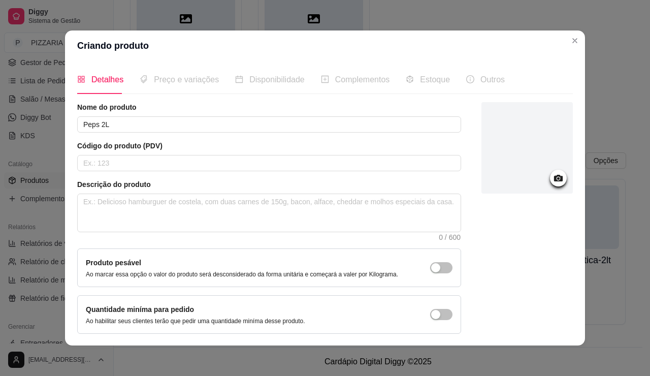
click at [154, 84] on span "Preço e variações" at bounding box center [186, 79] width 65 height 9
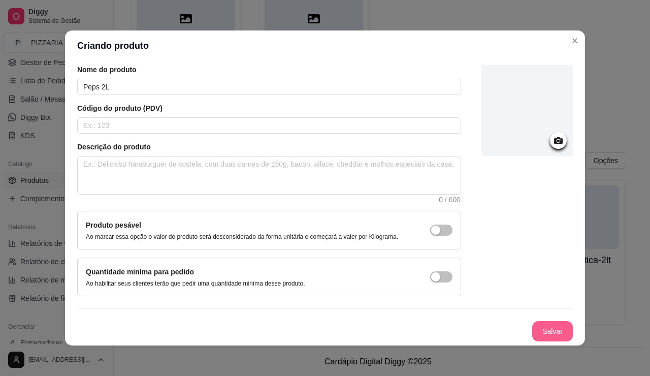
click at [573, 326] on button "Salvar" at bounding box center [552, 331] width 41 height 20
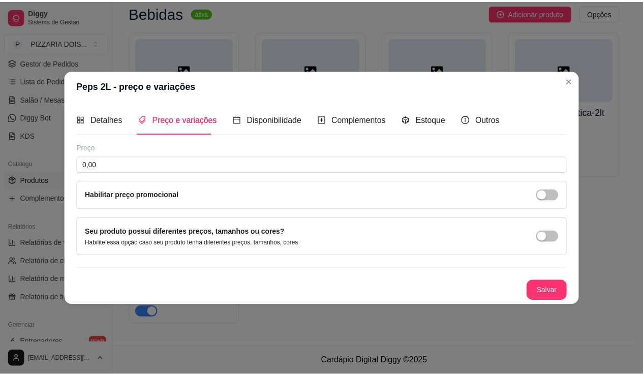
scroll to position [0, 0]
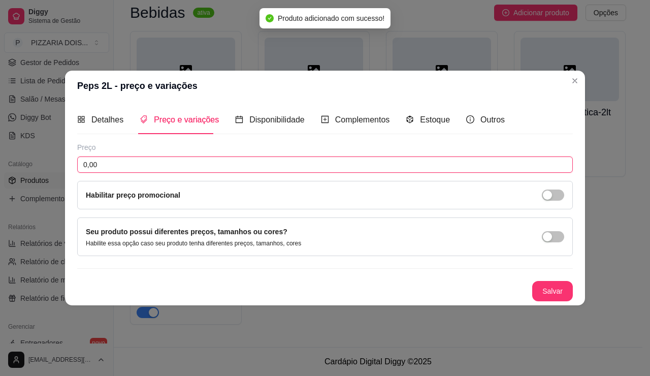
click at [164, 163] on input "0,00" at bounding box center [325, 164] width 496 height 16
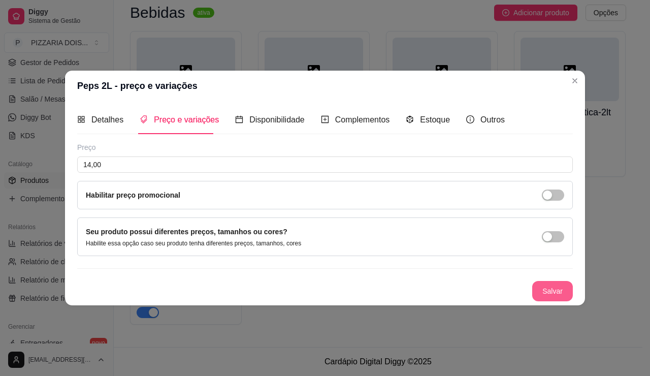
click at [573, 295] on button "Salvar" at bounding box center [552, 291] width 41 height 20
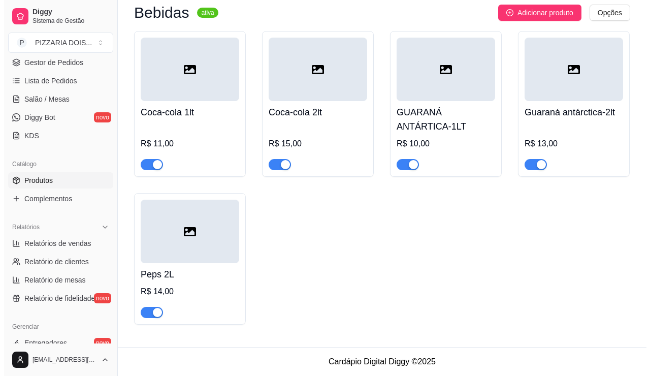
scroll to position [1753, 0]
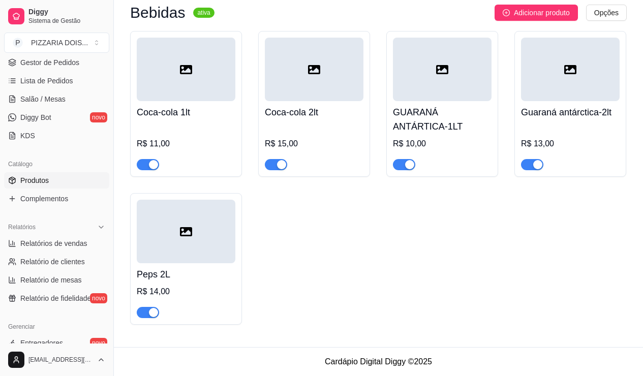
click at [521, 119] on h4 "Guaraná antárctica-2lt" at bounding box center [570, 112] width 99 height 14
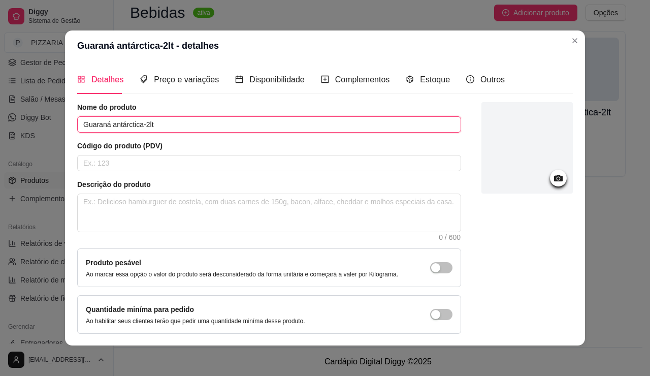
click at [138, 133] on input "Guaraná antárctica-2lt" at bounding box center [269, 124] width 384 height 16
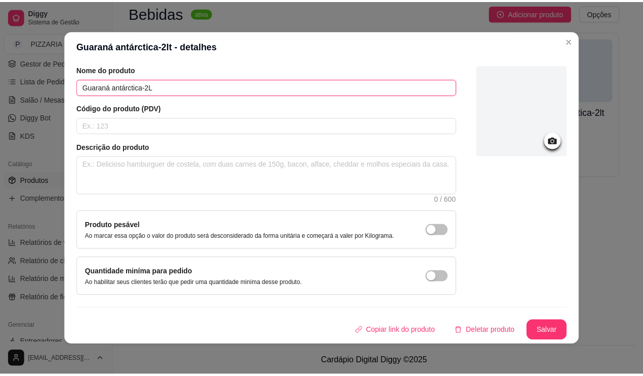
scroll to position [3, 0]
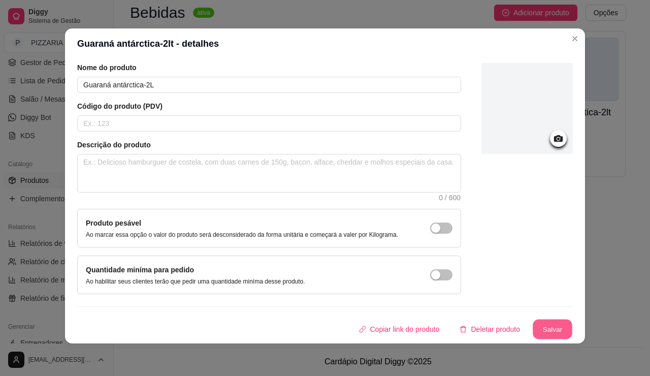
click at [573, 320] on button "Salvar" at bounding box center [553, 330] width 40 height 20
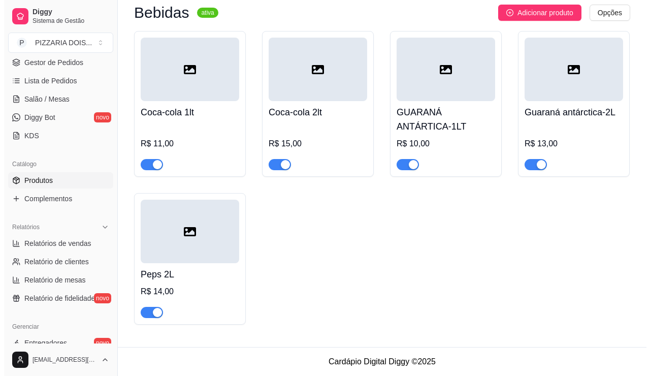
scroll to position [1651, 0]
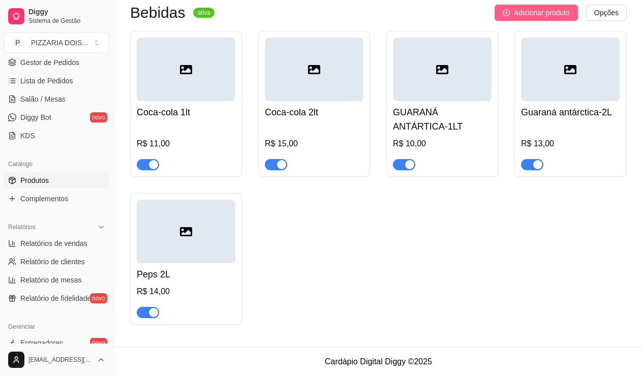
click at [551, 18] on span "Adicionar produto" at bounding box center [542, 12] width 56 height 11
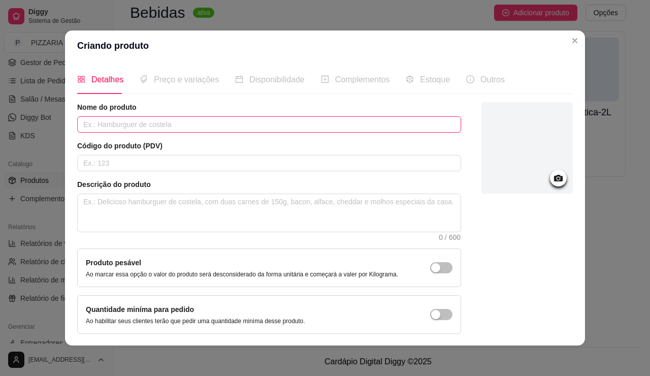
click at [421, 133] on input "text" at bounding box center [269, 124] width 384 height 16
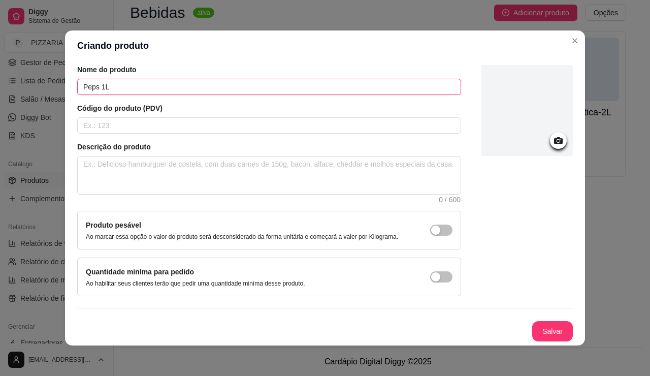
scroll to position [116, 0]
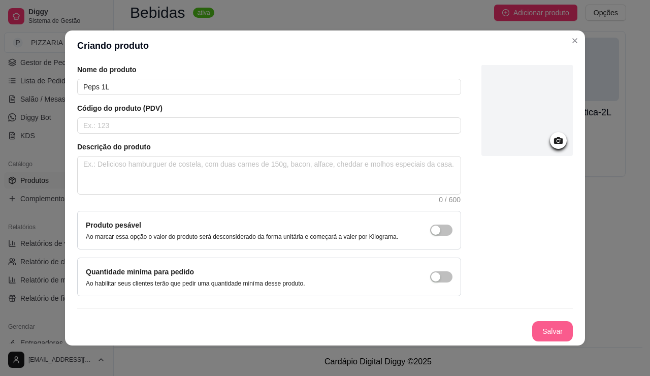
click at [557, 321] on button "Salvar" at bounding box center [552, 331] width 41 height 20
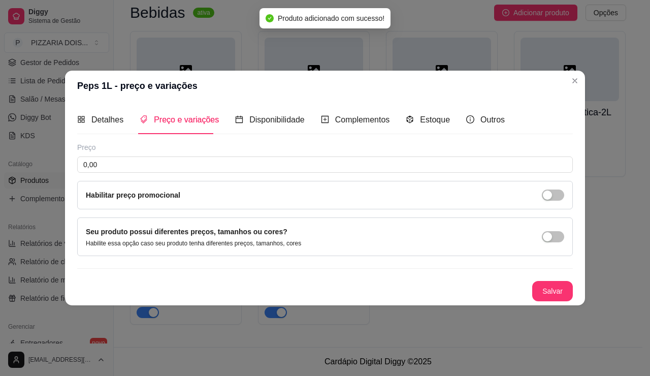
scroll to position [0, 0]
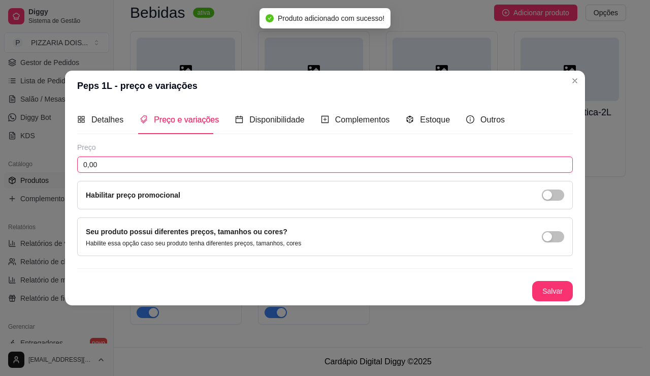
click at [181, 156] on input "0,00" at bounding box center [325, 164] width 496 height 16
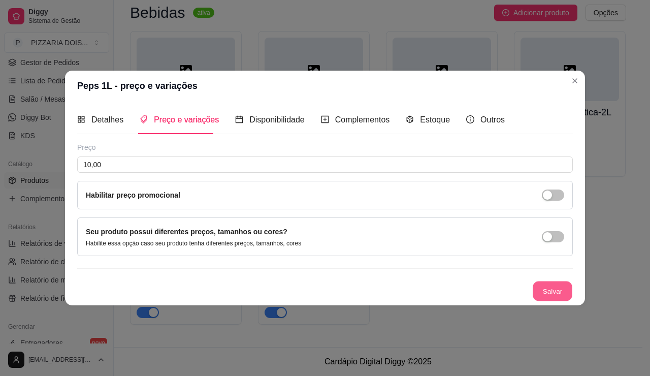
click at [573, 301] on button "Salvar" at bounding box center [553, 291] width 40 height 20
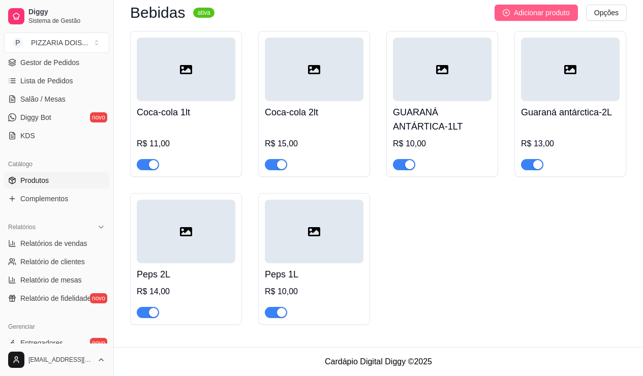
click at [530, 18] on span "Adicionar produto" at bounding box center [542, 12] width 56 height 11
click at [514, 18] on span "Adicionar produto" at bounding box center [542, 12] width 56 height 11
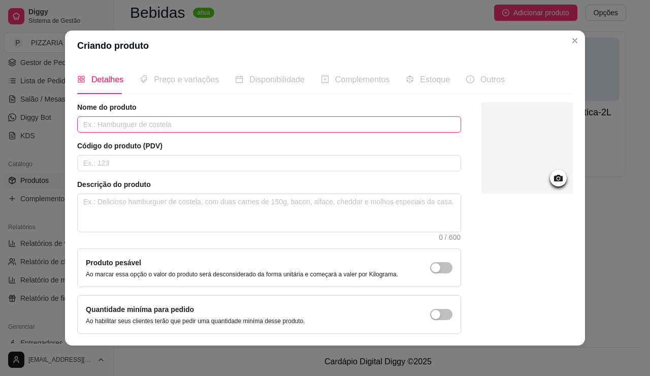
click at [363, 133] on input "text" at bounding box center [269, 124] width 384 height 16
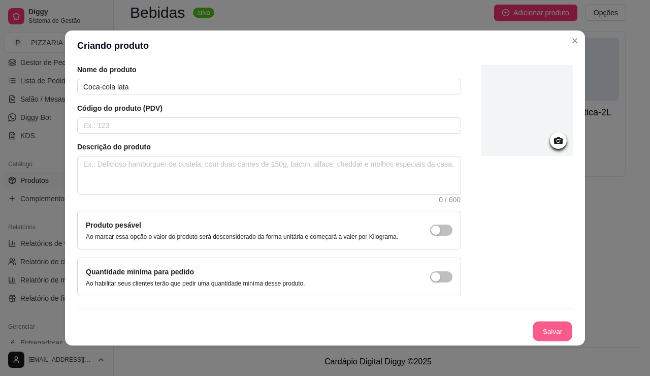
click at [573, 322] on button "Salvar" at bounding box center [553, 332] width 40 height 20
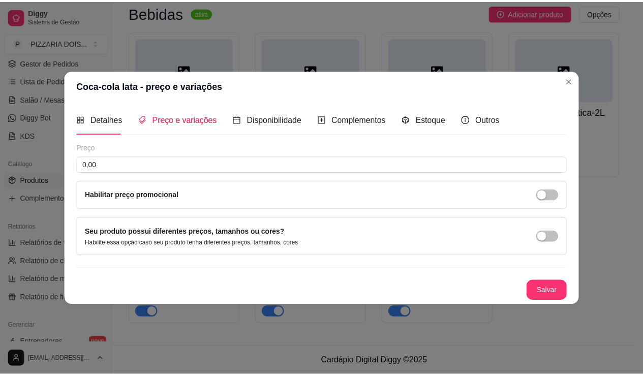
scroll to position [0, 0]
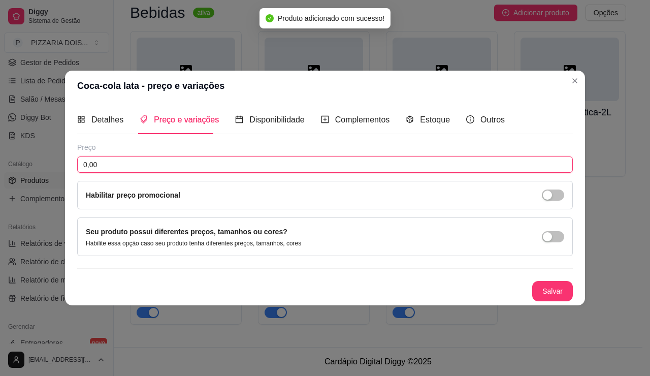
click at [149, 156] on input "0,00" at bounding box center [325, 164] width 496 height 16
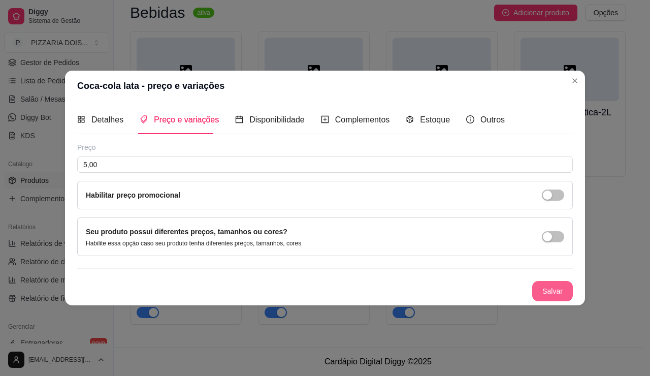
click at [573, 301] on button "Salvar" at bounding box center [552, 291] width 41 height 20
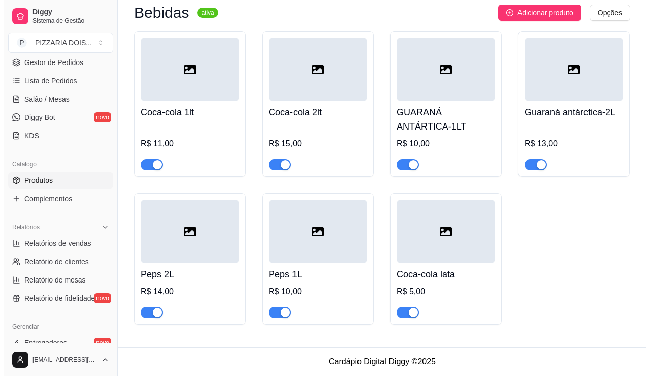
scroll to position [1651, 0]
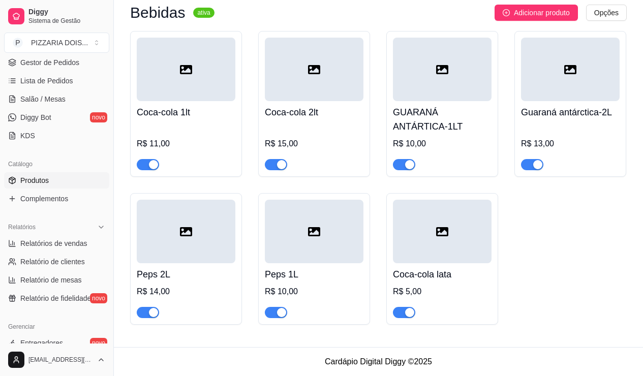
click at [217, 101] on div at bounding box center [186, 69] width 99 height 63
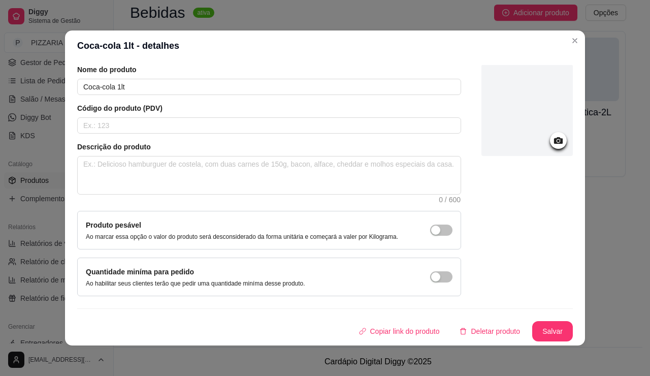
scroll to position [0, 0]
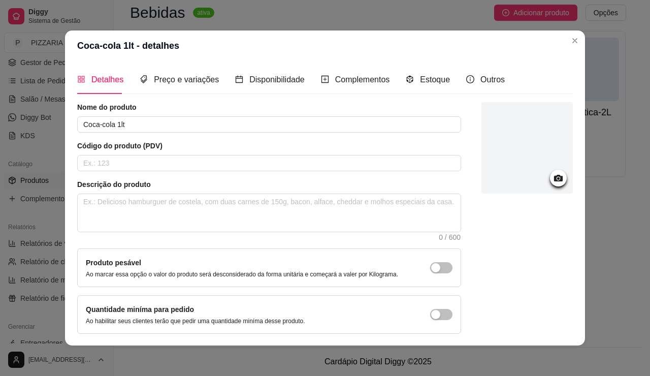
click at [571, 175] on div at bounding box center [527, 147] width 91 height 91
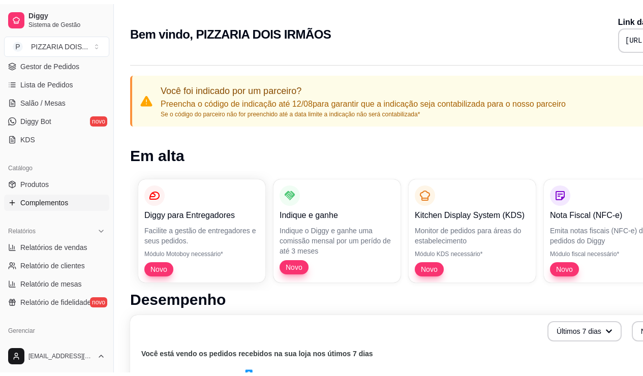
scroll to position [203, 0]
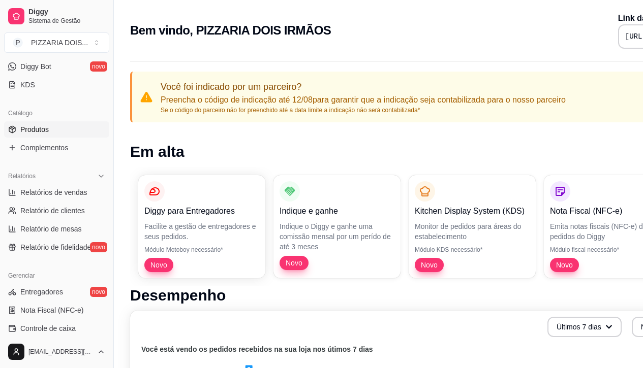
click at [72, 138] on link "Produtos" at bounding box center [56, 129] width 105 height 16
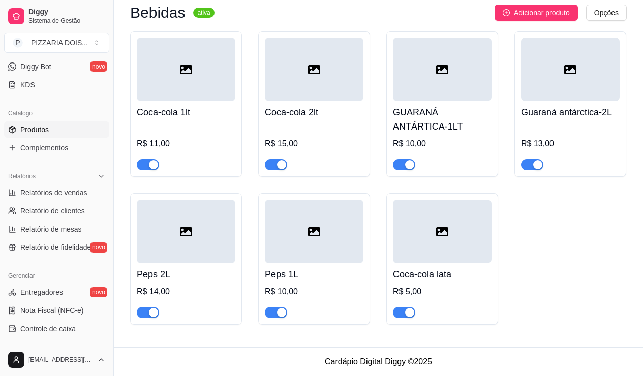
scroll to position [1626, 0]
click at [320, 74] on icon at bounding box center [314, 69] width 12 height 9
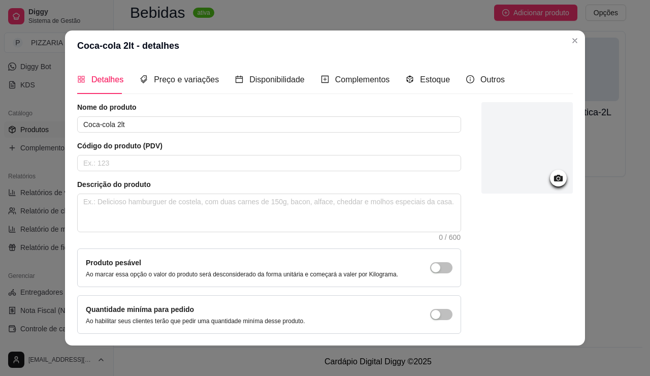
click at [544, 179] on div at bounding box center [527, 147] width 91 height 91
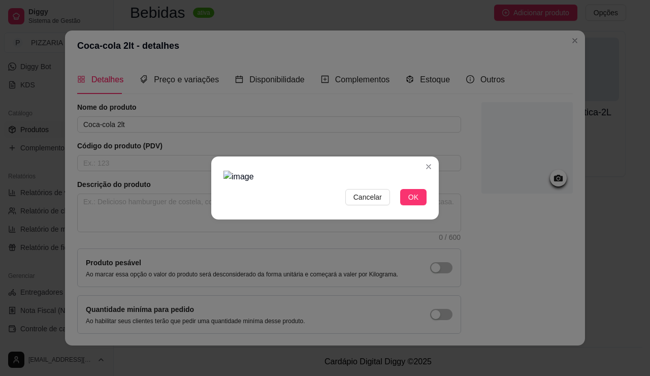
click at [340, 183] on img at bounding box center [325, 177] width 203 height 12
click at [419, 203] on span "OK" at bounding box center [413, 197] width 10 height 11
click at [307, 183] on img at bounding box center [325, 177] width 203 height 12
click at [382, 203] on span "Cancelar" at bounding box center [368, 197] width 28 height 11
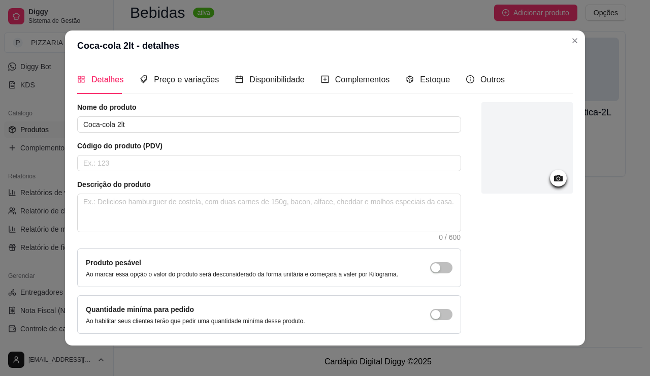
click at [568, 187] on div at bounding box center [527, 147] width 91 height 91
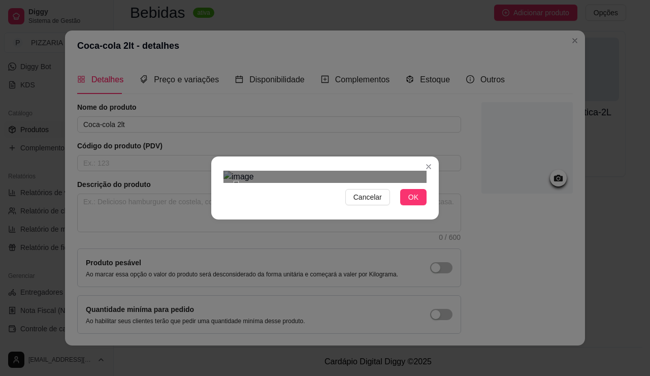
click at [439, 156] on section "Cancelar OK" at bounding box center [325, 187] width 228 height 63
click at [419, 203] on span "OK" at bounding box center [413, 197] width 10 height 11
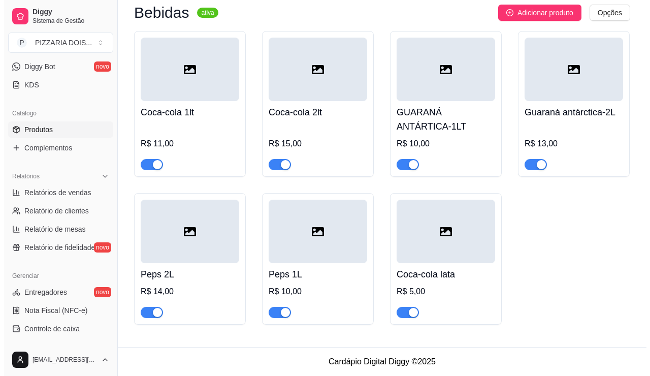
scroll to position [1524, 0]
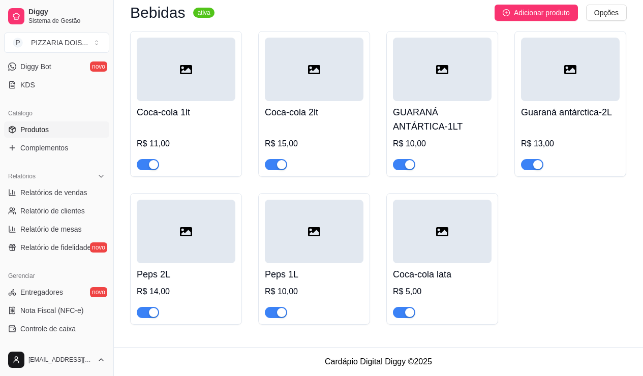
click at [362, 101] on div at bounding box center [314, 69] width 99 height 63
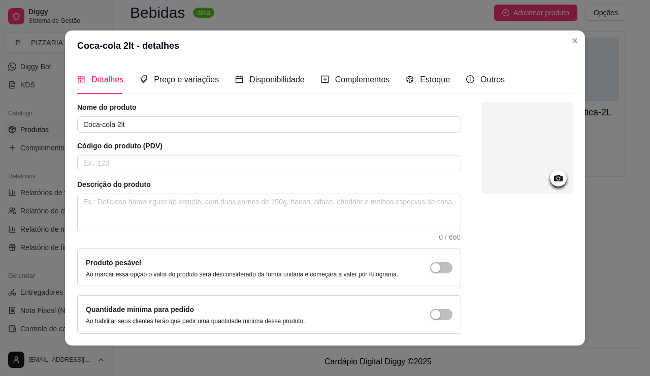
click at [571, 171] on div at bounding box center [527, 147] width 91 height 91
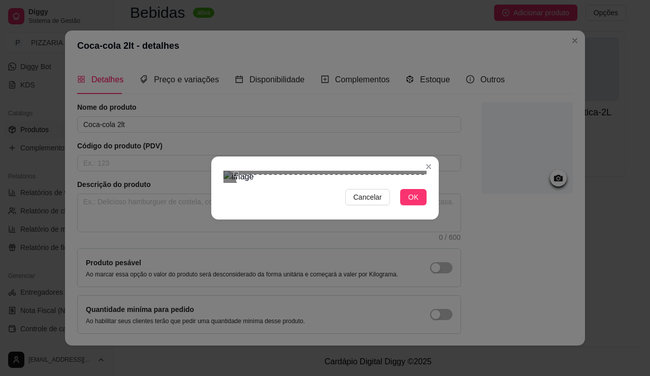
click at [439, 156] on section "Cancelar OK" at bounding box center [325, 187] width 228 height 63
click at [438, 287] on div "Use the arrow keys to move the crop selection area" at bounding box center [356, 298] width 238 height 238
click at [419, 203] on span "OK" at bounding box center [413, 197] width 10 height 11
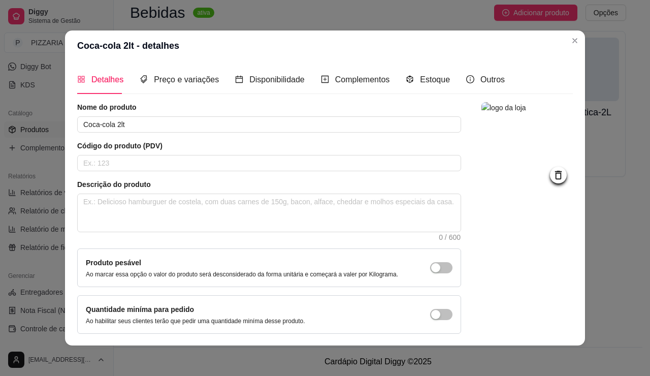
scroll to position [116, 0]
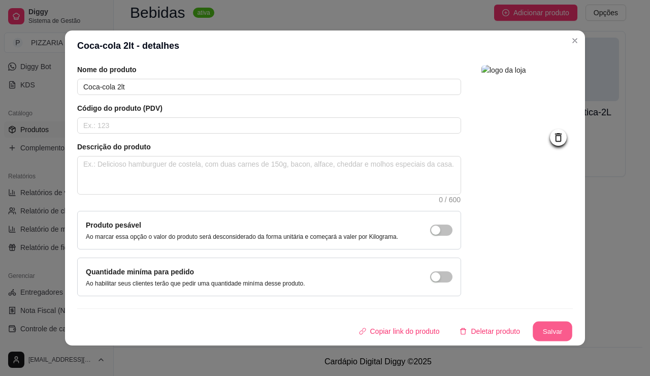
click at [573, 322] on button "Salvar" at bounding box center [553, 332] width 40 height 20
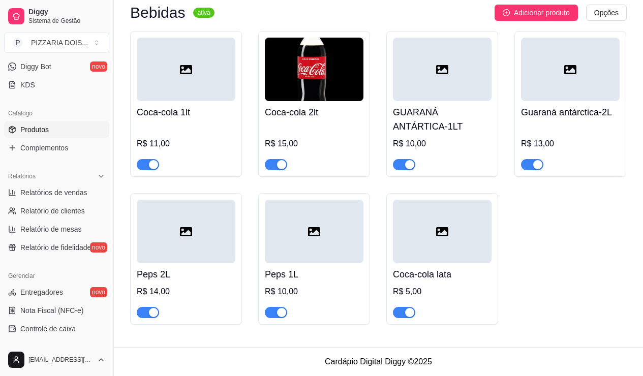
click at [448, 74] on icon at bounding box center [442, 69] width 12 height 9
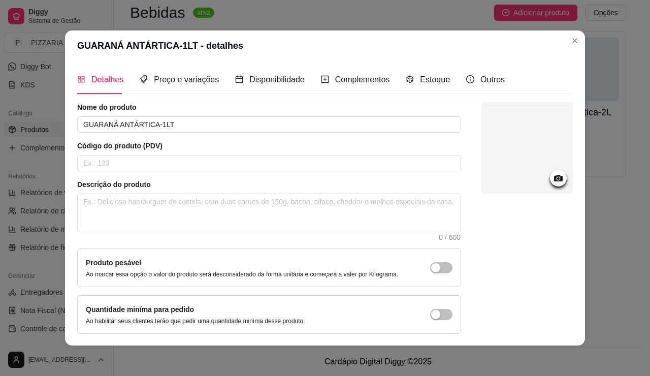
click at [569, 171] on div at bounding box center [527, 147] width 91 height 91
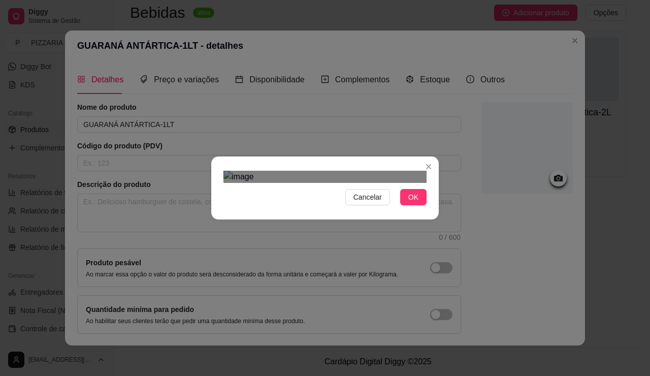
click at [427, 183] on div at bounding box center [325, 177] width 203 height 12
click at [422, 183] on div at bounding box center [325, 177] width 203 height 12
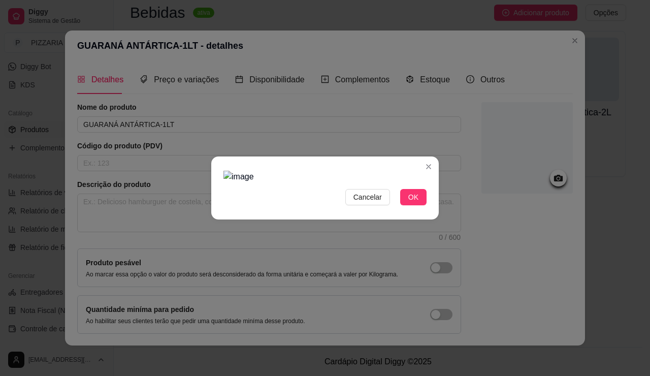
click at [412, 183] on div at bounding box center [325, 177] width 203 height 12
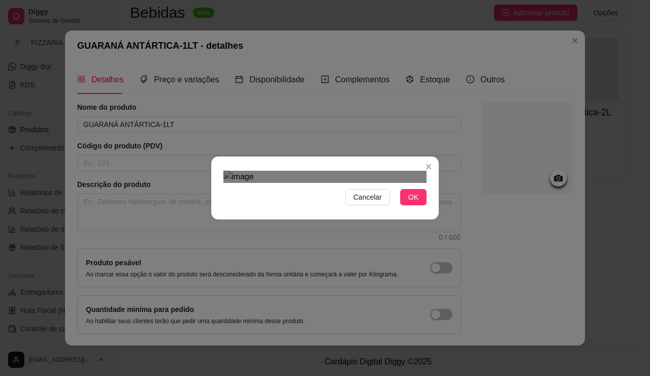
click at [334, 171] on div at bounding box center [325, 177] width 203 height 12
click at [371, 175] on div at bounding box center [325, 177] width 203 height 12
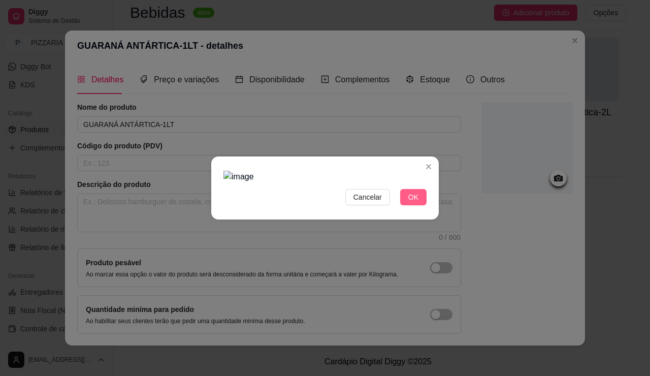
click at [427, 205] on button "OK" at bounding box center [413, 197] width 26 height 16
click at [419, 203] on span "OK" at bounding box center [413, 197] width 10 height 11
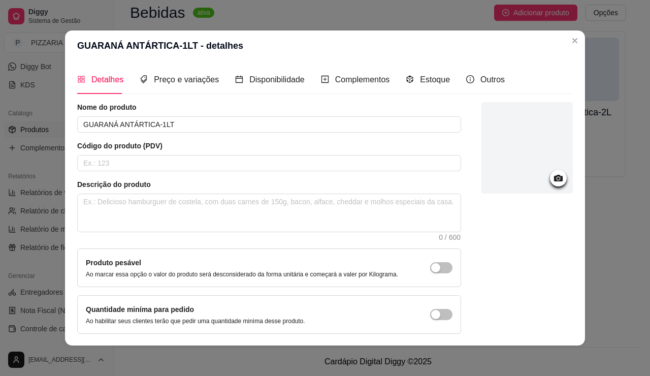
click at [527, 144] on div at bounding box center [527, 147] width 91 height 91
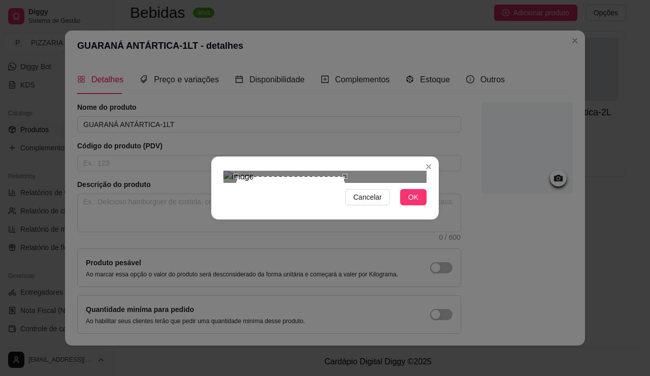
click at [404, 183] on div at bounding box center [325, 177] width 203 height 12
click at [419, 203] on span "OK" at bounding box center [413, 197] width 10 height 11
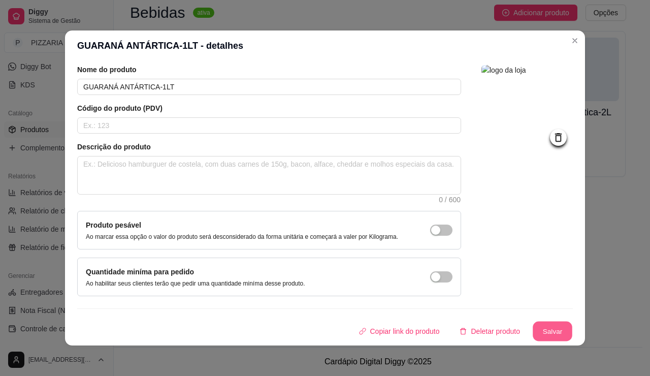
click at [573, 322] on button "Salvar" at bounding box center [553, 332] width 40 height 20
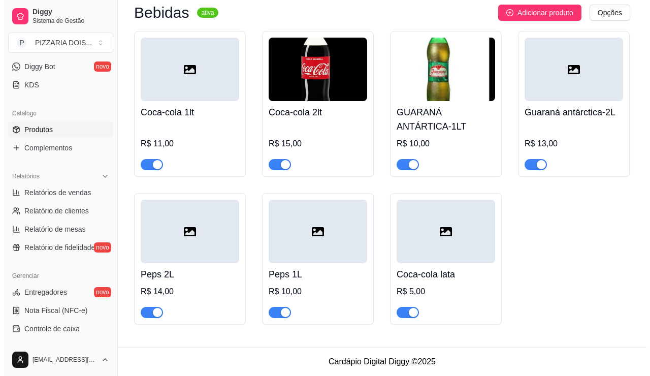
scroll to position [1676, 0]
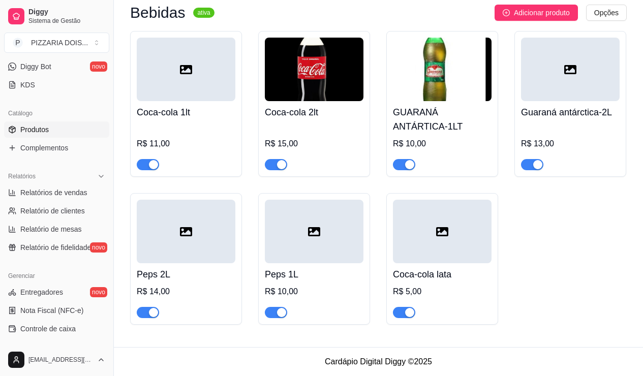
click at [521, 101] on div at bounding box center [570, 69] width 99 height 63
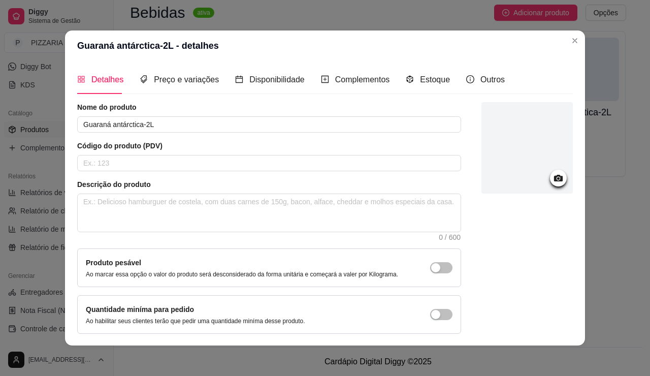
click at [558, 189] on div at bounding box center [527, 147] width 91 height 91
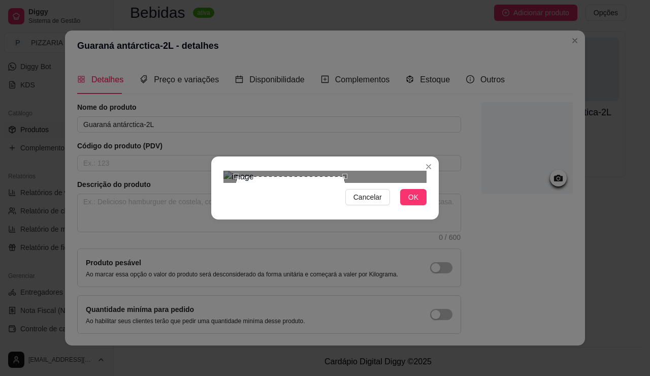
click at [423, 183] on div at bounding box center [325, 177] width 203 height 12
click at [419, 203] on span "OK" at bounding box center [413, 197] width 10 height 11
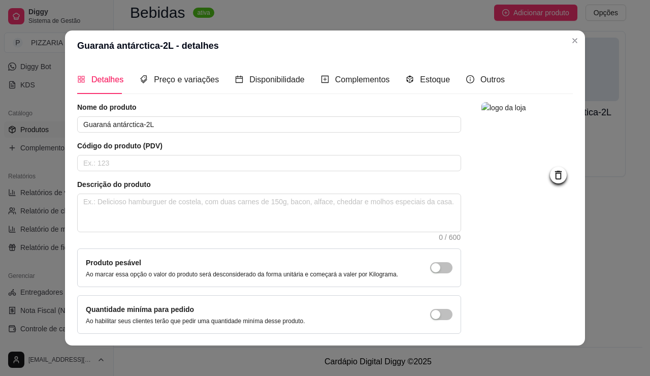
scroll to position [116, 0]
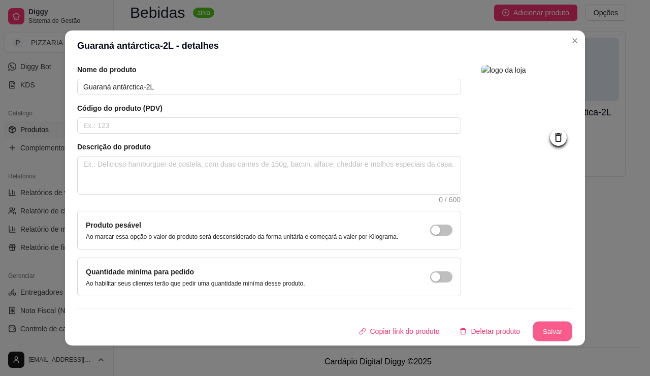
click at [573, 329] on button "Salvar" at bounding box center [553, 332] width 40 height 20
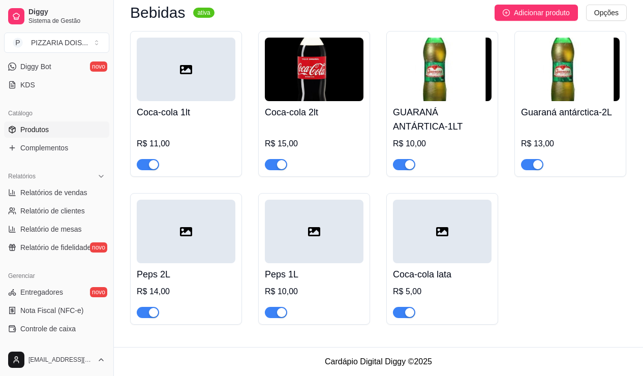
click at [235, 263] on div at bounding box center [186, 231] width 99 height 63
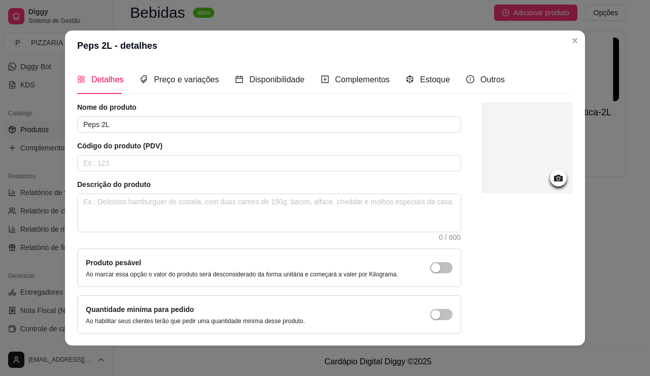
click at [547, 151] on div at bounding box center [527, 147] width 91 height 91
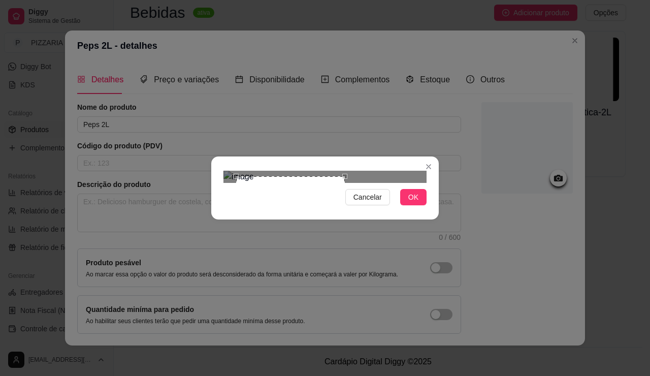
click at [425, 183] on div at bounding box center [325, 177] width 203 height 12
click at [205, 91] on div "Cancelar OK" at bounding box center [325, 188] width 650 height 376
click at [419, 203] on span "OK" at bounding box center [413, 197] width 10 height 11
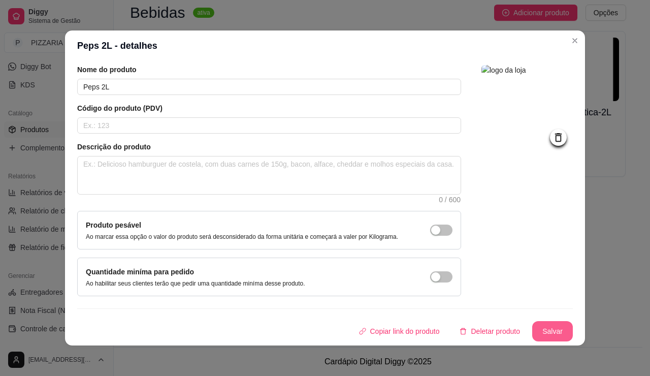
click at [573, 323] on button "Salvar" at bounding box center [552, 331] width 41 height 20
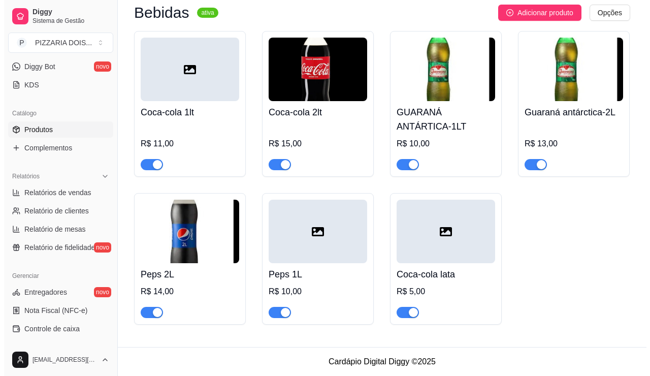
scroll to position [1829, 0]
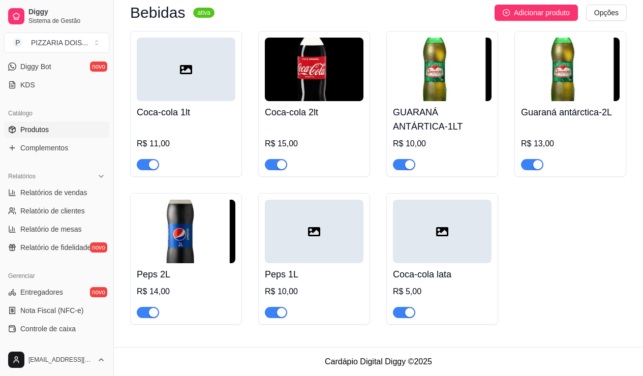
click at [393, 263] on div at bounding box center [442, 231] width 99 height 63
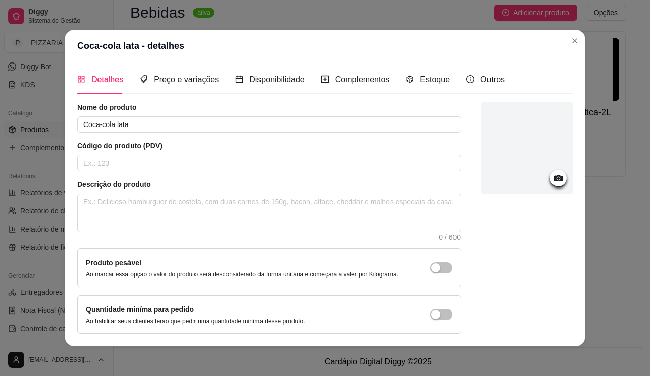
click at [552, 172] on div at bounding box center [527, 147] width 91 height 91
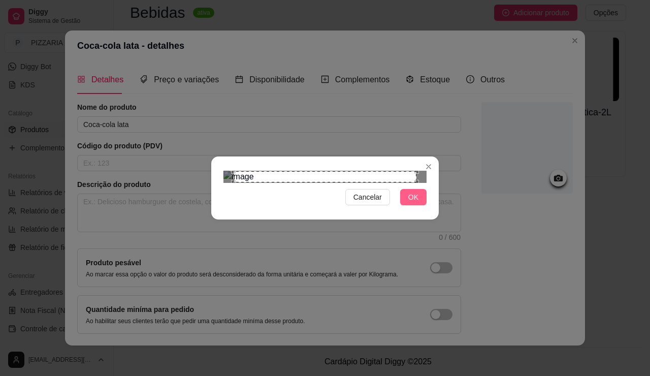
click at [427, 205] on button "OK" at bounding box center [413, 197] width 26 height 16
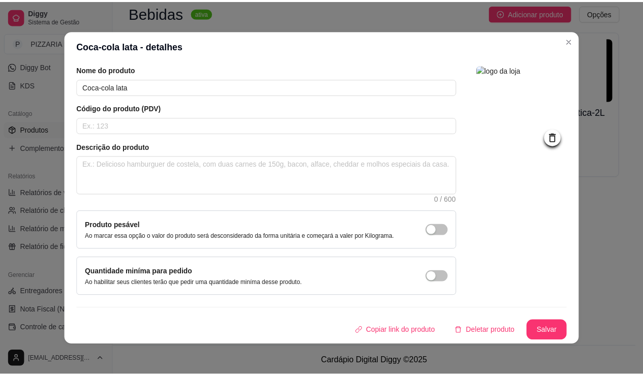
scroll to position [3, 0]
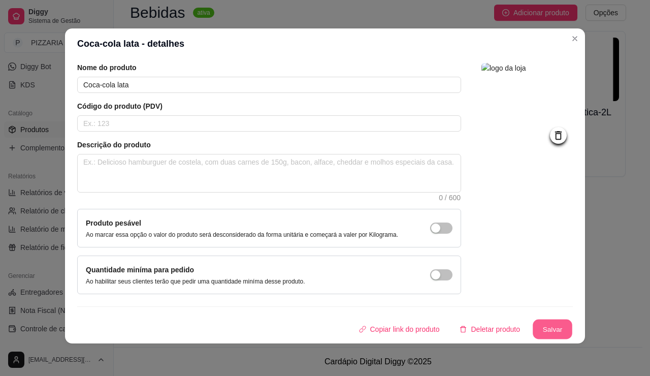
click at [573, 323] on button "Salvar" at bounding box center [553, 330] width 40 height 20
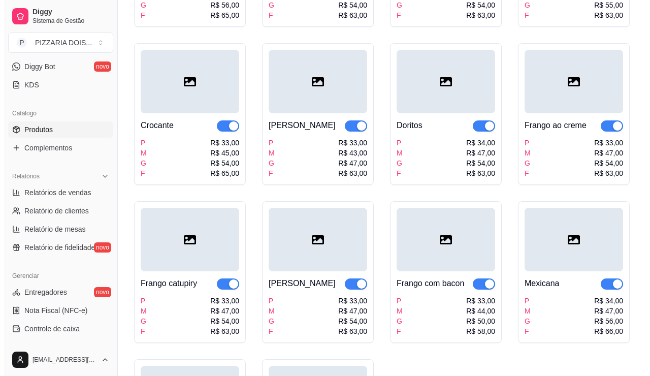
scroll to position [610, 0]
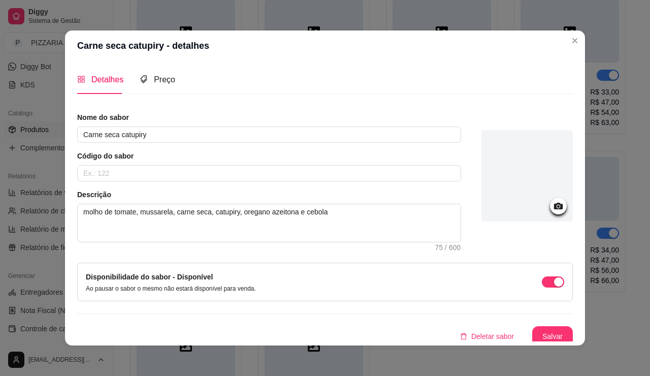
click at [567, 203] on div at bounding box center [527, 175] width 91 height 91
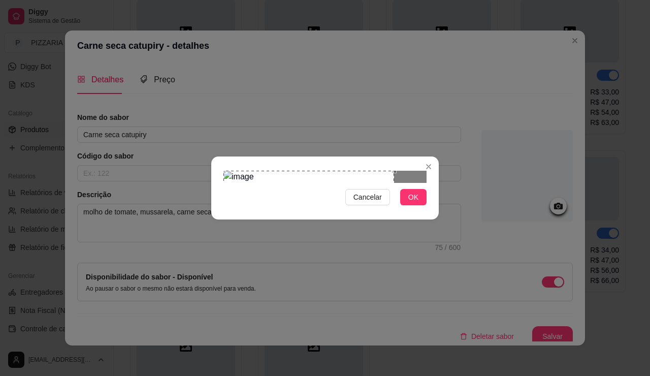
click at [325, 195] on div "Use the arrow keys to move the crop selection area" at bounding box center [309, 217] width 171 height 93
click at [405, 183] on div at bounding box center [325, 177] width 203 height 12
click at [320, 183] on div at bounding box center [325, 177] width 203 height 12
click at [316, 199] on div "Use the arrow keys to move the crop selection area" at bounding box center [317, 217] width 93 height 93
click at [419, 203] on span "OK" at bounding box center [413, 197] width 10 height 11
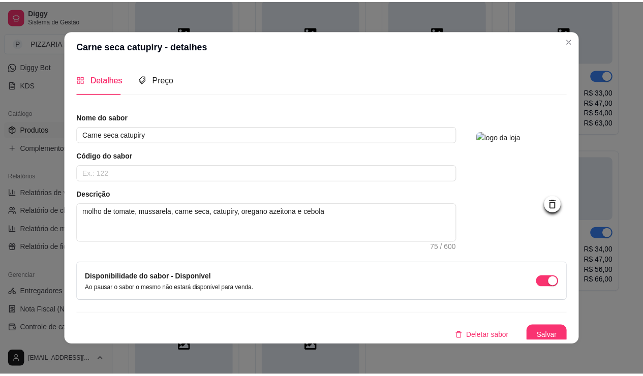
scroll to position [66, 0]
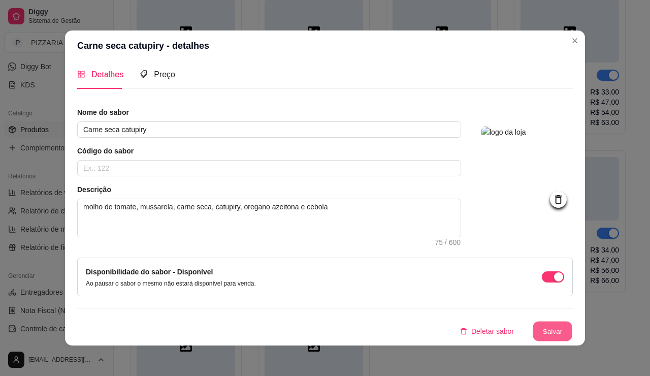
click at [573, 326] on button "Salvar" at bounding box center [553, 332] width 40 height 20
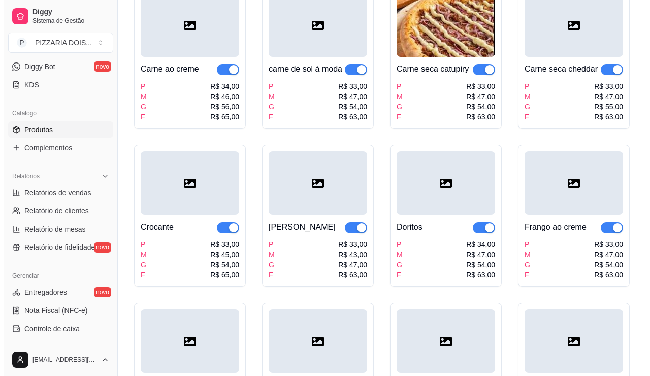
scroll to position [559, 0]
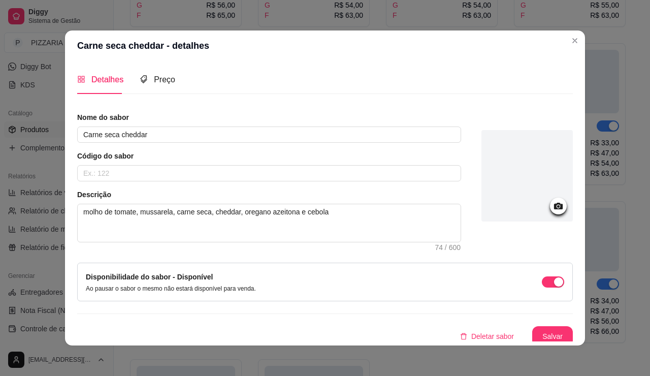
click at [556, 207] on div at bounding box center [527, 175] width 91 height 91
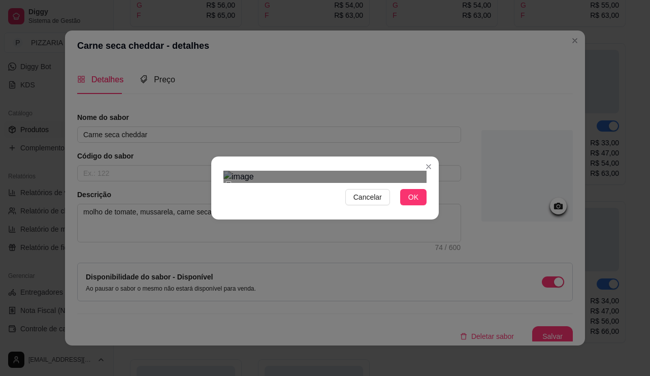
click at [366, 243] on div "Use the arrow keys to move the crop selection area" at bounding box center [343, 293] width 229 height 219
click at [427, 205] on button "OK" at bounding box center [413, 197] width 26 height 16
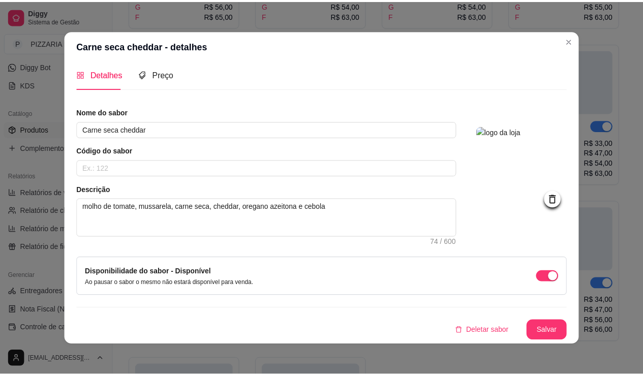
scroll to position [66, 0]
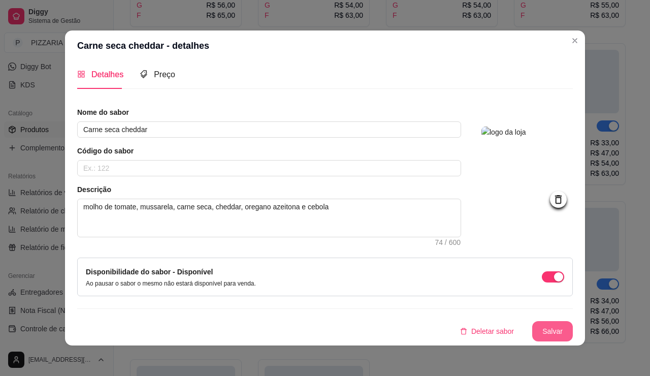
click at [573, 323] on button "Salvar" at bounding box center [552, 331] width 41 height 20
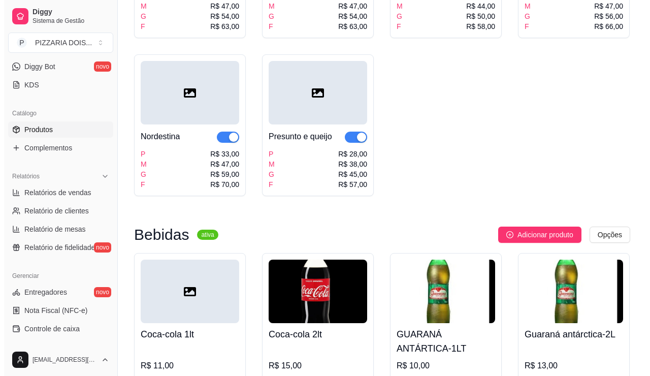
scroll to position [914, 0]
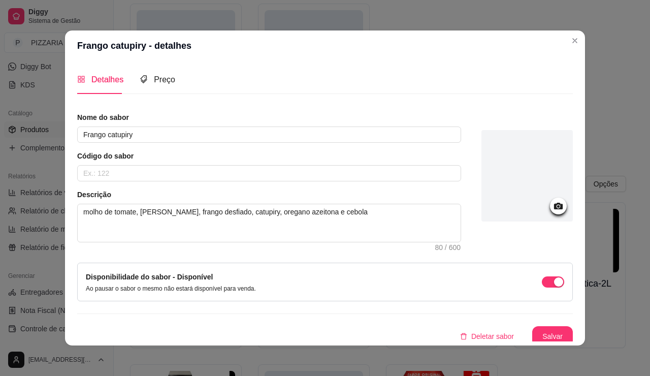
click at [557, 197] on div at bounding box center [527, 175] width 91 height 91
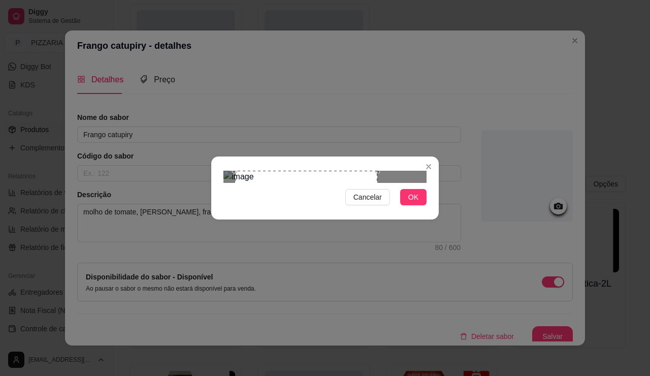
click at [292, 180] on div "Use the arrow keys to move the crop selection area" at bounding box center [306, 213] width 142 height 85
click at [419, 203] on span "OK" at bounding box center [413, 197] width 10 height 11
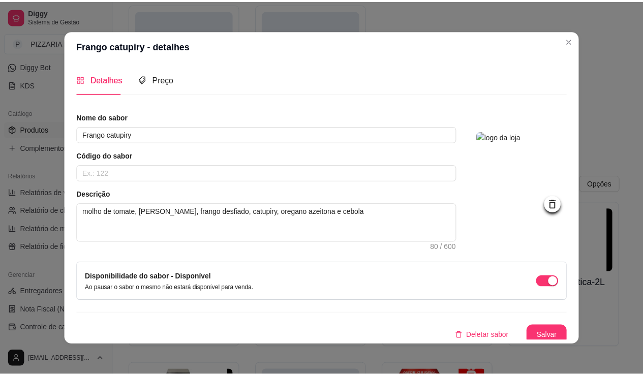
scroll to position [66, 0]
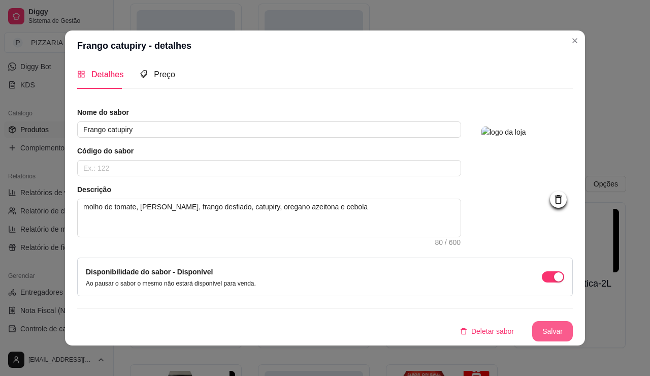
click at [573, 321] on button "Salvar" at bounding box center [552, 331] width 41 height 20
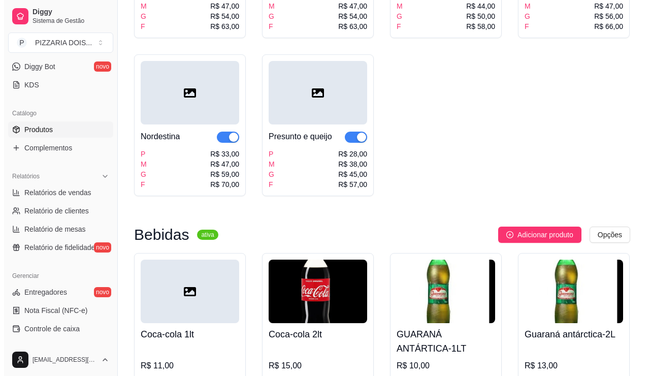
scroll to position [914, 0]
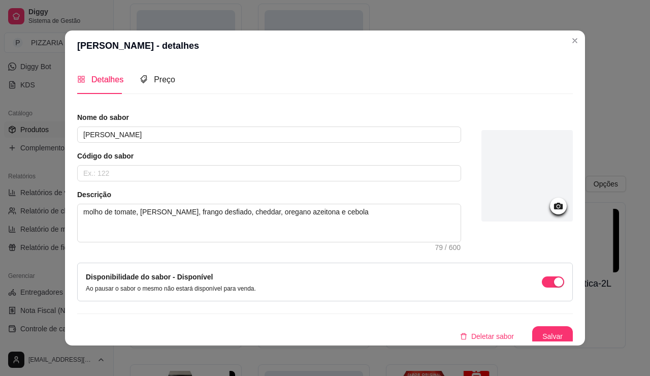
click at [555, 196] on div at bounding box center [527, 175] width 91 height 91
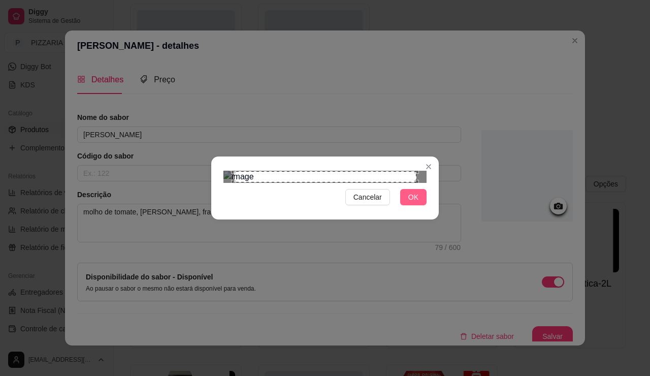
click at [419, 203] on span "OK" at bounding box center [413, 197] width 10 height 11
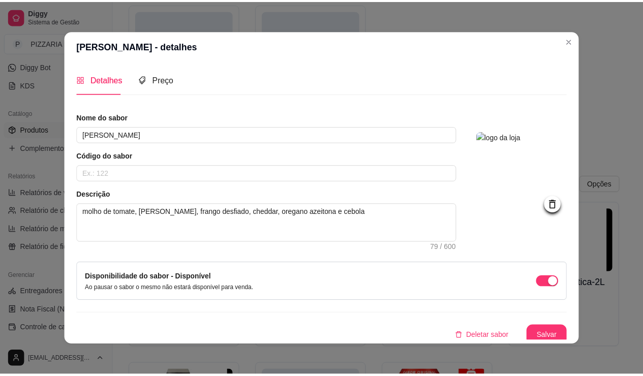
scroll to position [66, 0]
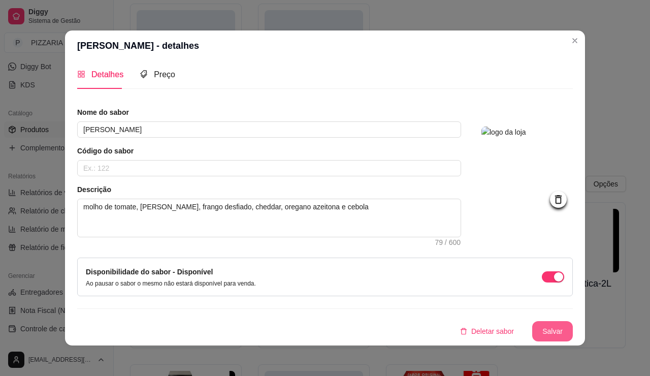
click at [573, 321] on button "Salvar" at bounding box center [552, 331] width 41 height 20
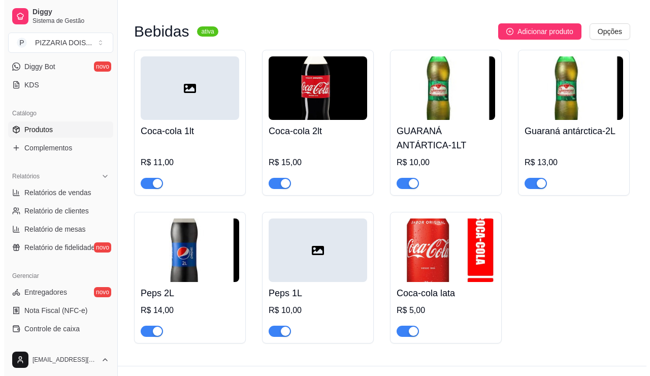
scroll to position [1118, 0]
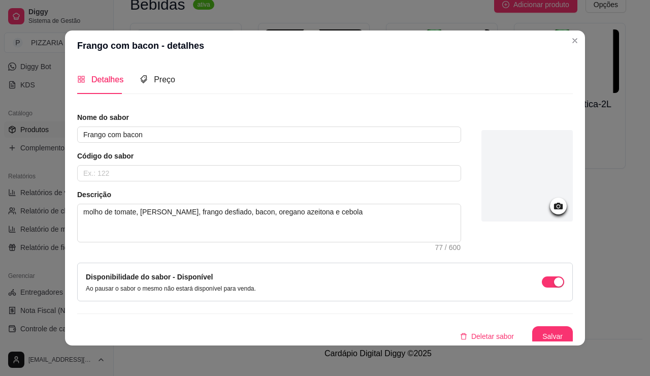
click at [533, 209] on div at bounding box center [527, 175] width 91 height 91
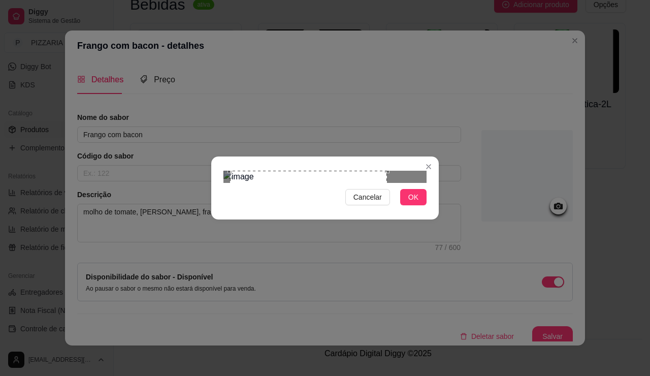
click at [323, 188] on div "Use the arrow keys to move the crop selection area" at bounding box center [308, 249] width 157 height 157
click at [427, 205] on button "OK" at bounding box center [413, 197] width 26 height 16
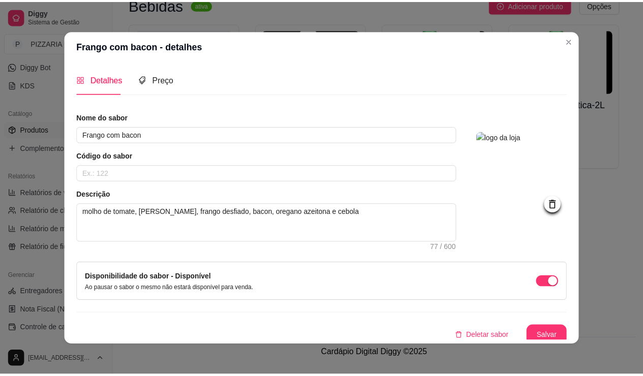
scroll to position [66, 0]
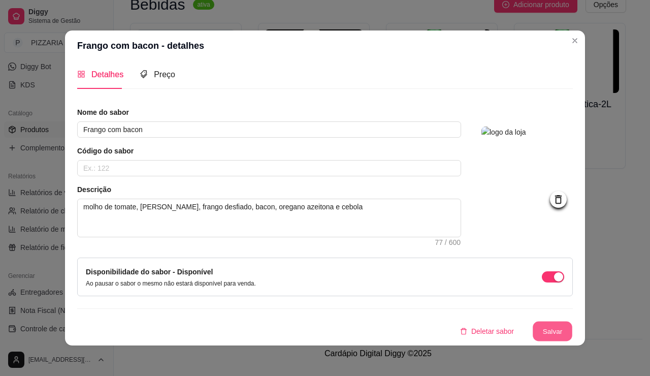
click at [573, 322] on button "Salvar" at bounding box center [553, 332] width 40 height 20
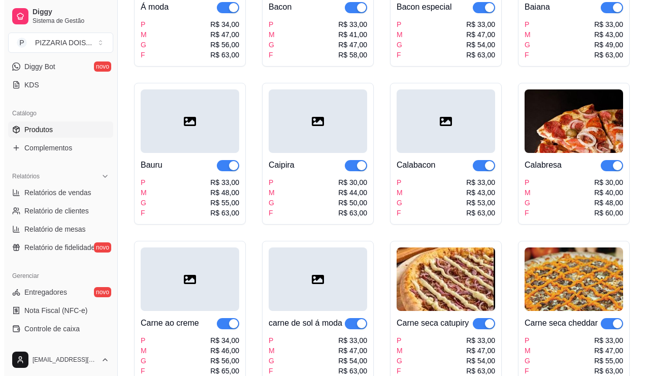
scroll to position [254, 0]
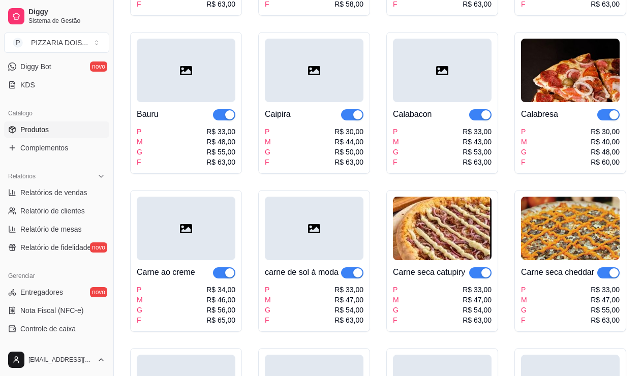
click at [235, 102] on div at bounding box center [186, 70] width 99 height 63
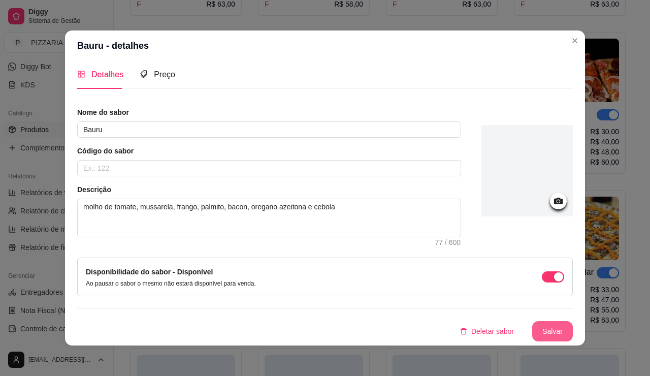
scroll to position [3, 0]
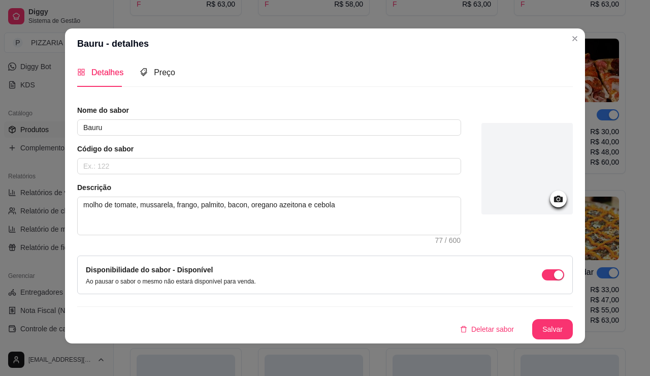
click at [545, 137] on div at bounding box center [527, 168] width 91 height 91
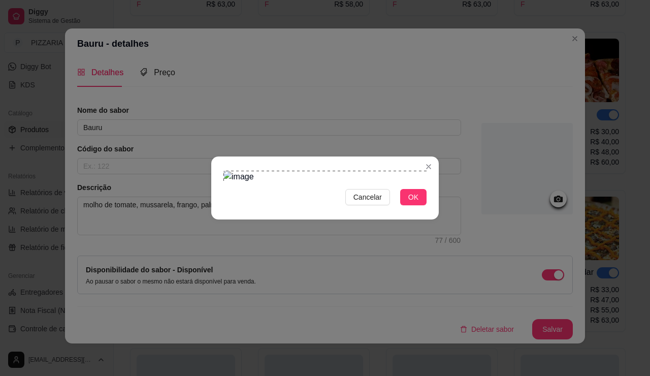
click at [255, 172] on div "Use the arrow keys to move the crop selection area" at bounding box center [338, 222] width 229 height 103
click at [399, 183] on div at bounding box center [325, 177] width 203 height 12
click at [419, 203] on span "OK" at bounding box center [413, 197] width 10 height 11
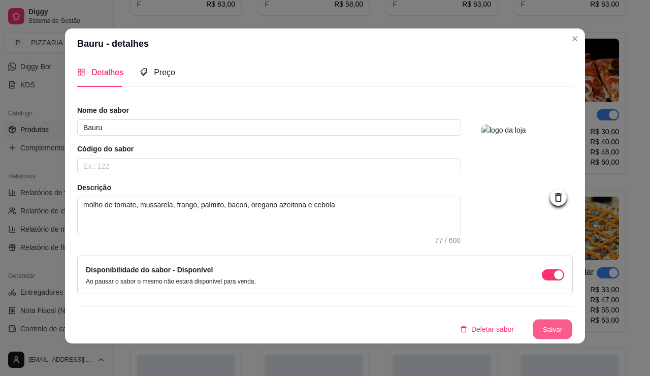
click at [567, 320] on button "Salvar" at bounding box center [553, 330] width 40 height 20
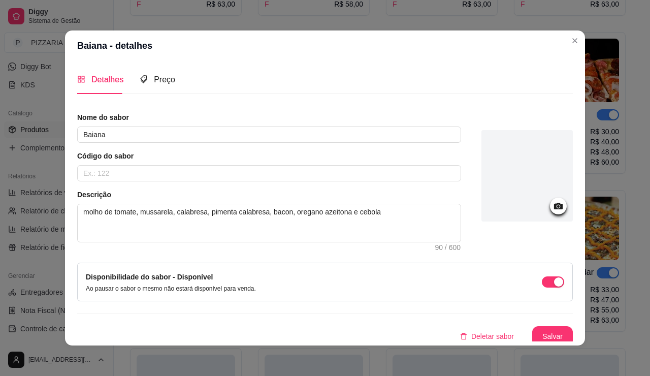
click at [573, 212] on div at bounding box center [527, 175] width 91 height 91
click at [551, 214] on div at bounding box center [527, 175] width 91 height 91
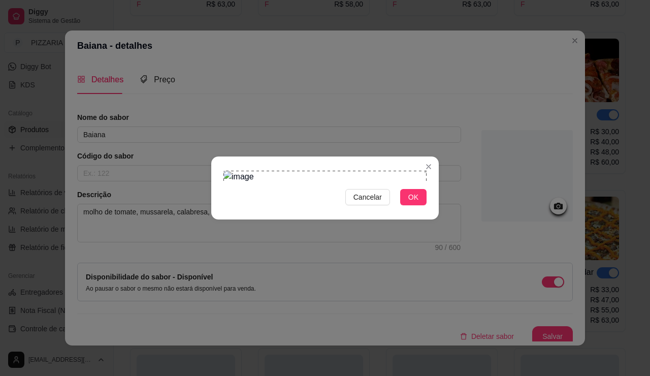
click at [262, 173] on div "Use the arrow keys to move the crop selection area" at bounding box center [325, 222] width 203 height 102
click at [379, 209] on div "Cancelar OK" at bounding box center [325, 188] width 228 height 43
click at [291, 194] on div "Use the arrow keys to move the crop selection area" at bounding box center [281, 222] width 102 height 102
click at [284, 194] on div "Use the arrow keys to move the crop selection area" at bounding box center [276, 222] width 102 height 102
click at [305, 220] on div "Use the arrow keys to move the crop selection area" at bounding box center [281, 222] width 102 height 102
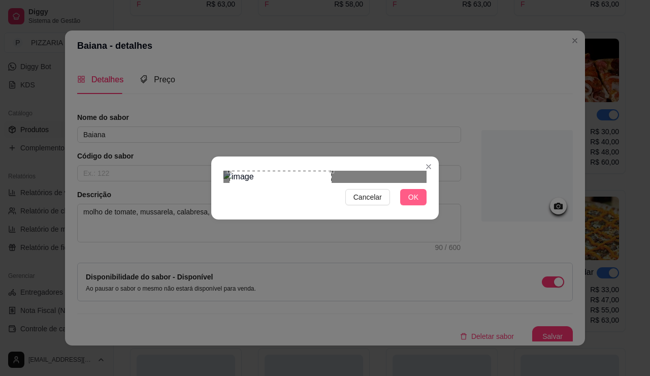
click at [427, 205] on button "OK" at bounding box center [413, 197] width 26 height 16
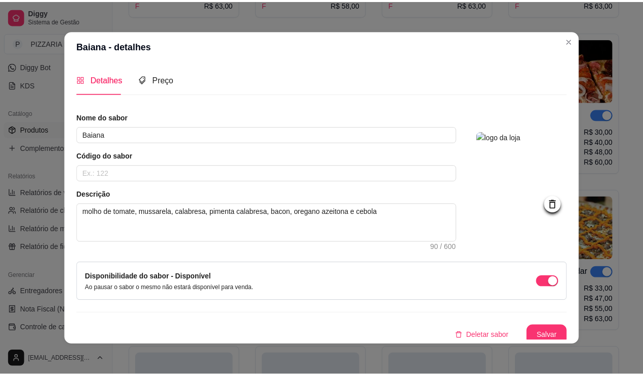
scroll to position [66, 0]
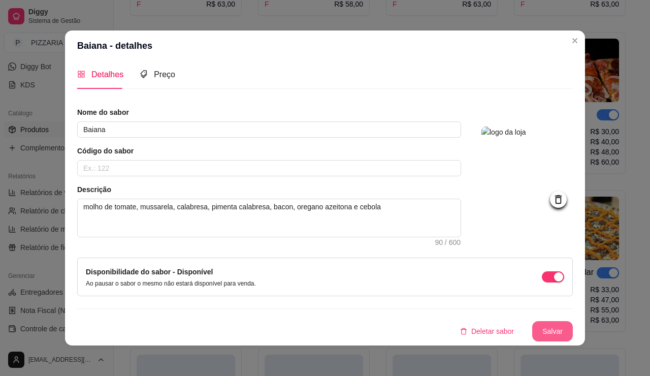
click at [573, 321] on button "Salvar" at bounding box center [552, 331] width 41 height 20
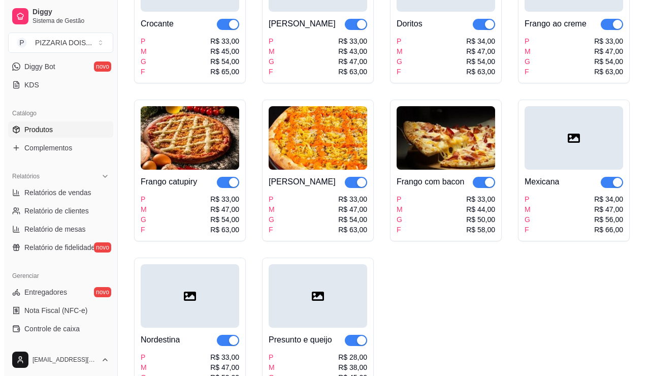
scroll to position [711, 0]
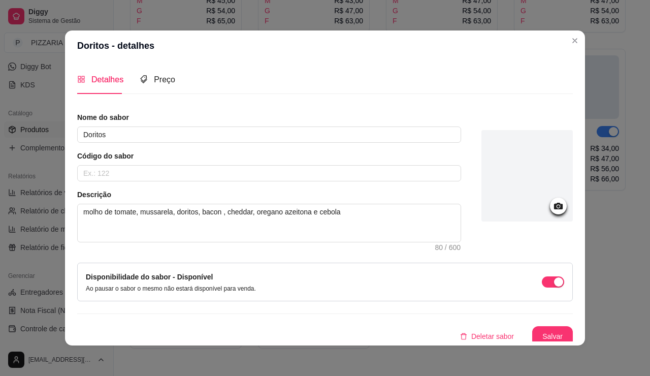
click at [553, 196] on div at bounding box center [527, 175] width 91 height 91
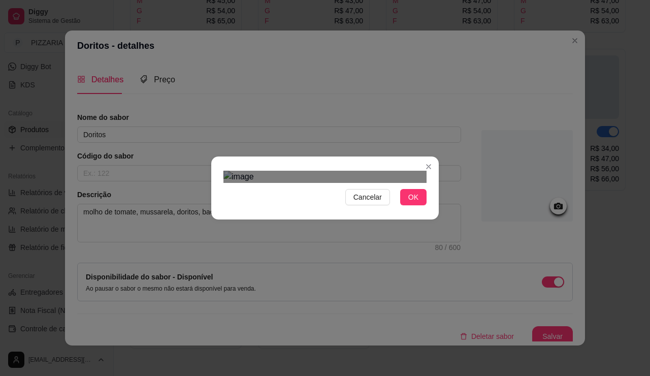
click at [427, 183] on div at bounding box center [325, 177] width 203 height 12
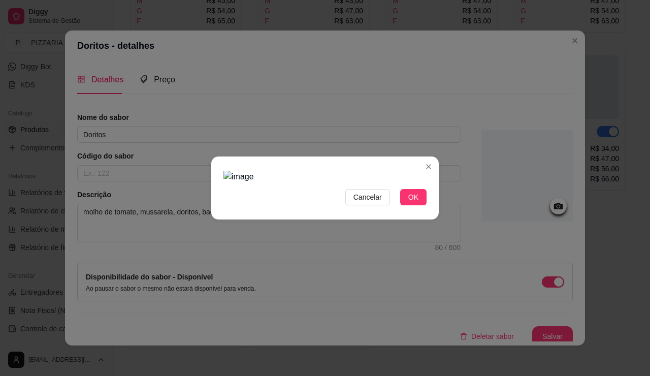
click at [399, 183] on div at bounding box center [325, 177] width 203 height 12
click at [427, 205] on button "OK" at bounding box center [413, 197] width 26 height 16
click at [419, 203] on span "OK" at bounding box center [413, 197] width 10 height 11
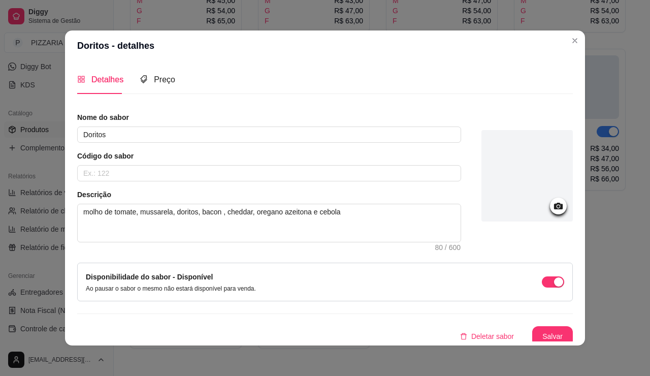
click at [533, 201] on div at bounding box center [527, 175] width 91 height 91
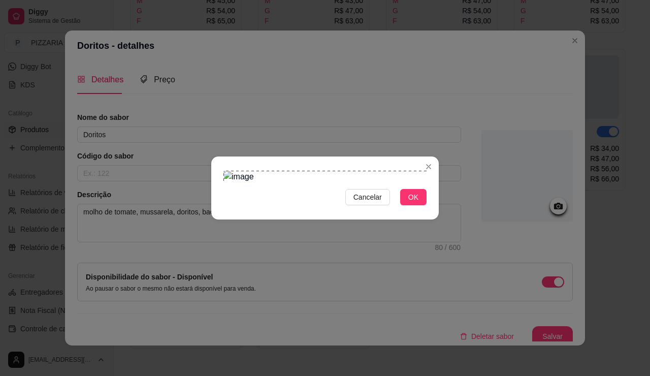
click at [359, 189] on div "Use the arrow keys to move the crop selection area" at bounding box center [338, 222] width 229 height 103
click at [359, 196] on div "Use the arrow keys to move the crop selection area" at bounding box center [338, 228] width 229 height 103
click at [427, 183] on div at bounding box center [325, 177] width 203 height 12
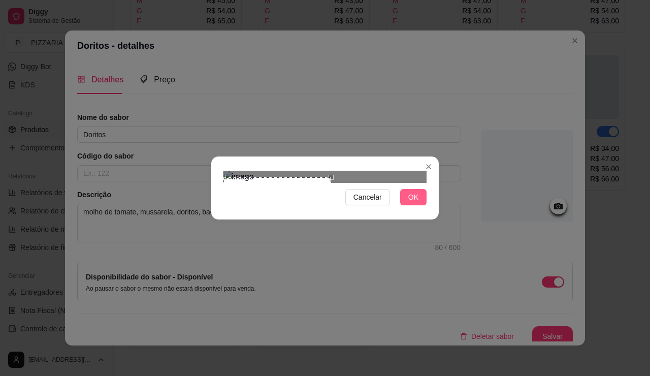
click at [419, 203] on span "OK" at bounding box center [413, 197] width 10 height 11
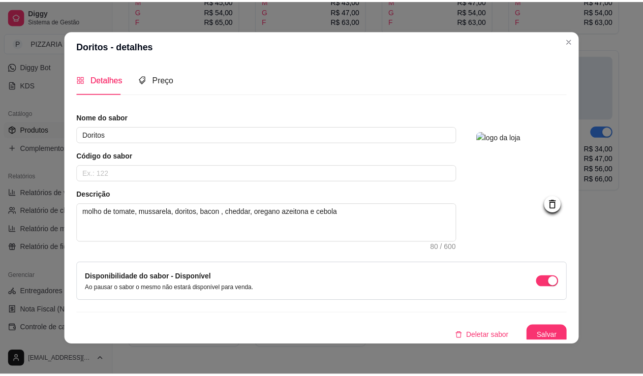
scroll to position [66, 0]
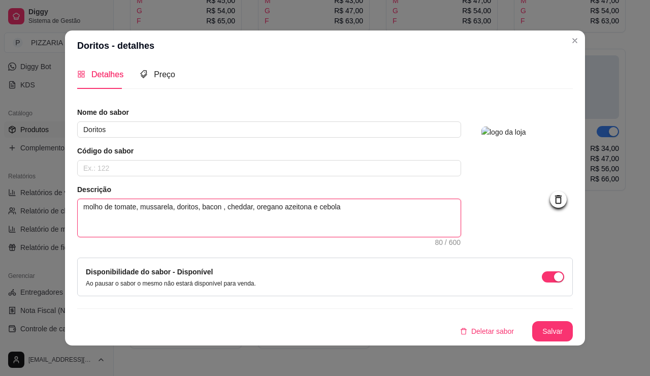
click at [308, 199] on textarea "molho de tomate, mussarela, doritos, bacon , cheddar, oregano azeitona e cebola" at bounding box center [269, 218] width 383 height 38
type textarea "molho de tomate, mussarela, doritos, bacon , cheddar, oregano azeitona e cebola"
type textarea "molho de tomate, mussarela, doritos, bacon , cheddar, oregano azeitona e cebol"
type textarea "molho de tomate, mussarela, doritos, bacon , cheddar, oregano azeitona e cebo"
type textarea "molho de tomate, mussarela, doritos, bacon , cheddar, oregano azeitona e ceb"
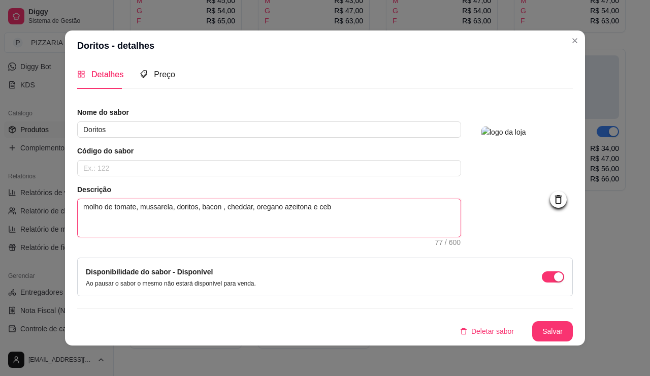
type textarea "molho de tomate, mussarela, doritos, bacon , cheddar, oregano azeitona e ce"
type textarea "molho de tomate, mussarela, doritos, bacon , cheddar, oregano azeitona e c"
type textarea "molho de tomate, mussarela, doritos, bacon , cheddar, oregano azeitona e"
type textarea "molho de tomate, mussarela, doritos, bacon , cheddar, oregano azeitona"
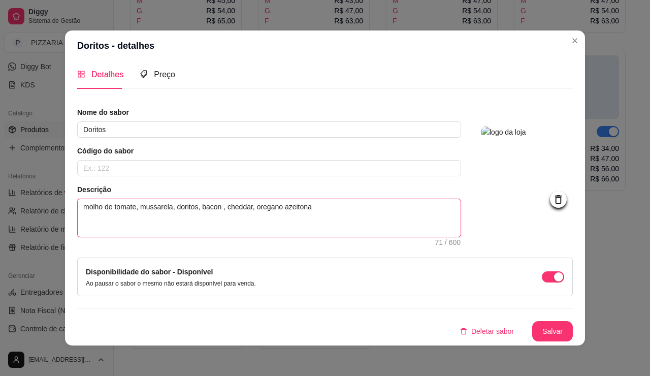
type textarea "molho de tomate, mussarela, doritos, bacon , cheddar, oregano azeiton"
type textarea "molho de tomate, mussarela, doritos, bacon , cheddar, oregano azeito"
type textarea "molho de tomate, mussarela, doritos, bacon , cheddar, oregano azeit"
type textarea "molho de tomate, mussarela, doritos, bacon , cheddar, oregano azei"
type textarea "molho de tomate, mussarela, doritos, bacon , cheddar, oregano aze"
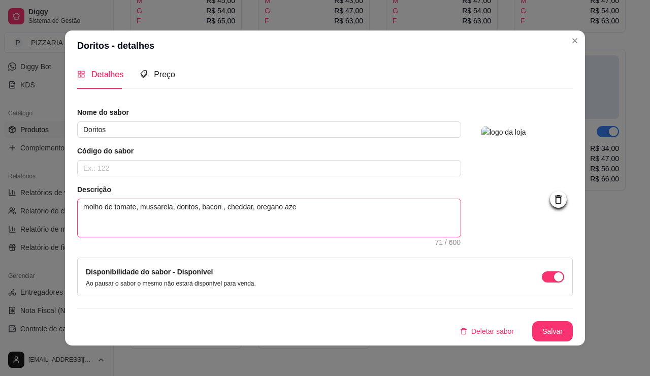
type textarea "molho de tomate, mussarela, doritos, bacon , cheddar, oregano az"
type textarea "molho de tomate, mussarela, doritos, bacon , cheddar, oregano a"
type textarea "molho de tomate, mussarela, doritos, bacon , cheddar, oregano"
type textarea "molho de tomate, mussarela, doritos, bacon , cheddar, oregano e"
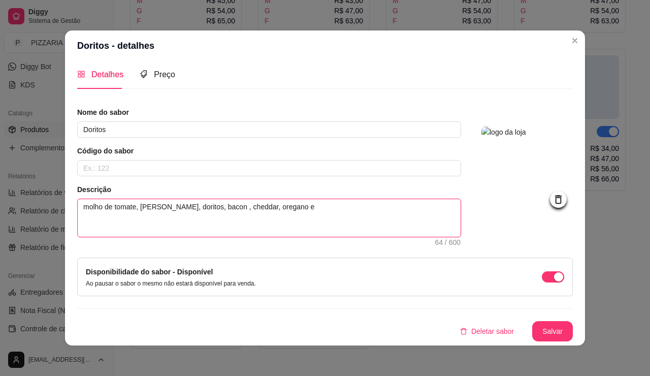
type textarea "molho de tomate, mussarela, doritos, bacon , cheddar, oregano e a"
type textarea "molho de tomate, mussarela, doritos, bacon , cheddar, oregano e az"
type textarea "molho de tomate, mussarela, doritos, bacon , cheddar, oregano e aze"
type textarea "molho de tomate, mussarela, doritos, bacon , cheddar, oregano e azei"
type textarea "molho de tomate, mussarela, doritos, bacon , cheddar, oregano e azeit"
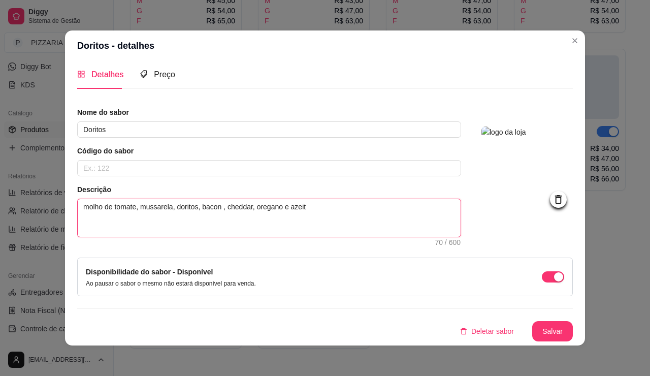
type textarea "molho de tomate, mussarela, doritos, bacon , cheddar, oregano e azeito"
type textarea "molho de tomate, mussarela, doritos, bacon , cheddar, oregano e azeiton"
type textarea "molho de tomate, mussarela, doritos, bacon , cheddar, oregano e azeitona"
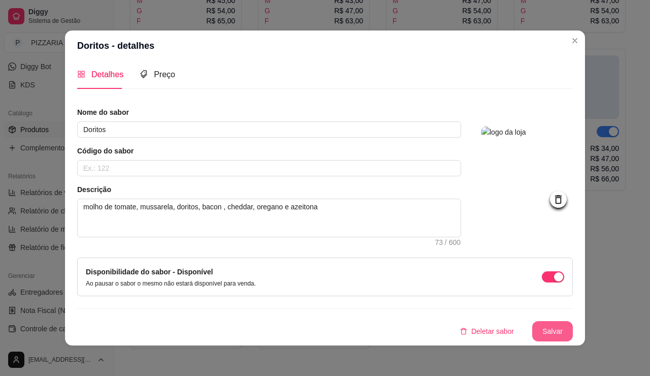
click at [573, 321] on button "Salvar" at bounding box center [552, 331] width 41 height 20
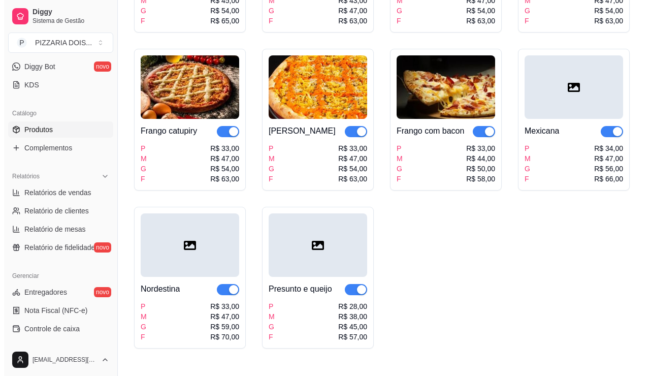
scroll to position [762, 0]
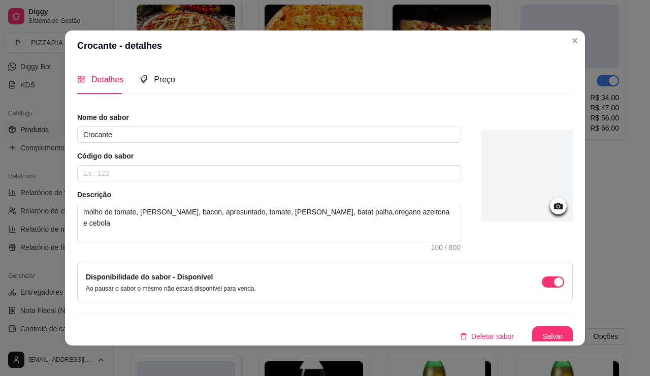
click at [566, 205] on div at bounding box center [527, 175] width 91 height 91
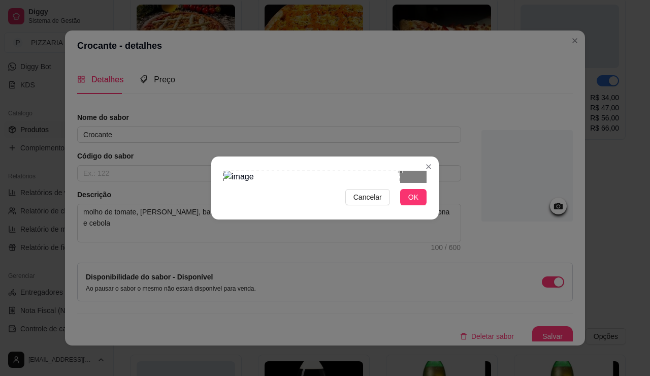
click at [264, 171] on div "Use the arrow keys to move the crop selection area" at bounding box center [312, 218] width 177 height 95
click at [369, 209] on div "Cancelar OK" at bounding box center [325, 188] width 228 height 43
click at [287, 200] on div "Use the arrow keys to move the crop selection area" at bounding box center [291, 218] width 95 height 95
click at [419, 203] on span "OK" at bounding box center [413, 197] width 10 height 11
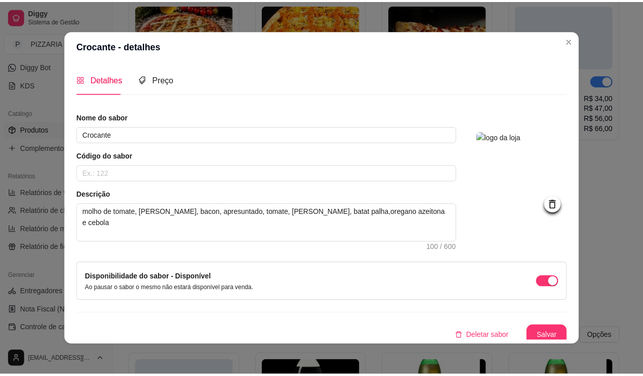
scroll to position [66, 0]
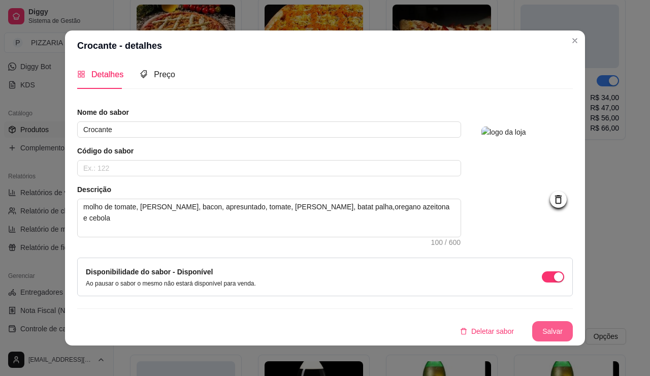
click at [566, 321] on button "Salvar" at bounding box center [552, 331] width 41 height 20
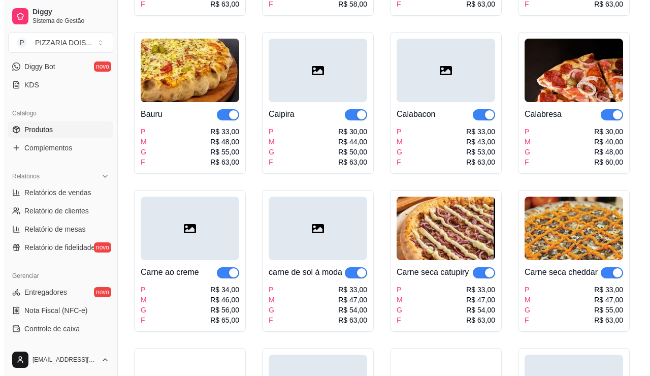
scroll to position [305, 0]
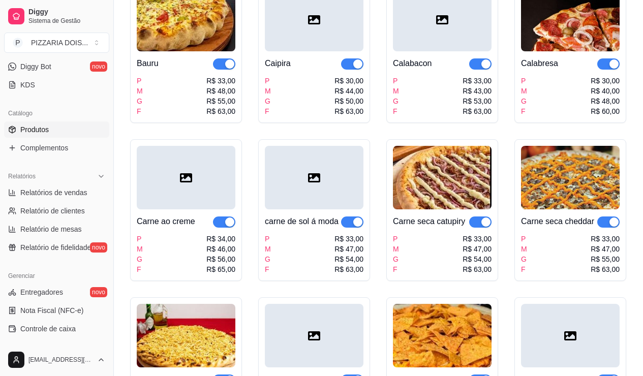
click at [393, 51] on div at bounding box center [442, 19] width 99 height 63
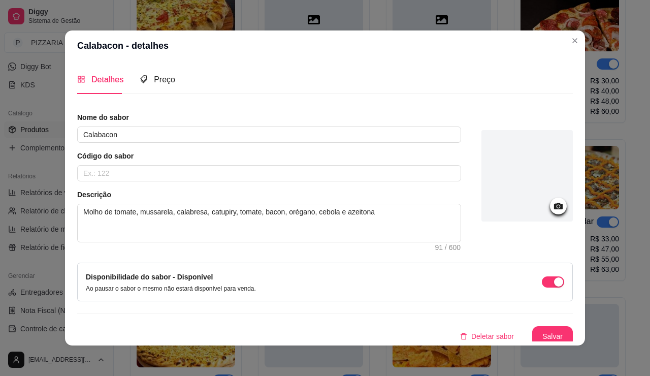
click at [559, 211] on div at bounding box center [527, 175] width 91 height 91
click at [540, 203] on div at bounding box center [527, 175] width 91 height 91
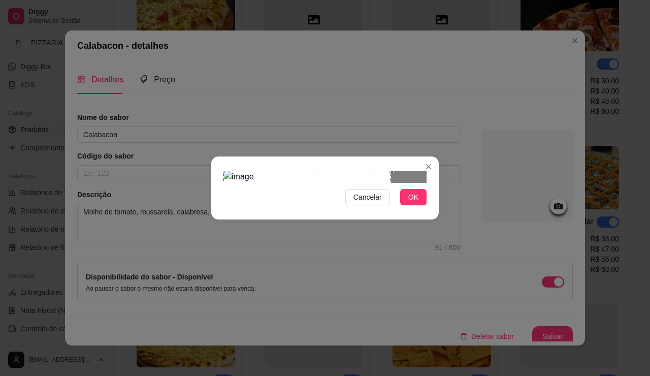
click at [309, 182] on div "Use the arrow keys to move the crop selection area" at bounding box center [308, 217] width 168 height 92
click at [360, 183] on div at bounding box center [325, 177] width 203 height 12
click at [311, 189] on div "Use the arrow keys to move the crop selection area" at bounding box center [305, 217] width 92 height 92
click at [427, 205] on button "OK" at bounding box center [413, 197] width 26 height 16
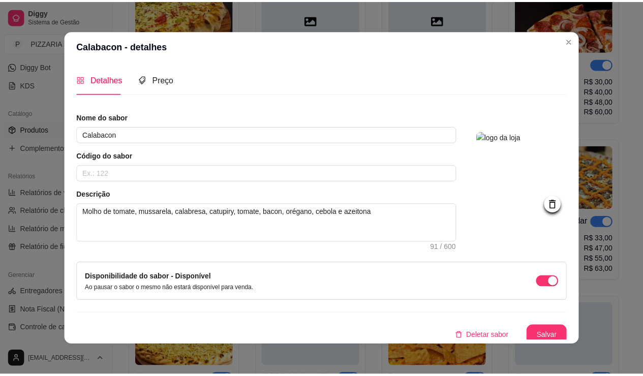
scroll to position [66, 0]
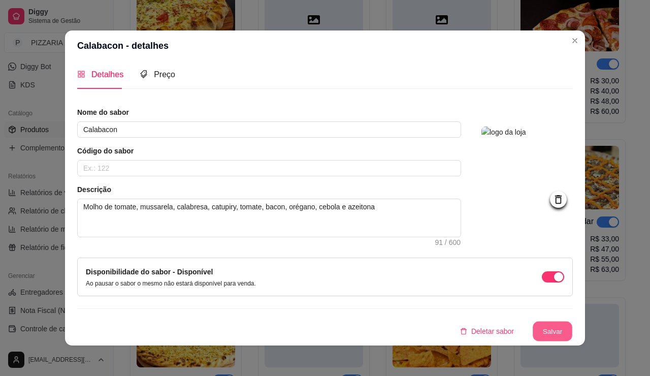
click at [573, 322] on button "Salvar" at bounding box center [553, 332] width 40 height 20
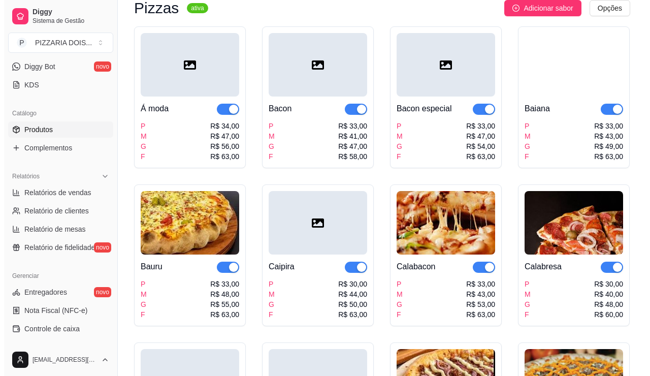
scroll to position [0, 0]
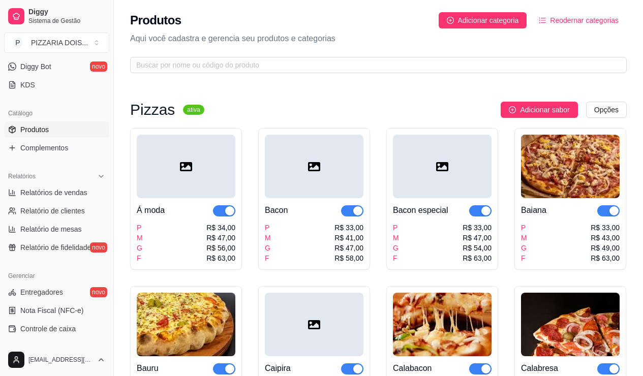
click at [324, 198] on div at bounding box center [314, 166] width 99 height 63
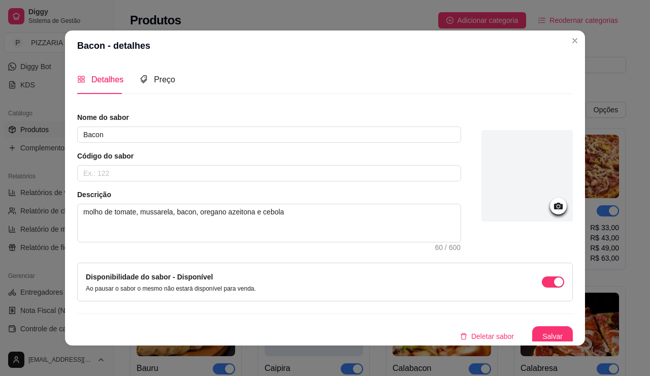
click at [543, 213] on div at bounding box center [527, 175] width 91 height 91
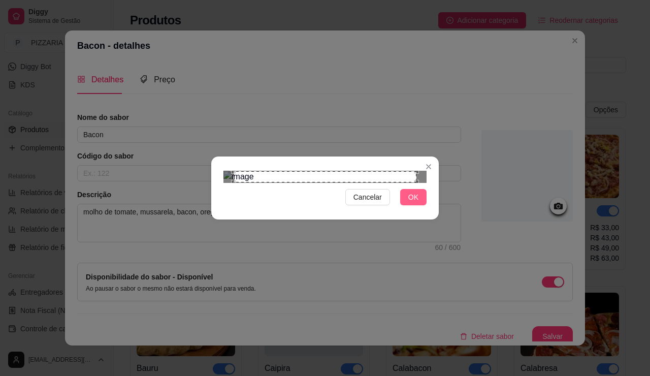
click at [419, 203] on span "OK" at bounding box center [413, 197] width 10 height 11
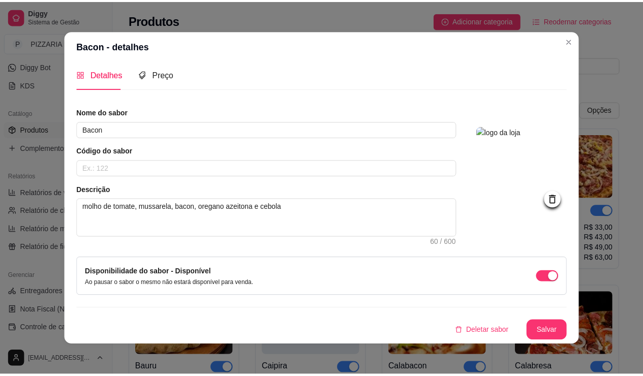
scroll to position [3, 0]
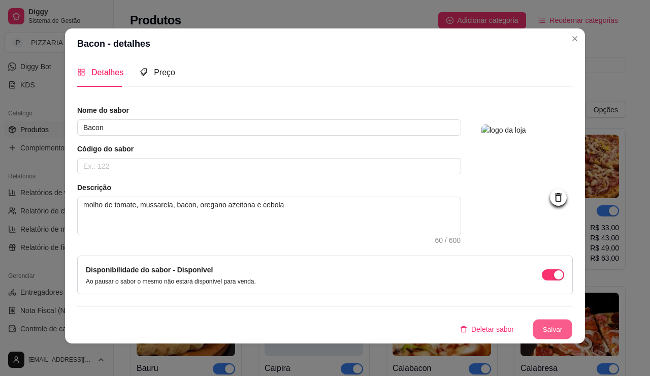
click at [573, 320] on button "Salvar" at bounding box center [553, 330] width 40 height 20
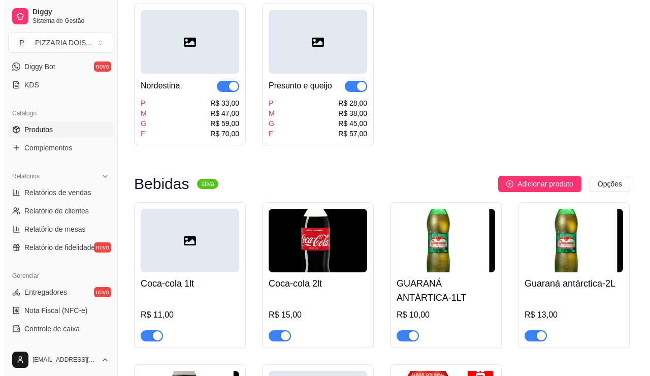
scroll to position [1067, 0]
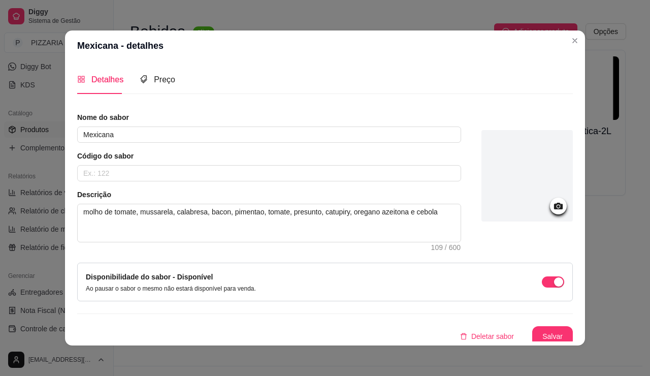
click at [556, 204] on div at bounding box center [527, 175] width 91 height 91
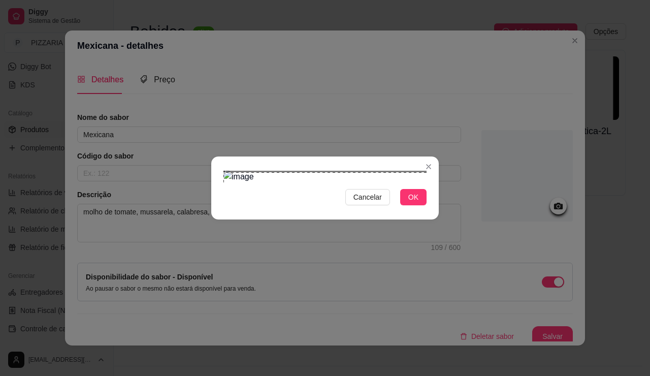
click at [337, 194] on div "Use the arrow keys to move the crop selection area" at bounding box center [338, 218] width 229 height 92
click at [386, 190] on div "Use the arrow keys to move the crop selection area" at bounding box center [338, 217] width 229 height 92
click at [427, 183] on div at bounding box center [325, 177] width 203 height 12
click at [419, 203] on span "OK" at bounding box center [413, 197] width 10 height 11
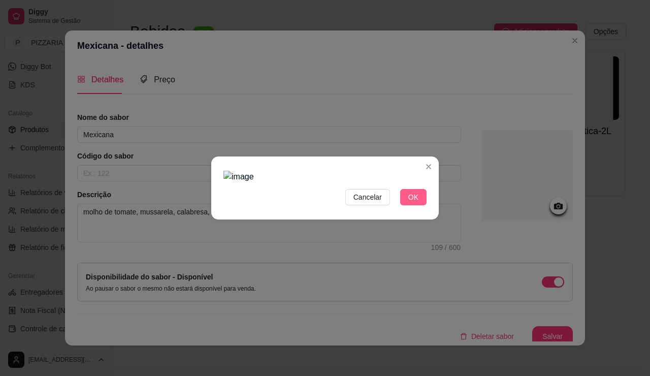
click at [419, 203] on span "OK" at bounding box center [413, 197] width 10 height 11
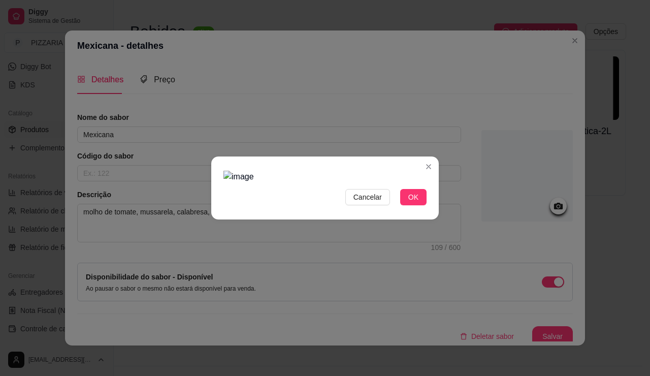
click at [292, 183] on img at bounding box center [325, 177] width 203 height 12
click at [267, 174] on img at bounding box center [325, 177] width 203 height 12
click at [308, 172] on div at bounding box center [325, 177] width 203 height 12
click at [330, 172] on div at bounding box center [325, 177] width 203 height 12
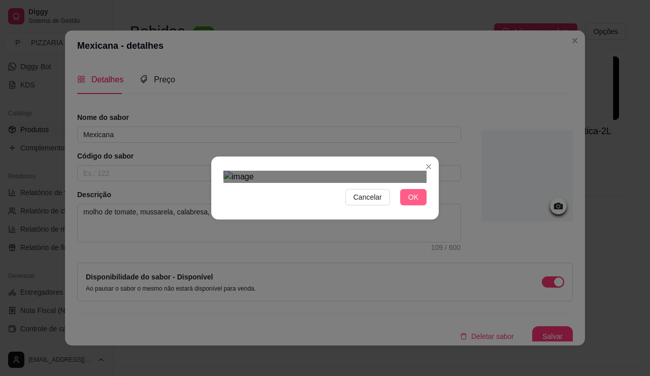
click at [427, 205] on button "OK" at bounding box center [413, 197] width 26 height 16
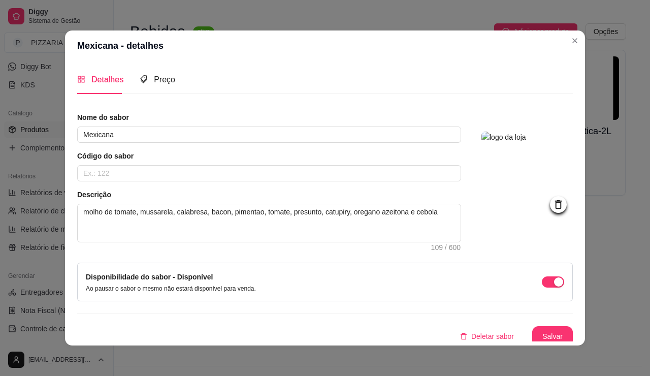
click at [553, 223] on img at bounding box center [527, 177] width 91 height 91
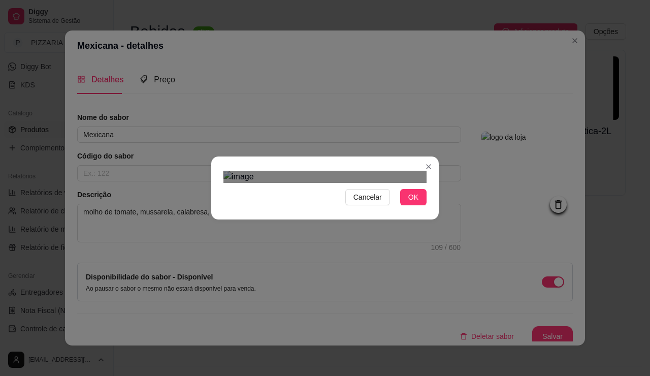
click at [320, 199] on div "Use the arrow keys to move the crop selection area" at bounding box center [338, 236] width 229 height 92
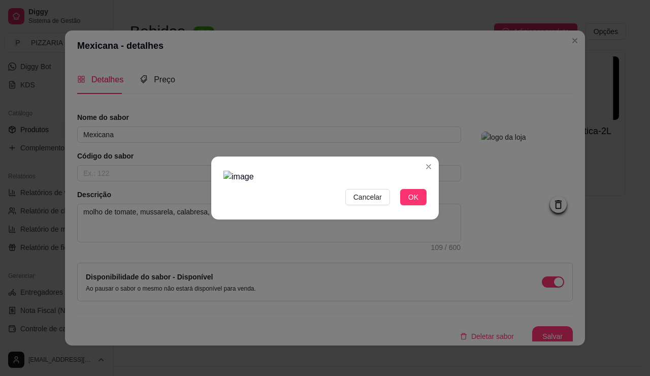
click at [427, 183] on div at bounding box center [325, 177] width 203 height 12
click at [419, 203] on span "OK" at bounding box center [413, 197] width 10 height 11
click at [401, 209] on div "Cancelar OK" at bounding box center [325, 188] width 228 height 43
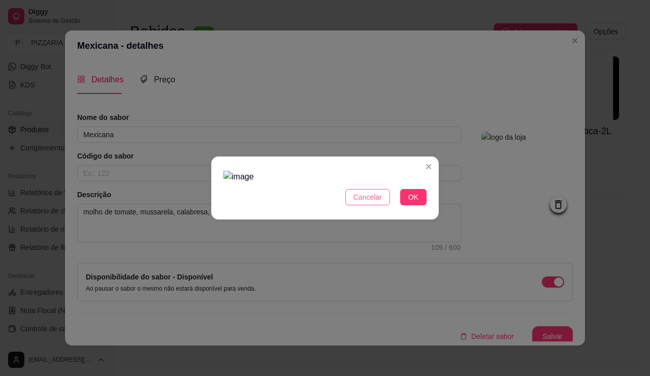
click at [382, 203] on span "Cancelar" at bounding box center [368, 197] width 28 height 11
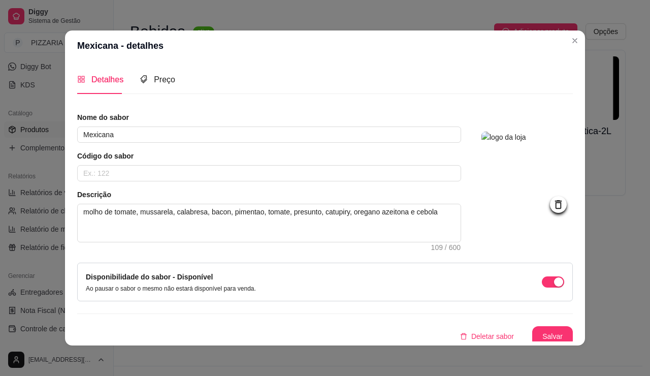
click at [519, 211] on img at bounding box center [527, 177] width 91 height 91
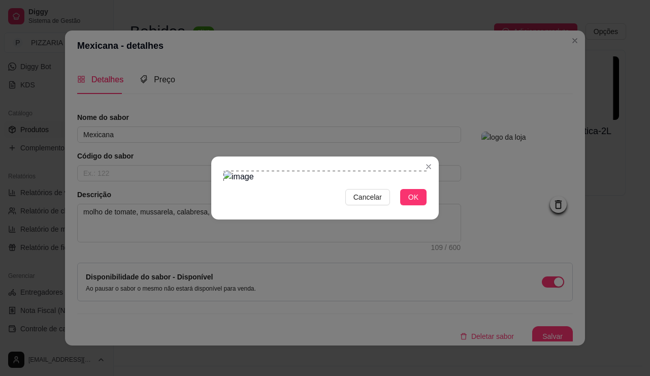
click at [343, 171] on div "Use the arrow keys to move the crop selection area" at bounding box center [338, 217] width 229 height 92
click at [426, 183] on div at bounding box center [325, 177] width 203 height 12
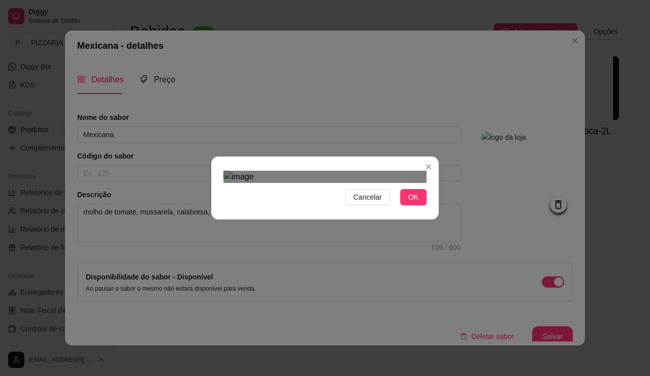
click at [403, 183] on div at bounding box center [325, 177] width 203 height 12
click at [247, 183] on div at bounding box center [325, 177] width 203 height 12
click at [224, 171] on div "Use the arrow keys to move the crop selection area" at bounding box center [238, 185] width 28 height 28
click at [300, 315] on div "Cancelar OK" at bounding box center [325, 188] width 650 height 376
click at [233, 197] on div "Use the arrow keys to move the crop selection area" at bounding box center [274, 240] width 101 height 101
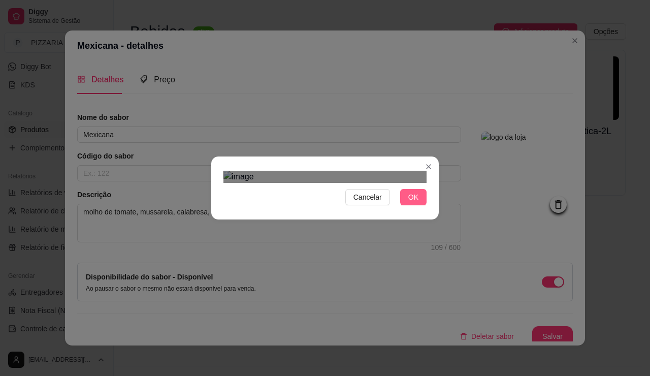
click at [419, 203] on span "OK" at bounding box center [413, 197] width 10 height 11
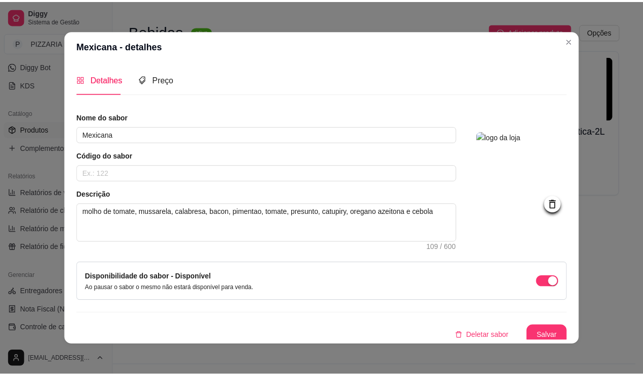
scroll to position [66, 0]
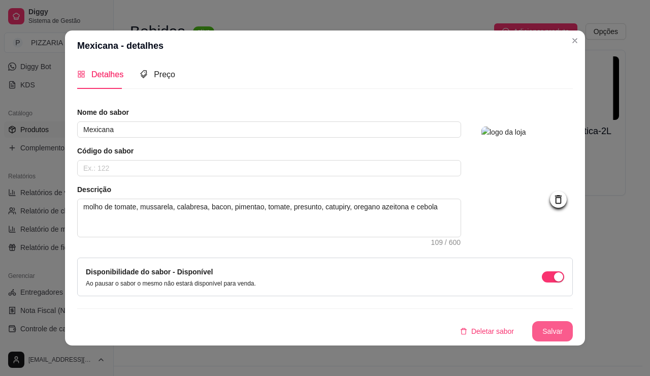
click at [573, 321] on button "Salvar" at bounding box center [552, 331] width 41 height 20
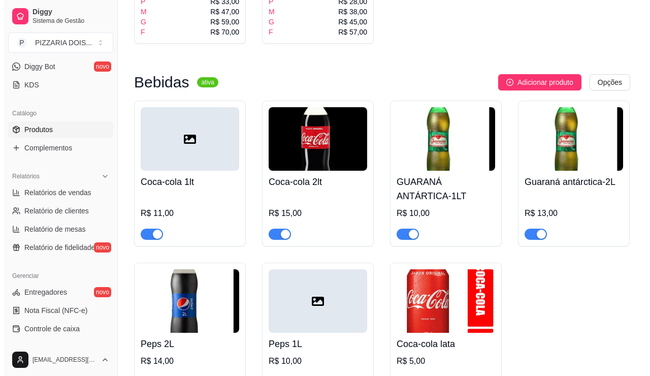
scroll to position [1219, 0]
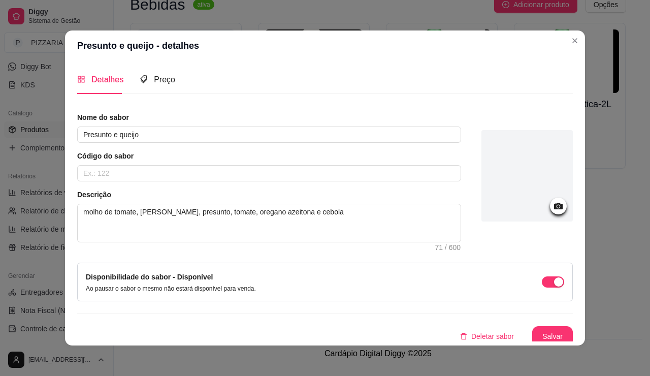
click at [535, 215] on div at bounding box center [527, 175] width 91 height 91
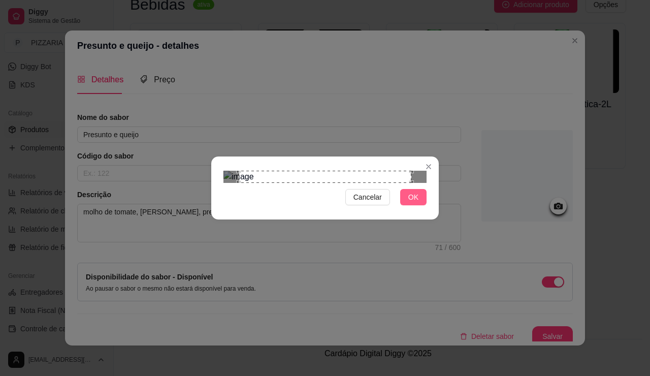
click at [427, 205] on button "OK" at bounding box center [413, 197] width 26 height 16
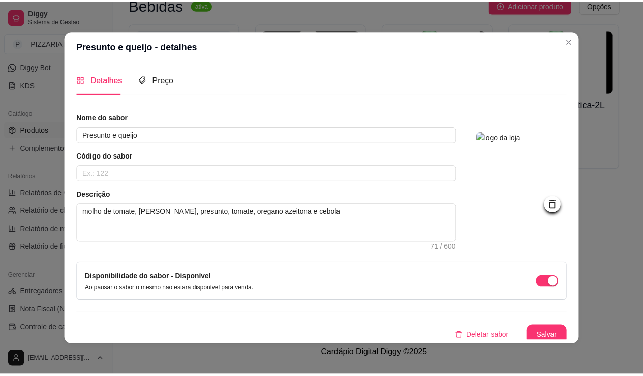
scroll to position [66, 0]
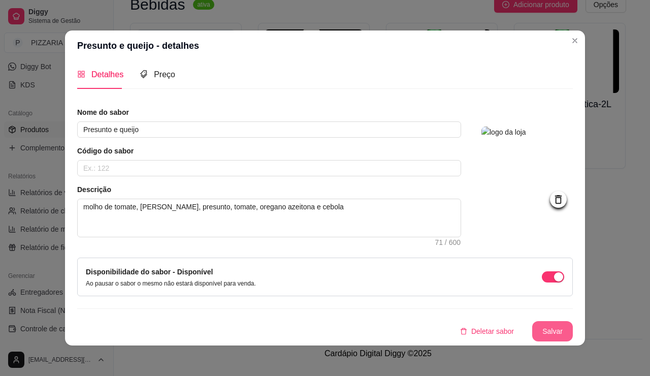
click at [573, 321] on button "Salvar" at bounding box center [552, 331] width 41 height 20
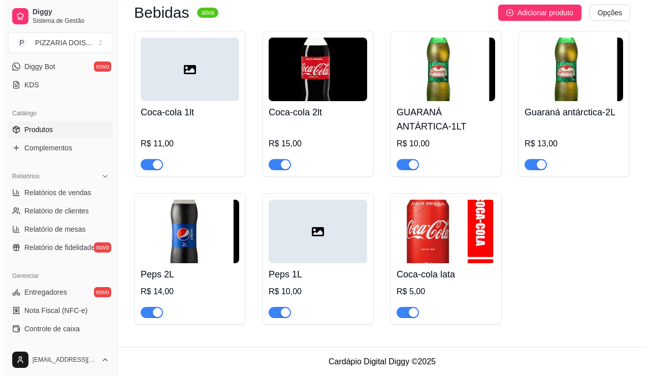
scroll to position [1626, 0]
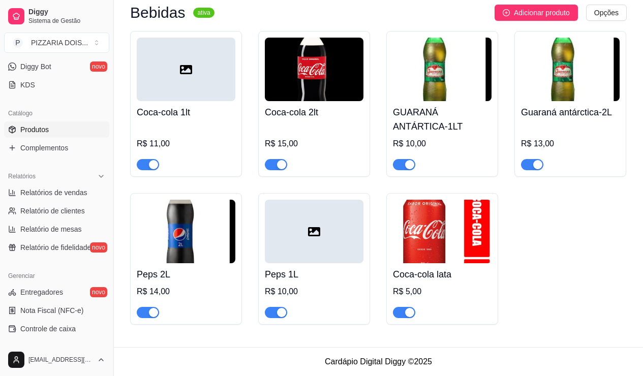
click at [490, 101] on img at bounding box center [442, 69] width 99 height 63
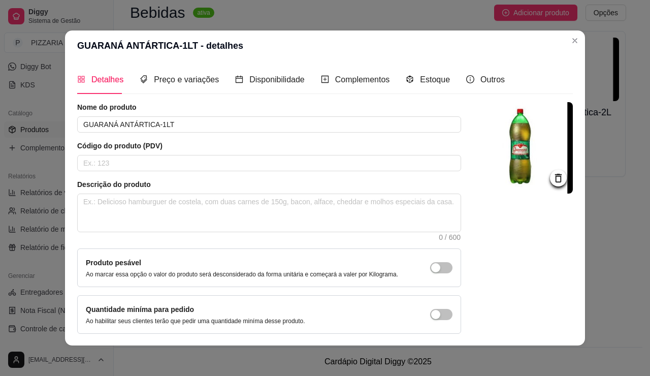
click at [556, 162] on img at bounding box center [527, 147] width 91 height 91
click at [562, 182] on icon at bounding box center [558, 178] width 7 height 9
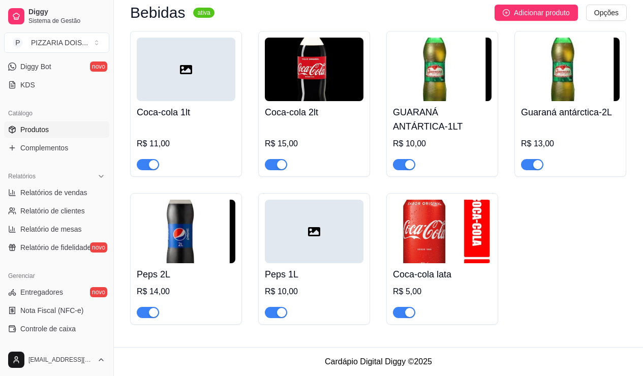
click at [491, 101] on img at bounding box center [442, 69] width 99 height 63
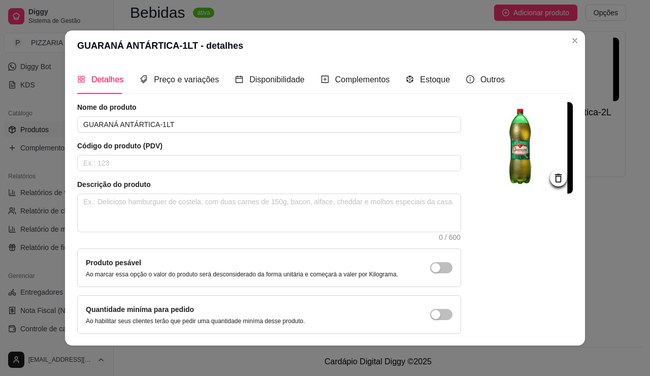
click at [564, 184] on icon at bounding box center [559, 178] width 12 height 12
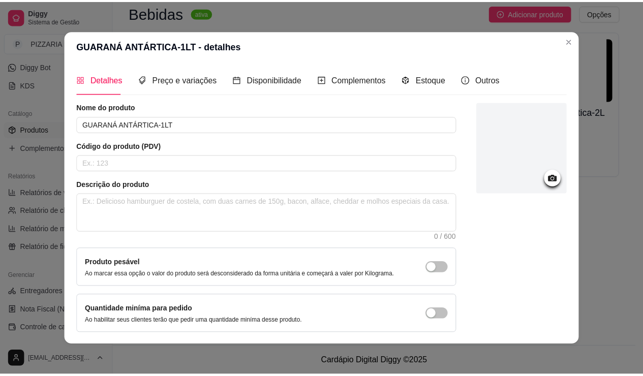
scroll to position [116, 0]
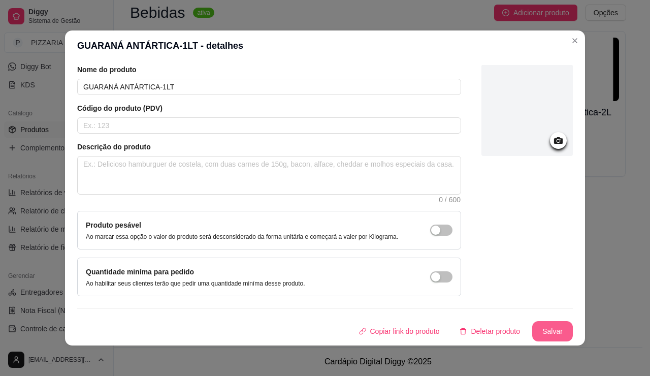
click at [571, 321] on button "Salvar" at bounding box center [552, 331] width 41 height 20
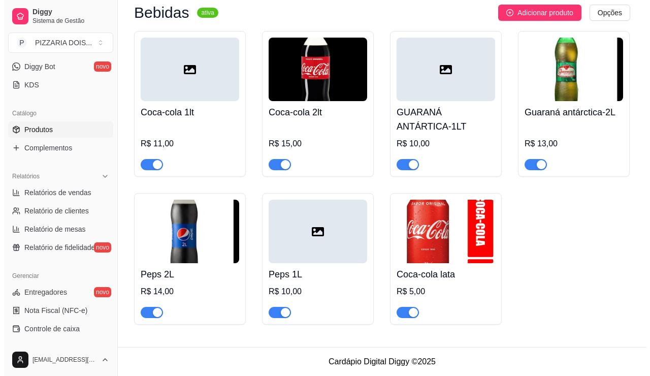
scroll to position [1727, 0]
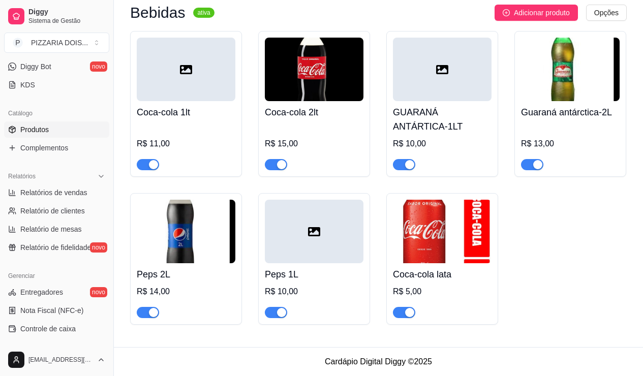
click at [521, 101] on img at bounding box center [570, 69] width 99 height 63
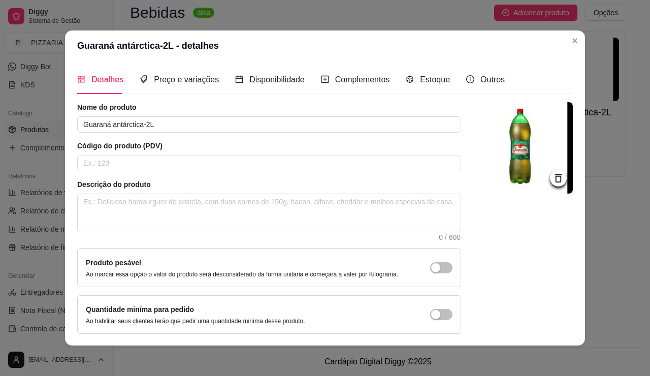
click at [552, 160] on img at bounding box center [527, 147] width 91 height 91
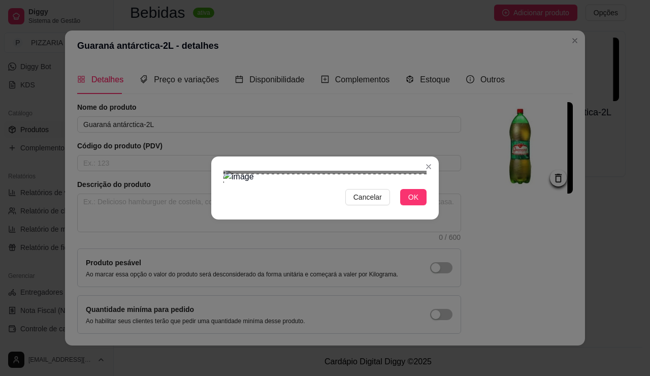
click at [359, 191] on div "Use the arrow keys to move the crop selection area" at bounding box center [338, 225] width 229 height 103
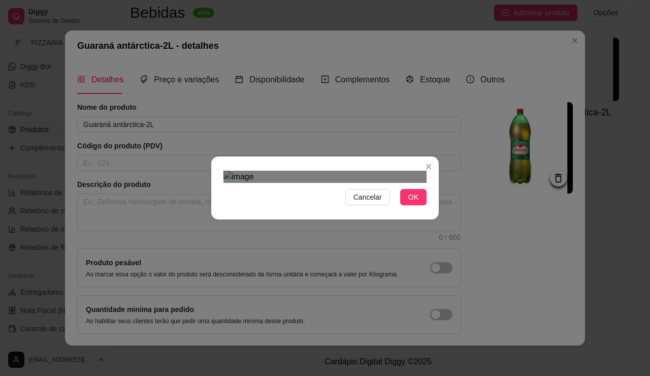
click at [423, 183] on div at bounding box center [325, 177] width 203 height 12
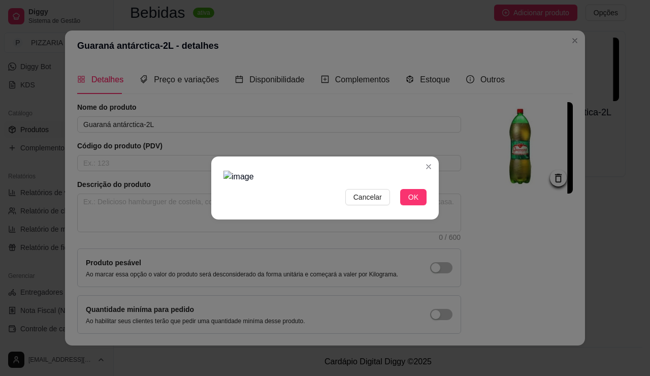
click at [359, 181] on div at bounding box center [325, 177] width 203 height 12
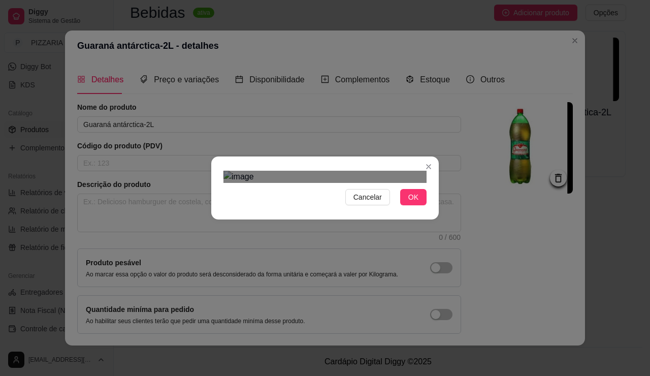
click at [301, 183] on img at bounding box center [325, 177] width 203 height 12
click at [280, 178] on div "Use the arrow keys to move the crop selection area" at bounding box center [287, 221] width 86 height 86
click at [321, 296] on div "Cancelar OK" at bounding box center [325, 188] width 650 height 376
click at [281, 194] on div "Use the arrow keys to move the crop selection area" at bounding box center [285, 228] width 101 height 101
click at [427, 205] on button "OK" at bounding box center [413, 197] width 26 height 16
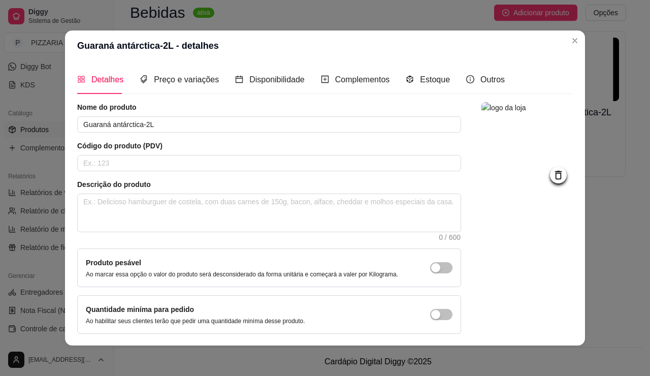
scroll to position [116, 0]
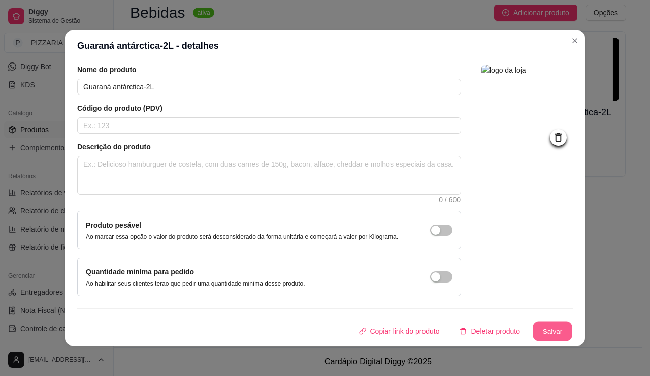
click at [567, 322] on button "Salvar" at bounding box center [553, 332] width 40 height 20
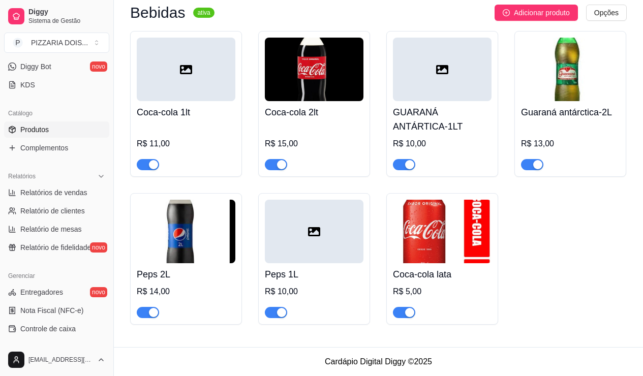
click at [235, 208] on img at bounding box center [186, 231] width 99 height 63
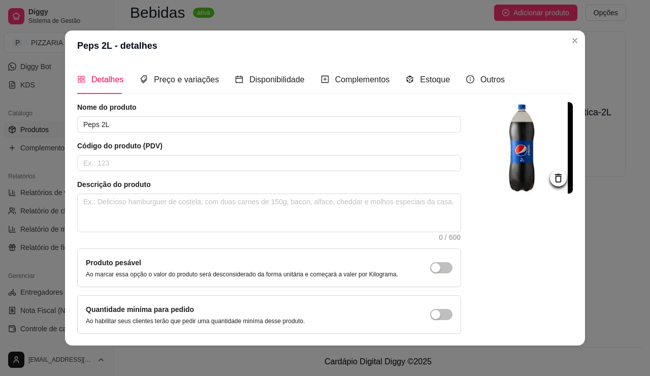
click at [554, 175] on img at bounding box center [527, 147] width 91 height 91
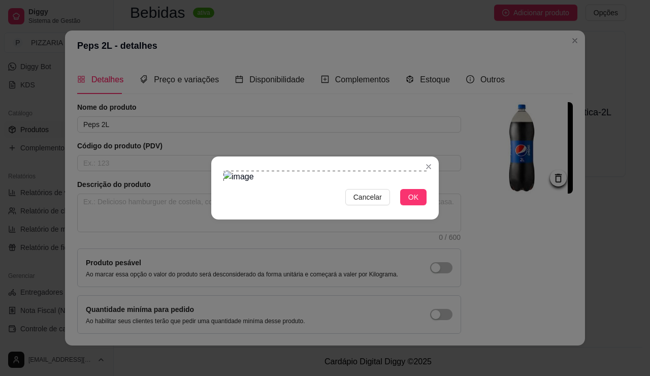
click at [261, 171] on div "Use the arrow keys to move the crop selection area" at bounding box center [338, 222] width 229 height 103
click at [415, 183] on div at bounding box center [325, 177] width 203 height 12
click at [419, 203] on span "OK" at bounding box center [413, 197] width 10 height 11
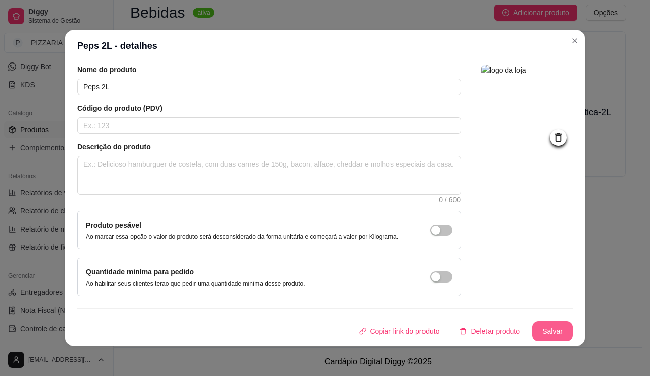
click at [560, 321] on button "Salvar" at bounding box center [552, 331] width 41 height 20
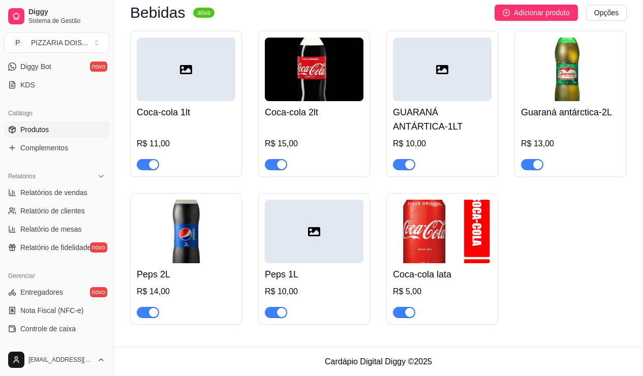
scroll to position [1321, 0]
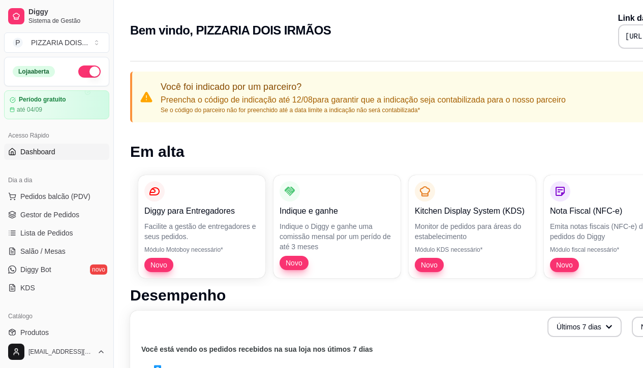
click at [101, 78] on button "button" at bounding box center [89, 72] width 22 height 12
